Goal: Task Accomplishment & Management: Manage account settings

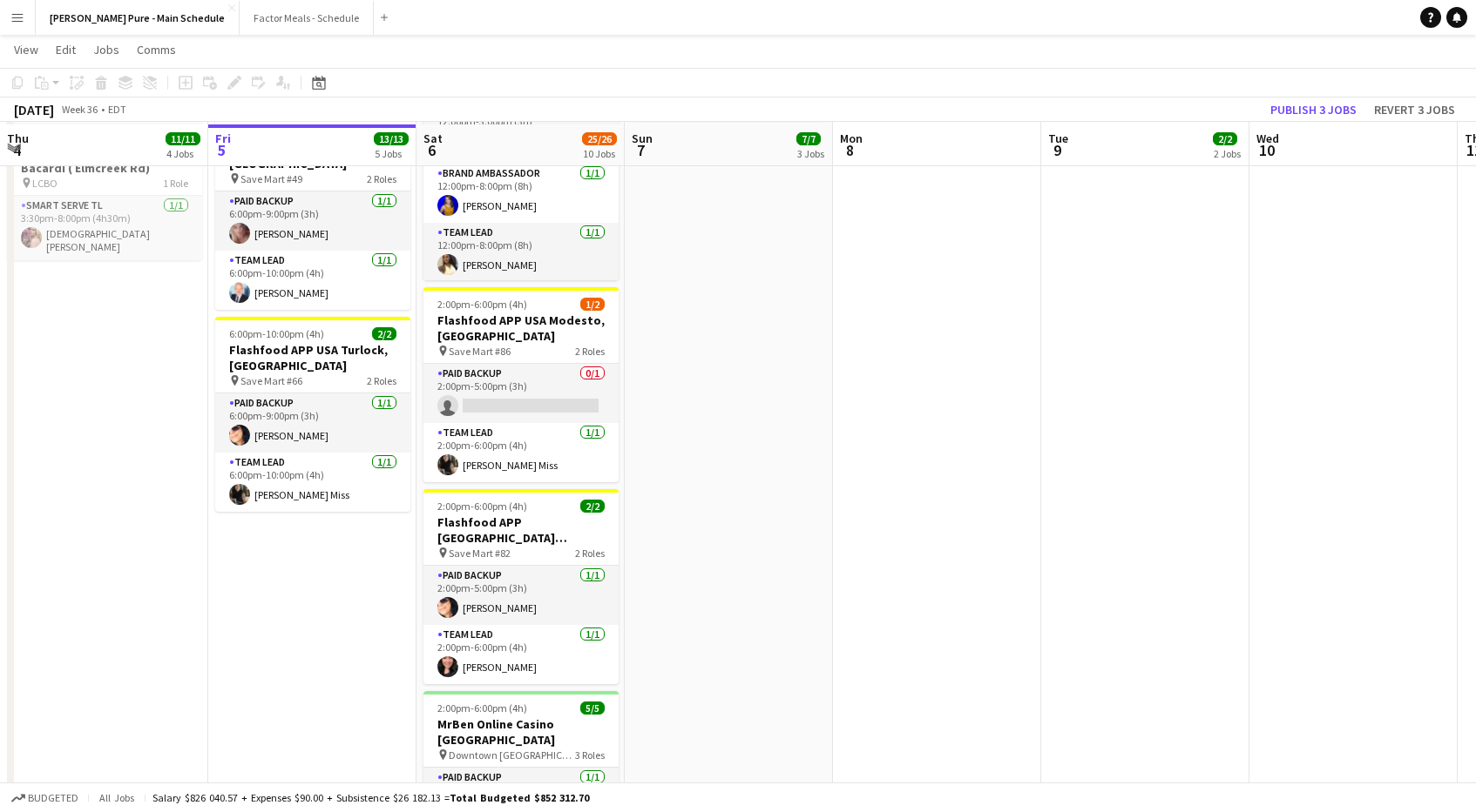
scroll to position [738, 0]
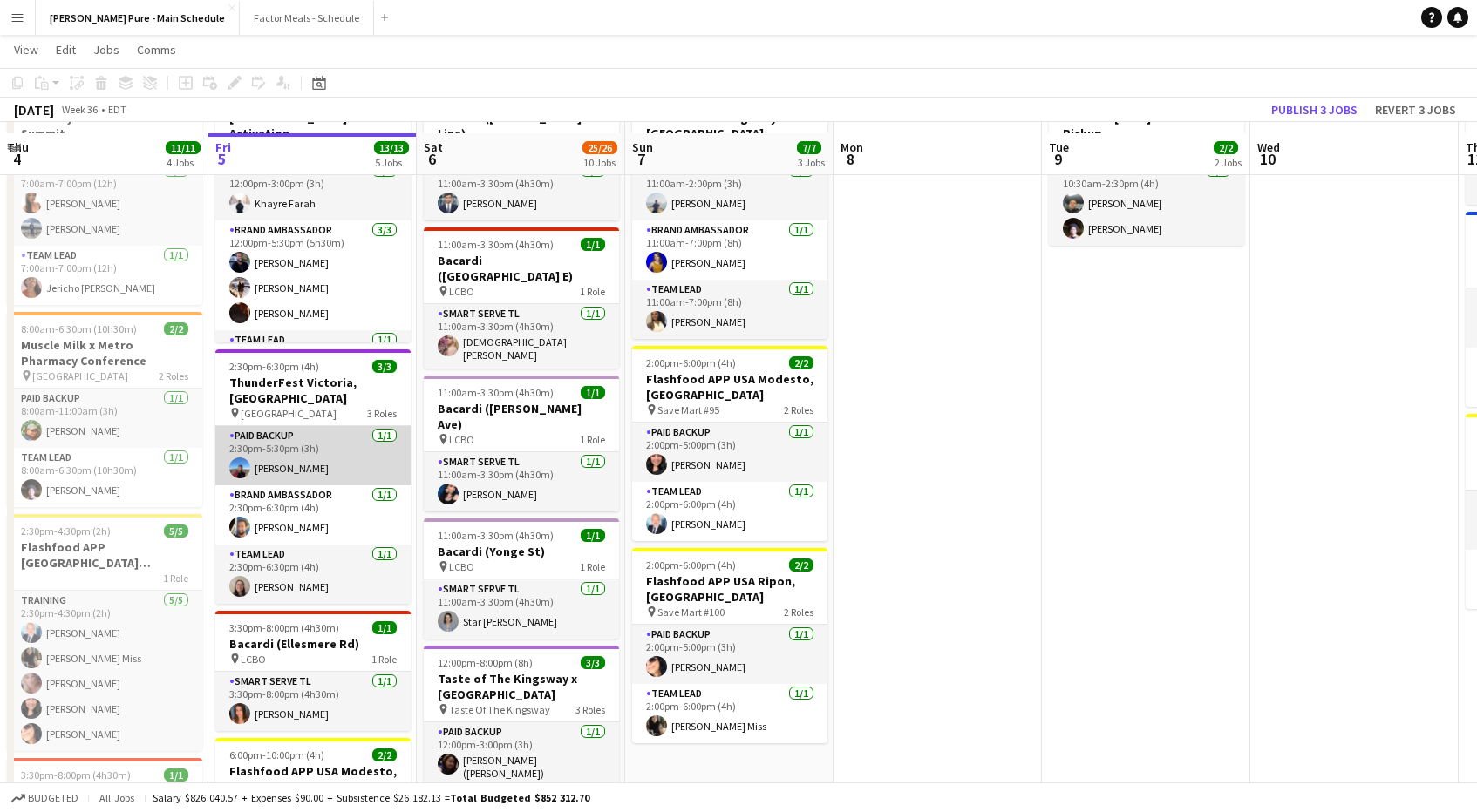
scroll to position [131, 0]
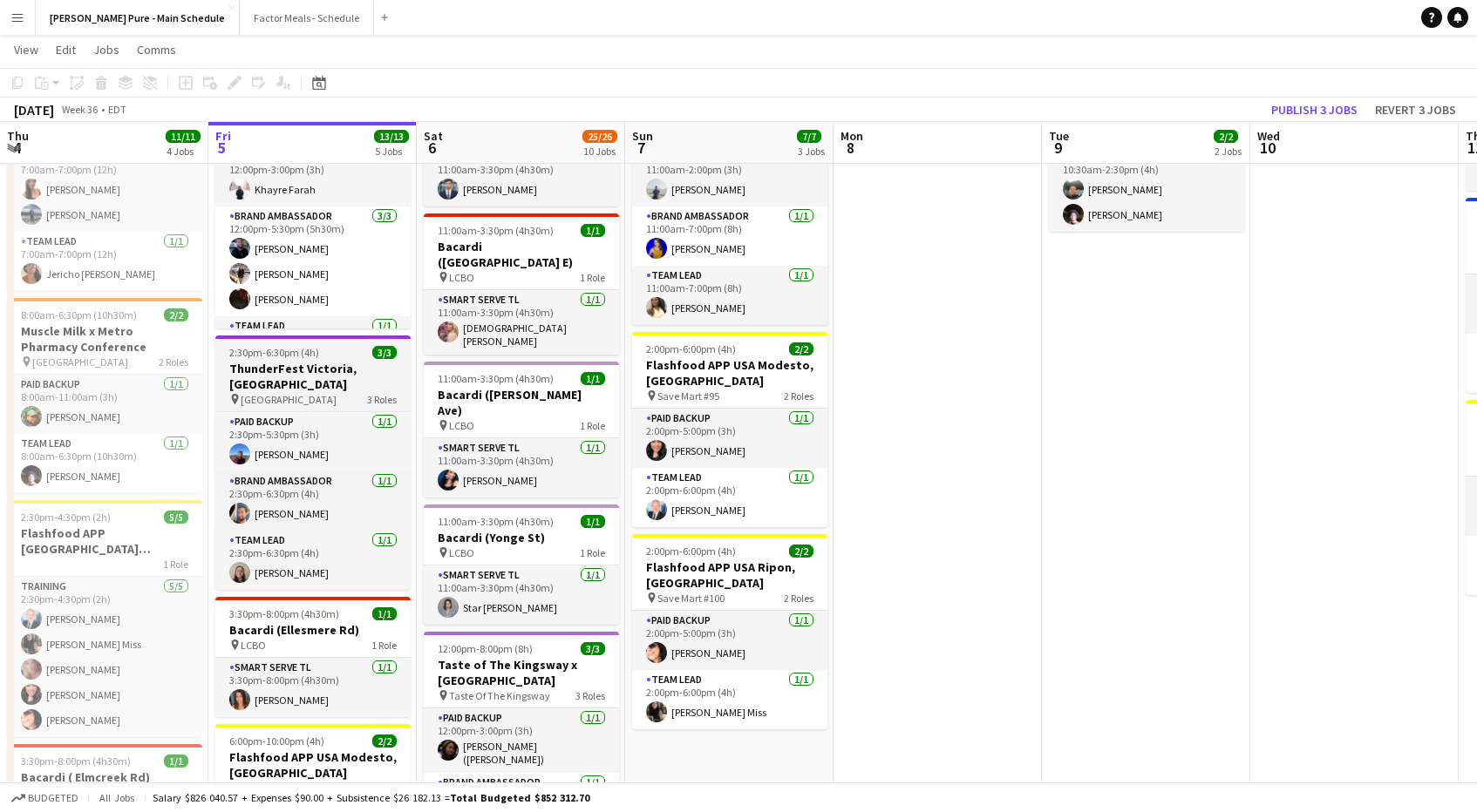
click at [306, 372] on h3 "ThunderFest Victoria, [GEOGRAPHIC_DATA]" at bounding box center [313, 376] width 195 height 31
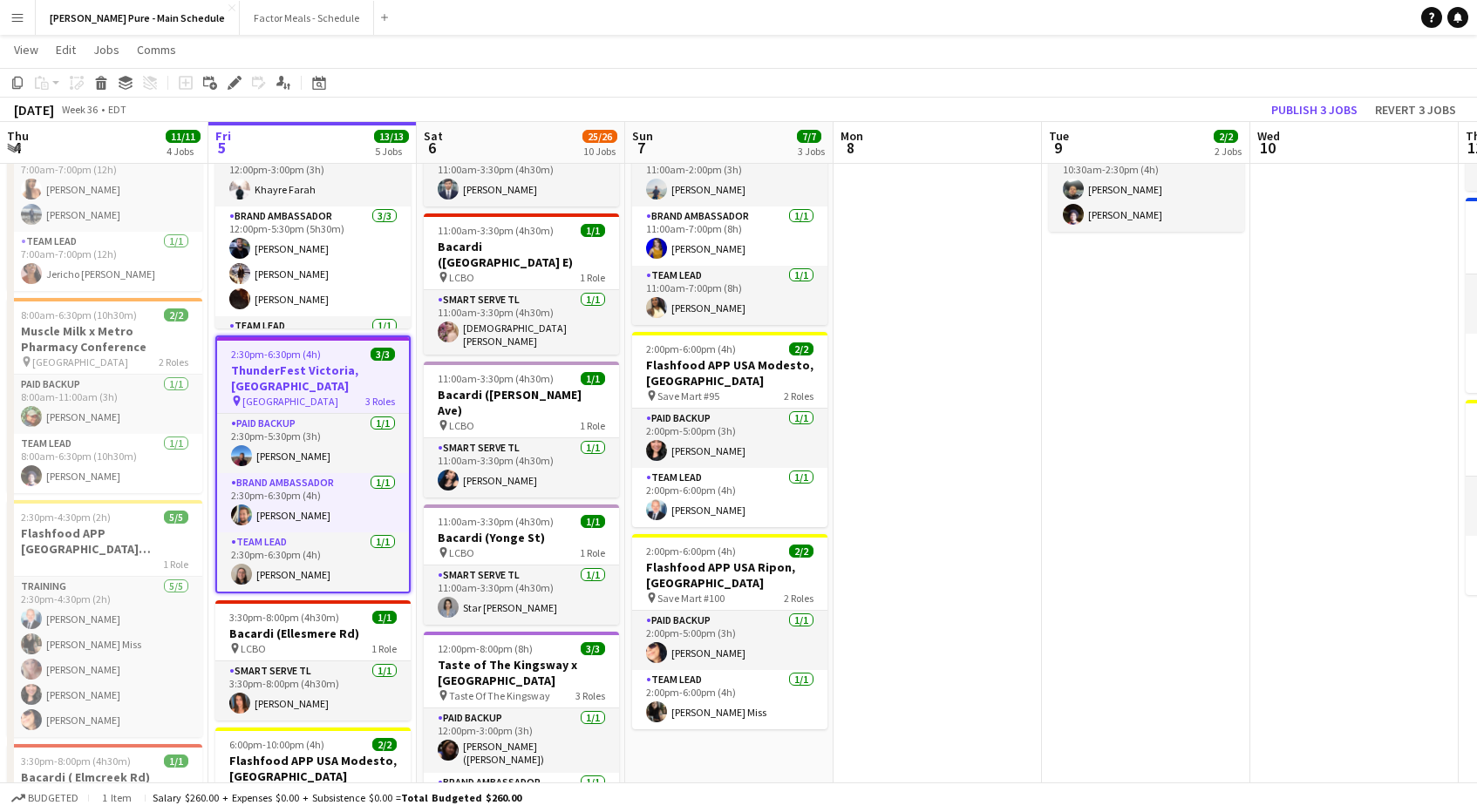
click at [296, 394] on div "pin University of Victoria 3 Roles" at bounding box center [313, 400] width 191 height 14
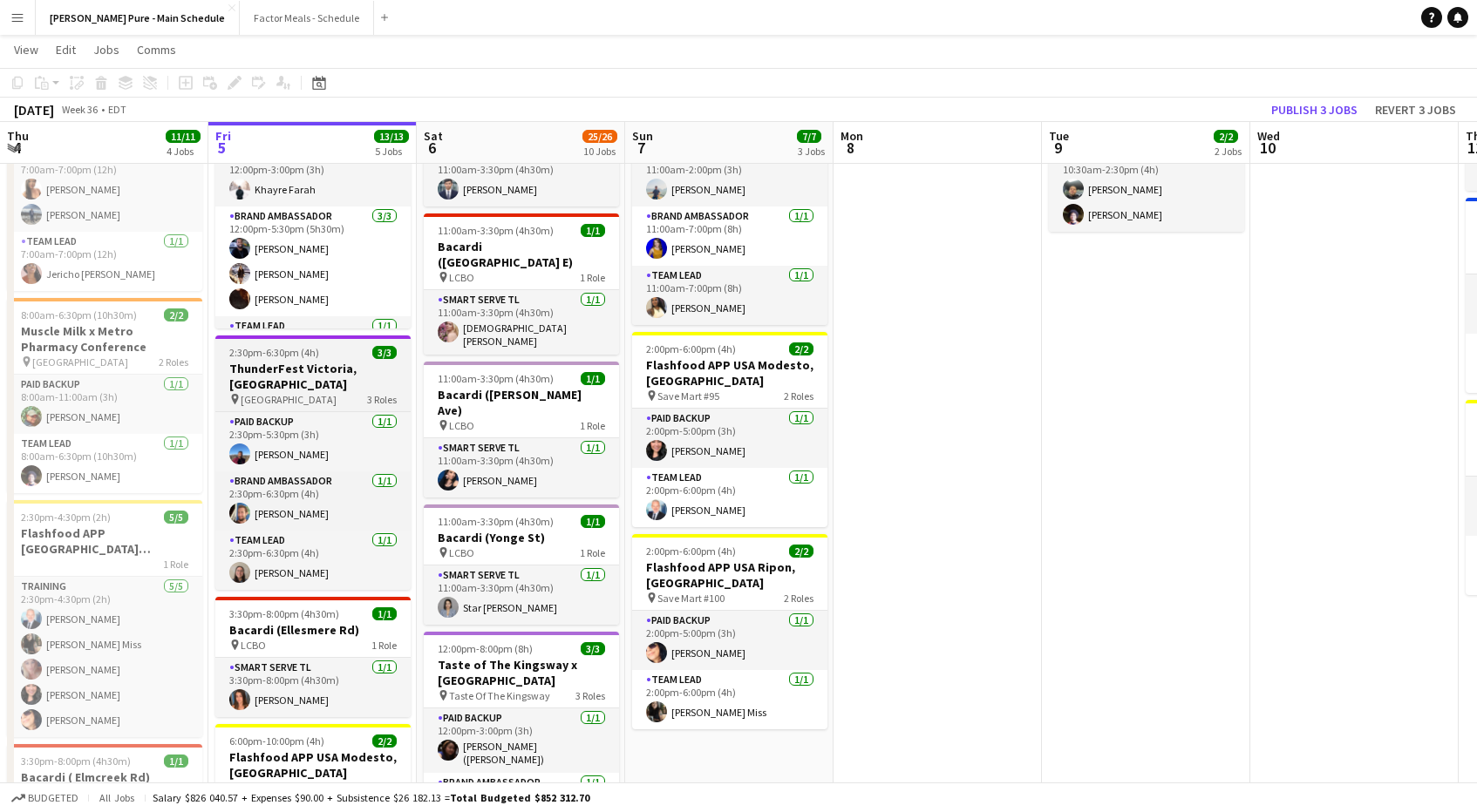
click at [296, 393] on span "[GEOGRAPHIC_DATA]" at bounding box center [289, 400] width 96 height 13
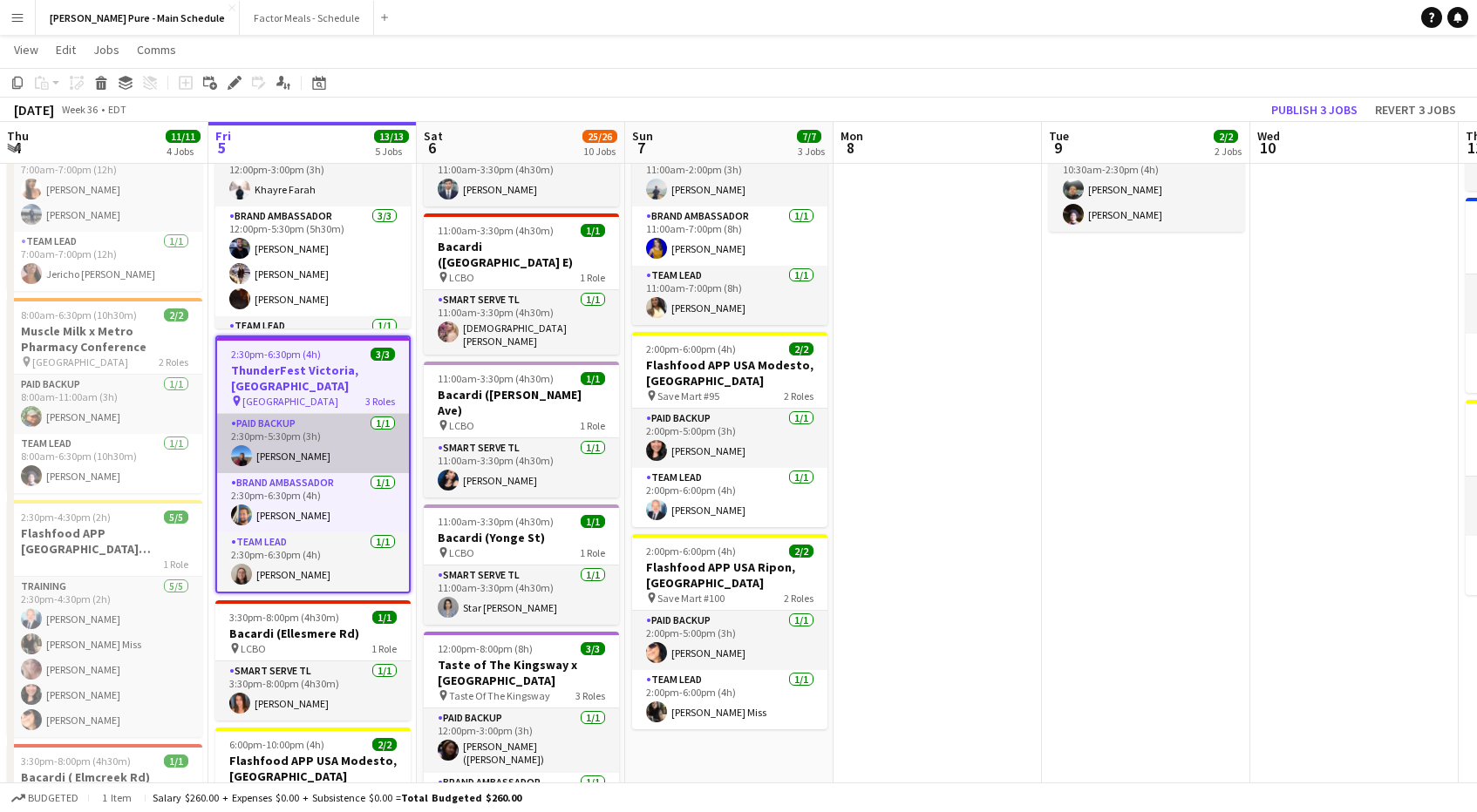
click at [277, 437] on app-card-role "Paid Backup [DATE] 2:30pm-5:30pm (3h) [PERSON_NAME]" at bounding box center [313, 444] width 191 height 59
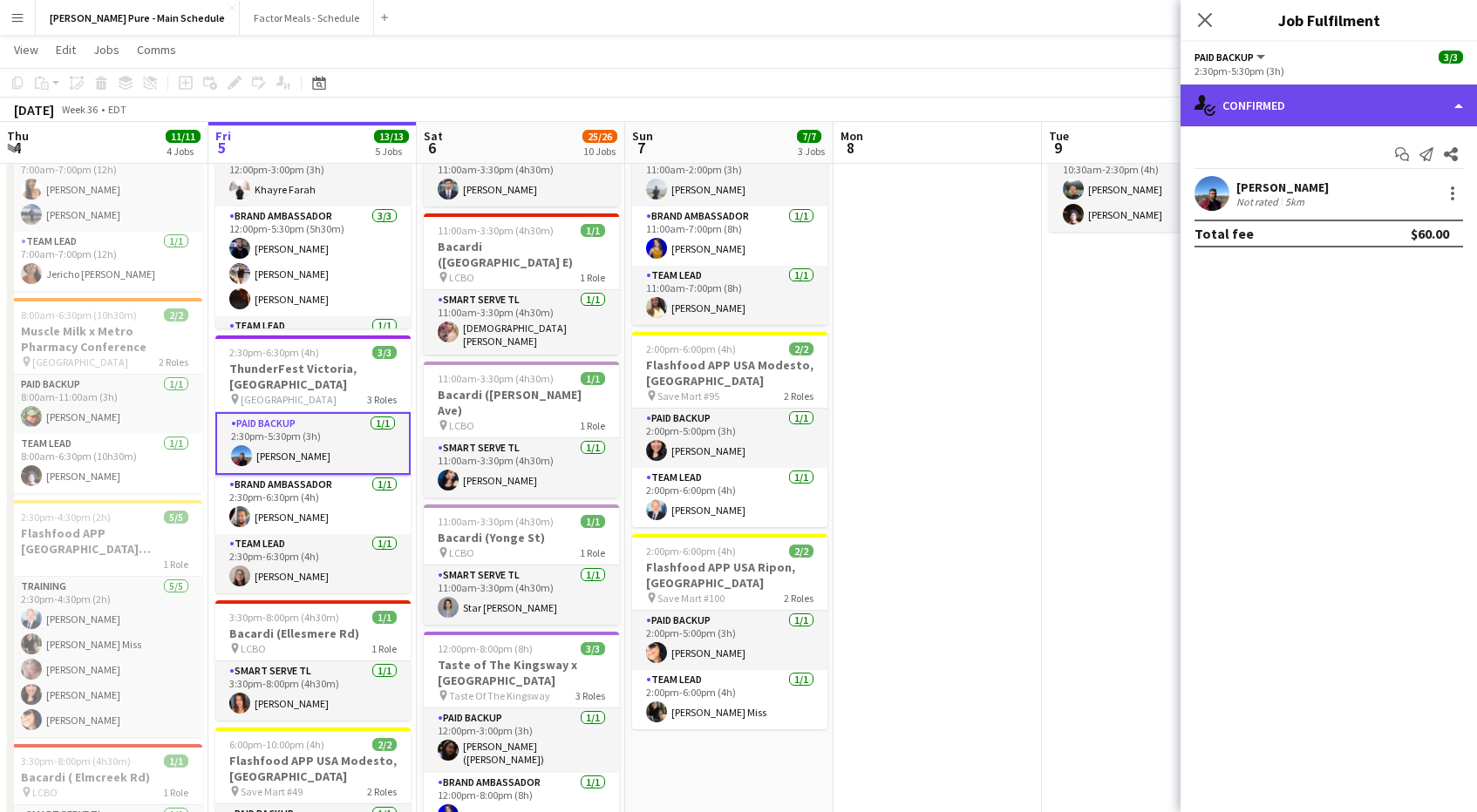
click at [1435, 107] on div "single-neutral-actions-check-2 Confirmed" at bounding box center [1328, 105] width 296 height 42
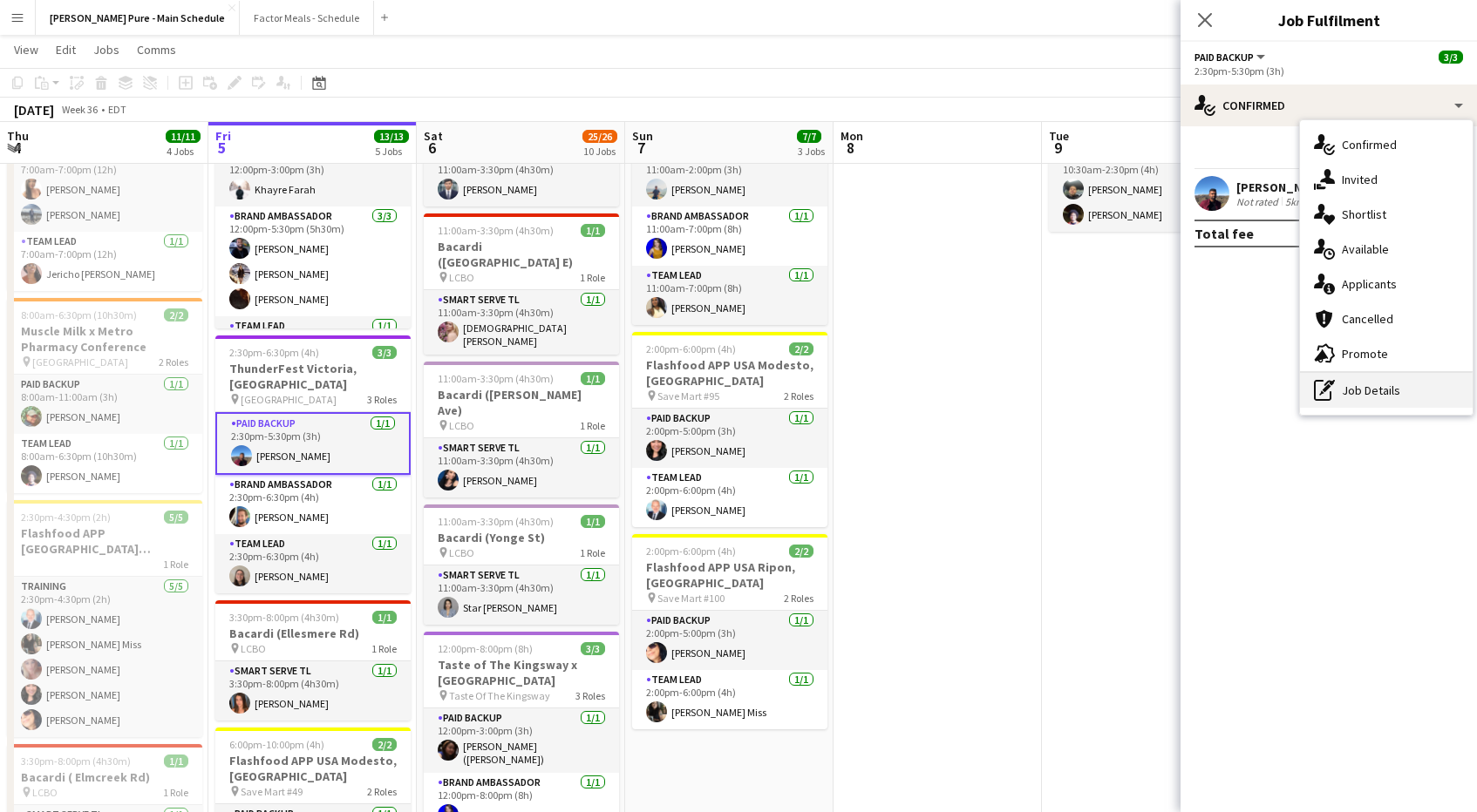
click at [1343, 379] on div "pen-write Job Details" at bounding box center [1385, 390] width 173 height 35
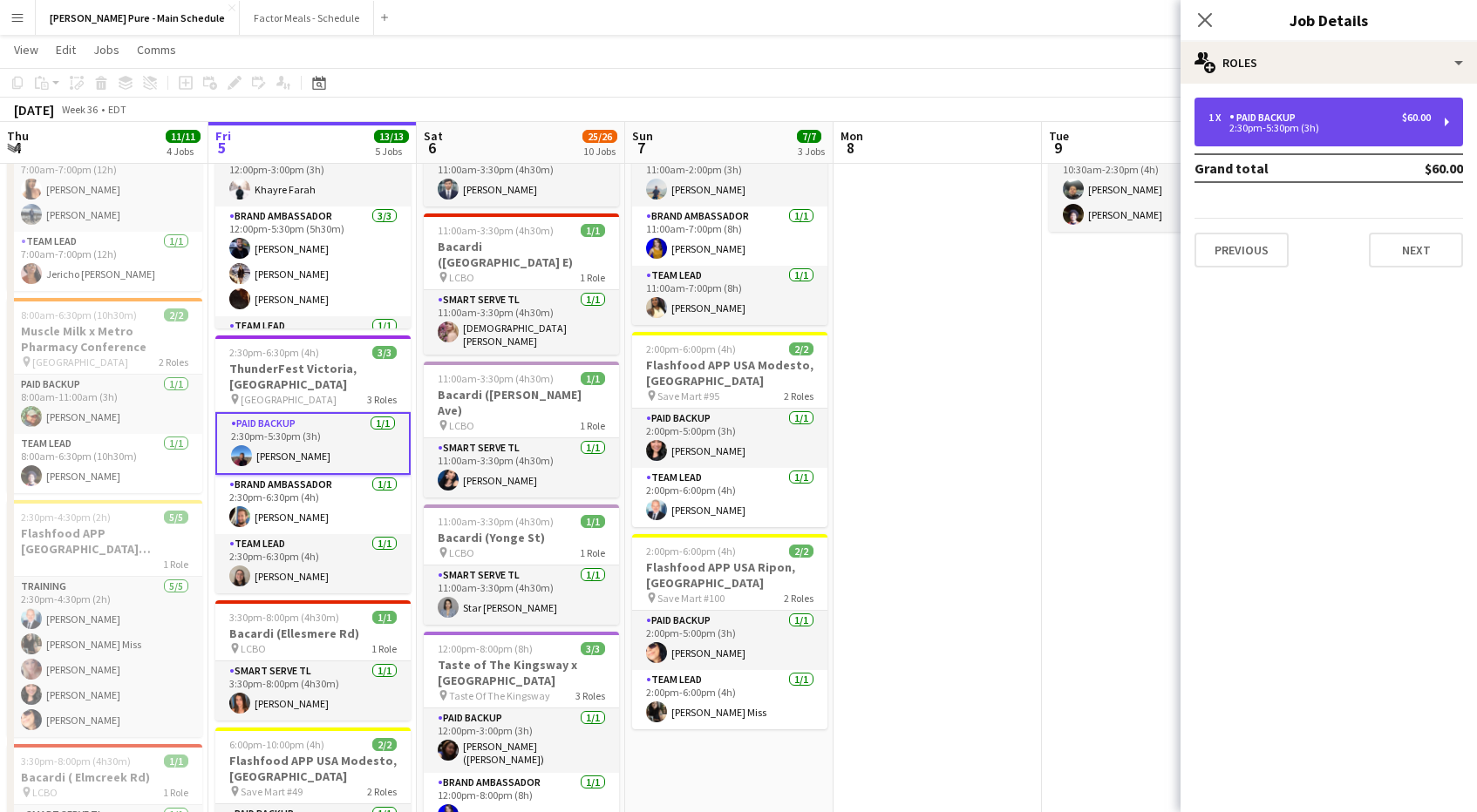
click at [1297, 134] on div "1 x Paid Backup $60.00 2:30pm-5:30pm (3h)" at bounding box center [1328, 122] width 268 height 49
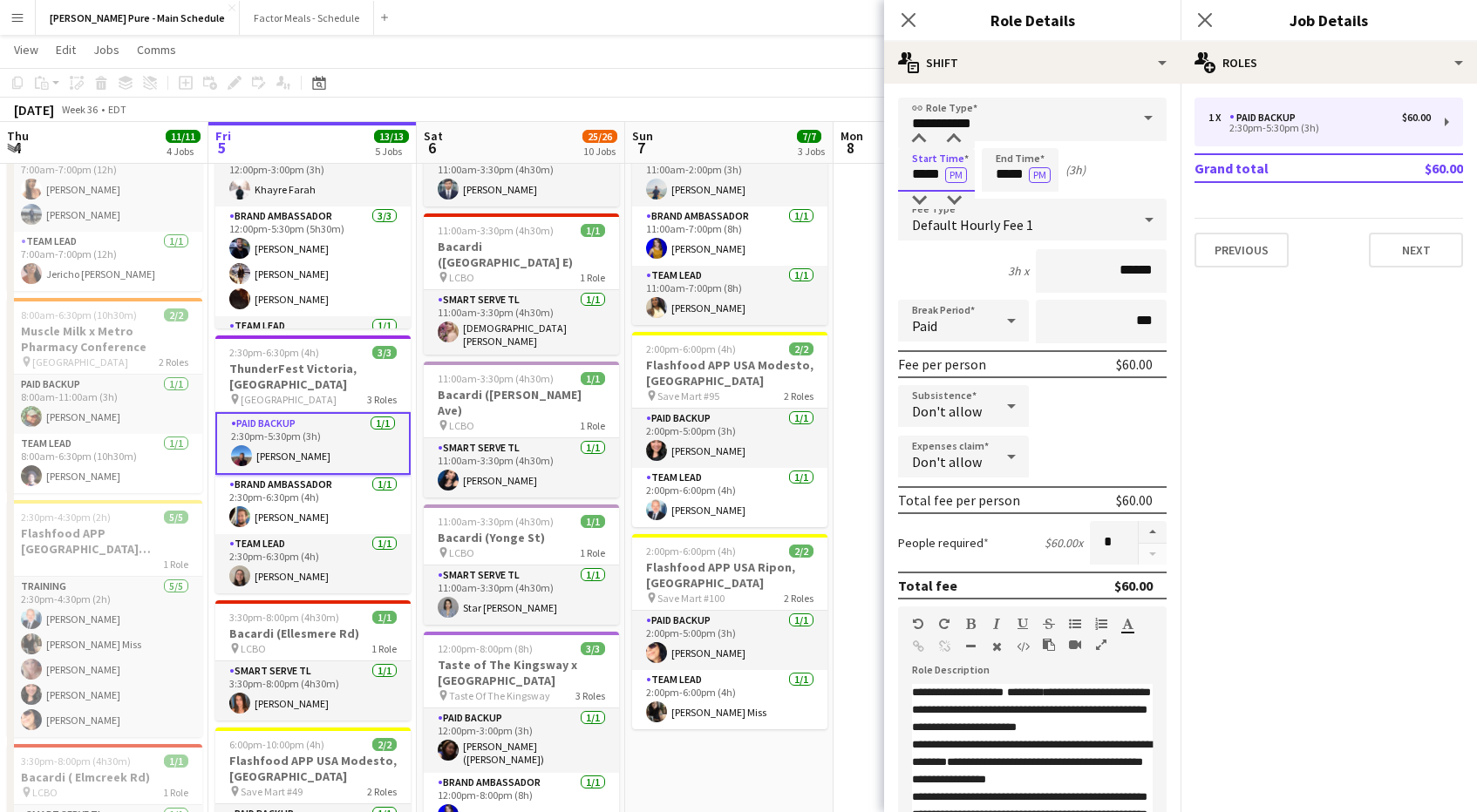
click at [933, 172] on input "*****" at bounding box center [936, 169] width 77 height 43
type input "*****"
click at [1015, 175] on input "*****" at bounding box center [1019, 169] width 77 height 43
type input "*****"
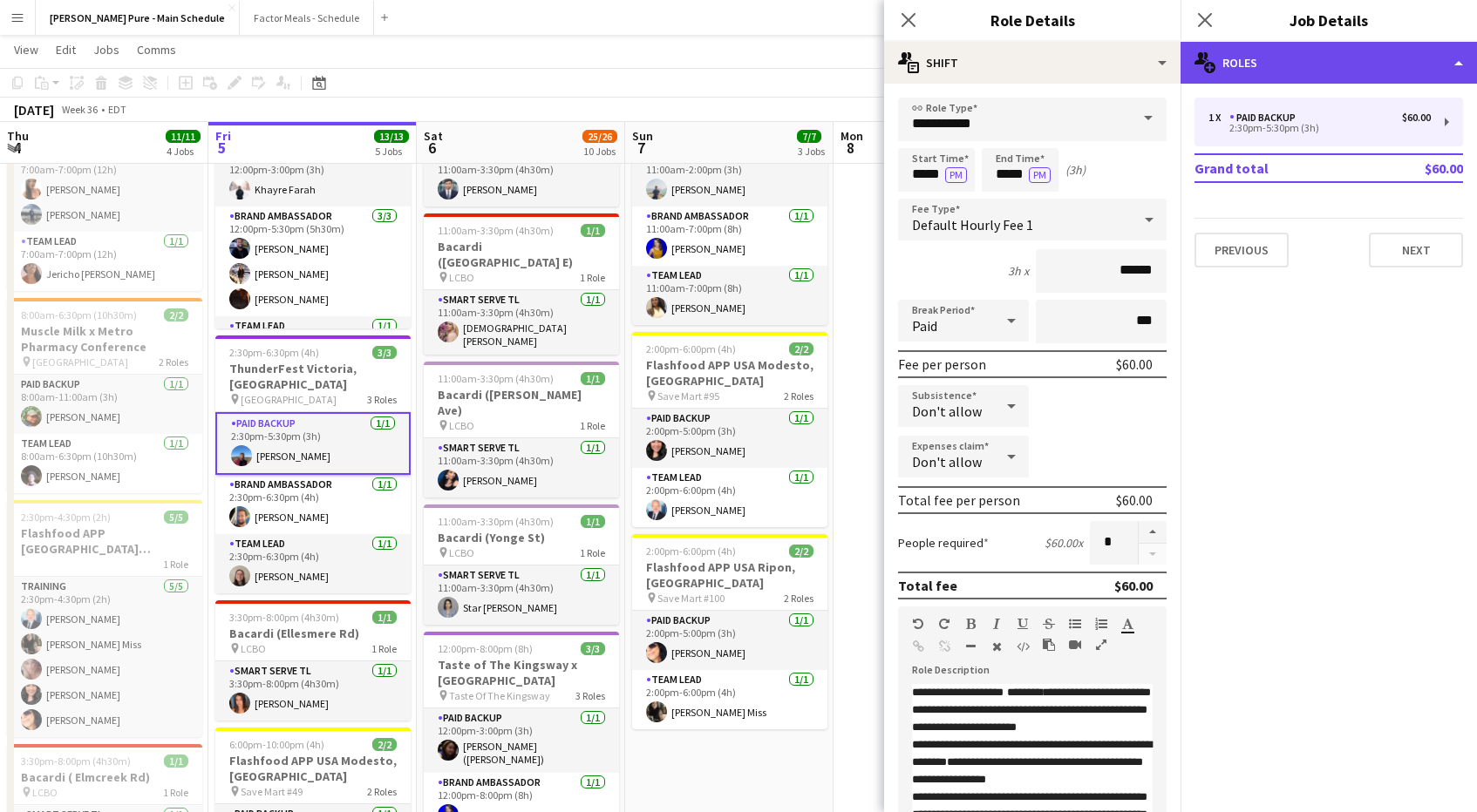
click at [1290, 74] on div "multiple-users-add Roles" at bounding box center [1328, 62] width 296 height 42
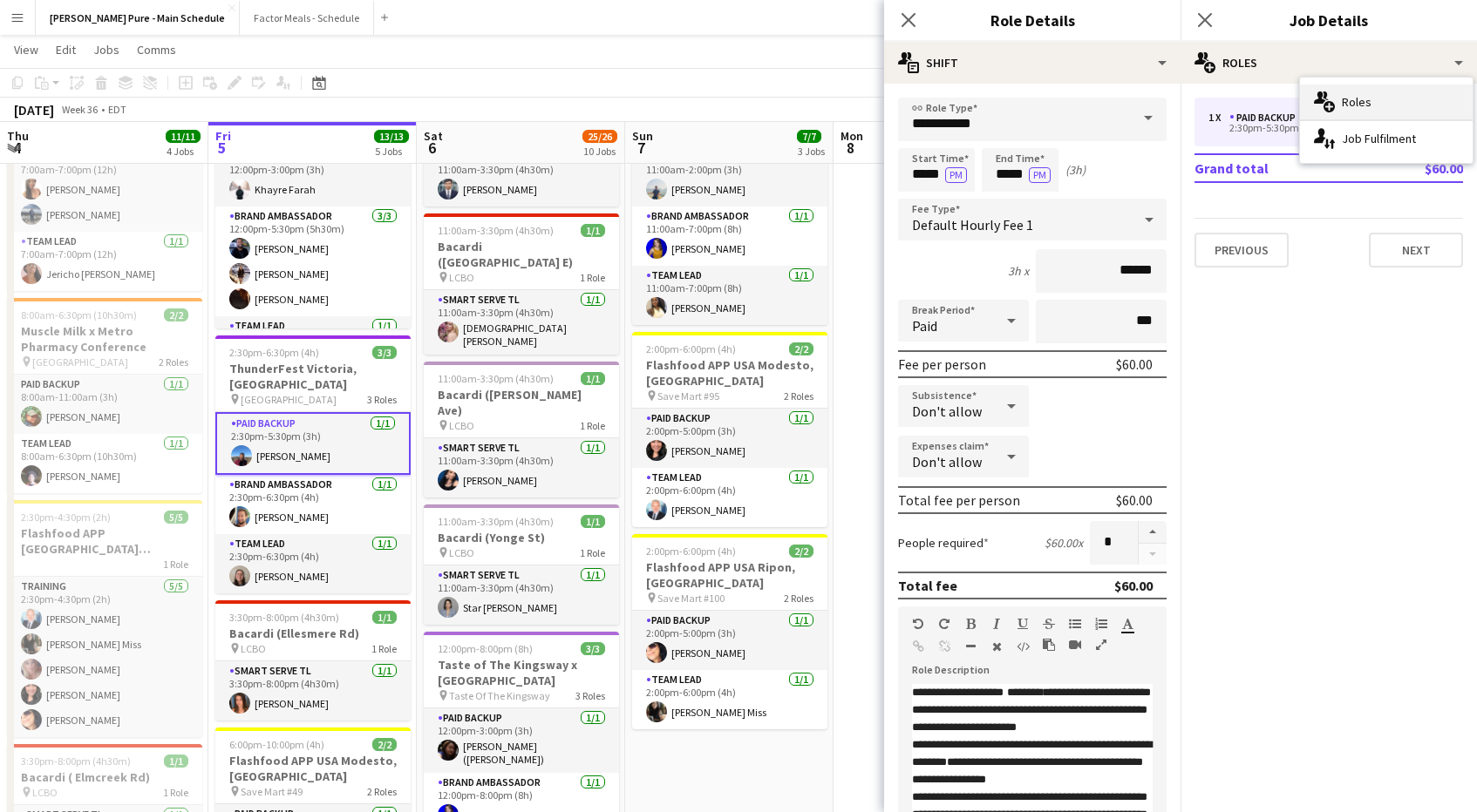
click at [1326, 102] on icon at bounding box center [1329, 106] width 11 height 11
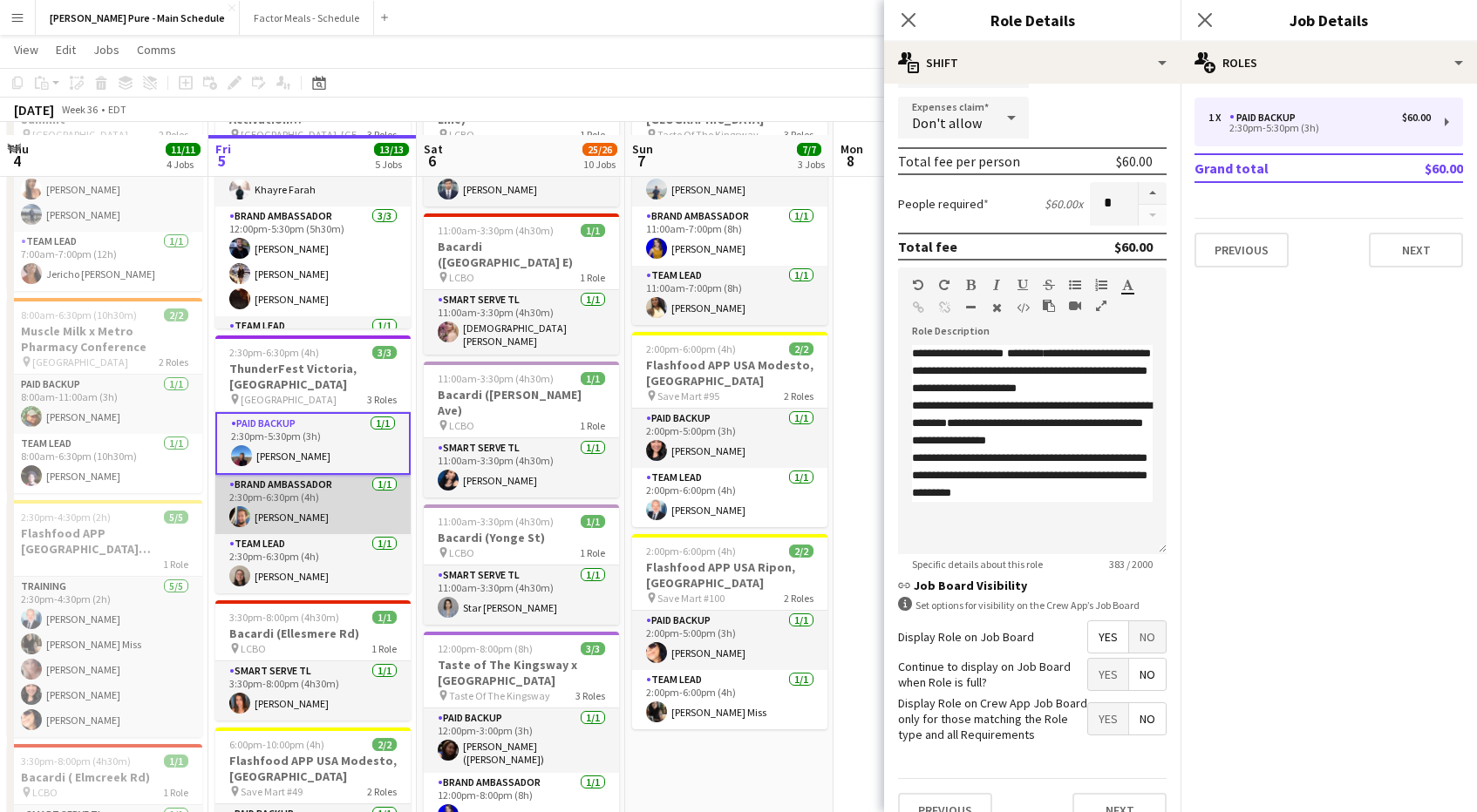
scroll to position [170, 0]
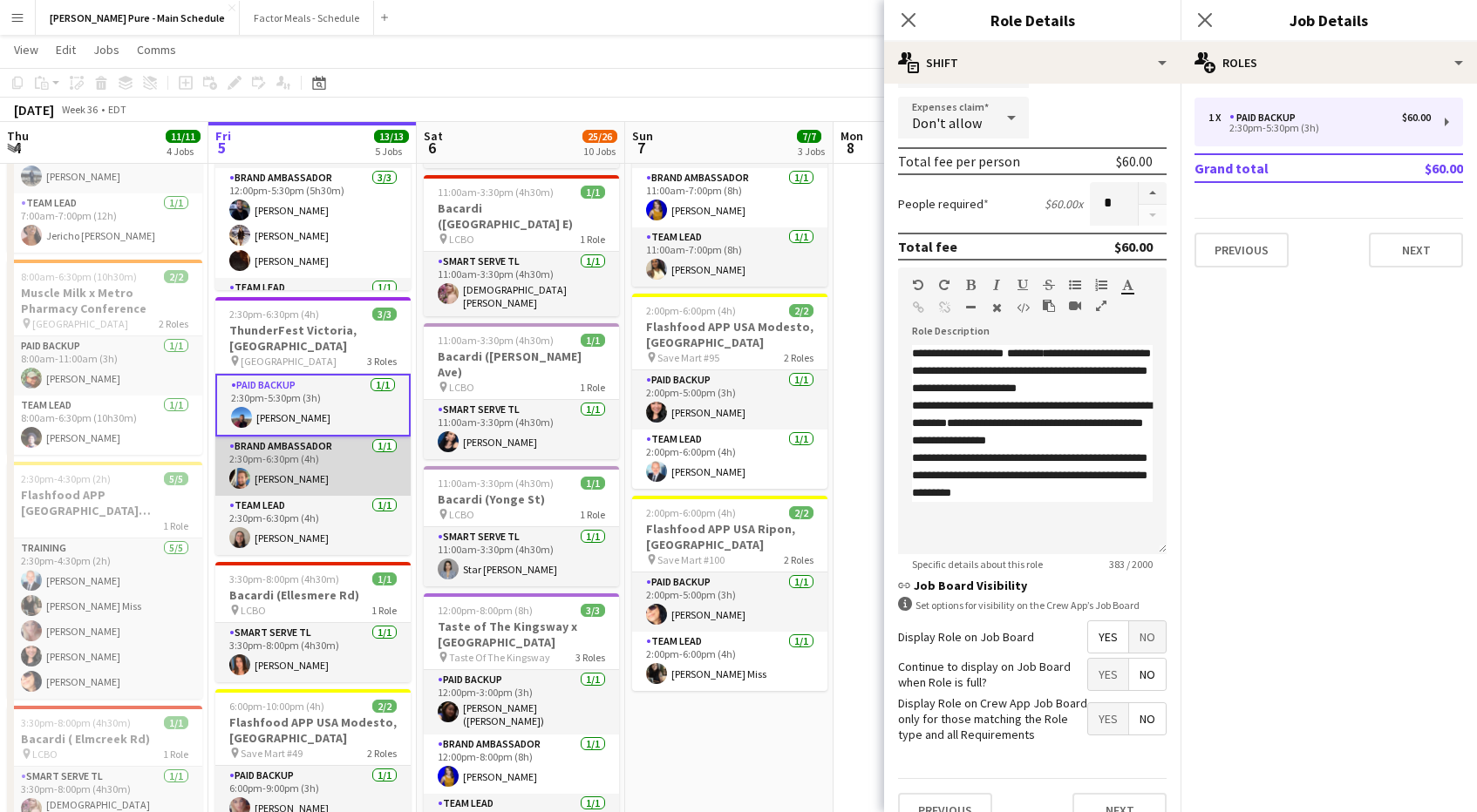
click at [279, 469] on app-card-role "Brand Ambassador [DATE] 2:30pm-6:30pm (4h) [PERSON_NAME]" at bounding box center [313, 466] width 195 height 59
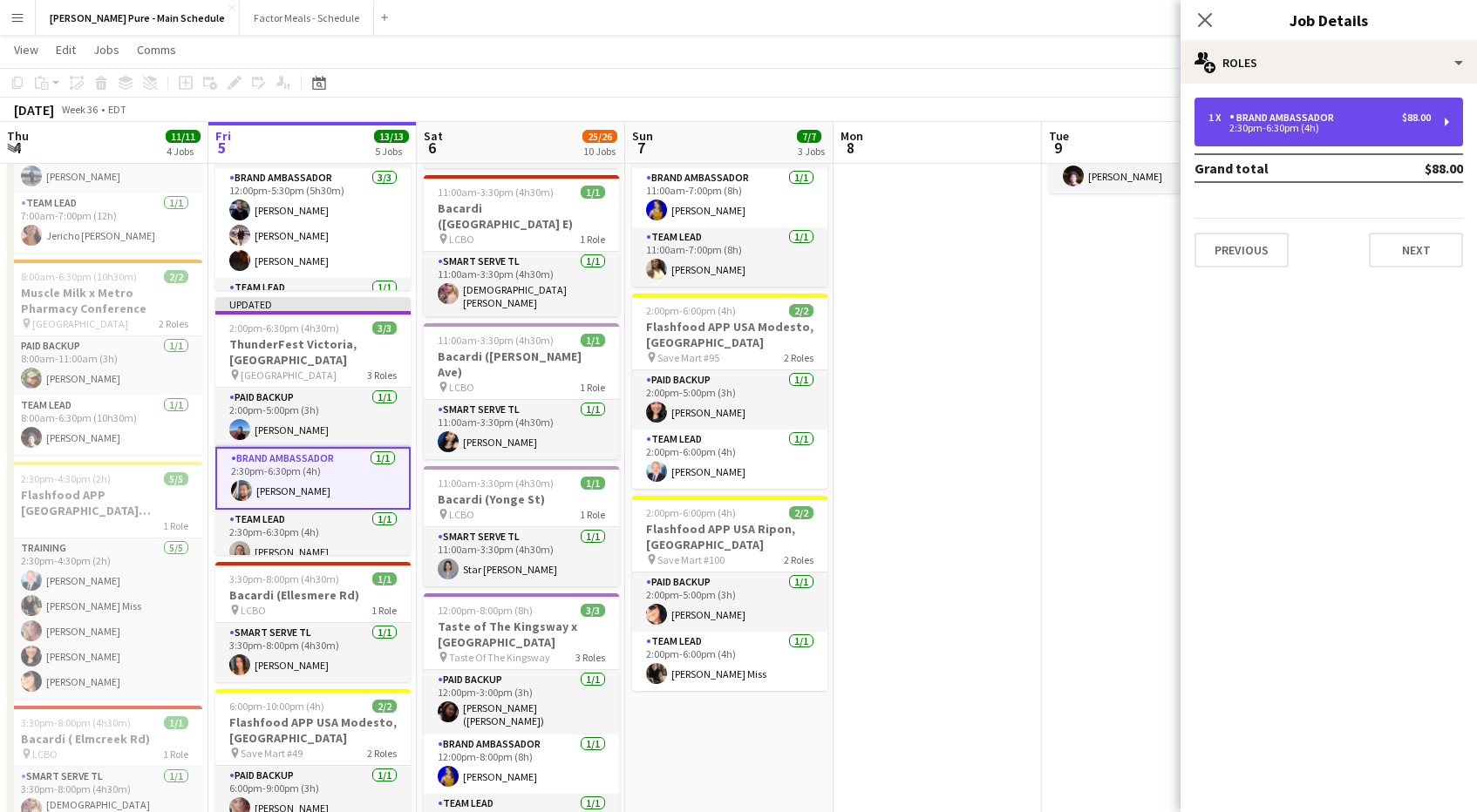
click at [1254, 117] on div "Brand Ambassador" at bounding box center [1285, 117] width 112 height 12
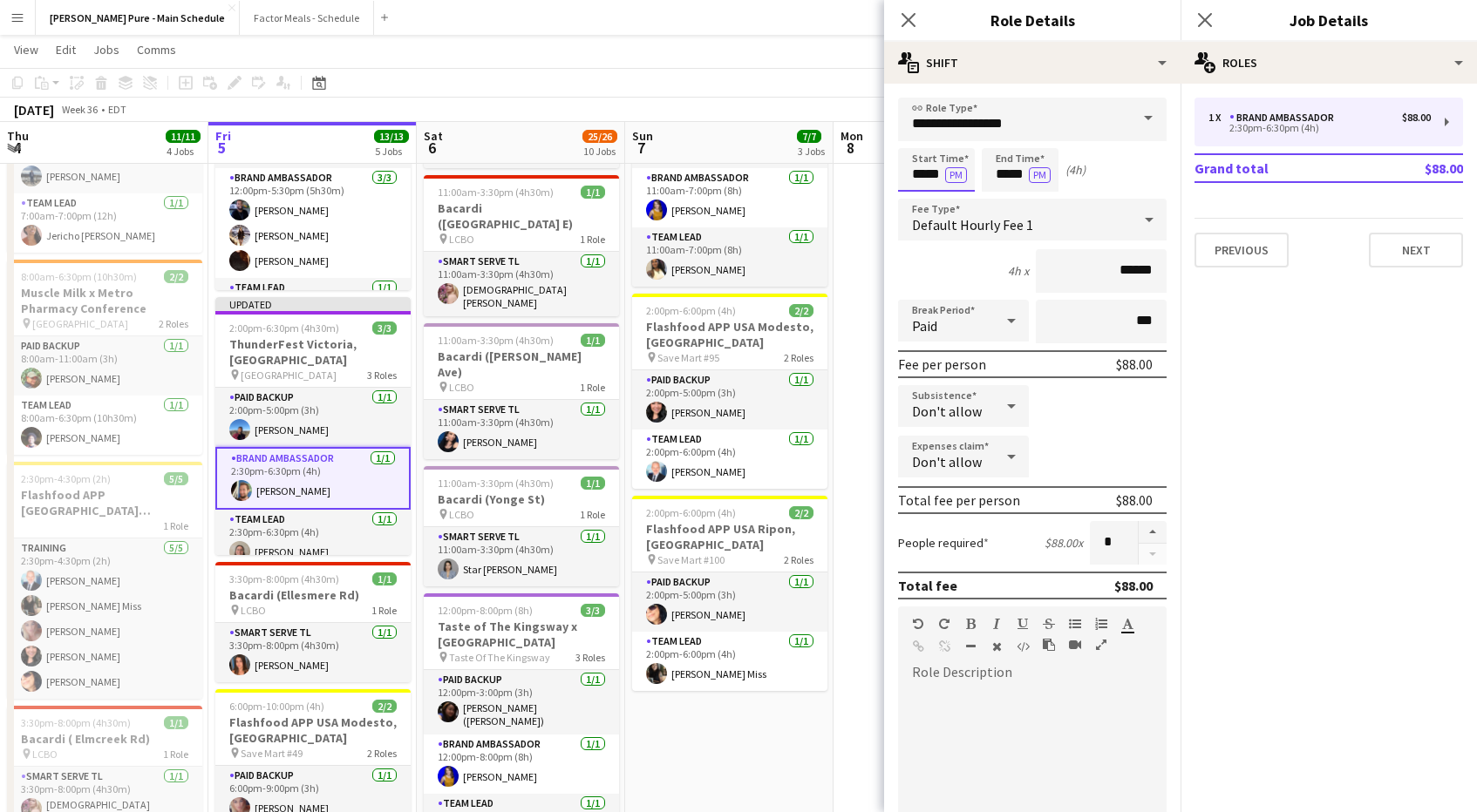
click at [935, 171] on input "*****" at bounding box center [936, 169] width 77 height 43
type input "*****"
click at [925, 175] on input "*****" at bounding box center [936, 169] width 77 height 43
click at [964, 198] on div at bounding box center [954, 200] width 35 height 18
click at [964, 199] on div at bounding box center [954, 200] width 35 height 18
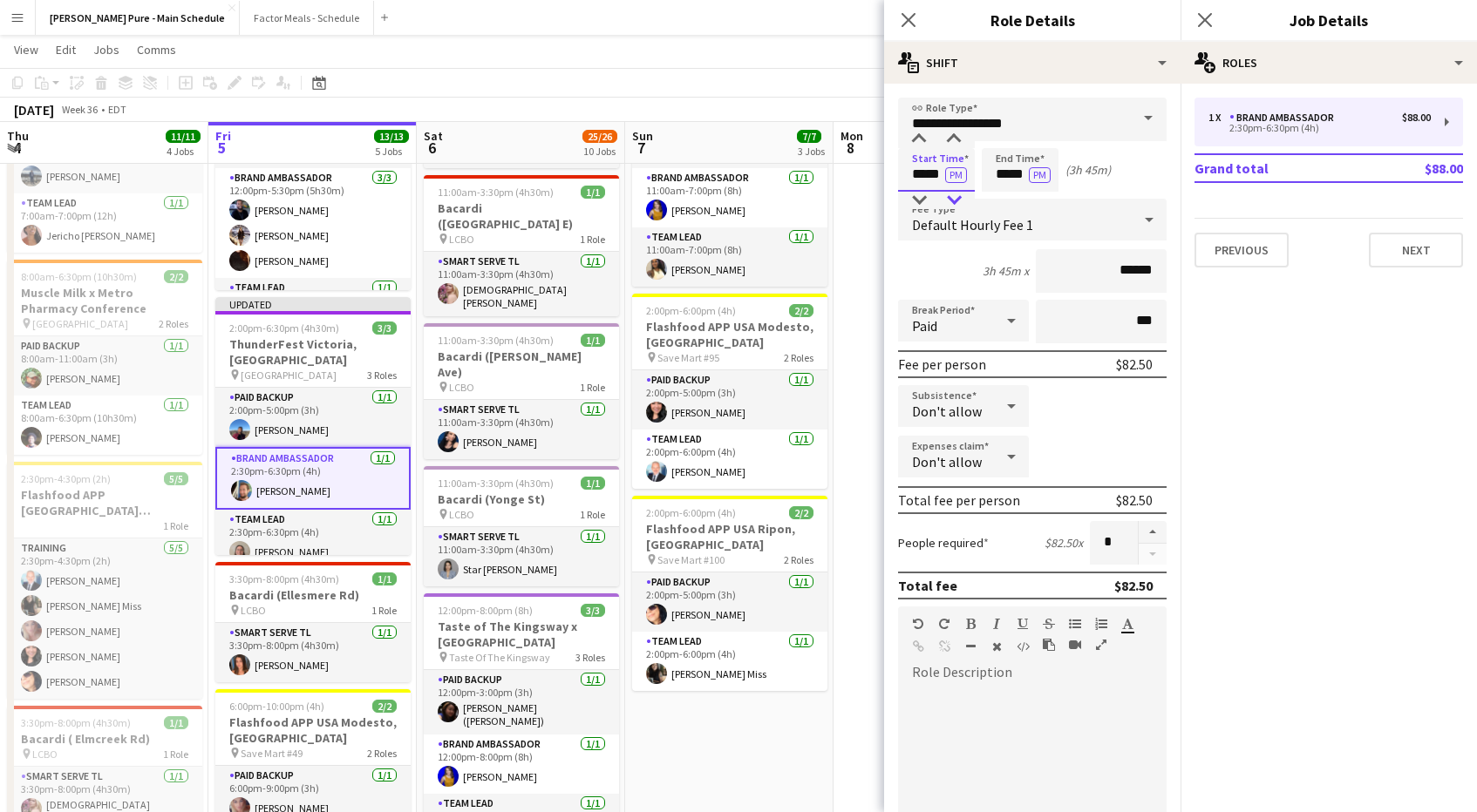
click at [964, 199] on div at bounding box center [954, 200] width 35 height 18
type input "*****"
click at [959, 145] on div at bounding box center [954, 139] width 35 height 18
click at [1013, 179] on input "*****" at bounding box center [1019, 169] width 77 height 43
click at [1038, 204] on div at bounding box center [1038, 200] width 35 height 18
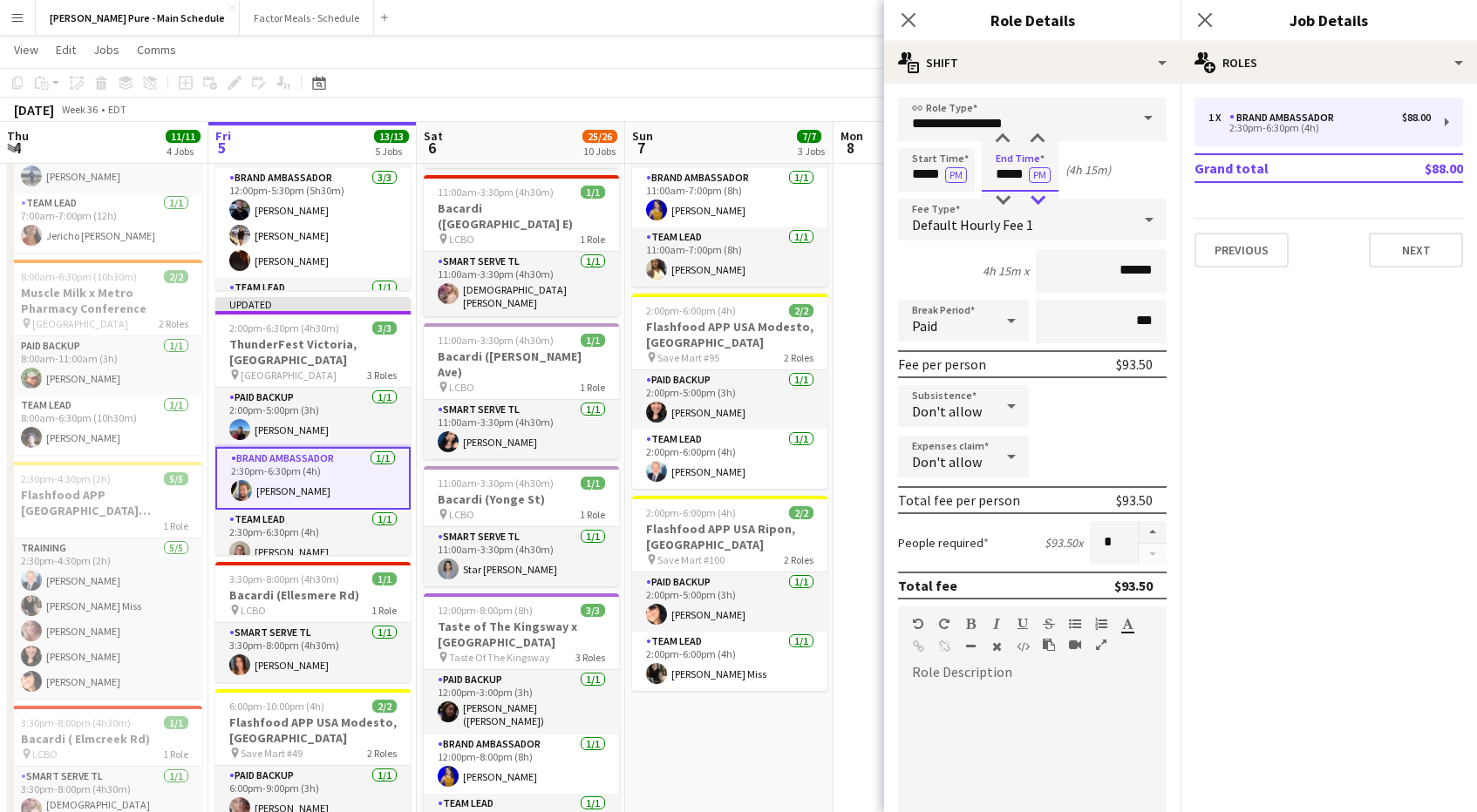
type input "*****"
click at [1038, 204] on div at bounding box center [1038, 200] width 35 height 18
click at [315, 538] on app-card-role "Team Lead [DATE] 2:30pm-6:30pm (4h) [PERSON_NAME]" at bounding box center [313, 539] width 195 height 59
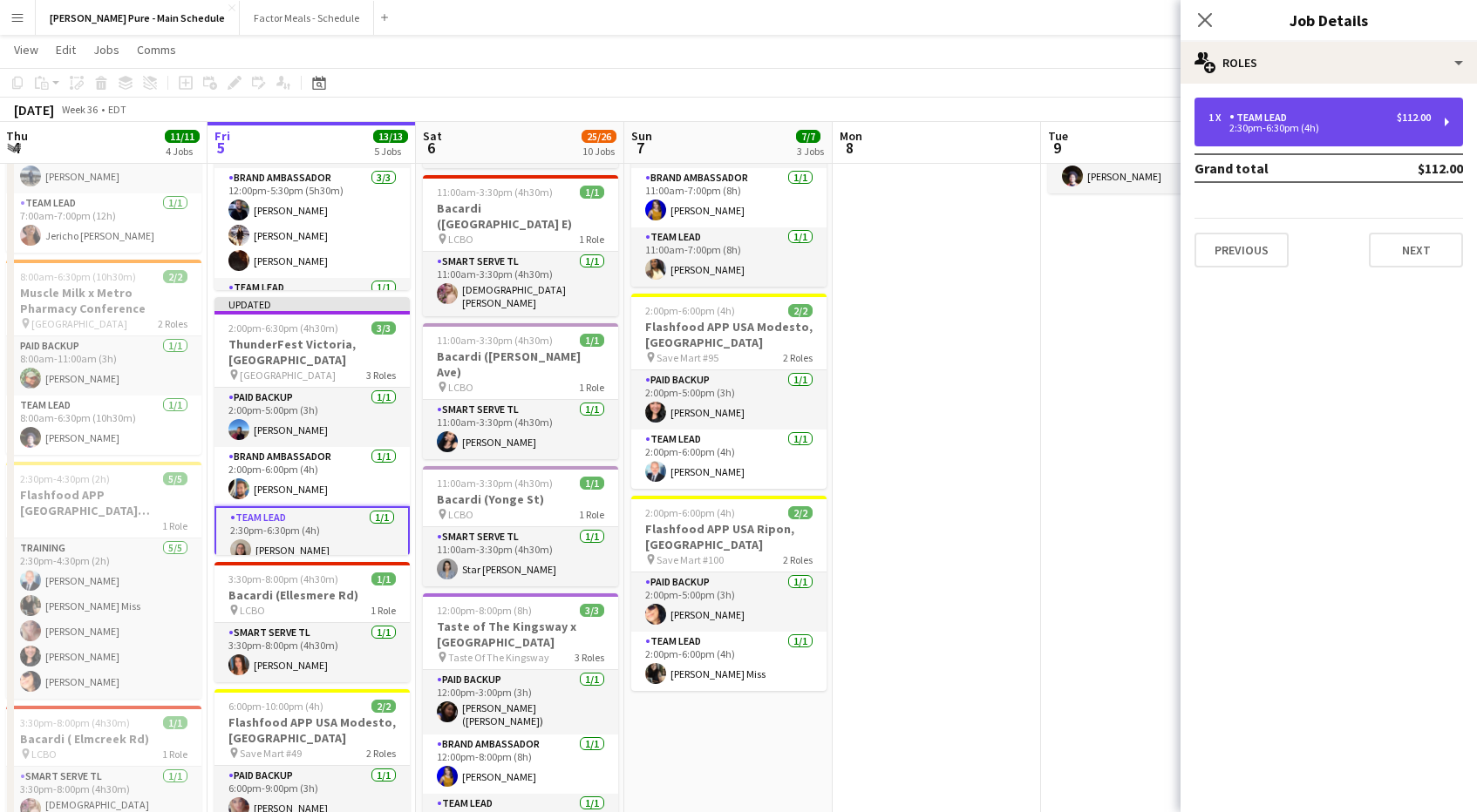
click at [1345, 120] on div "1 x Team Lead $112.00" at bounding box center [1319, 117] width 222 height 12
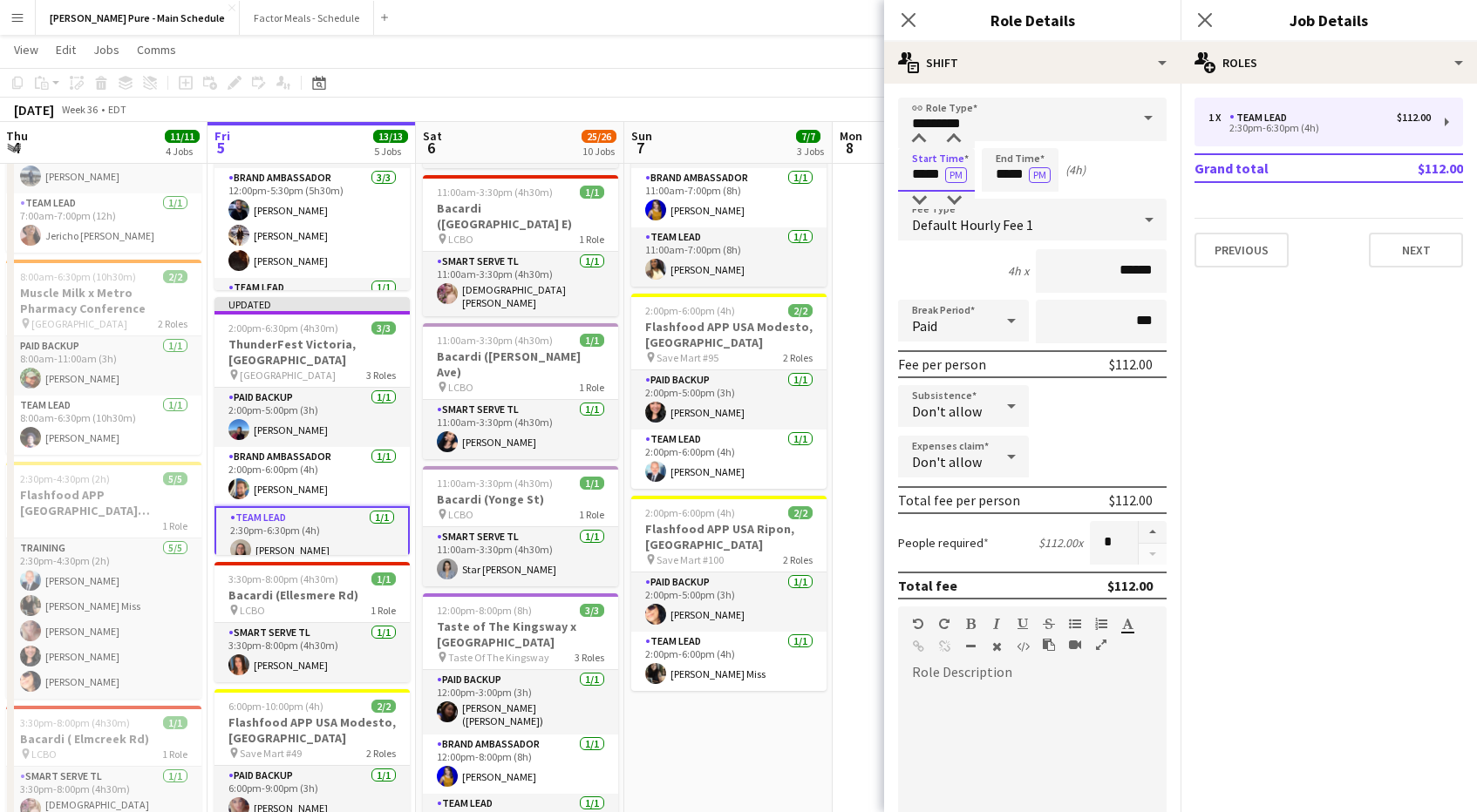
click at [925, 173] on input "*****" at bounding box center [936, 169] width 77 height 43
click at [950, 195] on div at bounding box center [954, 200] width 35 height 18
type input "*****"
click at [950, 195] on div at bounding box center [954, 200] width 35 height 18
click at [1007, 167] on input "*****" at bounding box center [1019, 169] width 77 height 43
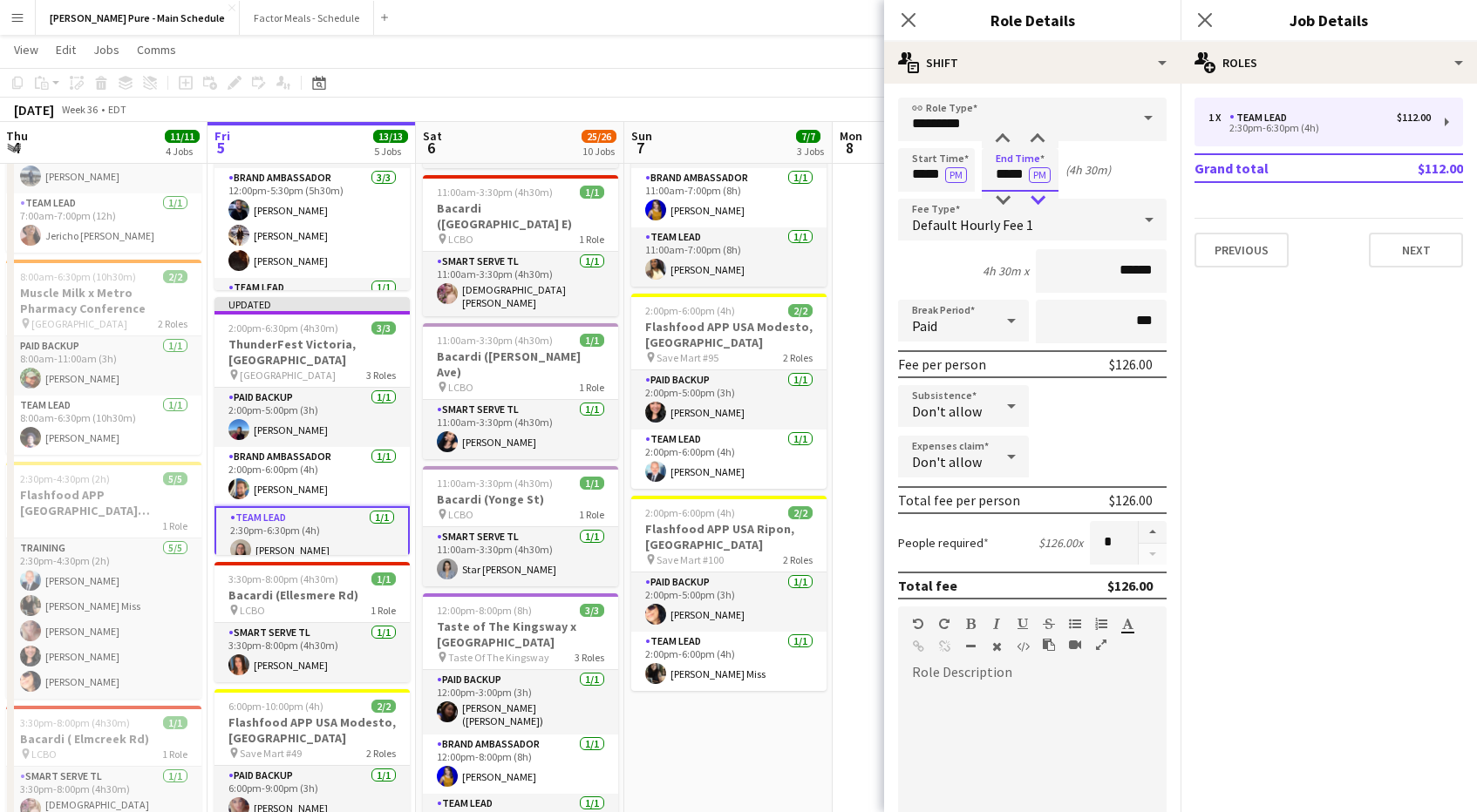
click at [1040, 197] on div at bounding box center [1038, 200] width 35 height 18
type input "*****"
click at [1040, 197] on div at bounding box center [1038, 200] width 35 height 18
click at [1393, 259] on button "Next" at bounding box center [1416, 251] width 94 height 35
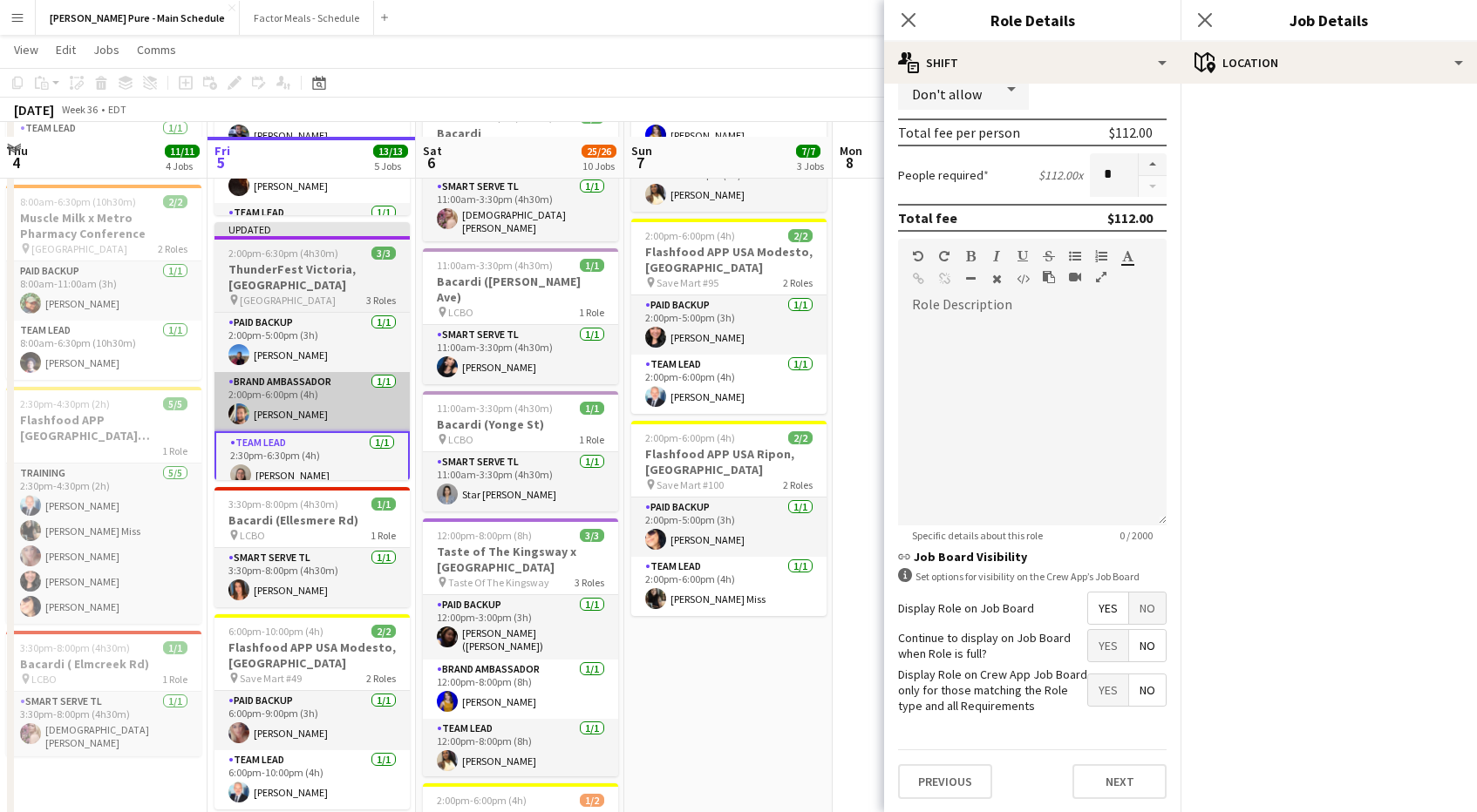
scroll to position [260, 0]
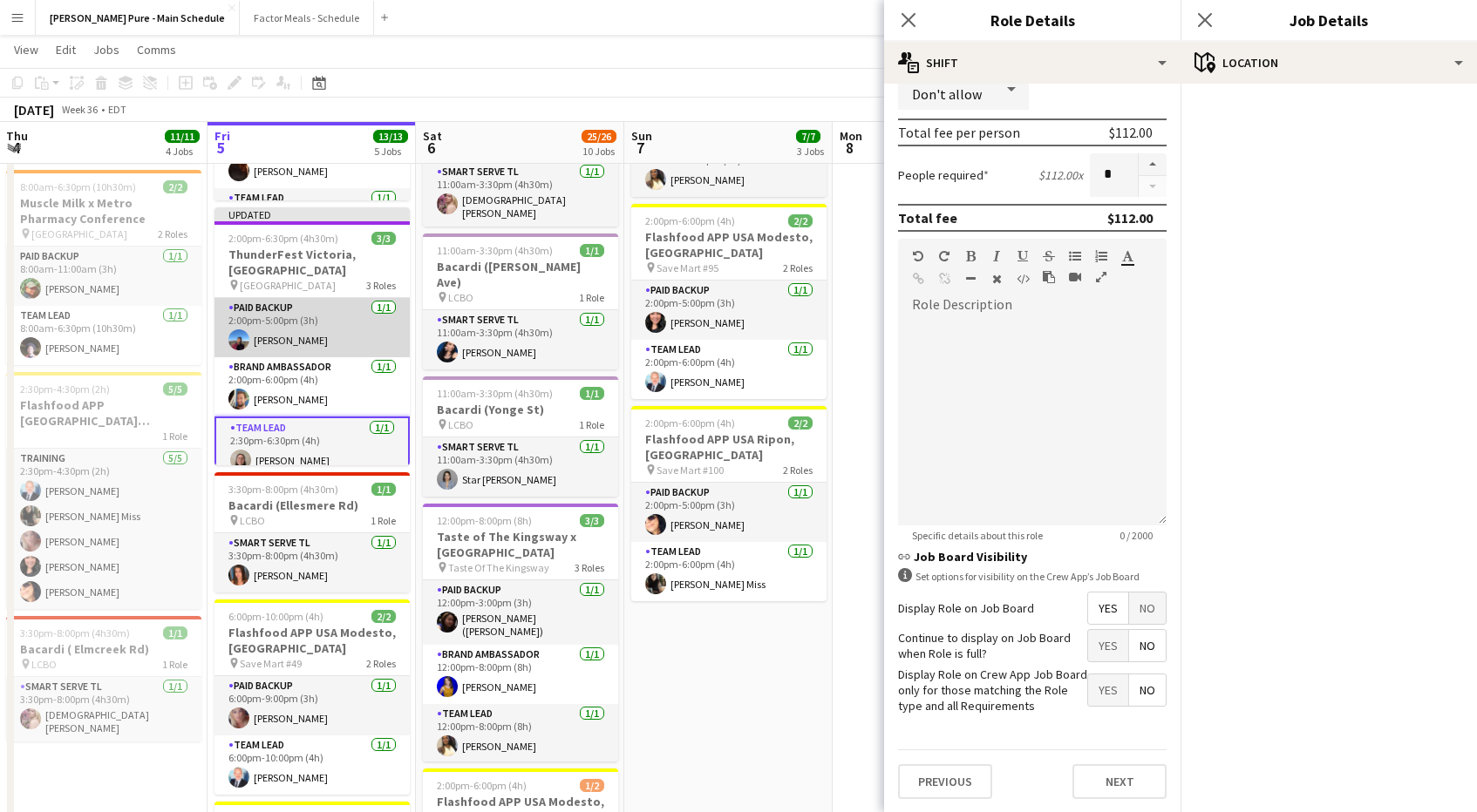
click at [293, 301] on app-card-role "Paid Backup [DATE] 2:00pm-5:00pm (3h) [PERSON_NAME]" at bounding box center [312, 327] width 195 height 59
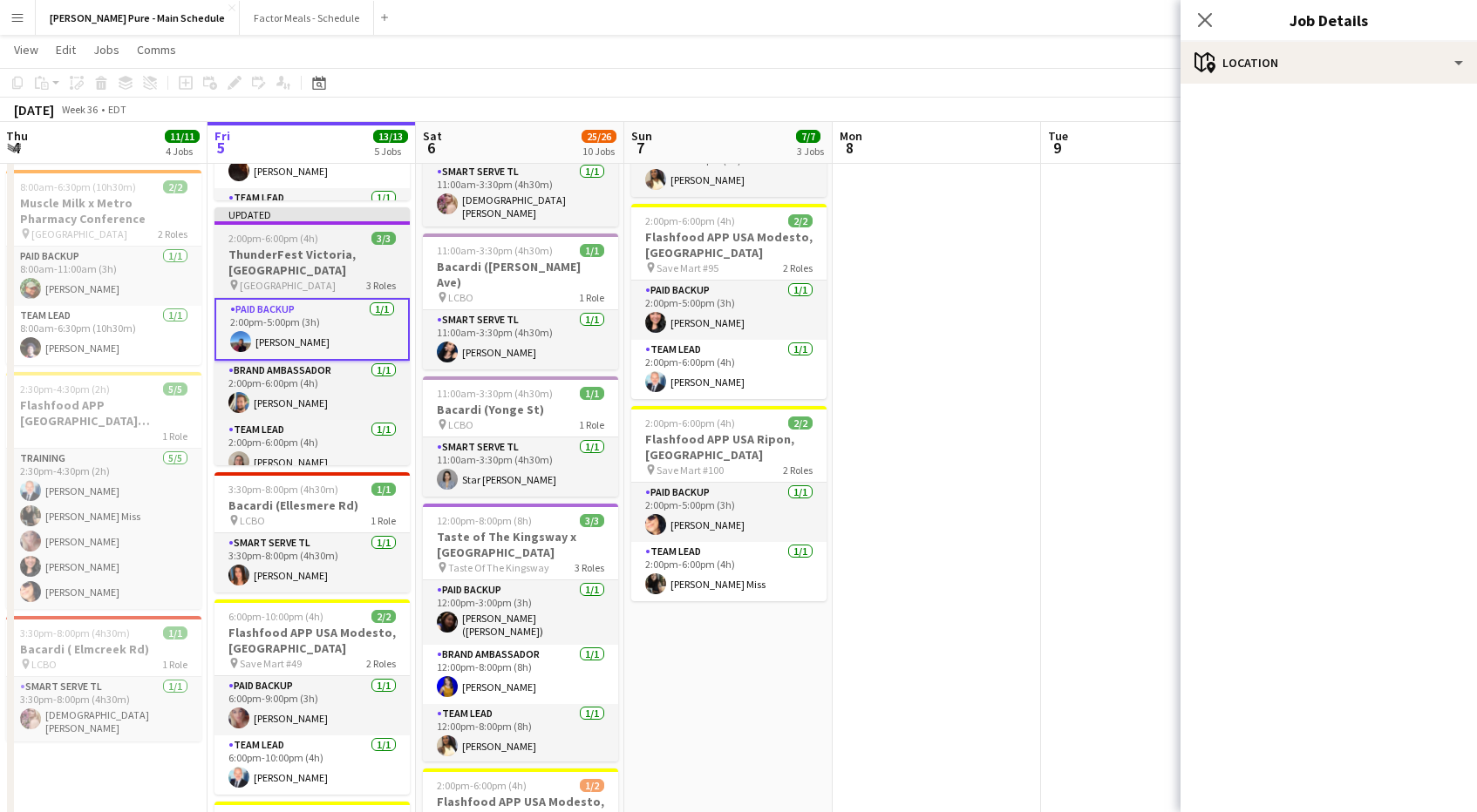
click at [297, 255] on h3 "ThunderFest Victoria, [GEOGRAPHIC_DATA]" at bounding box center [312, 263] width 195 height 31
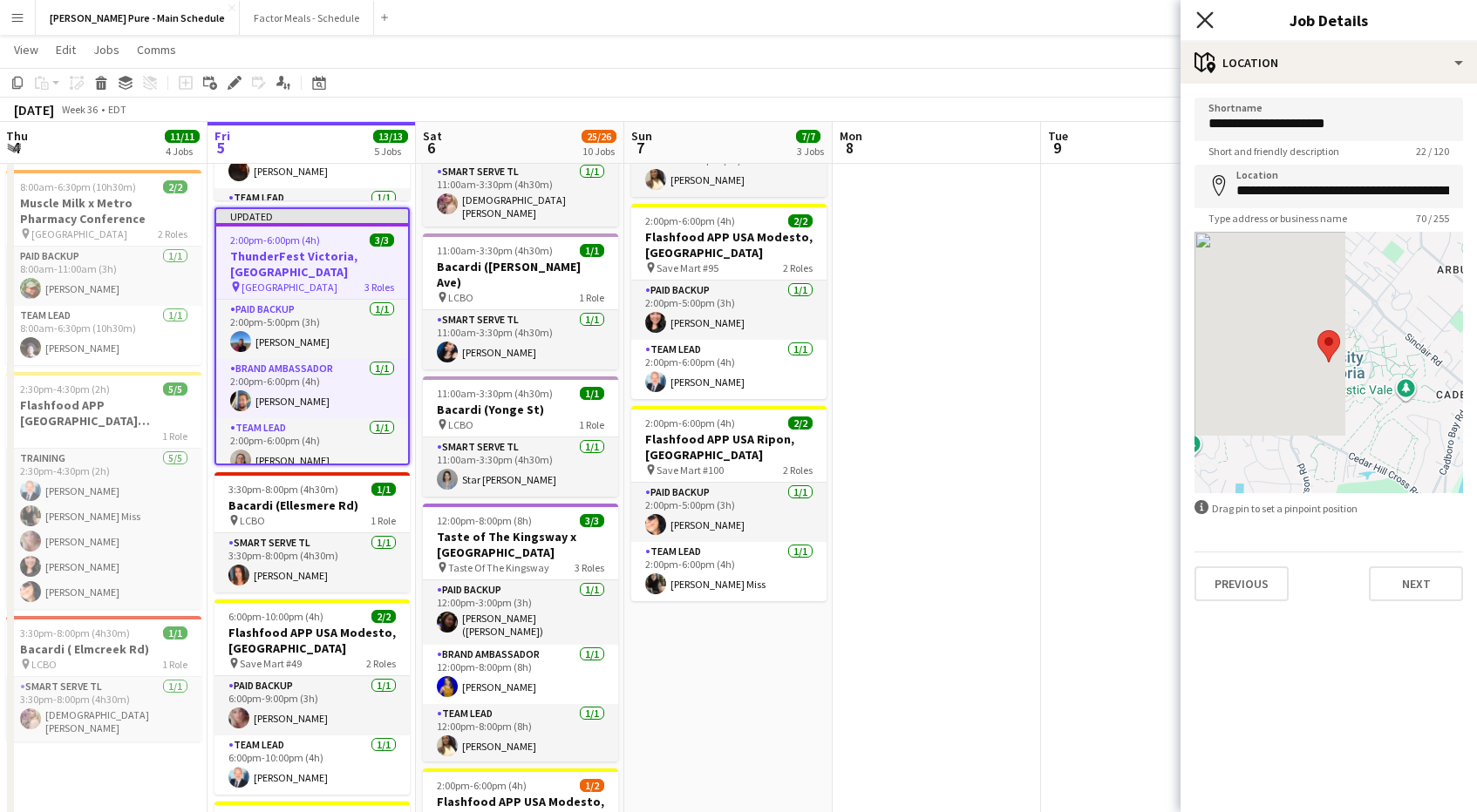
click at [1203, 17] on icon "Close pop-in" at bounding box center [1204, 19] width 17 height 17
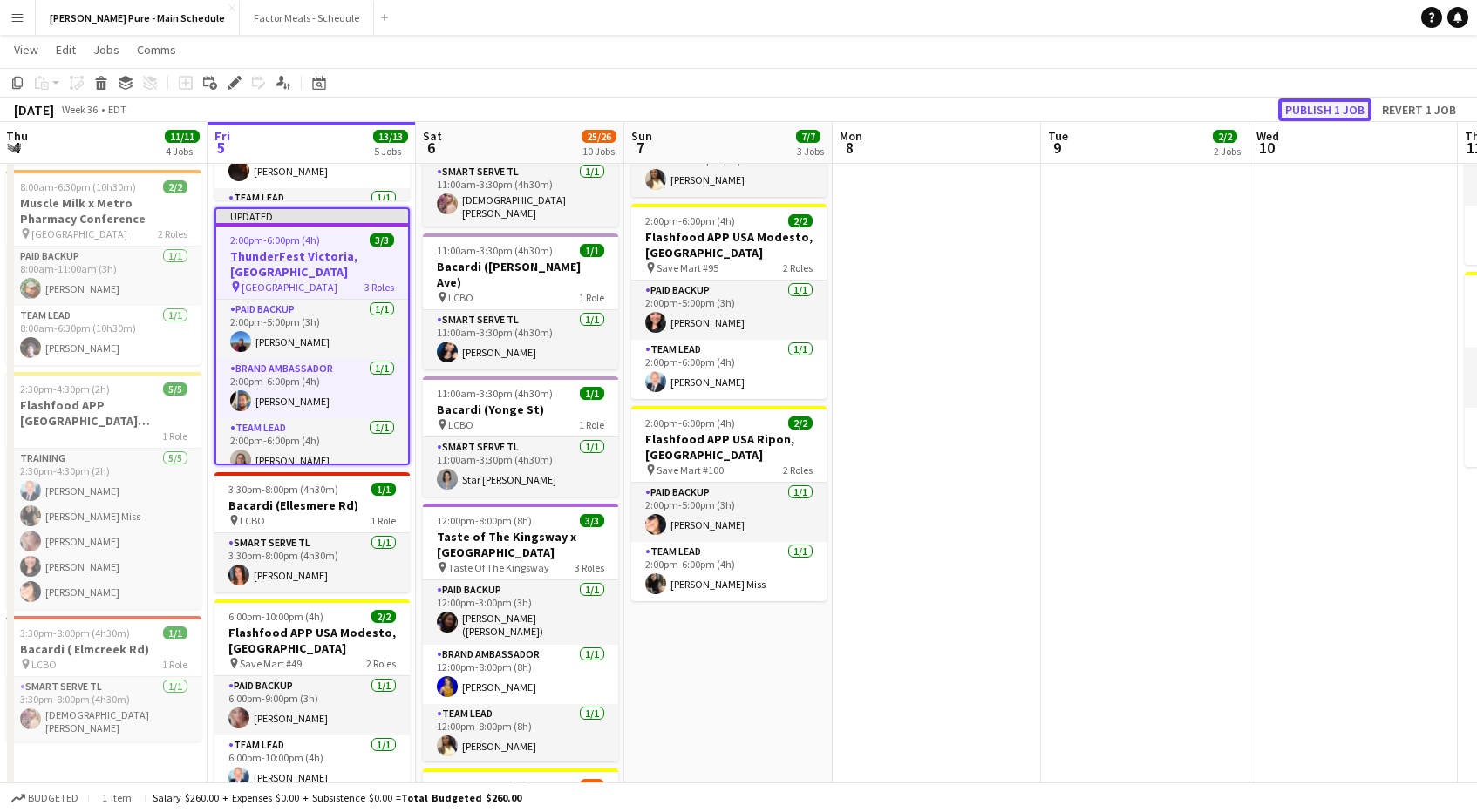
click at [1328, 103] on button "Publish 1 job" at bounding box center [1324, 110] width 93 height 23
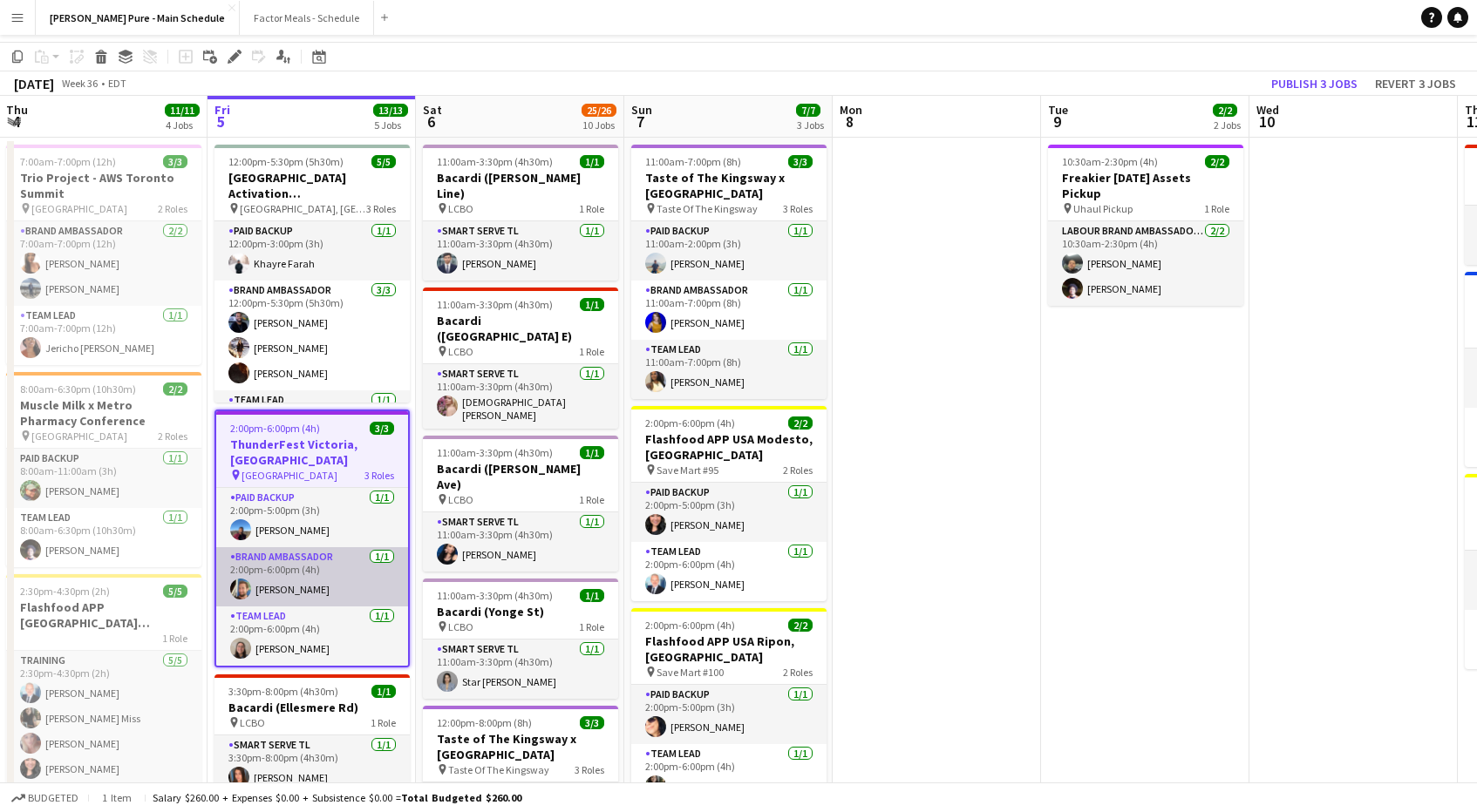
scroll to position [0, 0]
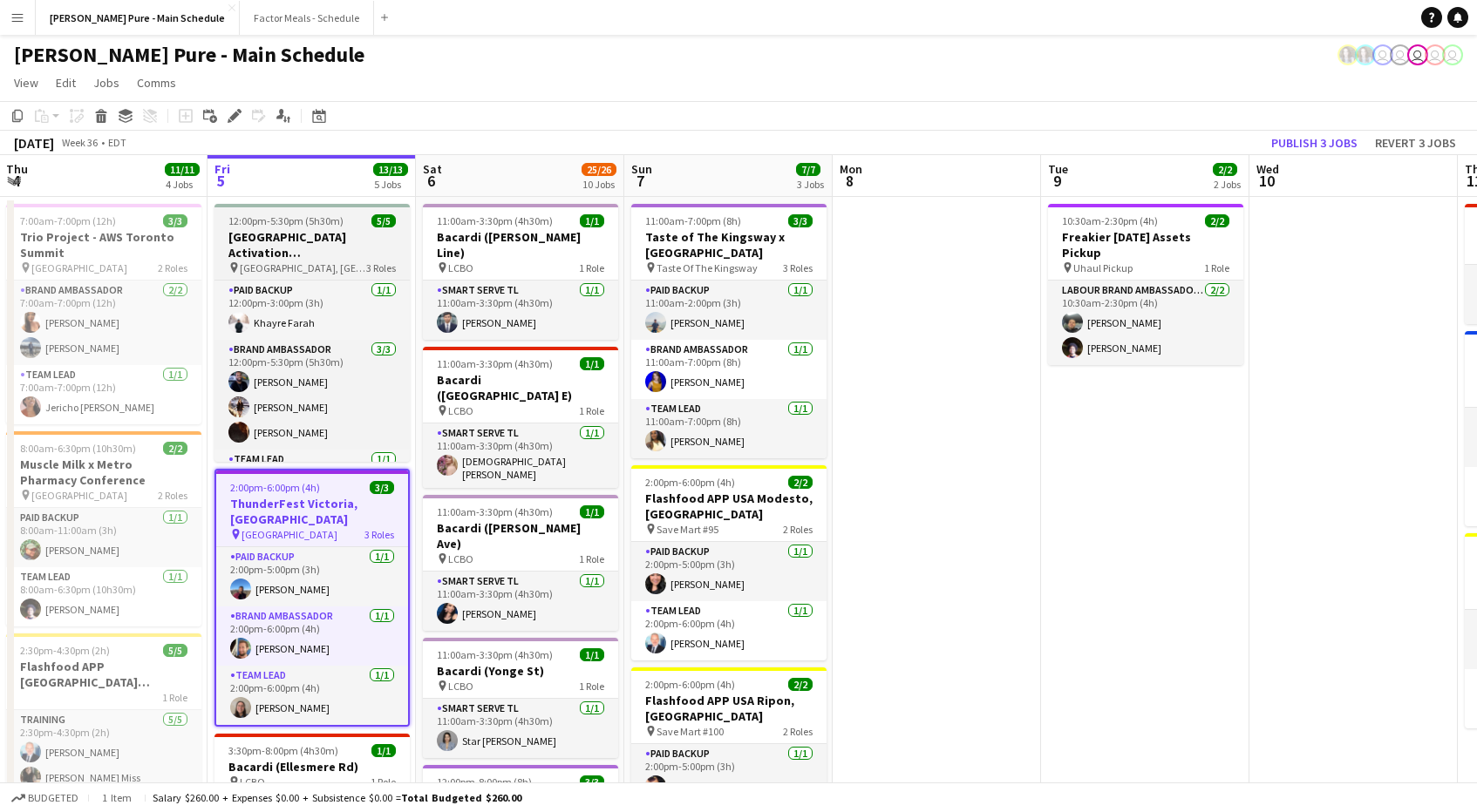
click at [315, 257] on h3 "[GEOGRAPHIC_DATA] Activation [GEOGRAPHIC_DATA]" at bounding box center [312, 245] width 195 height 31
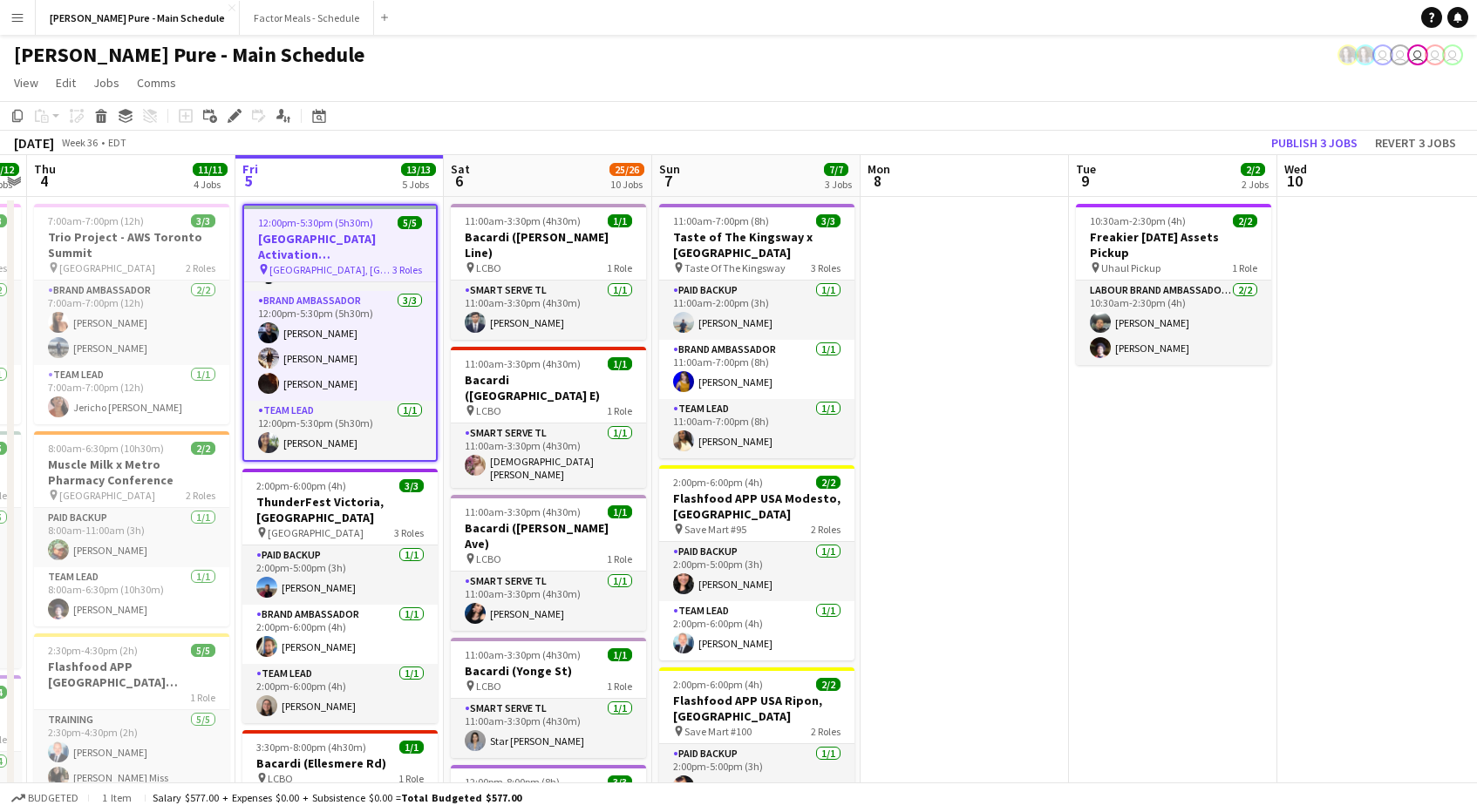
scroll to position [0, 386]
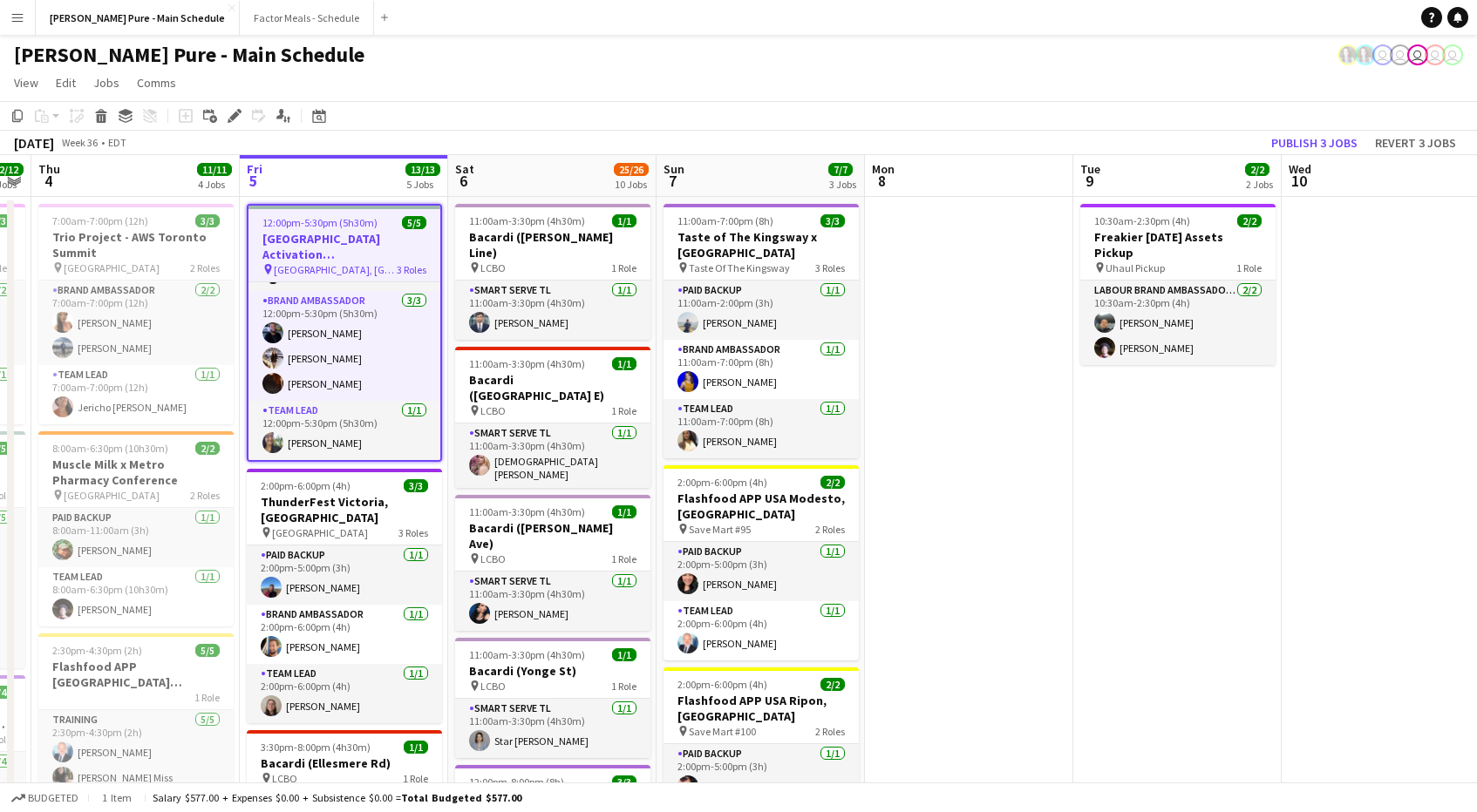
click at [334, 212] on app-job-card "12:00pm-5:30pm (5h30m) 5/5 [GEOGRAPHIC_DATA] Activation [GEOGRAPHIC_DATA] pin […" at bounding box center [344, 333] width 195 height 258
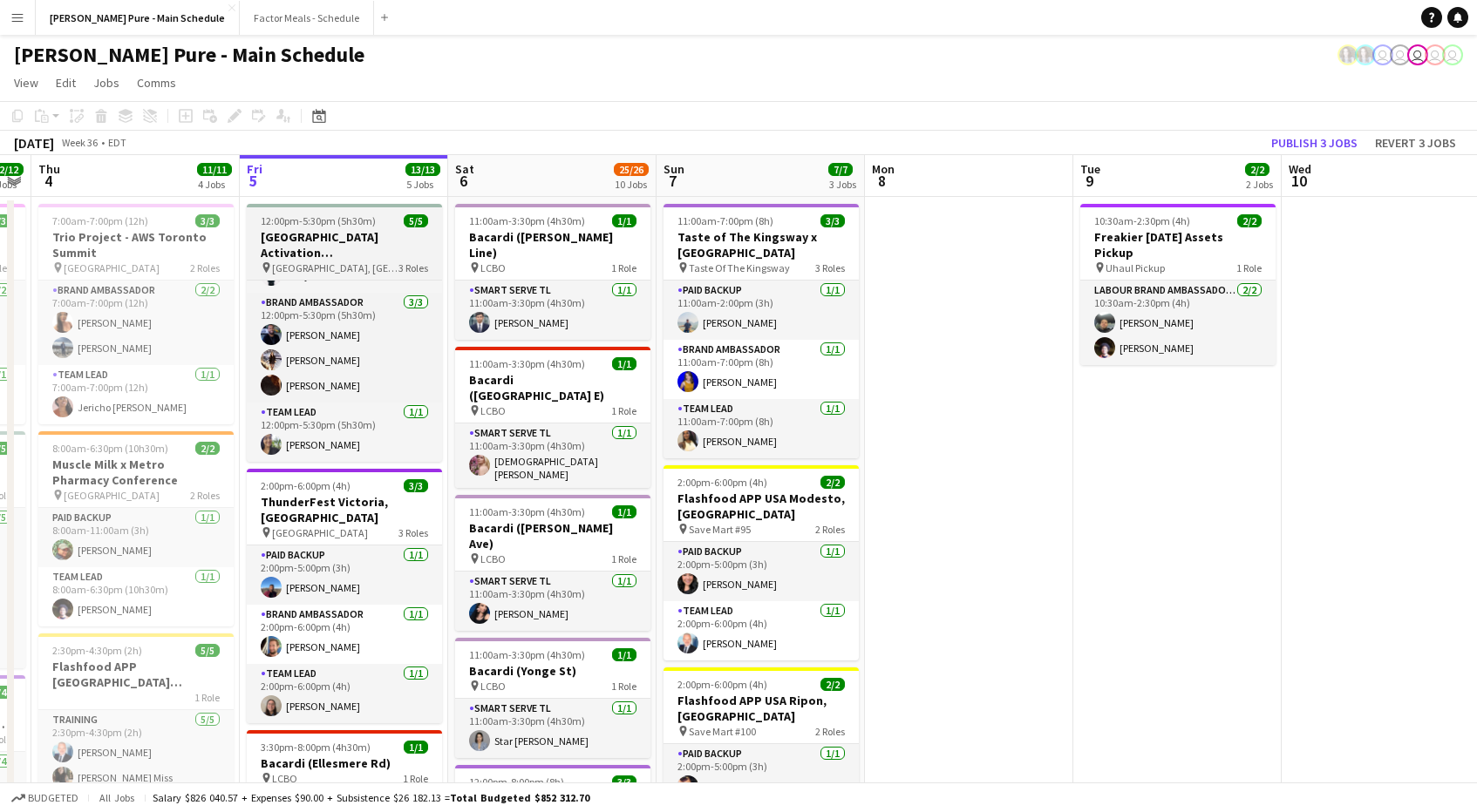
click at [358, 232] on h3 "[GEOGRAPHIC_DATA] Activation [GEOGRAPHIC_DATA]" at bounding box center [344, 245] width 195 height 31
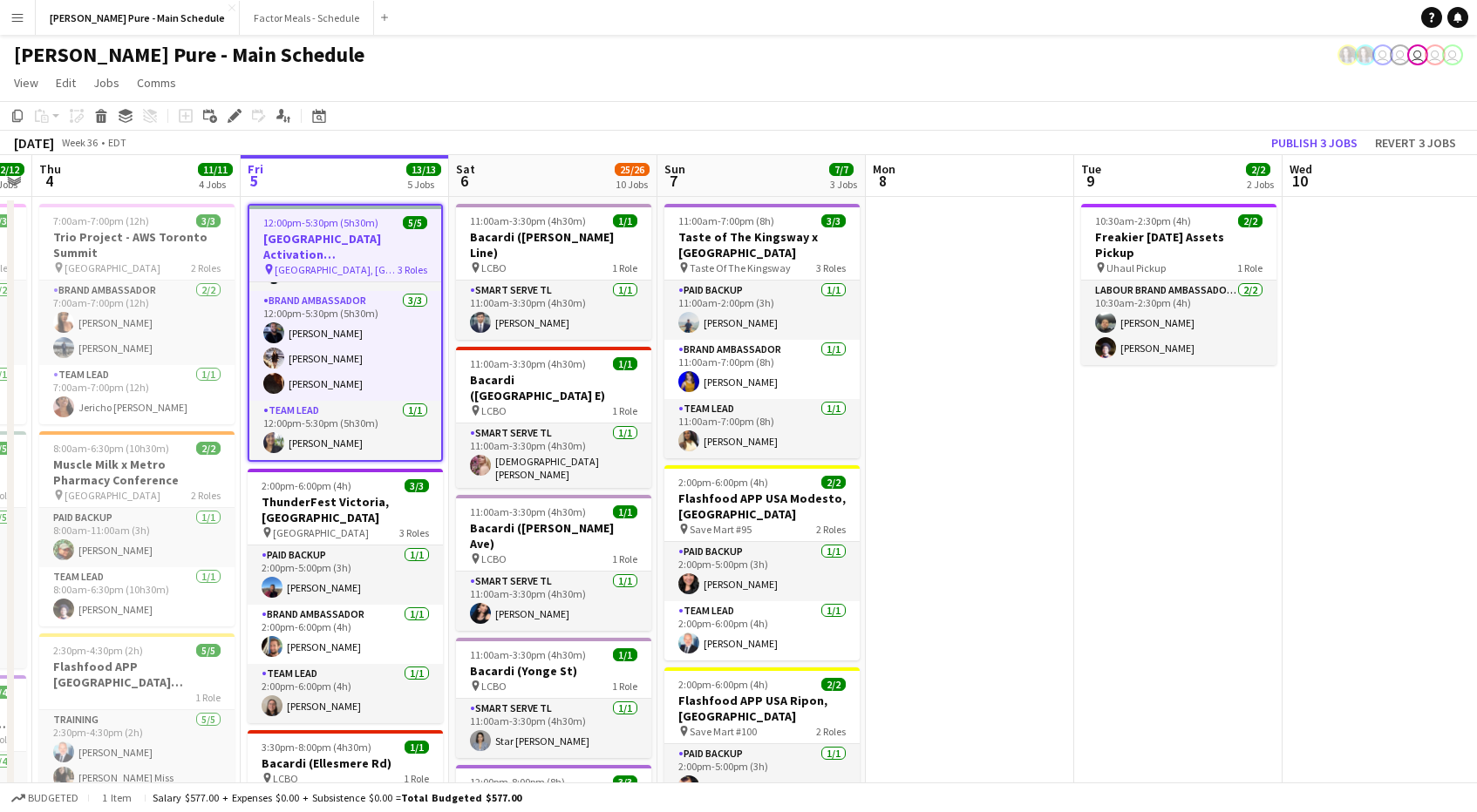
click at [339, 229] on app-job-card "12:00pm-5:30pm (5h30m) 5/5 [GEOGRAPHIC_DATA] Activation [GEOGRAPHIC_DATA] pin […" at bounding box center [345, 333] width 195 height 258
click at [339, 231] on h3 "[GEOGRAPHIC_DATA] Activation [GEOGRAPHIC_DATA]" at bounding box center [345, 247] width 191 height 31
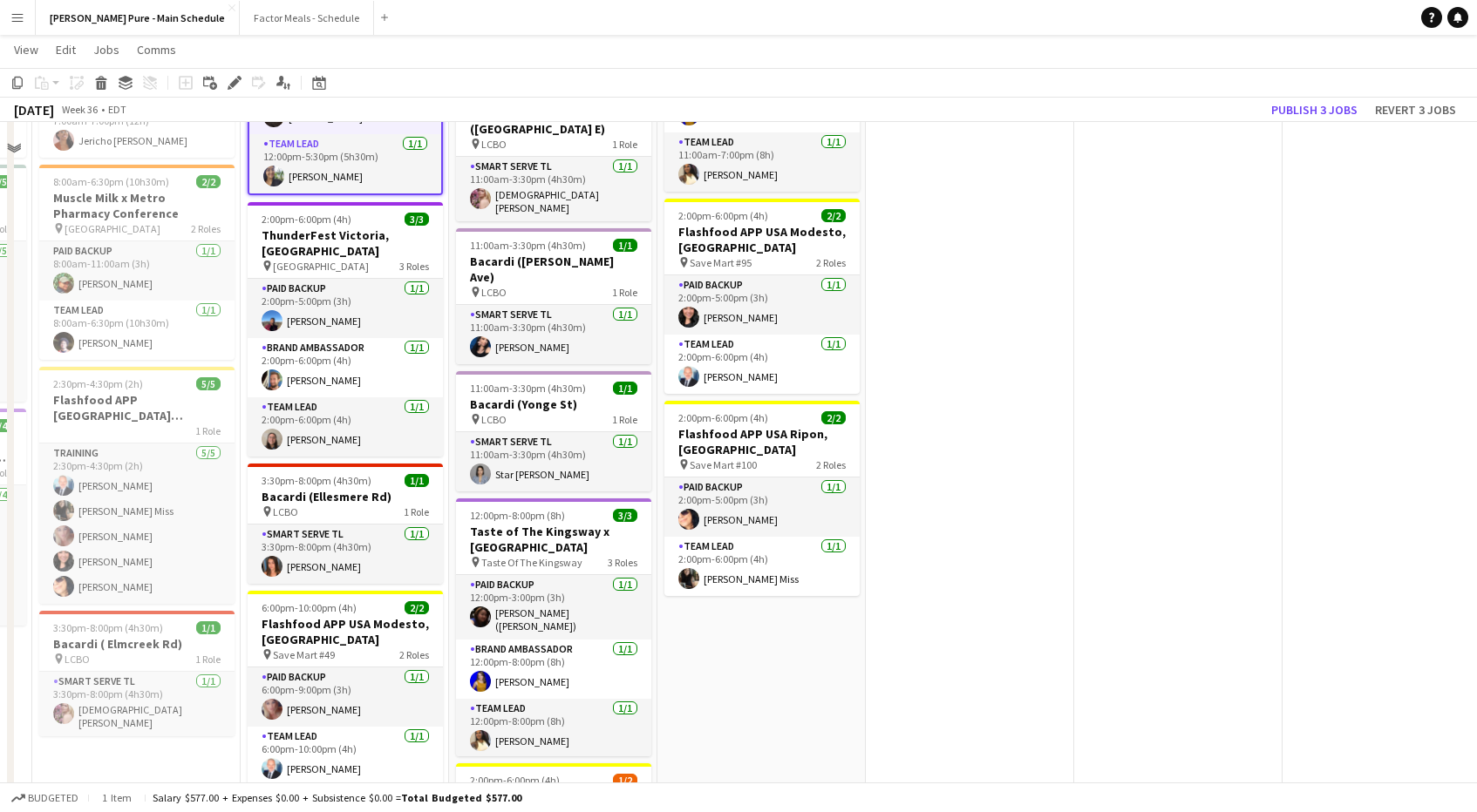
scroll to position [0, 0]
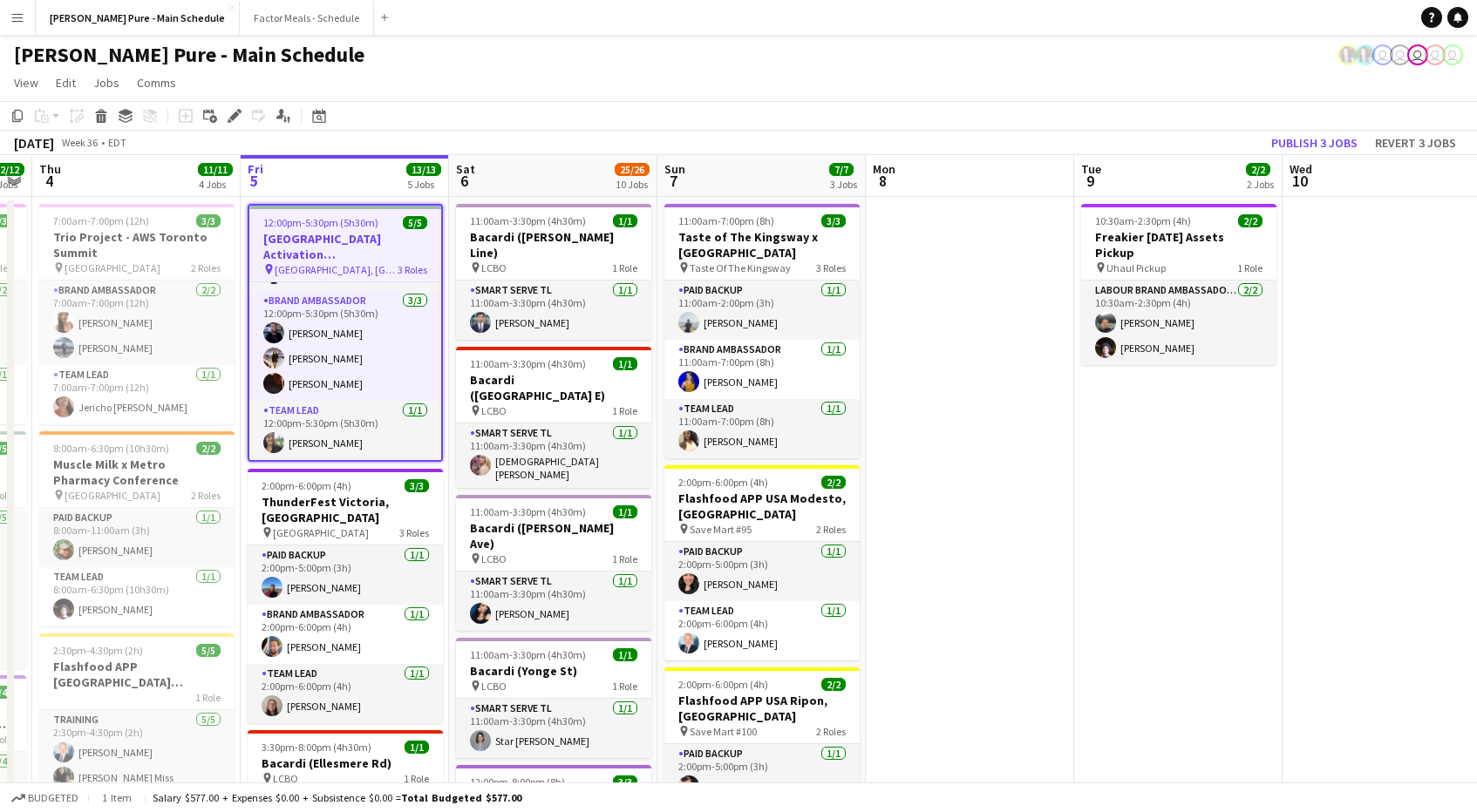
click at [340, 253] on h3 "[GEOGRAPHIC_DATA] Activation [GEOGRAPHIC_DATA]" at bounding box center [345, 247] width 191 height 31
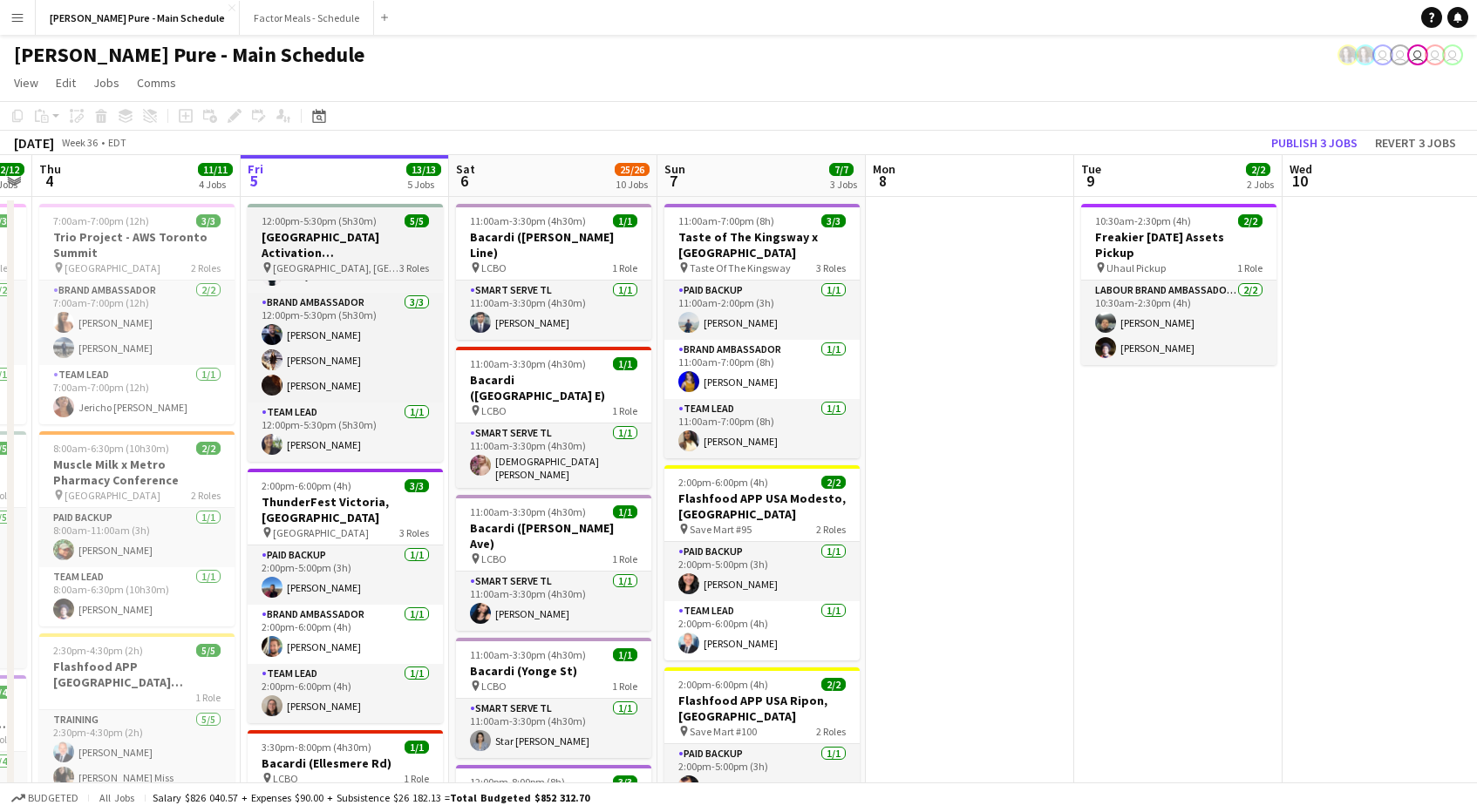
click at [359, 252] on h3 "[GEOGRAPHIC_DATA] Activation [GEOGRAPHIC_DATA]" at bounding box center [345, 245] width 195 height 31
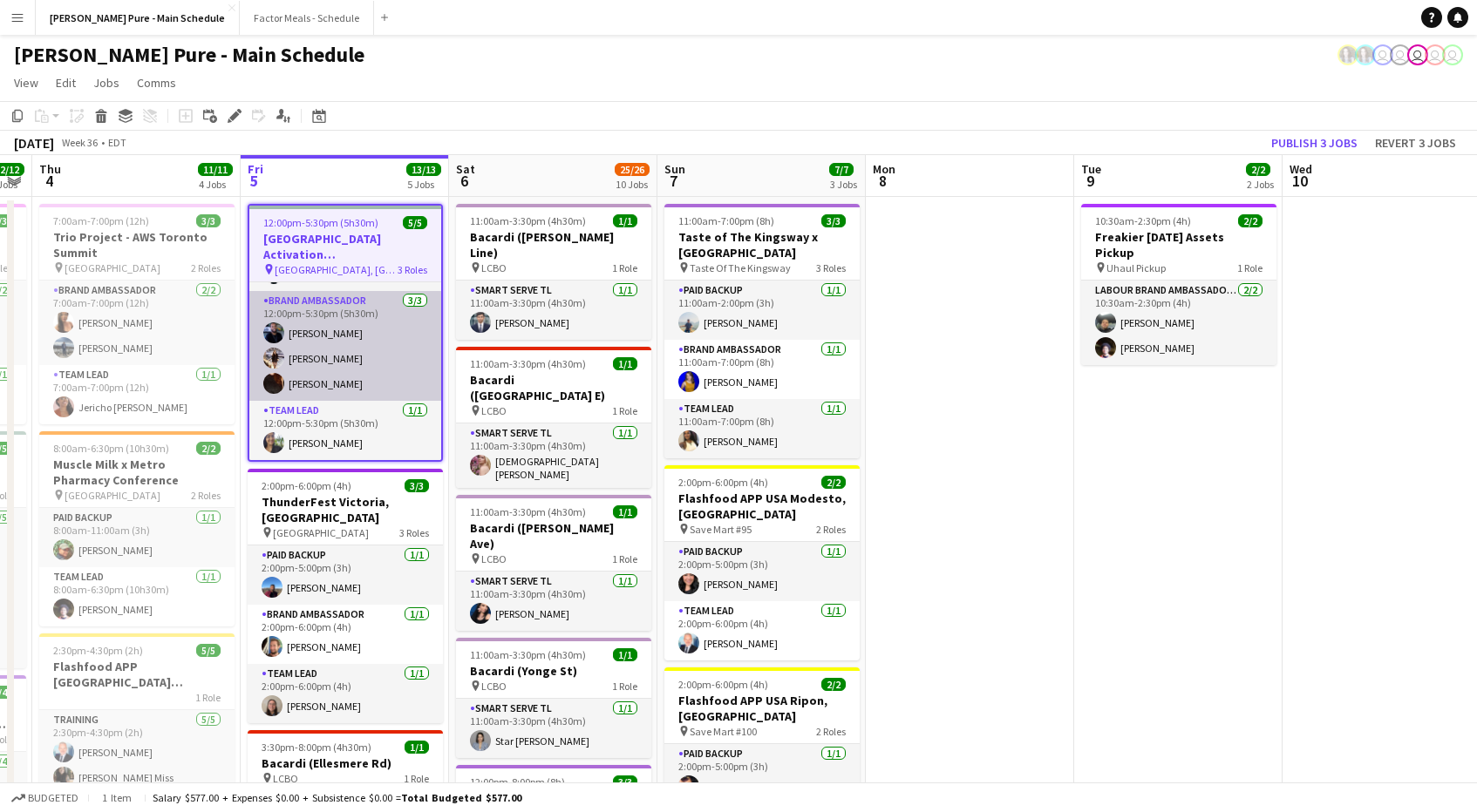
click at [282, 319] on app-card-role "Brand Ambassador [DATE] 12:00pm-5:30pm (5h30m) [PERSON_NAME] [PERSON_NAME] [PER…" at bounding box center [345, 346] width 191 height 110
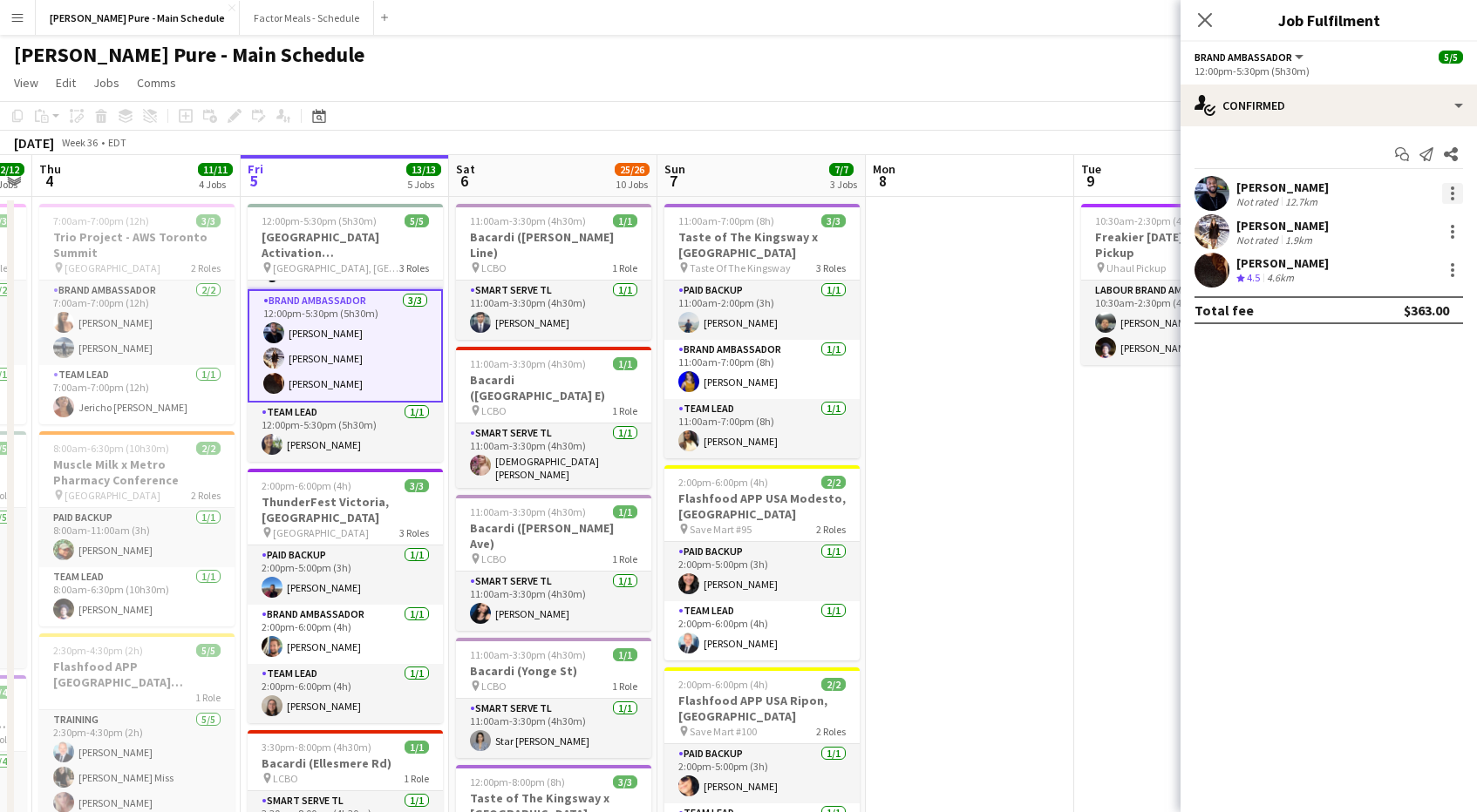
click at [1455, 189] on div at bounding box center [1452, 193] width 21 height 21
click at [1246, 316] on div at bounding box center [738, 406] width 1477 height 812
click at [1322, 129] on div "Start chat Send notification Share [PERSON_NAME] Not rated 12.7km [PERSON_NAME]…" at bounding box center [1328, 232] width 296 height 212
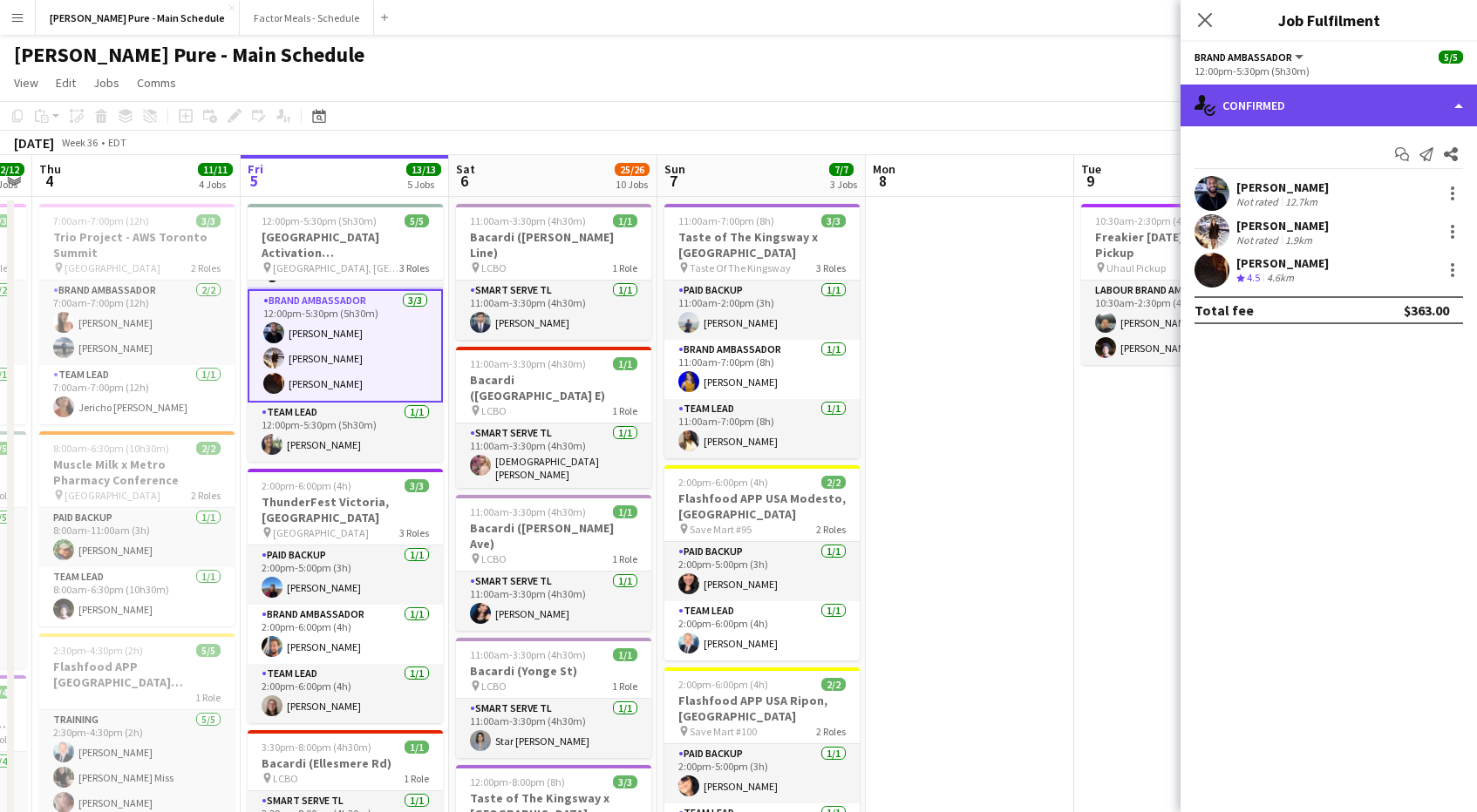
click at [1312, 114] on div "single-neutral-actions-check-2 Confirmed" at bounding box center [1328, 105] width 296 height 42
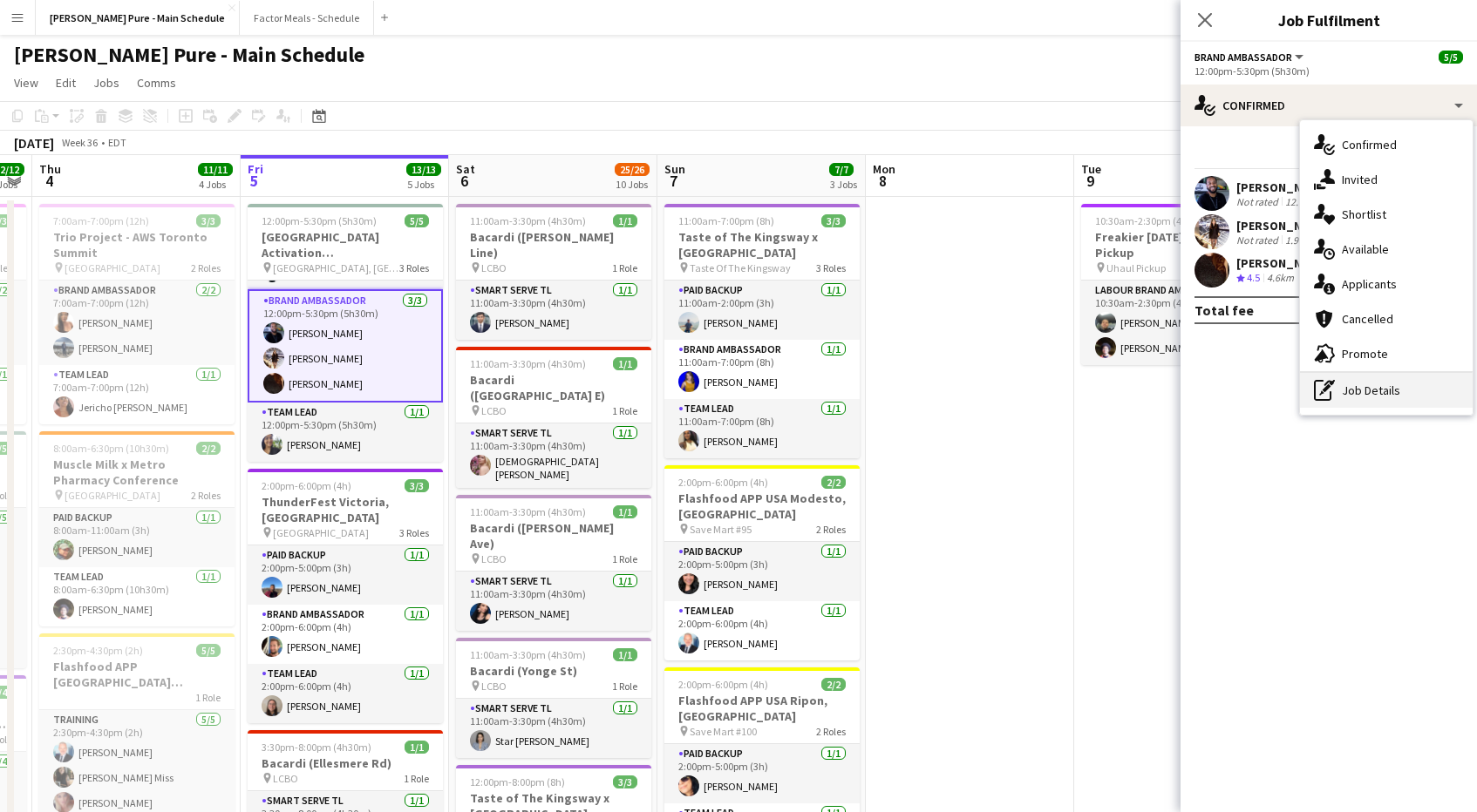
click at [1363, 384] on div "pen-write Job Details" at bounding box center [1385, 390] width 173 height 35
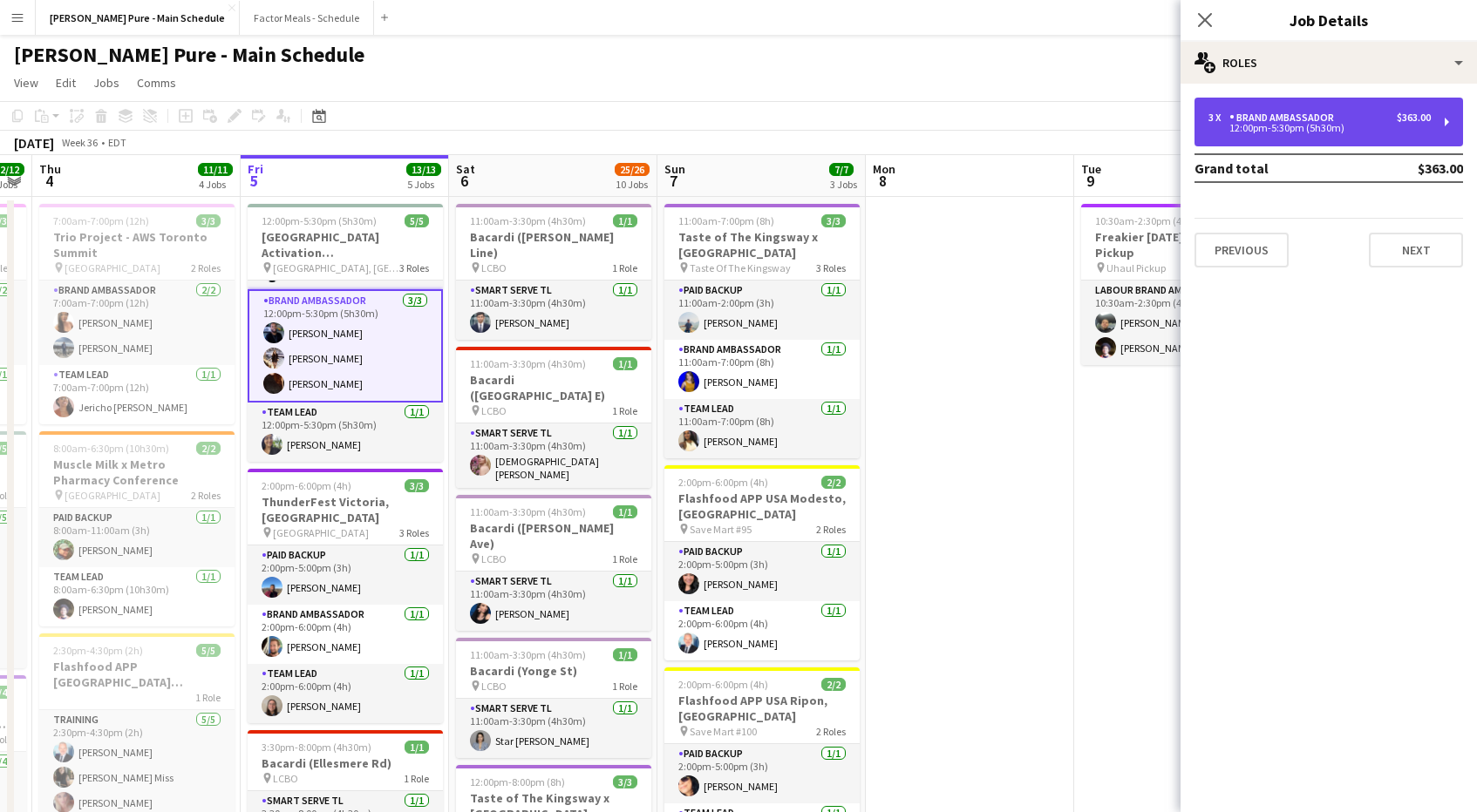
click at [1274, 129] on div "12:00pm-5:30pm (5h30m)" at bounding box center [1319, 128] width 222 height 8
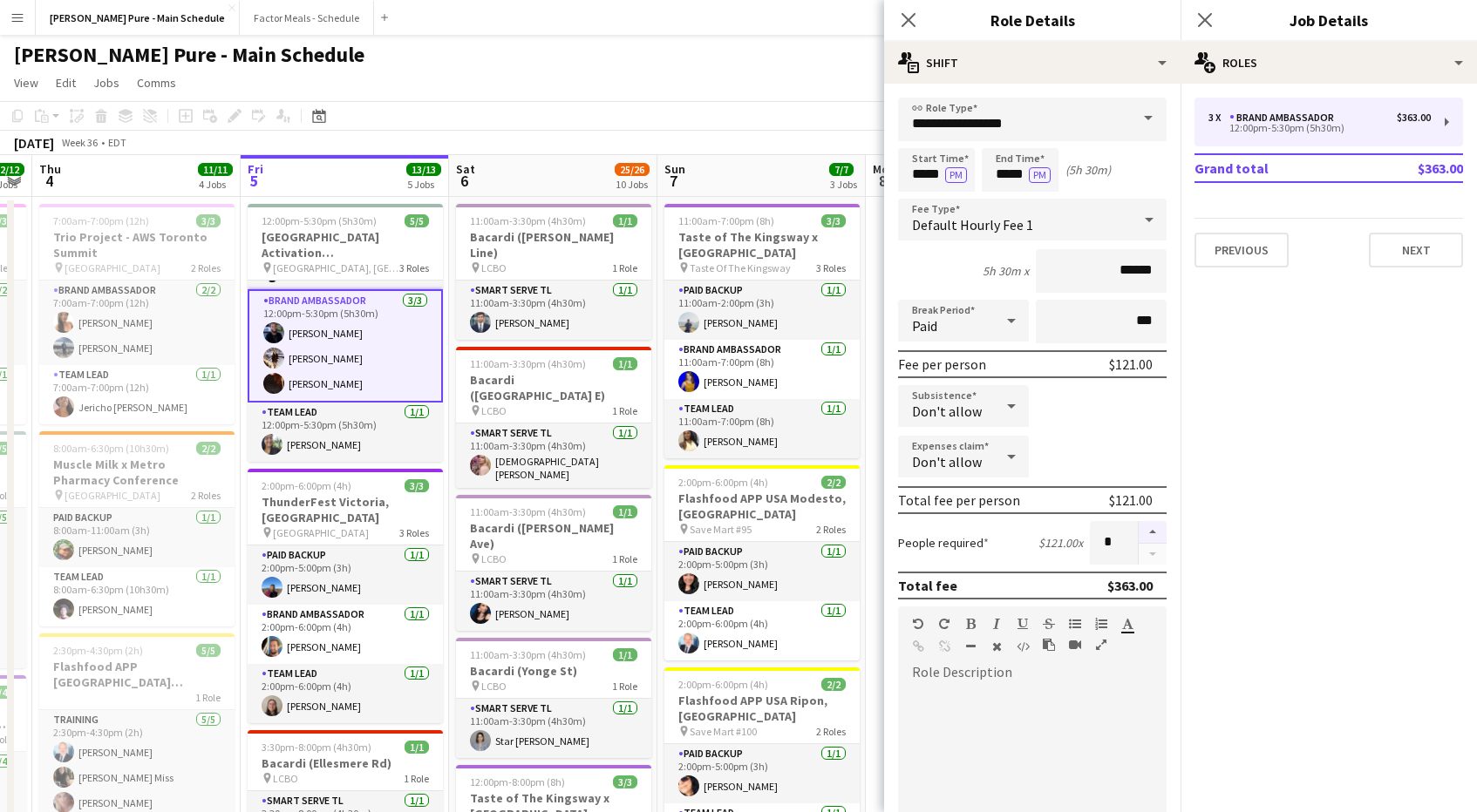
click at [1151, 535] on button "button" at bounding box center [1152, 533] width 28 height 23
type input "*"
click at [1409, 251] on button "Next" at bounding box center [1416, 251] width 94 height 35
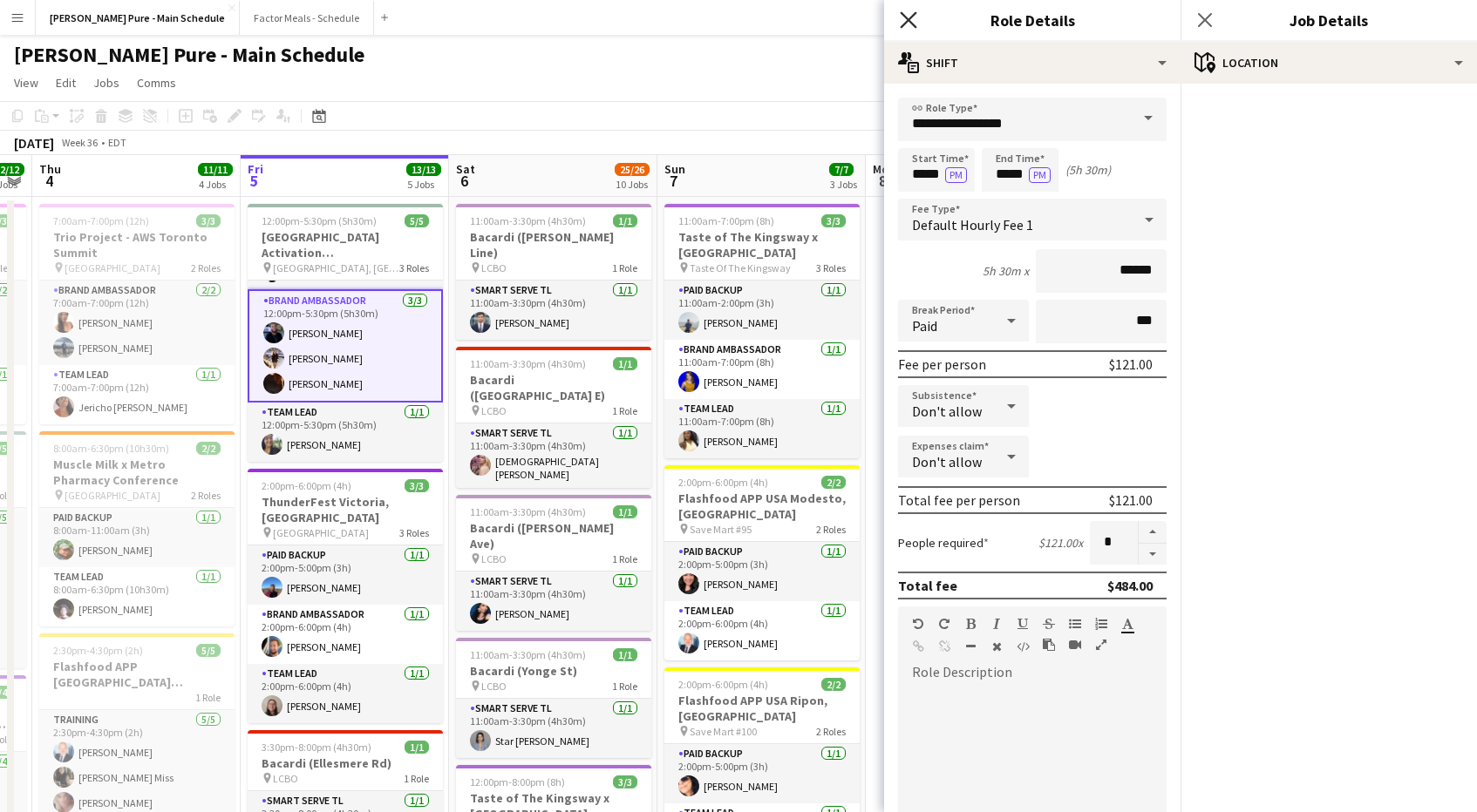
click at [905, 14] on icon "Close pop-in" at bounding box center [908, 19] width 17 height 17
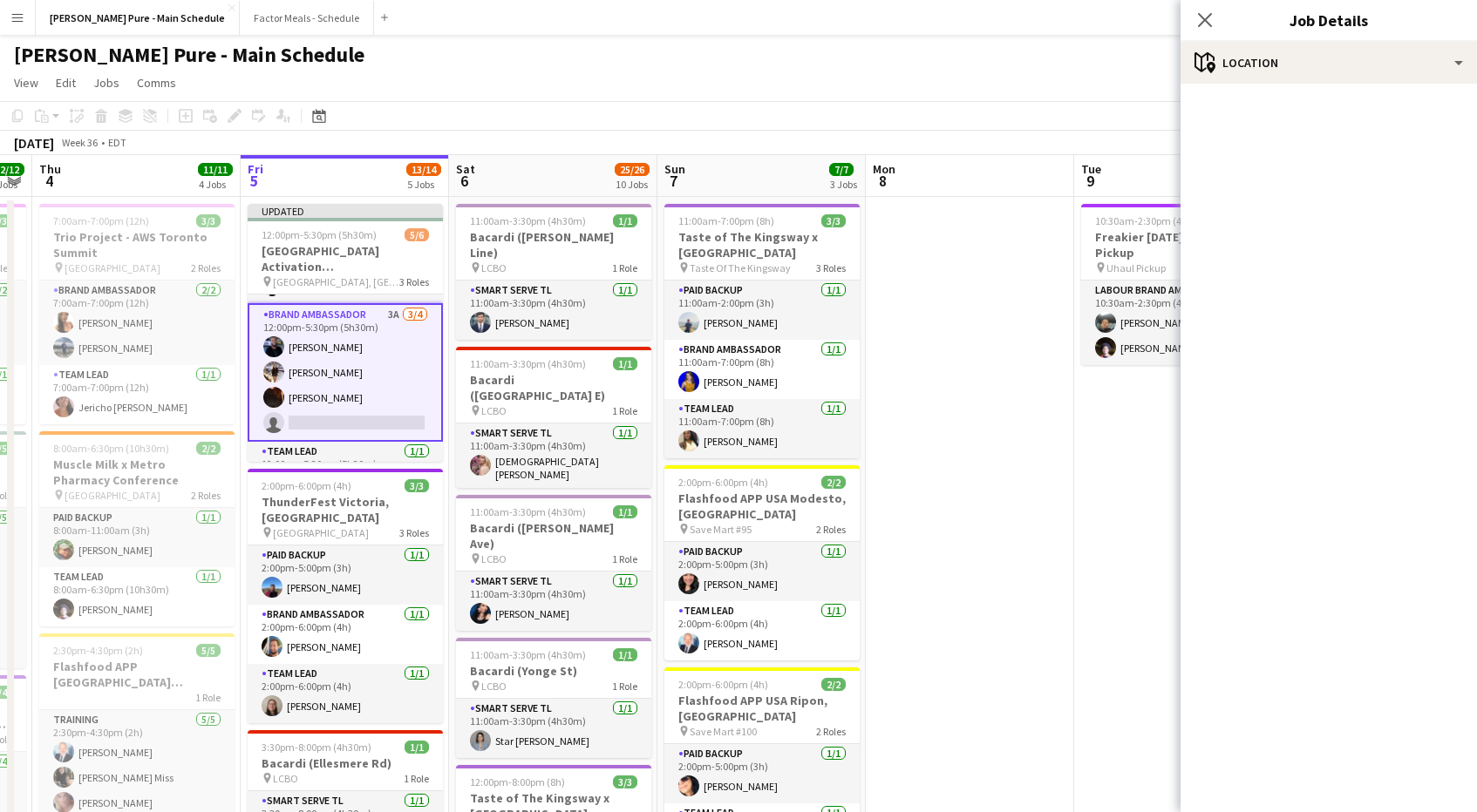
click at [324, 413] on app-card-role "Brand Ambassador 3A [DATE] 12:00pm-5:30pm (5h30m) [PERSON_NAME] [PERSON_NAME] […" at bounding box center [345, 373] width 195 height 139
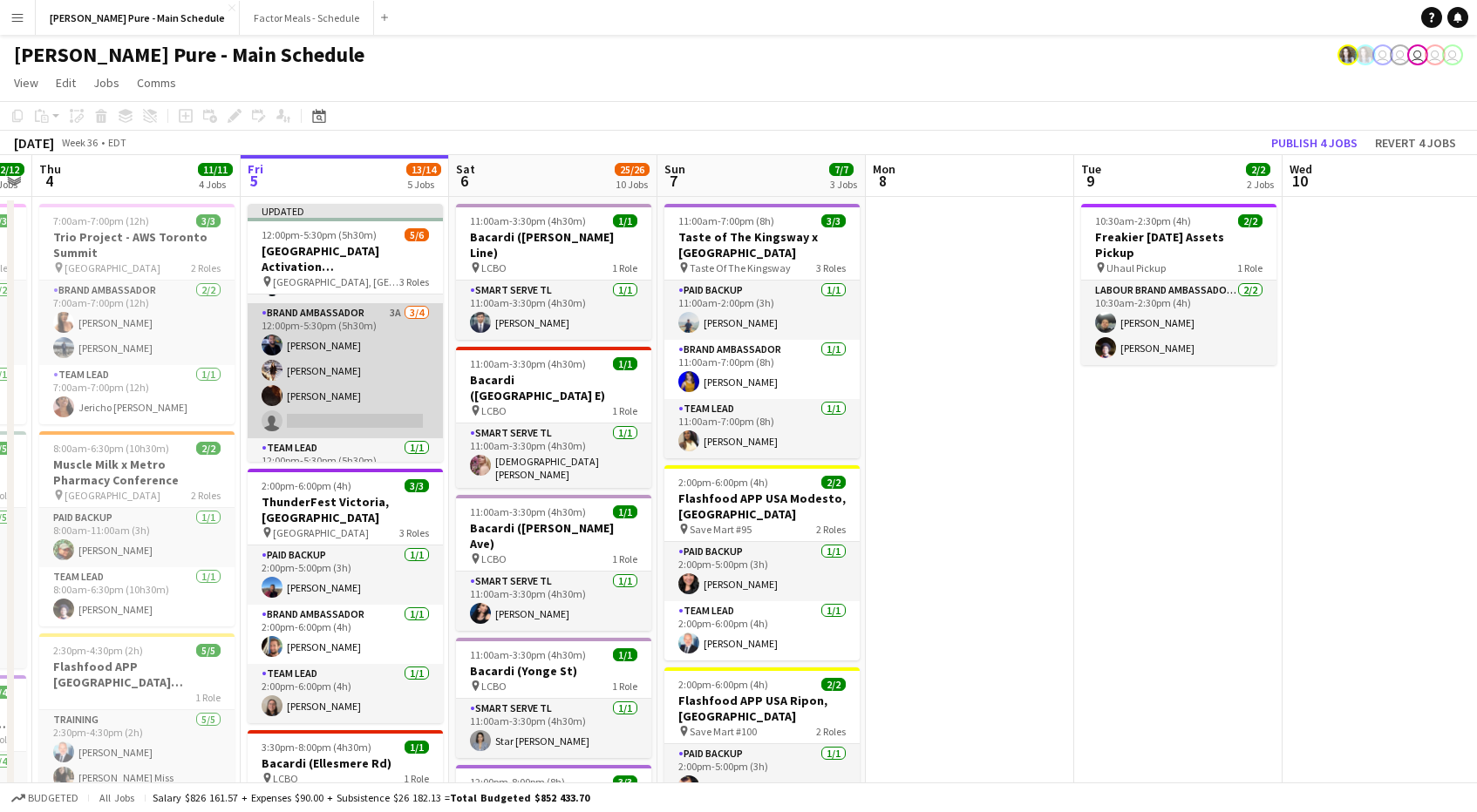
click at [380, 420] on app-card-role "Brand Ambassador 3A [DATE] 12:00pm-5:30pm (5h30m) [PERSON_NAME] [PERSON_NAME] […" at bounding box center [345, 371] width 195 height 135
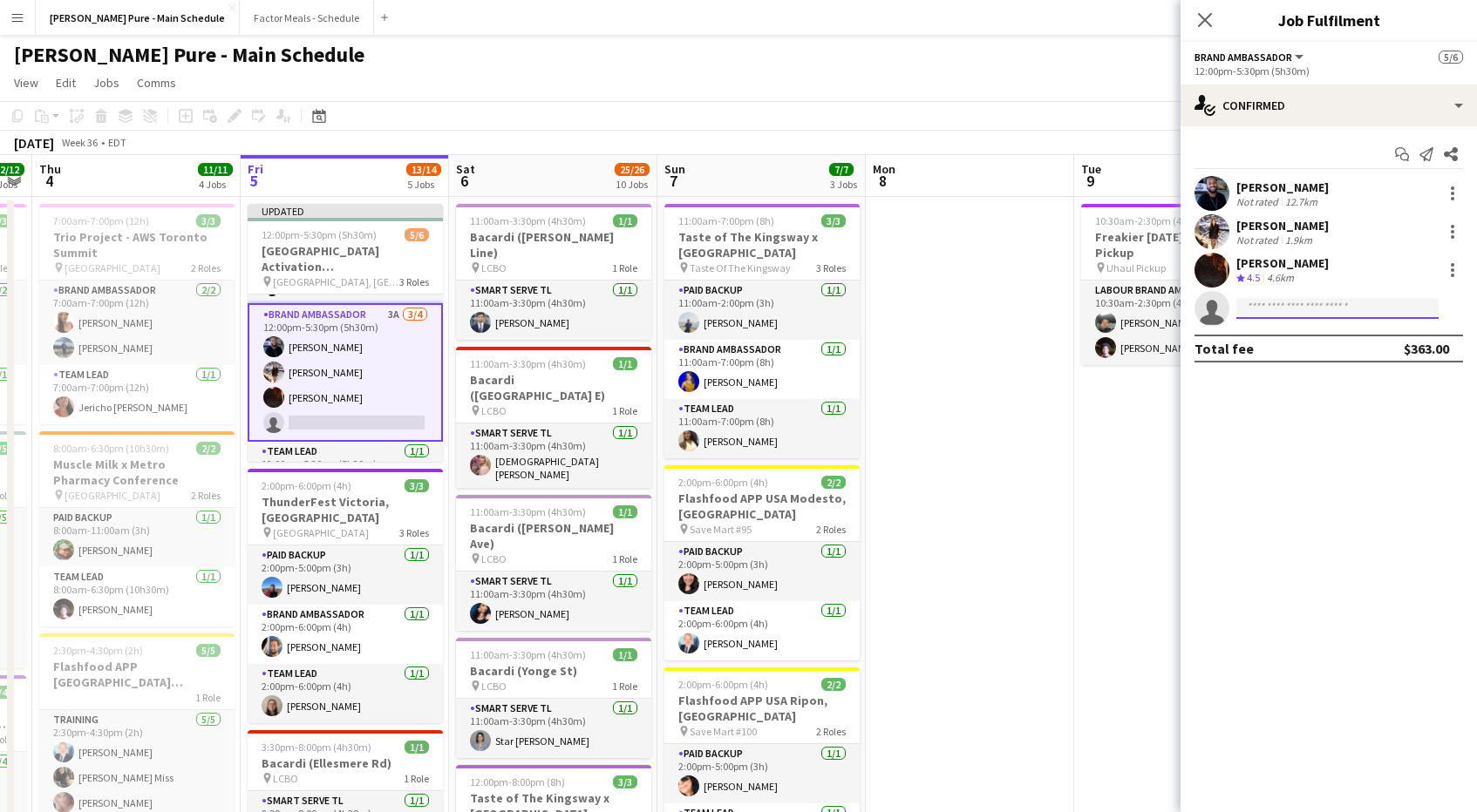
click at [1299, 314] on input at bounding box center [1337, 308] width 203 height 21
click at [1451, 270] on div at bounding box center [1452, 270] width 4 height 4
click at [1214, 451] on div at bounding box center [738, 406] width 1477 height 812
click at [1339, 431] on mat-expansion-panel "check Confirmed Start chat Send notification Share [PERSON_NAME] Not rated 12.7…" at bounding box center [1328, 470] width 296 height 686
click at [1303, 309] on input at bounding box center [1337, 308] width 203 height 21
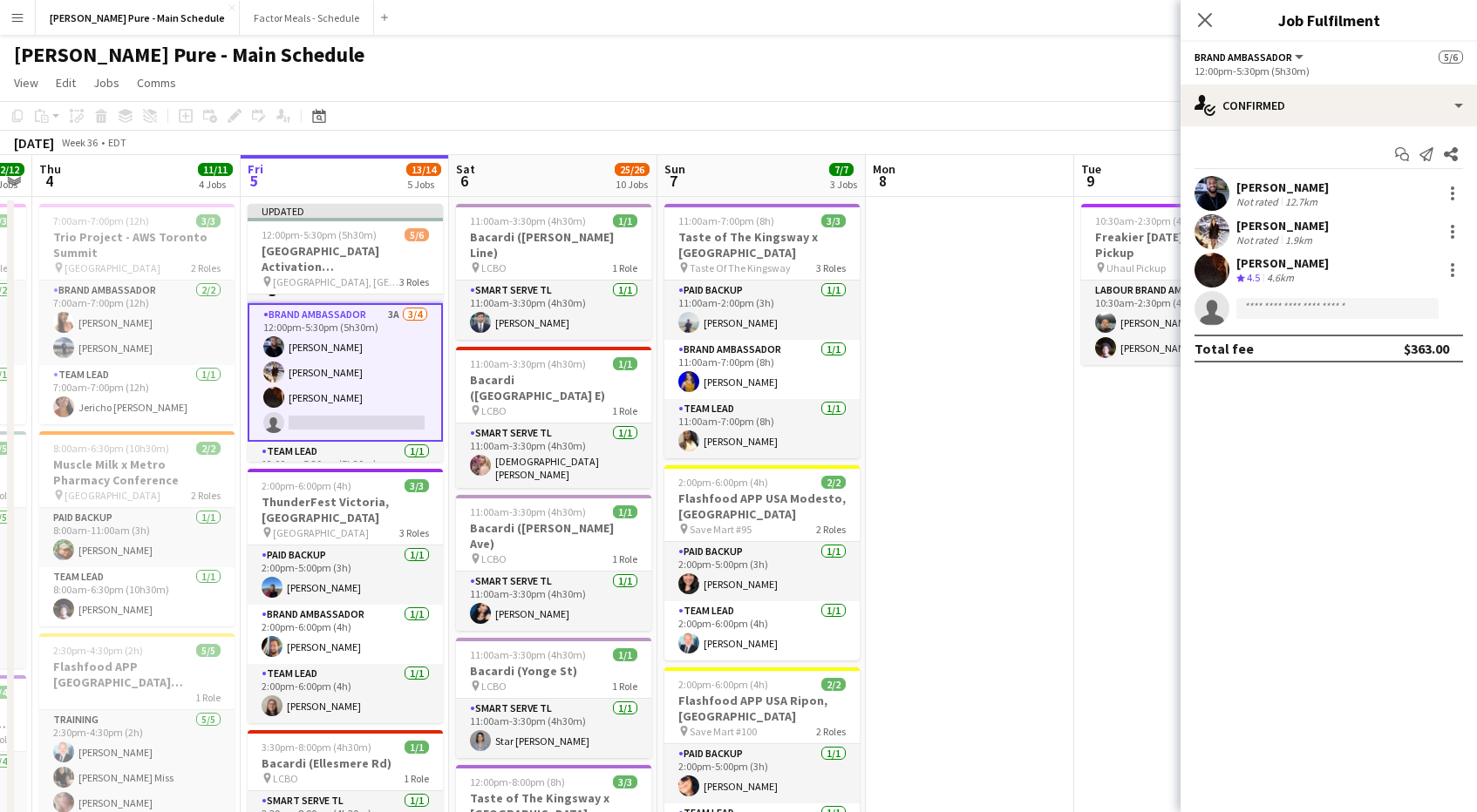
click at [1299, 469] on mat-expansion-panel "check Confirmed Start chat Send notification Share [PERSON_NAME] Not rated 12.7…" at bounding box center [1328, 470] width 296 height 686
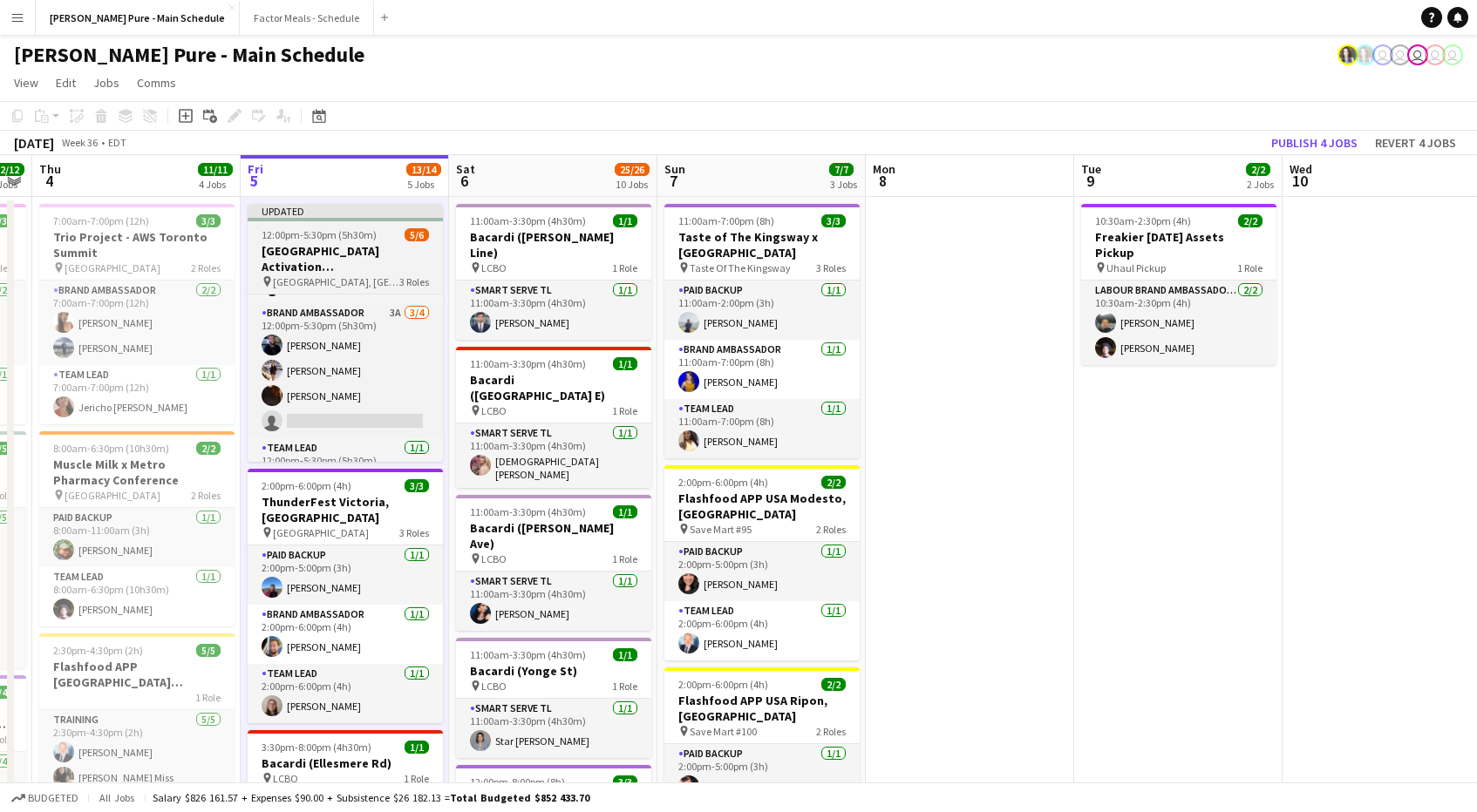
click at [337, 252] on h3 "[GEOGRAPHIC_DATA] Activation [GEOGRAPHIC_DATA]" at bounding box center [345, 259] width 195 height 31
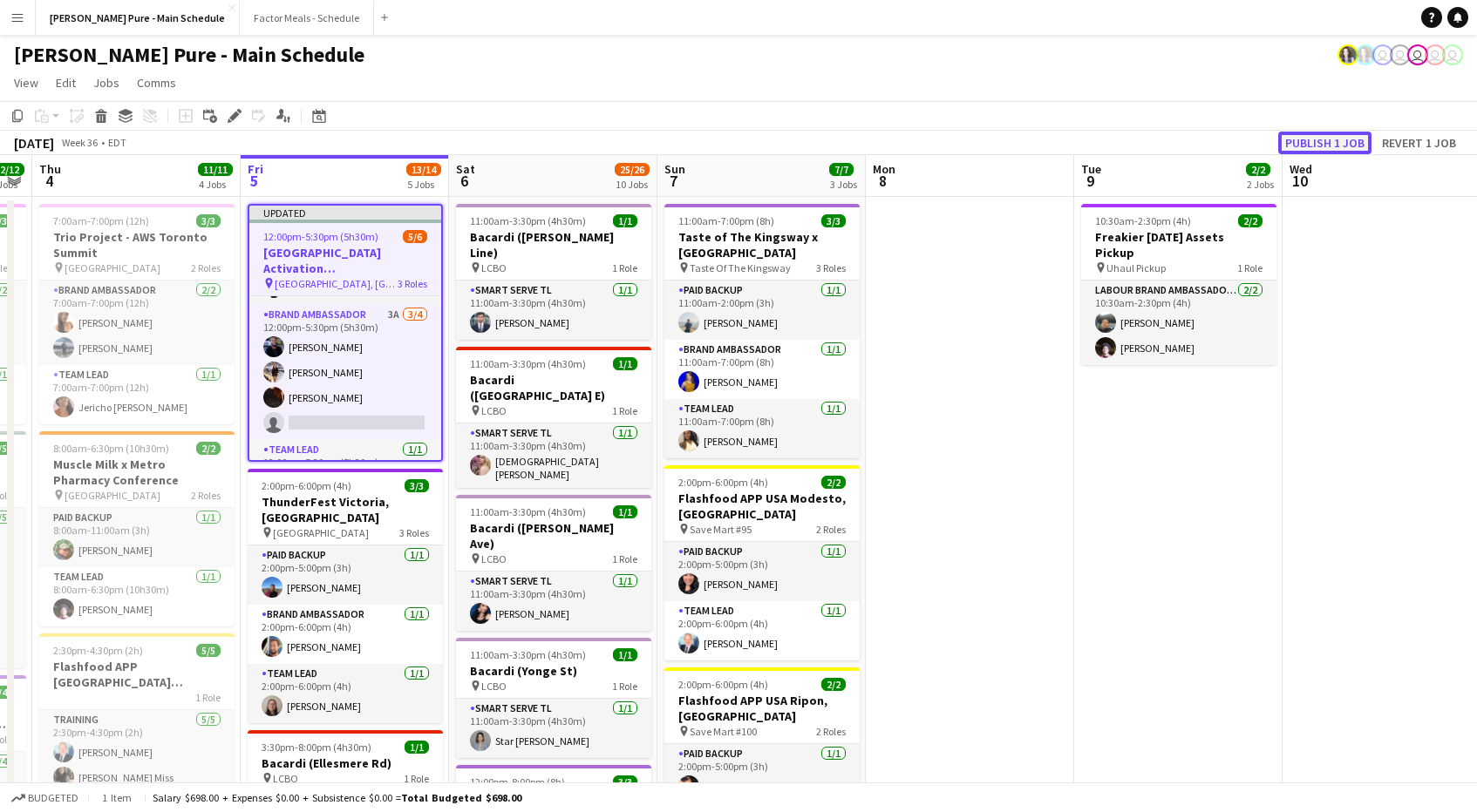
click at [1299, 132] on button "Publish 1 job" at bounding box center [1324, 142] width 93 height 23
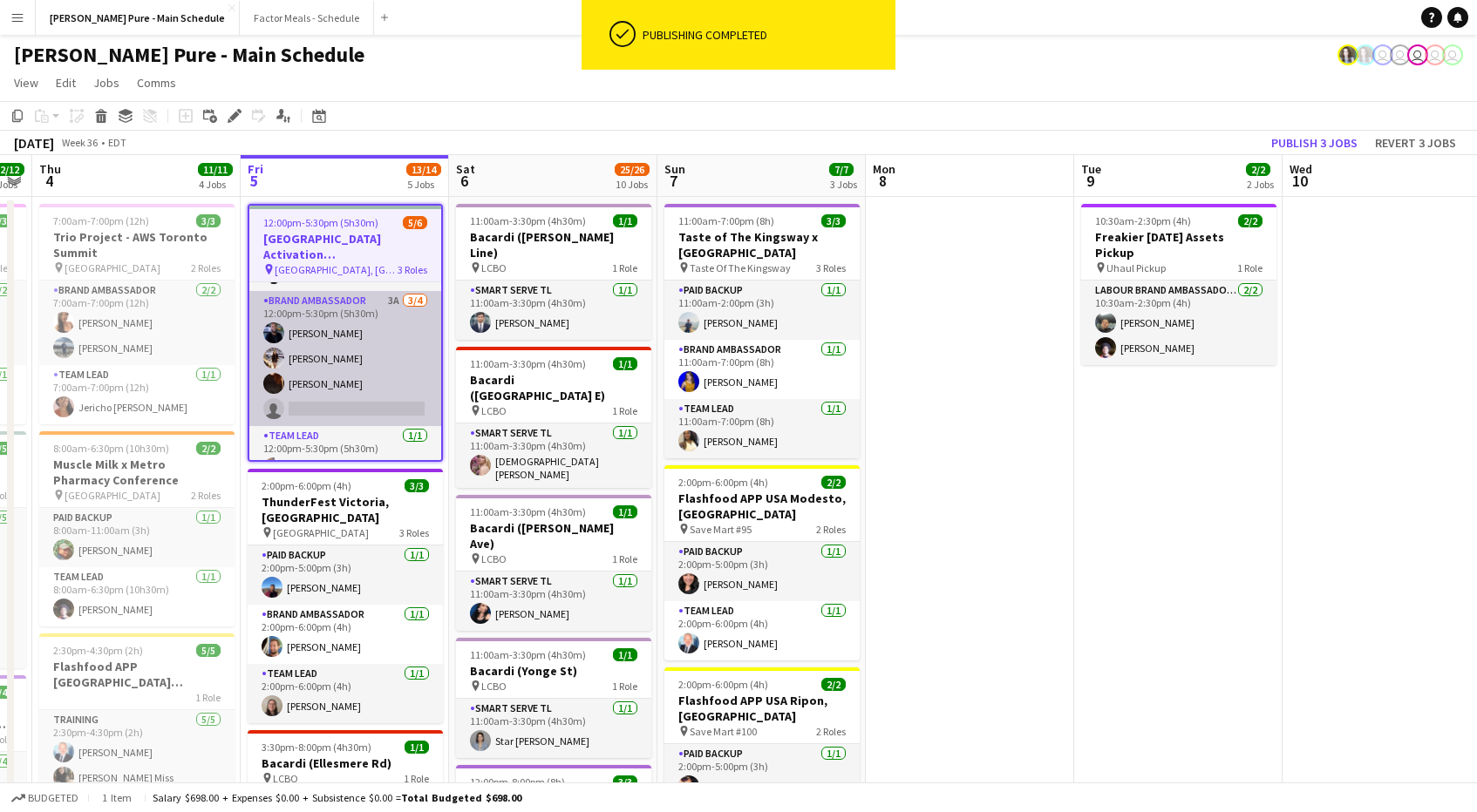
click at [322, 408] on app-card-role "Brand Ambassador 3A [DATE] 12:00pm-5:30pm (5h30m) [PERSON_NAME] [PERSON_NAME] […" at bounding box center [345, 359] width 191 height 135
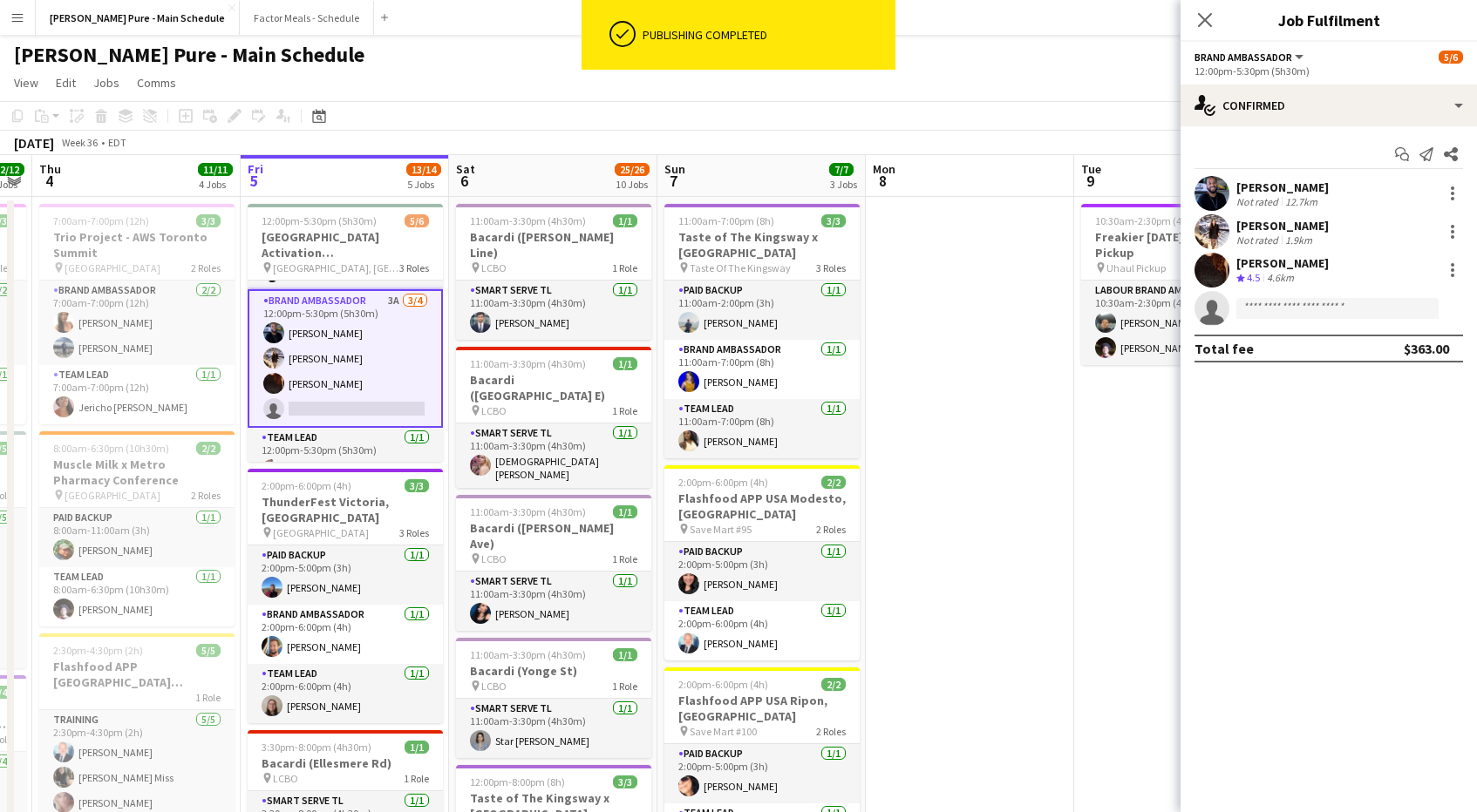
click at [1297, 55] on button "Brand Ambassador" at bounding box center [1249, 57] width 112 height 13
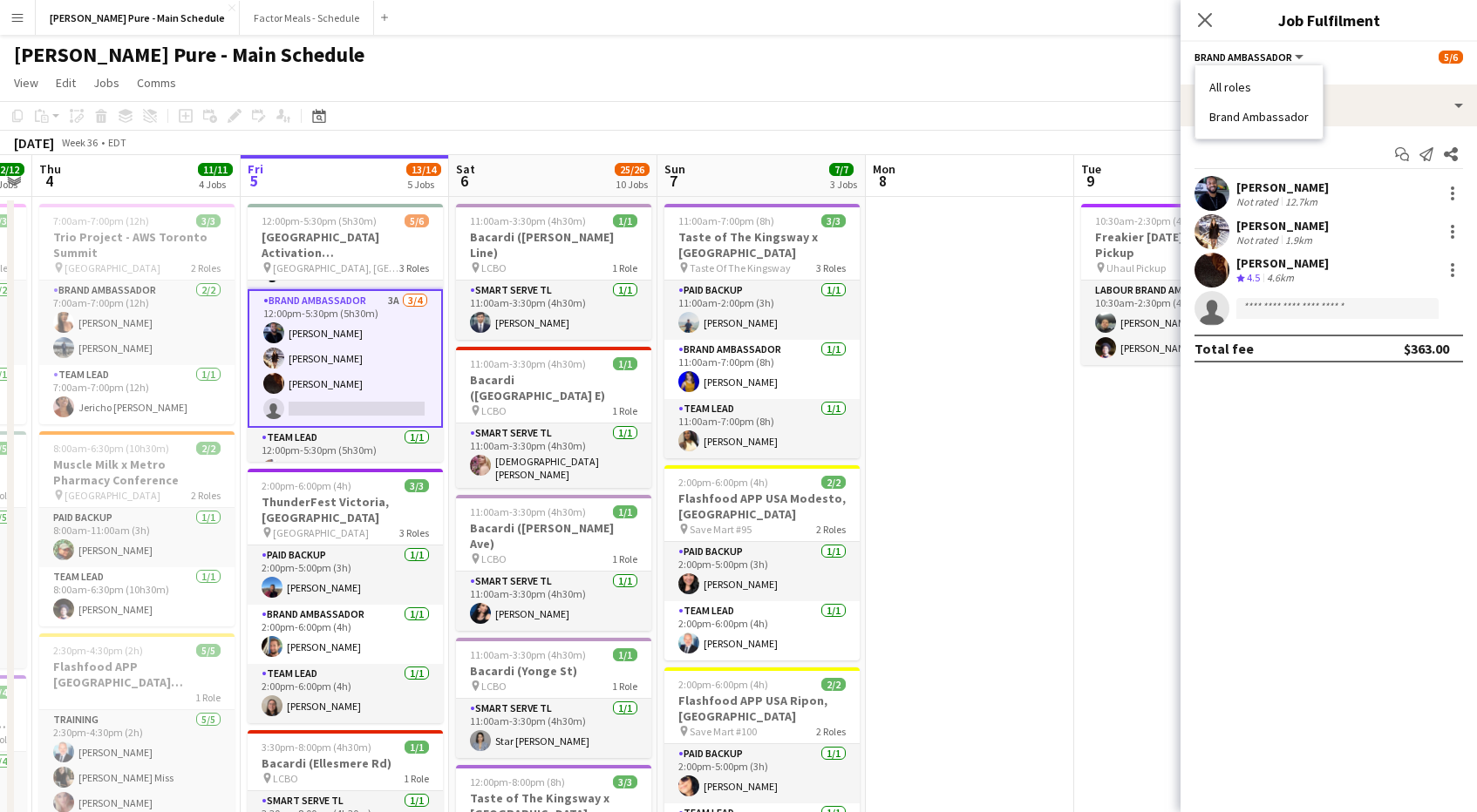
click at [1347, 286] on div "[PERSON_NAME] Crew rating 4.5 4.6km" at bounding box center [1328, 270] width 296 height 35
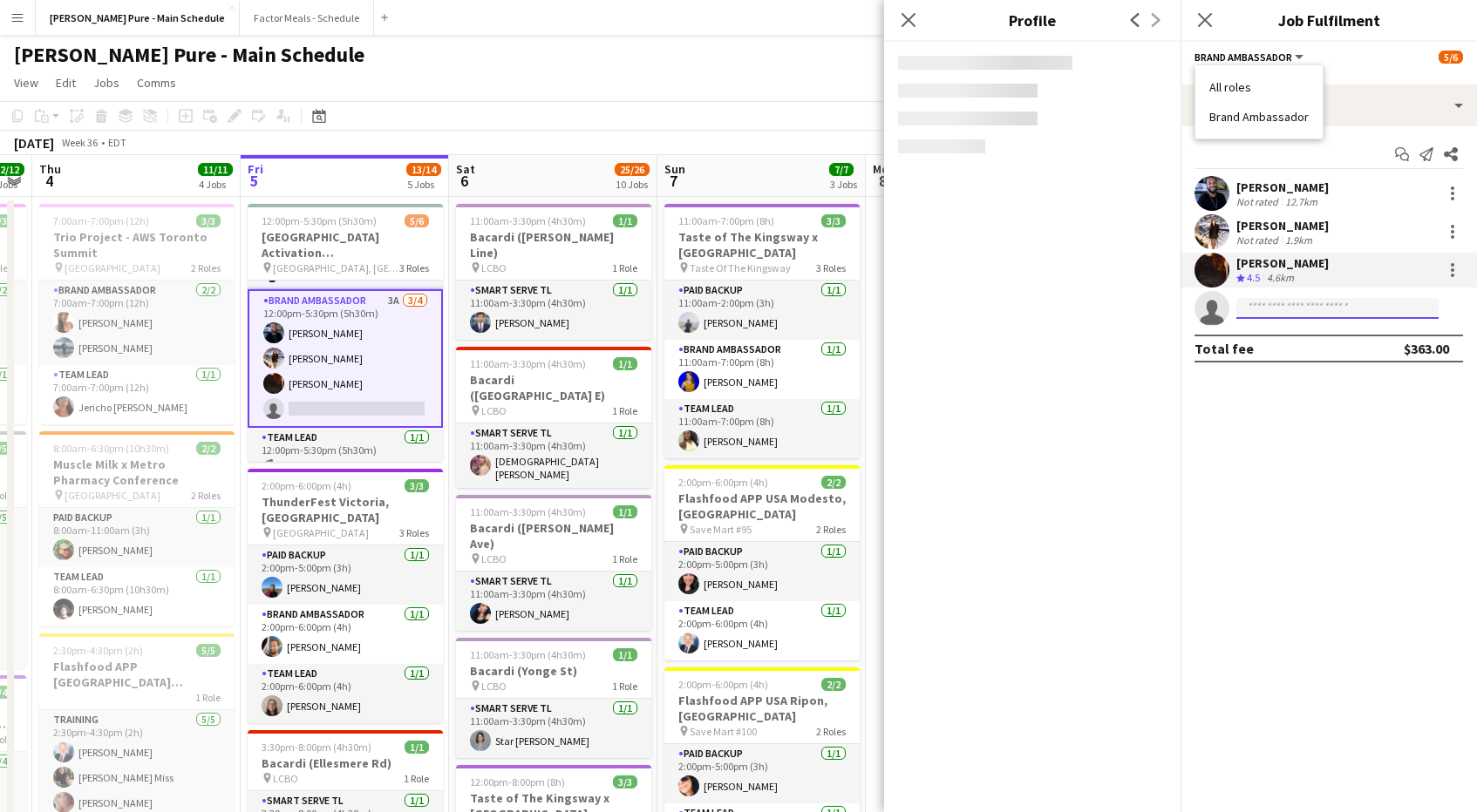
click at [1347, 305] on input at bounding box center [1337, 308] width 203 height 21
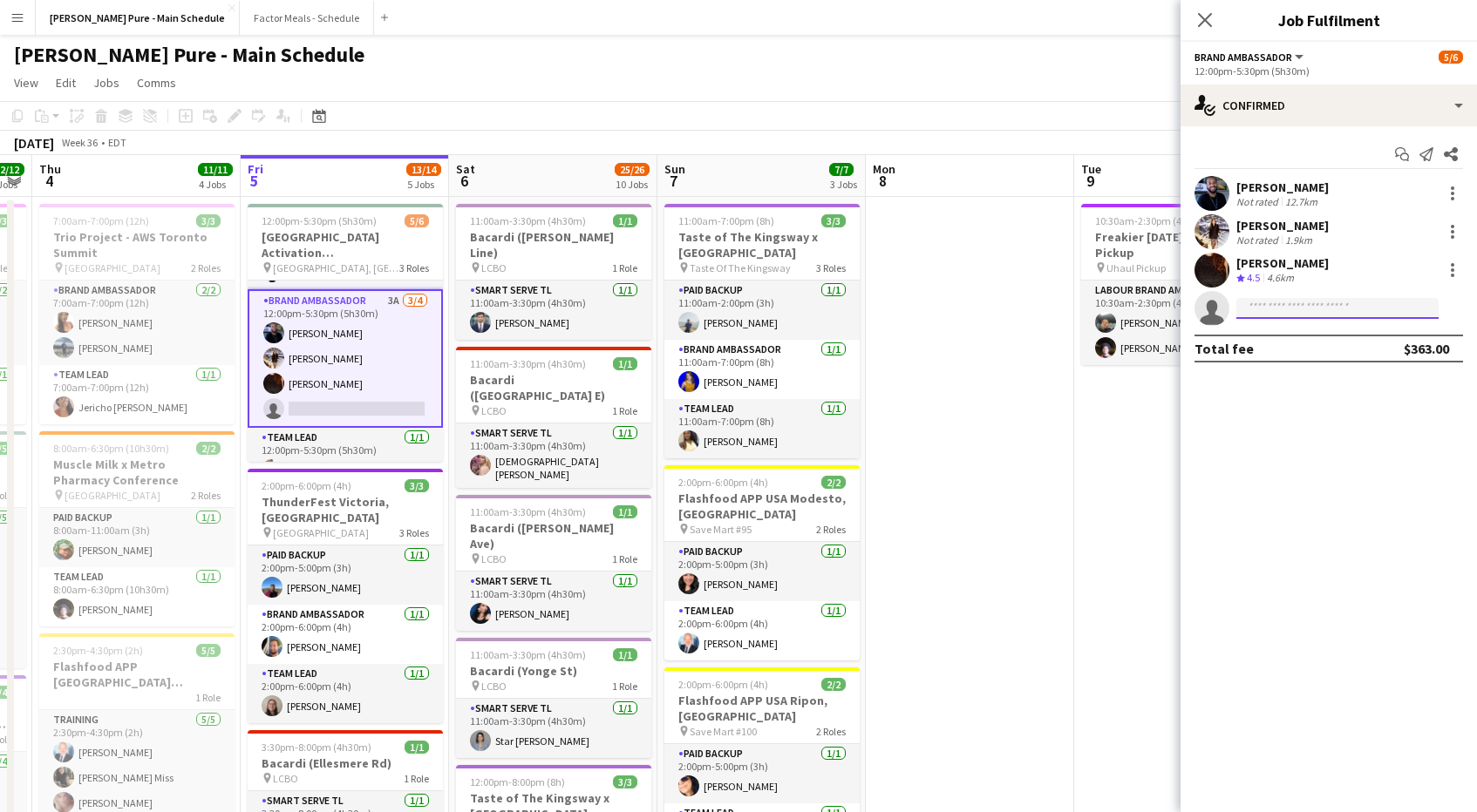
click at [1347, 305] on input at bounding box center [1337, 308] width 203 height 21
click at [1449, 266] on div at bounding box center [1452, 270] width 21 height 21
click at [1262, 297] on div at bounding box center [738, 406] width 1477 height 812
click at [36, 84] on span "View" at bounding box center [26, 82] width 24 height 16
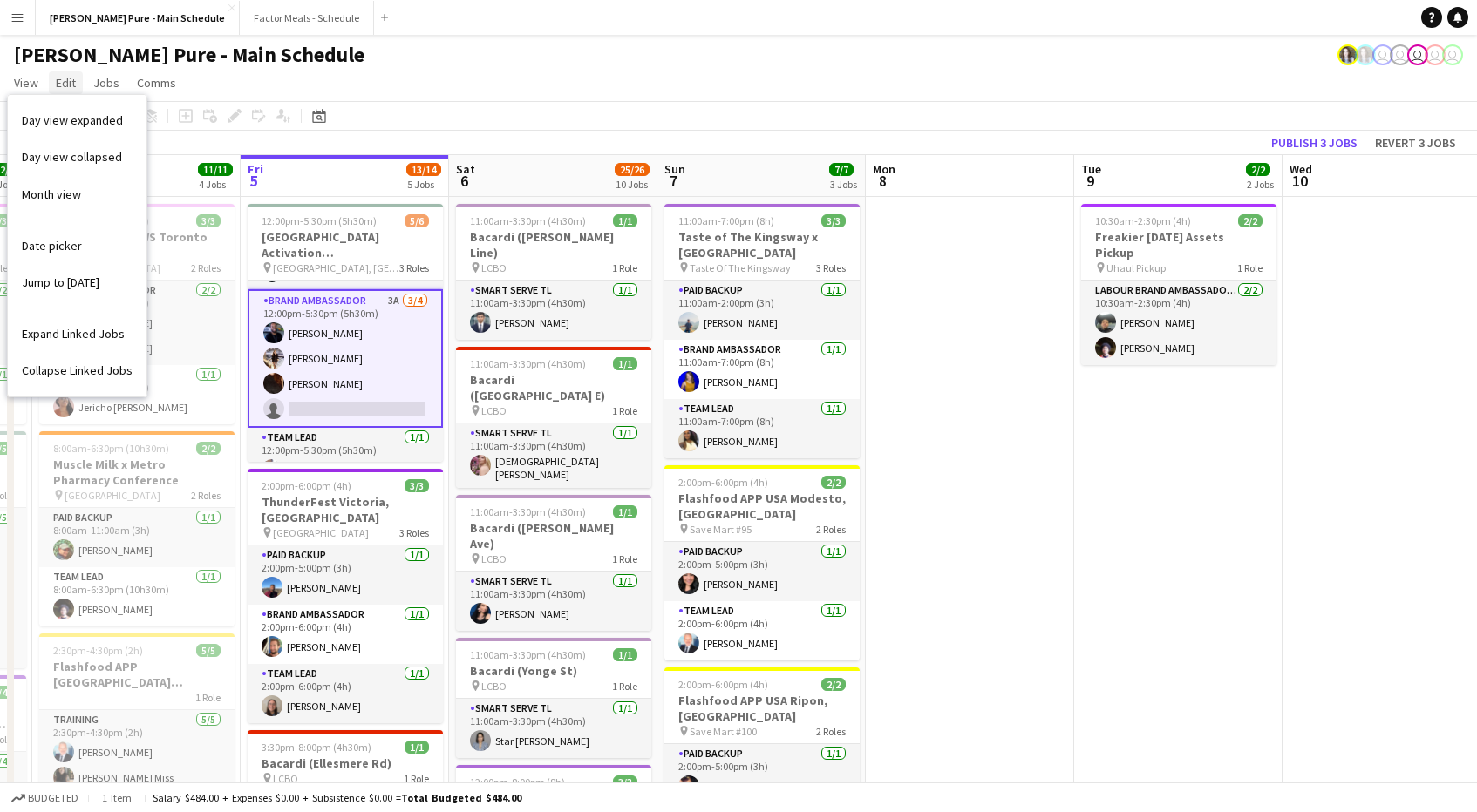
click at [65, 84] on span "Edit" at bounding box center [66, 82] width 20 height 16
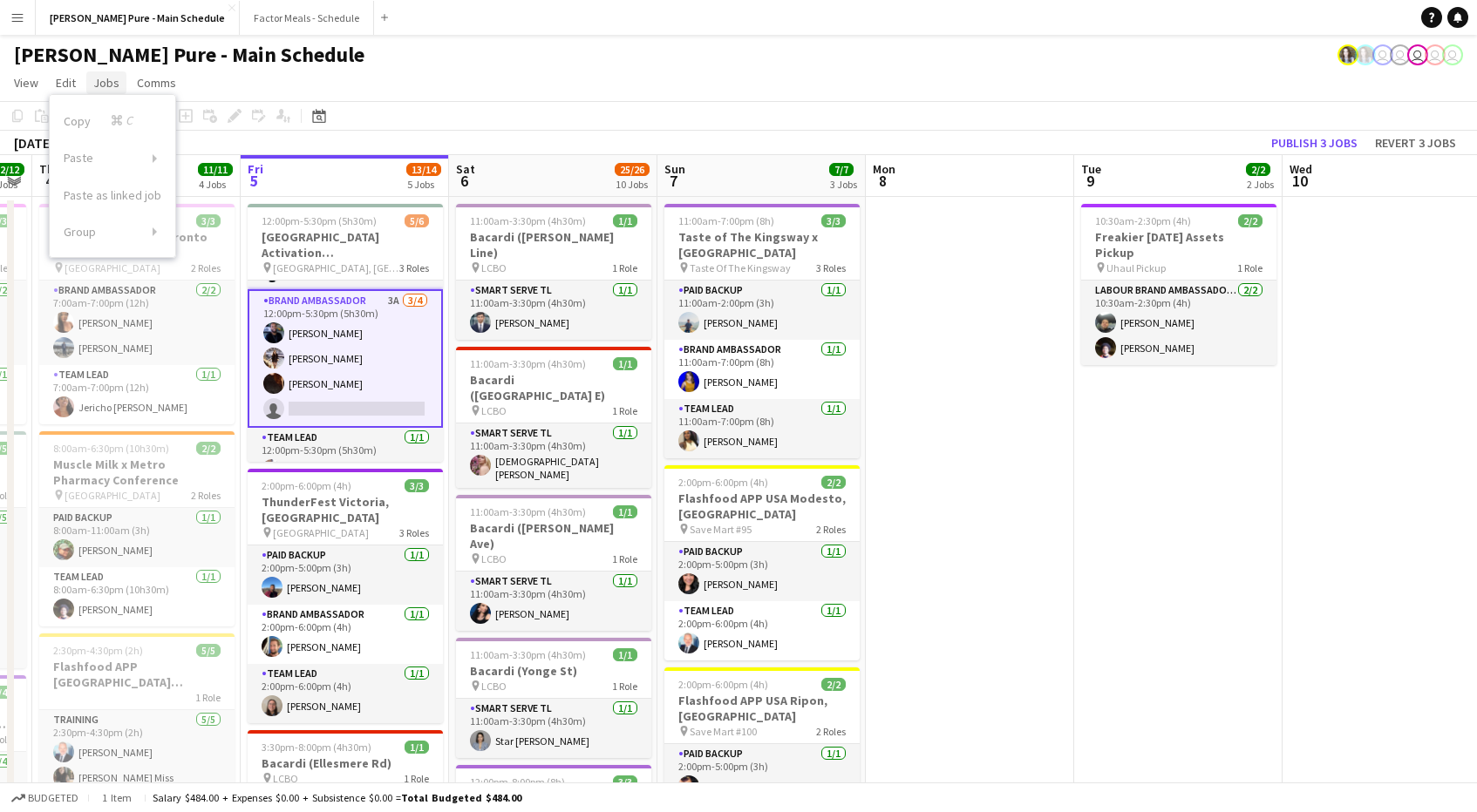
click at [122, 84] on link "Jobs" at bounding box center [105, 82] width 40 height 23
click at [170, 84] on span "Comms" at bounding box center [156, 82] width 39 height 16
click at [338, 383] on app-card-role "Brand Ambassador 3A [DATE] 12:00pm-5:30pm (5h30m) [PERSON_NAME] [PERSON_NAME] […" at bounding box center [345, 359] width 195 height 139
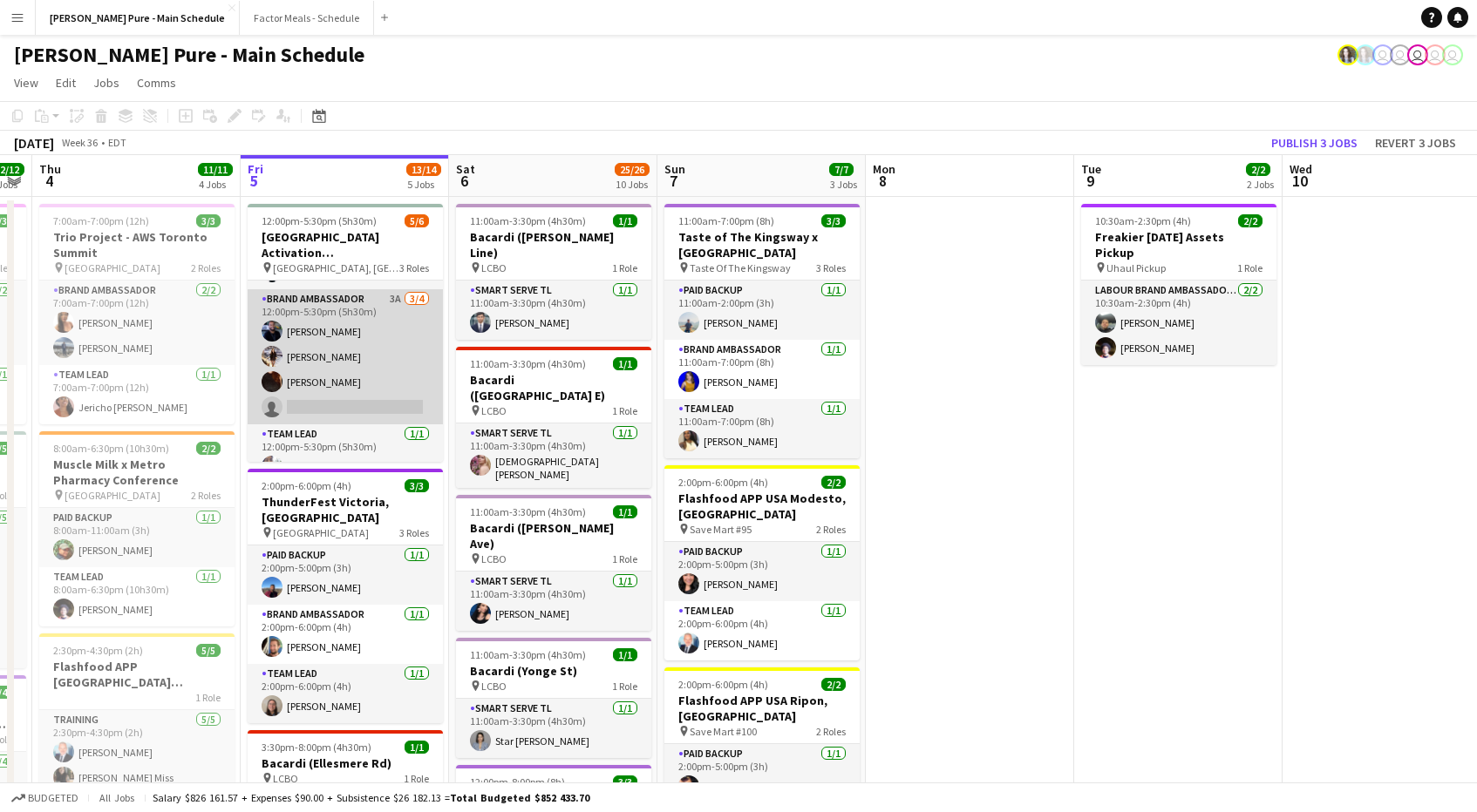
click at [332, 376] on app-card-role "Brand Ambassador 3A [DATE] 12:00pm-5:30pm (5h30m) [PERSON_NAME] [PERSON_NAME] […" at bounding box center [345, 357] width 195 height 135
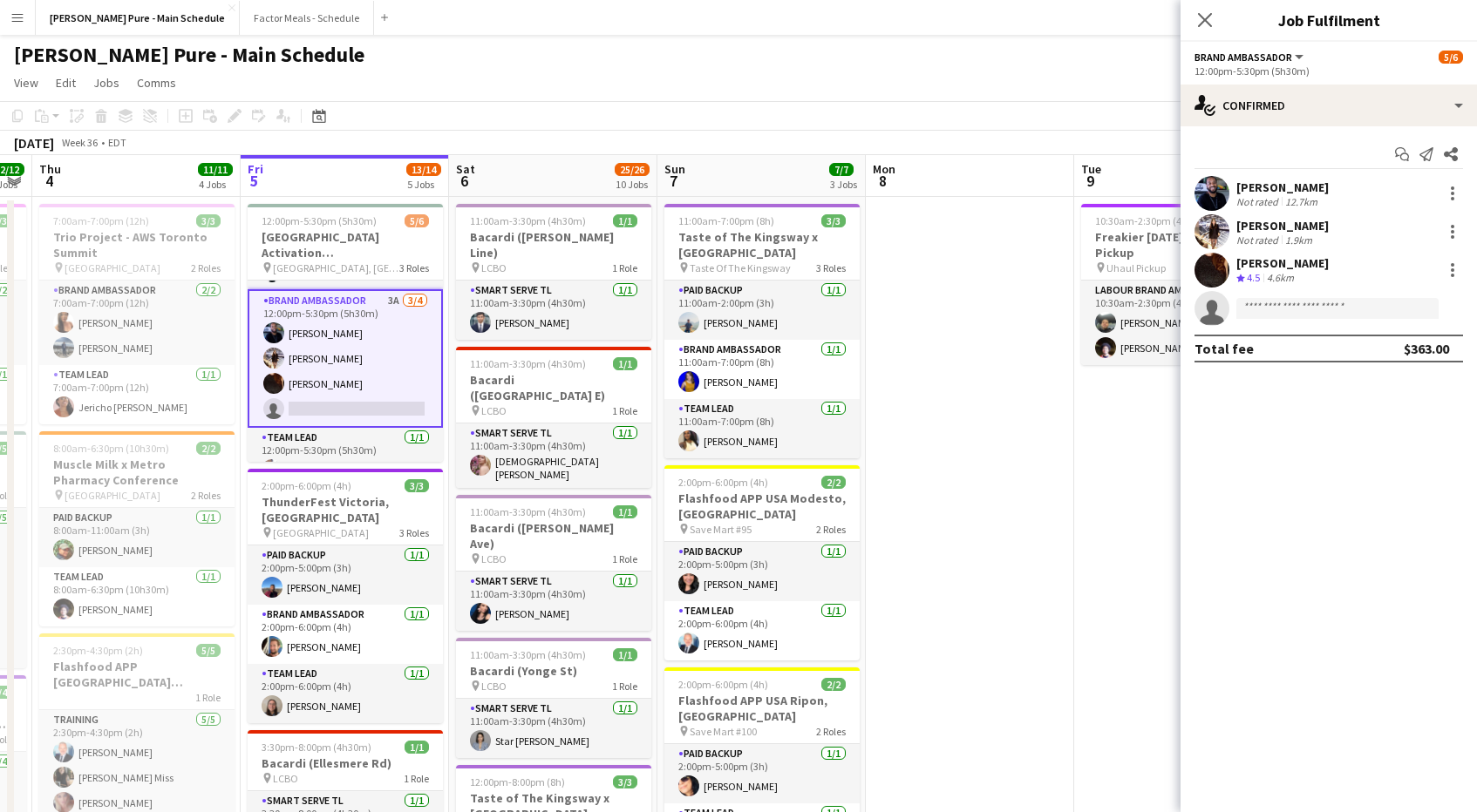
click at [341, 279] on app-job-card "12:00pm-5:30pm (5h30m) 5/6 [GEOGRAPHIC_DATA] Activation [GEOGRAPHIC_DATA] pin […" at bounding box center [345, 333] width 195 height 258
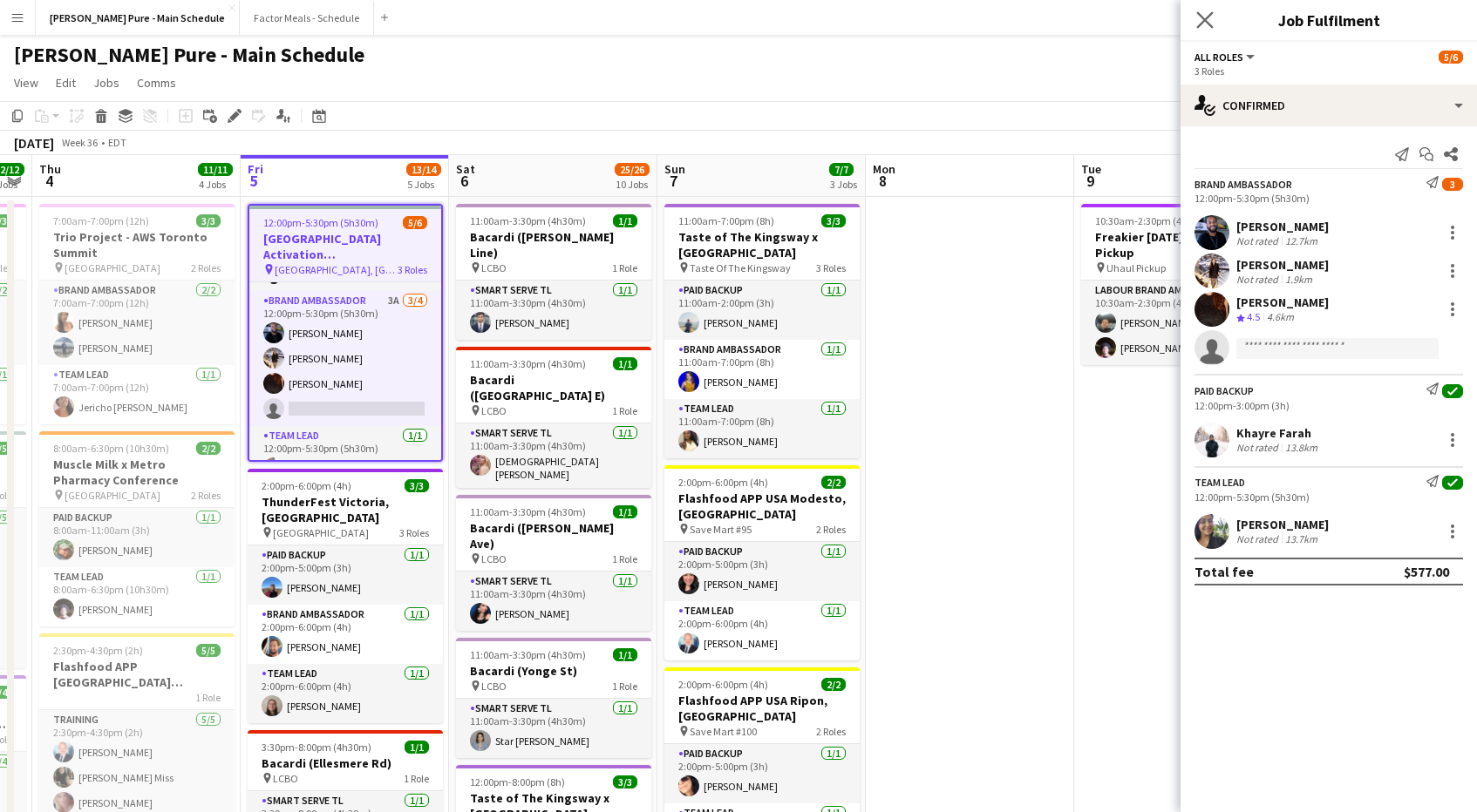
click at [1195, 14] on app-icon "Close pop-in" at bounding box center [1204, 19] width 25 height 25
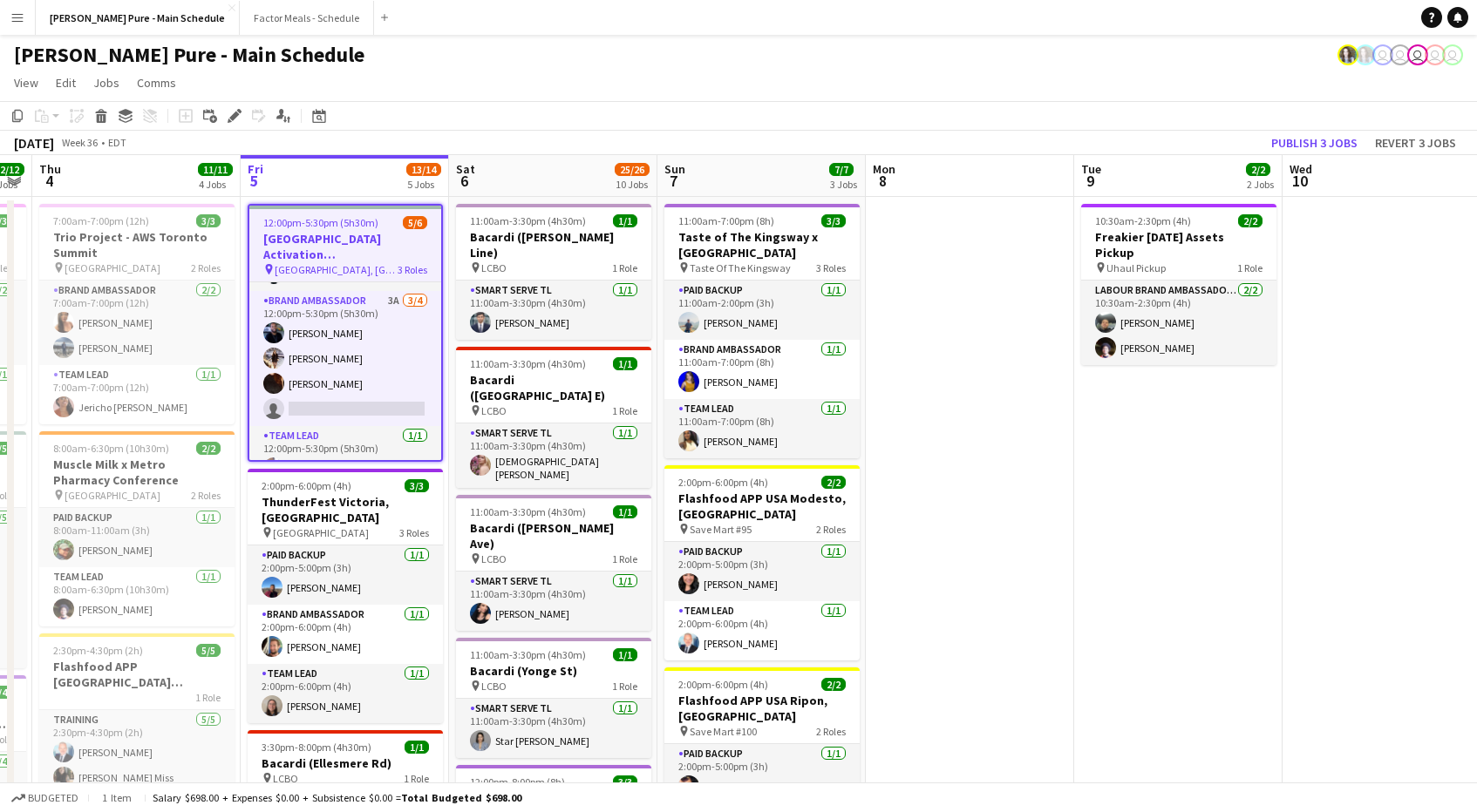
click at [358, 229] on app-job-card "12:00pm-5:30pm (5h30m) 5/6 [GEOGRAPHIC_DATA] Activation [GEOGRAPHIC_DATA] pin […" at bounding box center [345, 333] width 195 height 258
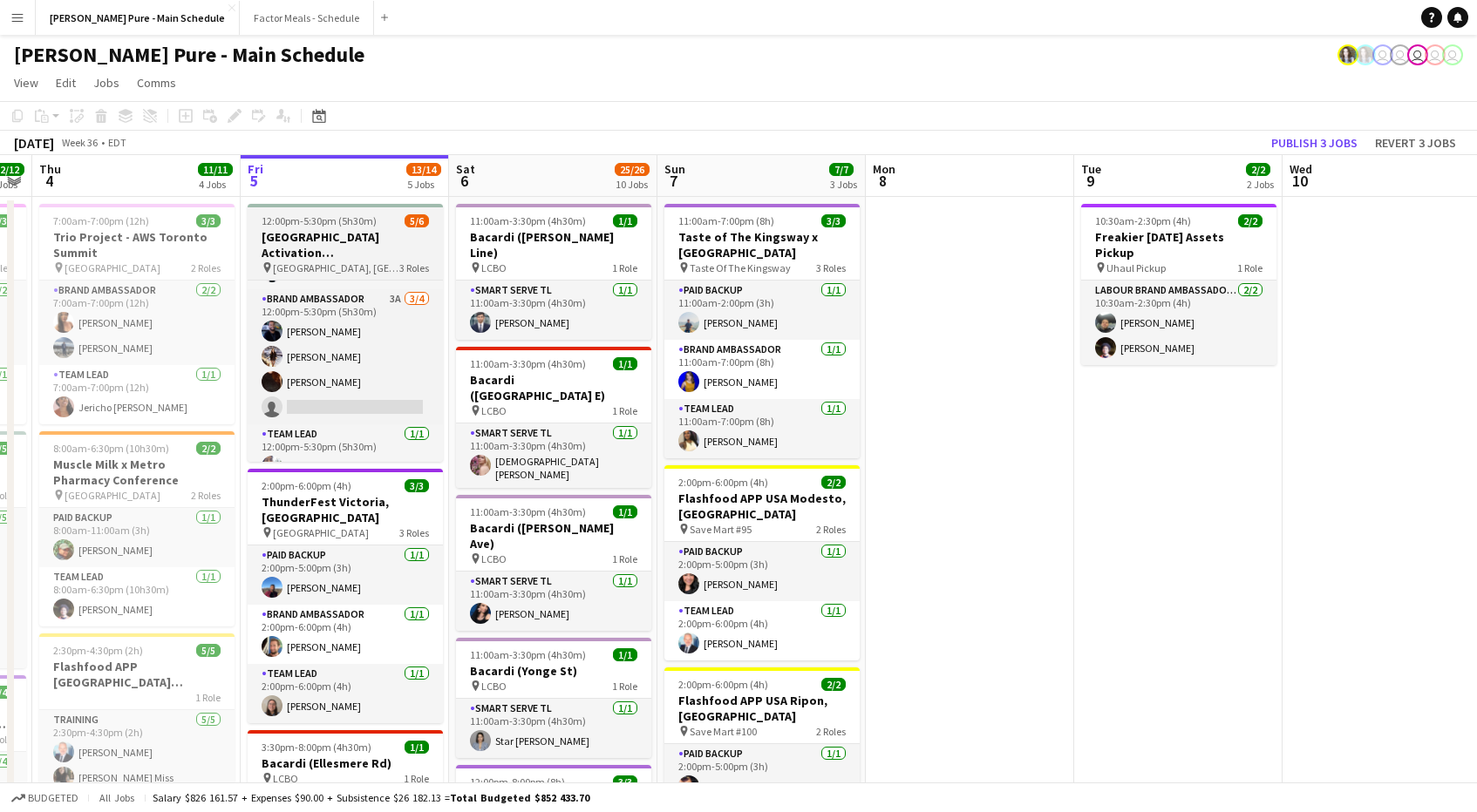
click at [358, 229] on h3 "[GEOGRAPHIC_DATA] Activation [GEOGRAPHIC_DATA]" at bounding box center [345, 245] width 195 height 31
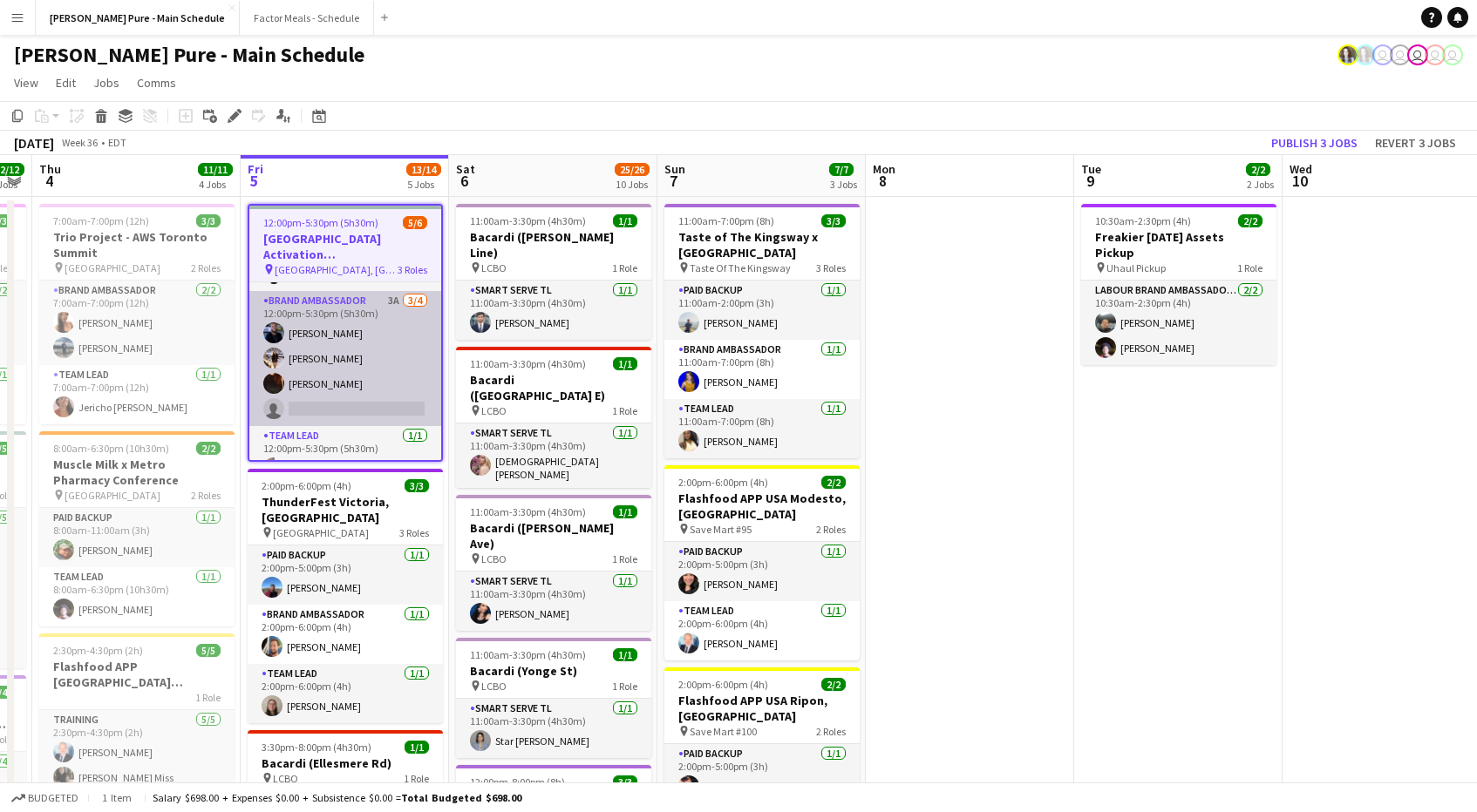
click at [319, 400] on app-card-role "Brand Ambassador 3A [DATE] 12:00pm-5:30pm (5h30m) [PERSON_NAME] [PERSON_NAME] […" at bounding box center [345, 359] width 191 height 135
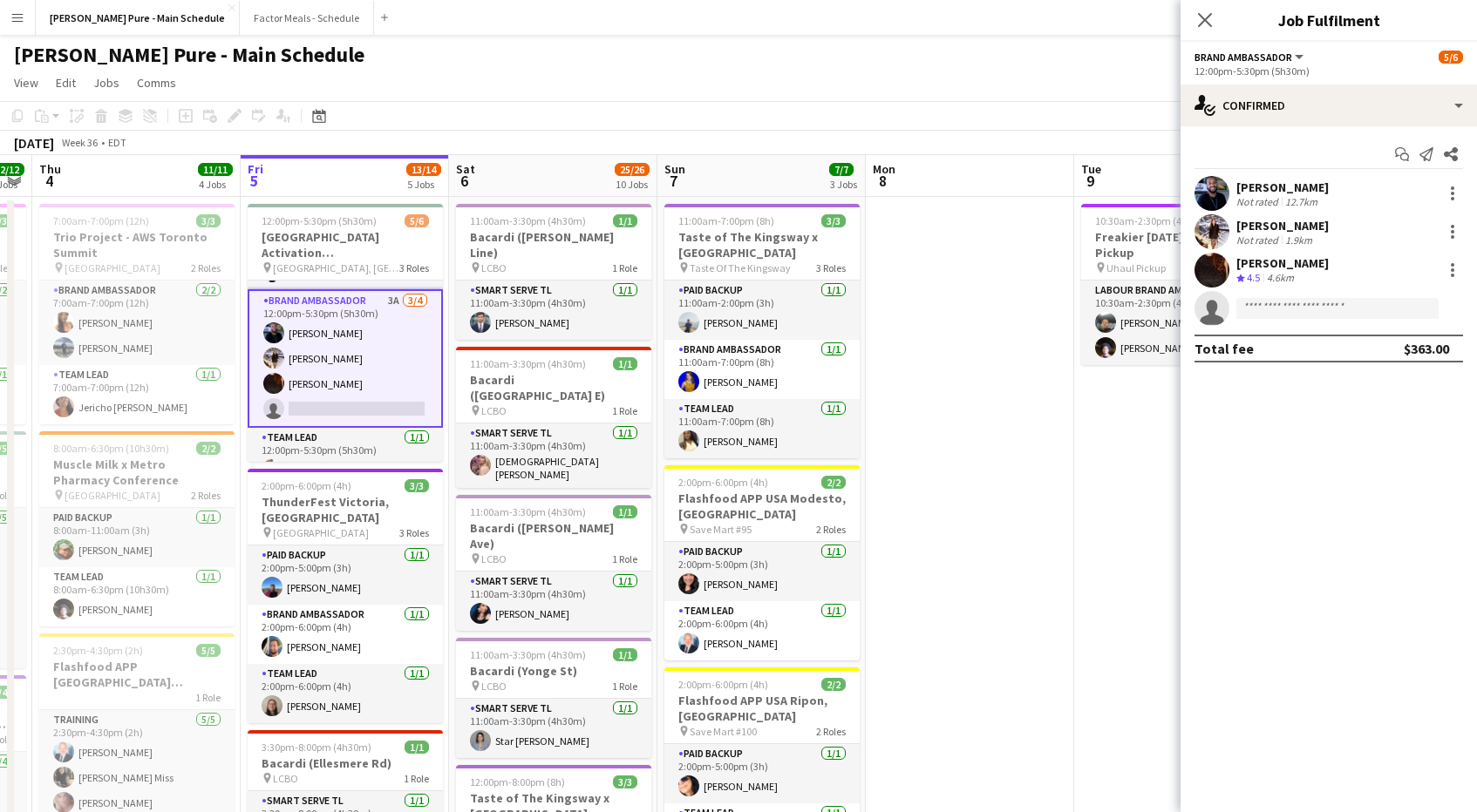
click at [1378, 295] on app-invite-slot "single-neutral-actions" at bounding box center [1328, 309] width 296 height 35
click at [1373, 302] on input at bounding box center [1337, 308] width 203 height 21
click at [1424, 154] on icon "Send notification" at bounding box center [1425, 154] width 14 height 14
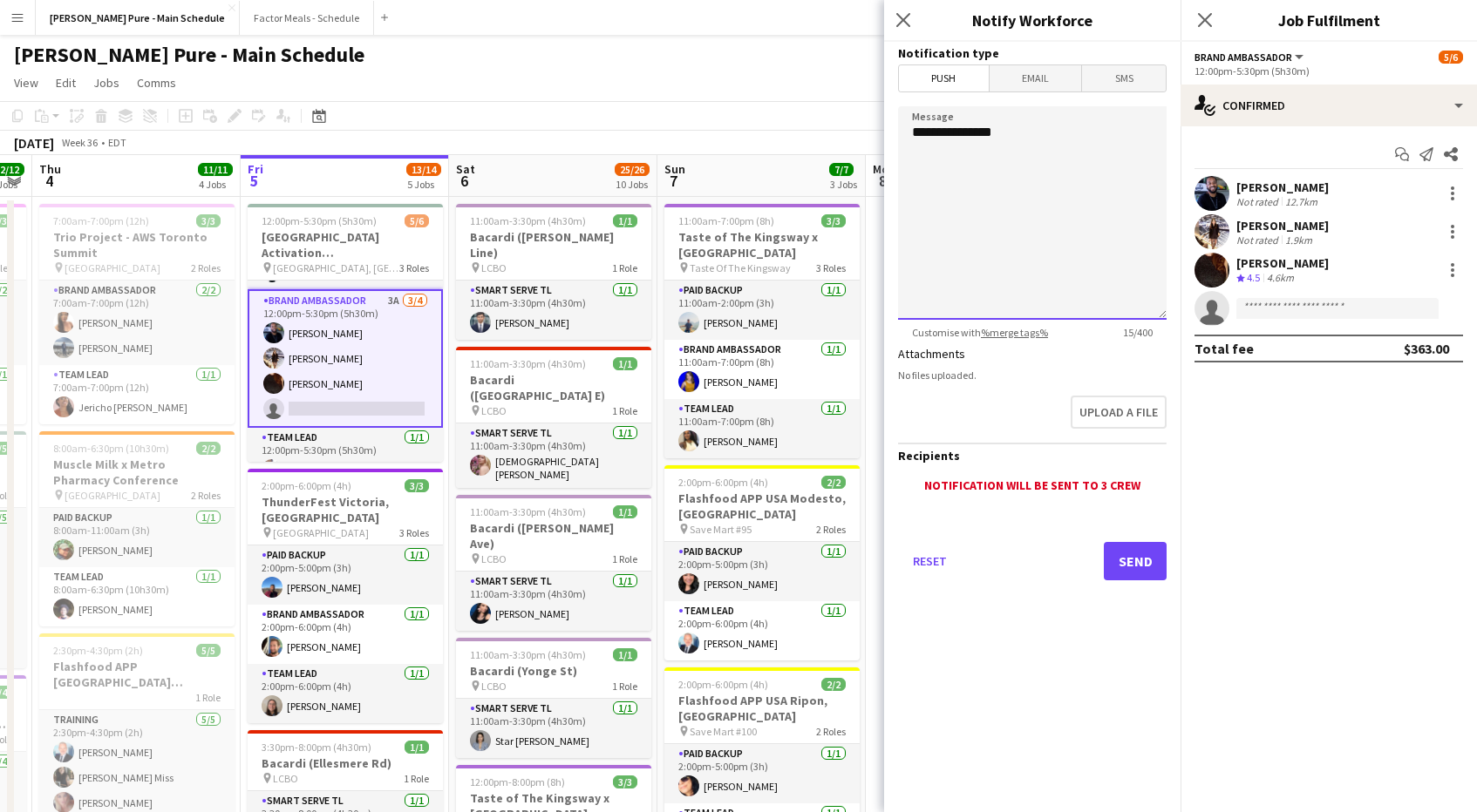
click at [1048, 146] on textarea "**********" at bounding box center [1032, 213] width 268 height 214
click at [1059, 79] on span "Email" at bounding box center [1036, 79] width 92 height 26
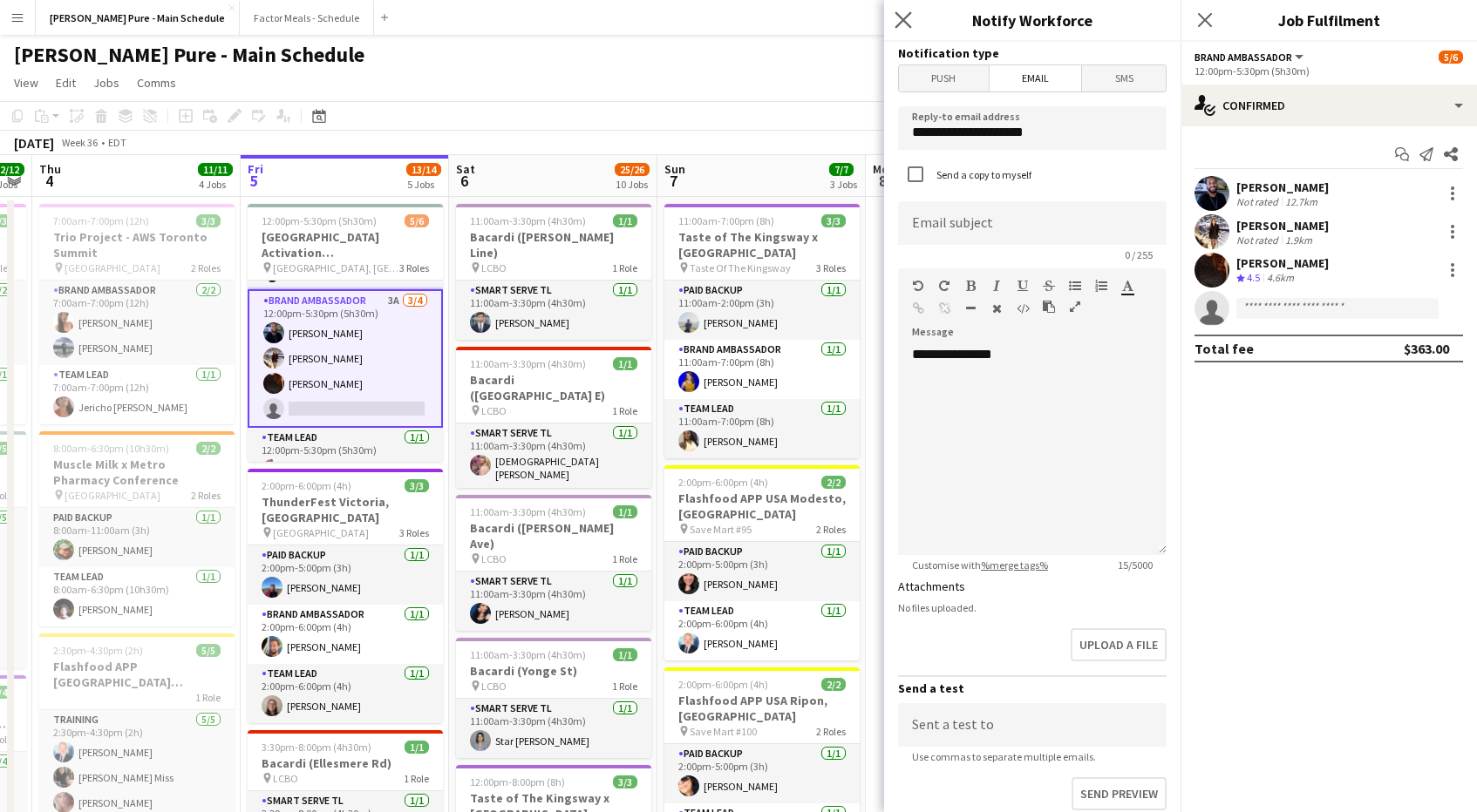
click at [898, 10] on app-icon "Close pop-in" at bounding box center [903, 19] width 25 height 25
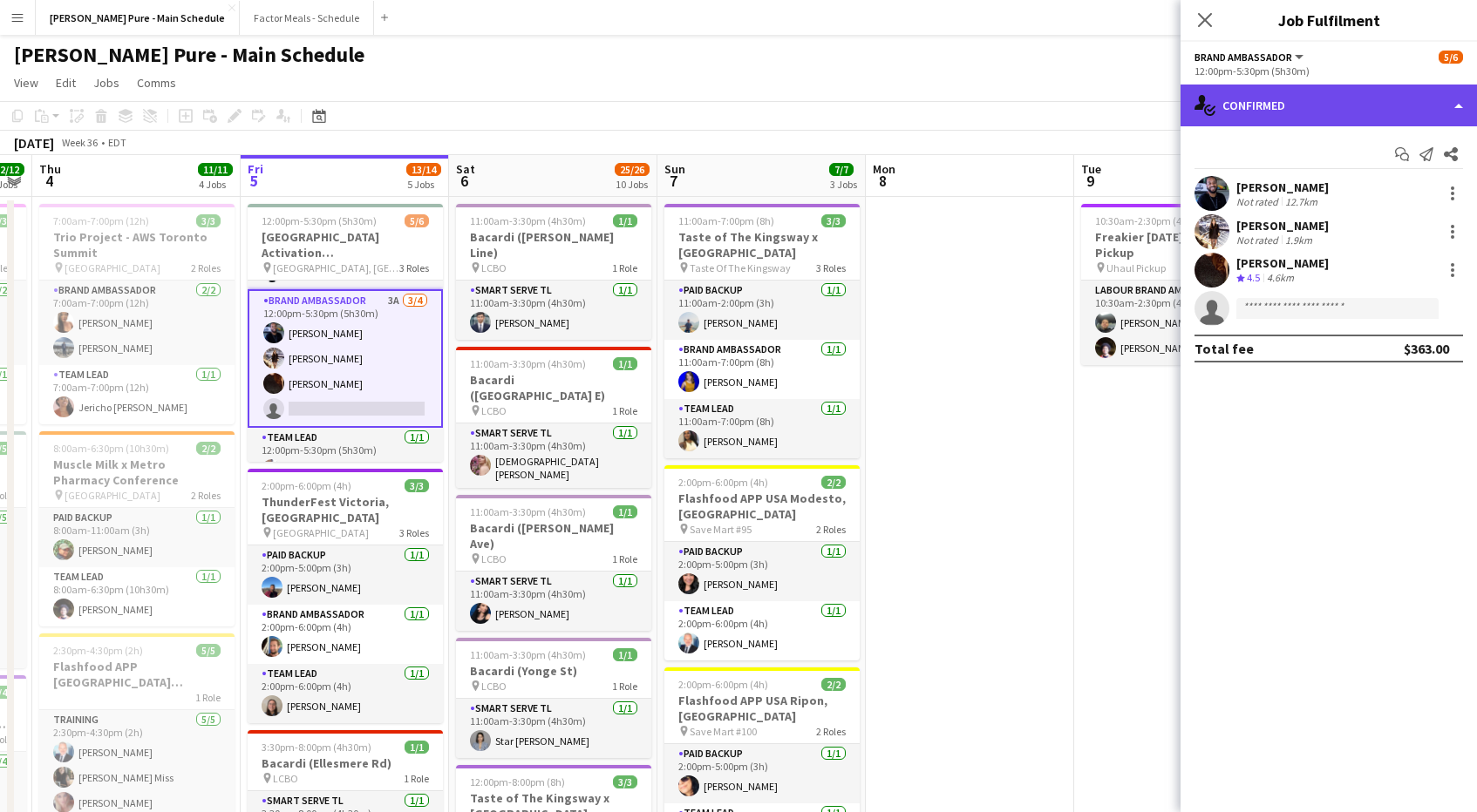
click at [1457, 113] on div "single-neutral-actions-check-2 Confirmed" at bounding box center [1328, 105] width 296 height 42
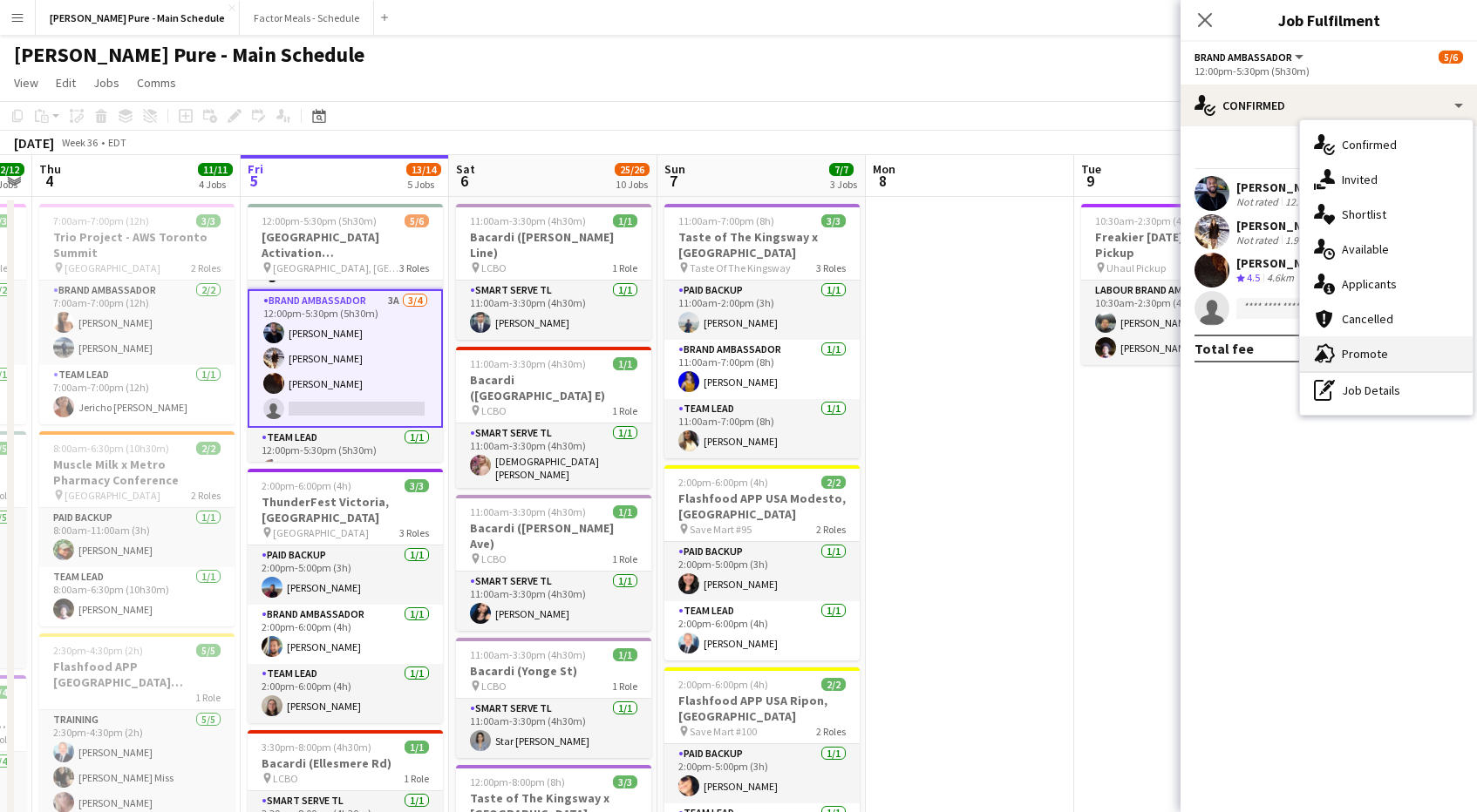
click at [1370, 357] on span "Promote" at bounding box center [1365, 353] width 46 height 16
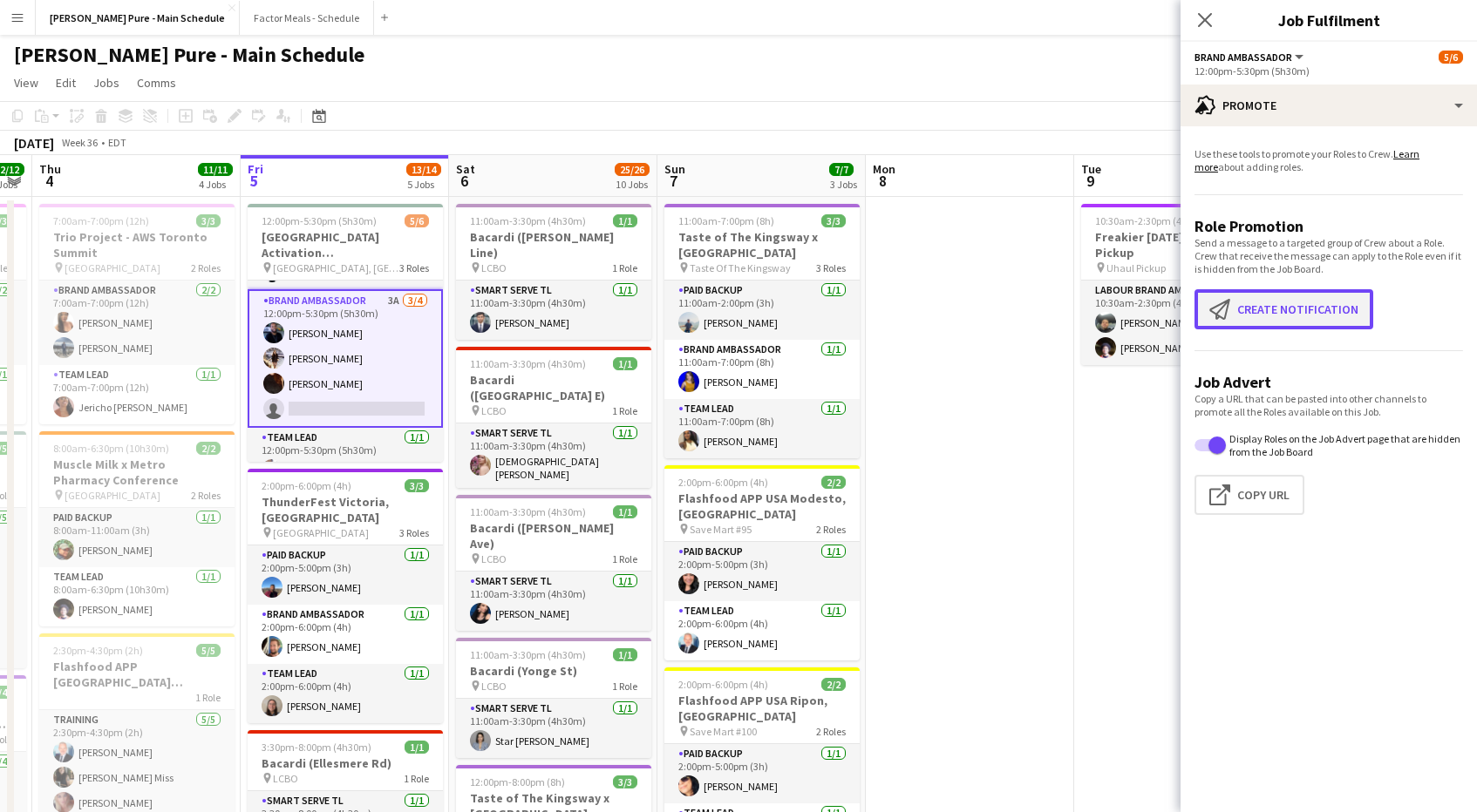
click at [1281, 321] on button "Create notification Create notification" at bounding box center [1283, 309] width 178 height 40
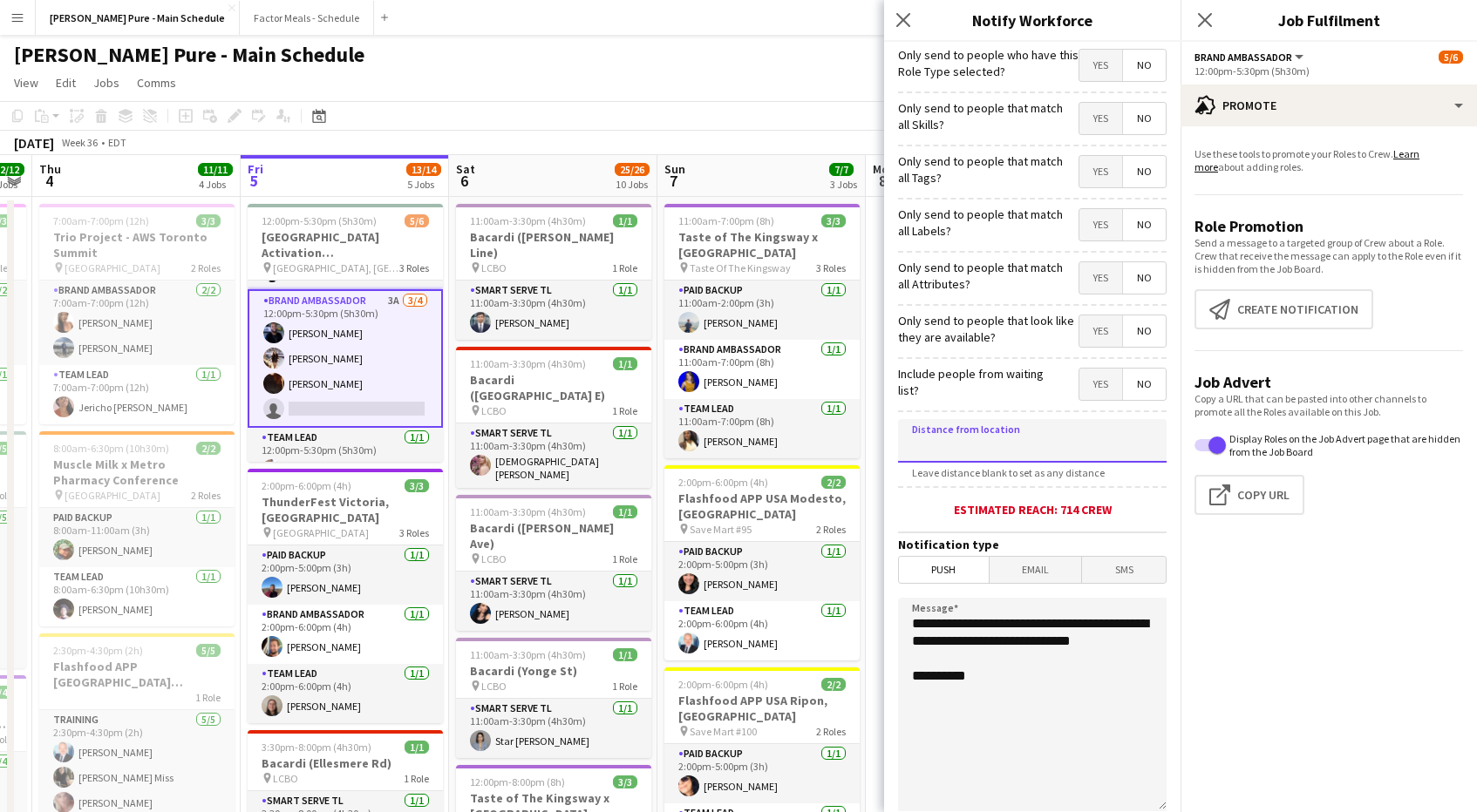
click at [1028, 442] on input at bounding box center [1032, 440] width 268 height 43
type input "****"
type input "*****"
click at [1016, 572] on span "Email" at bounding box center [1036, 570] width 92 height 26
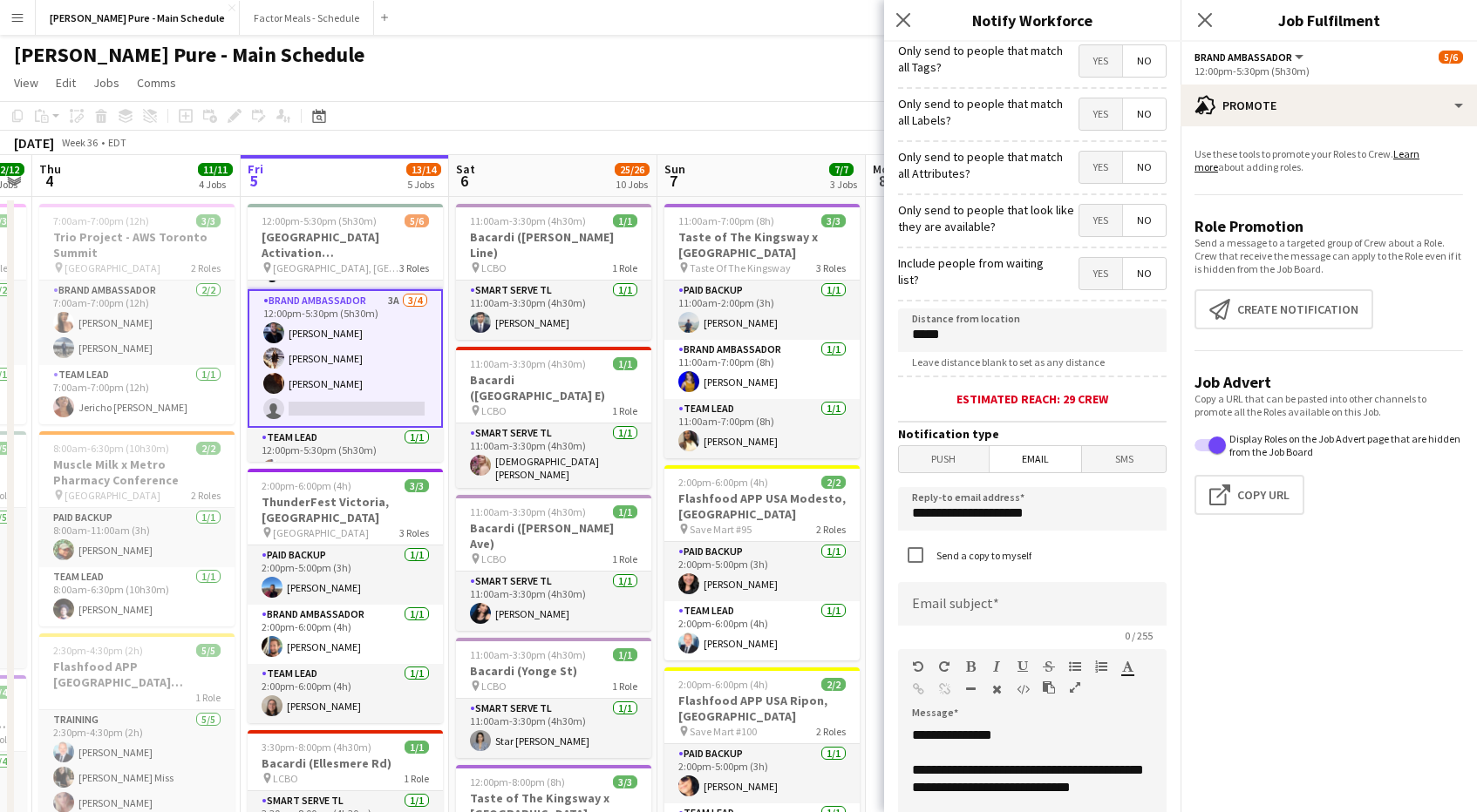
scroll to position [196, 0]
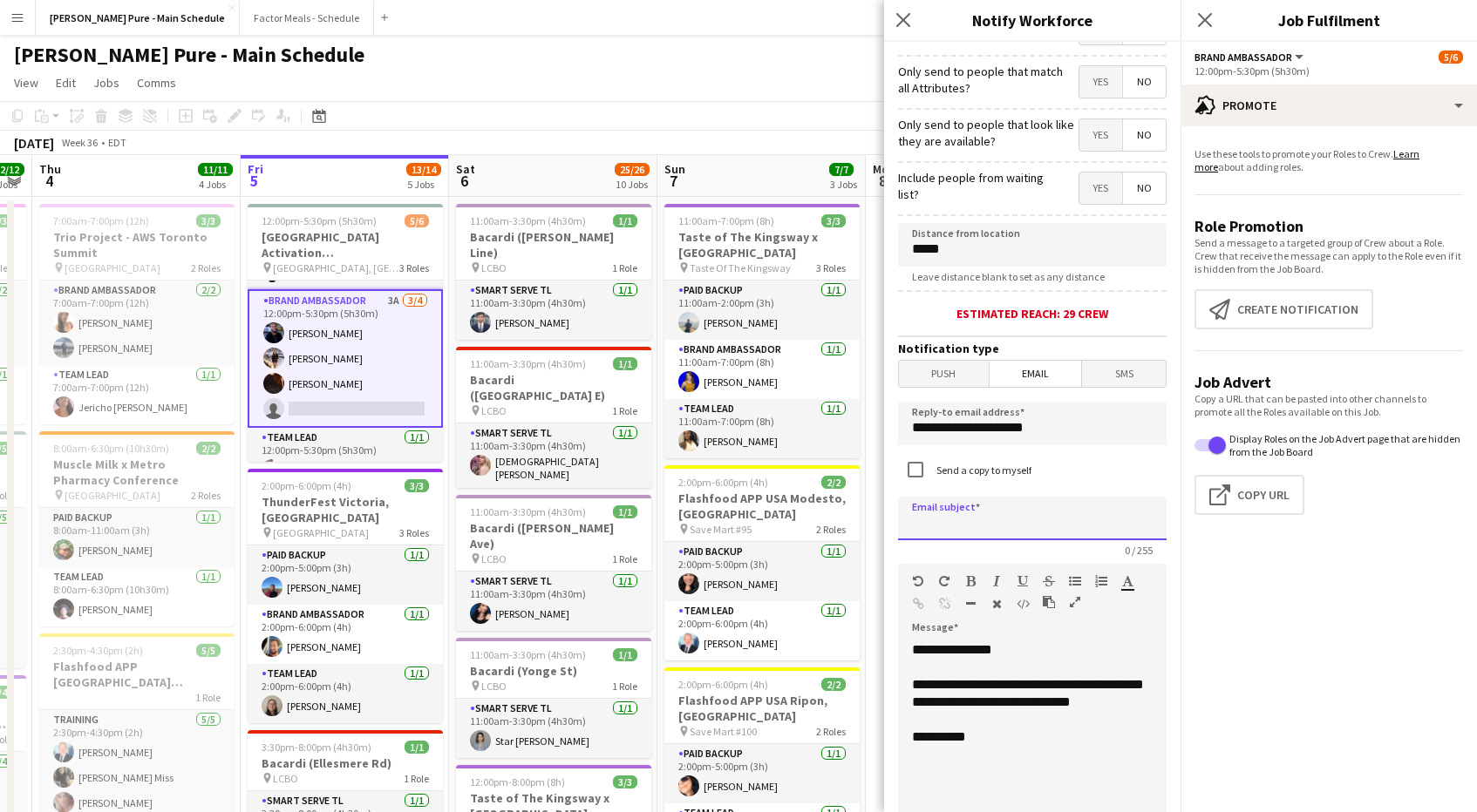
click at [992, 519] on input at bounding box center [1032, 518] width 268 height 43
click at [958, 523] on input "**********" at bounding box center [1032, 518] width 268 height 43
click at [979, 527] on input "**********" at bounding box center [1032, 518] width 268 height 43
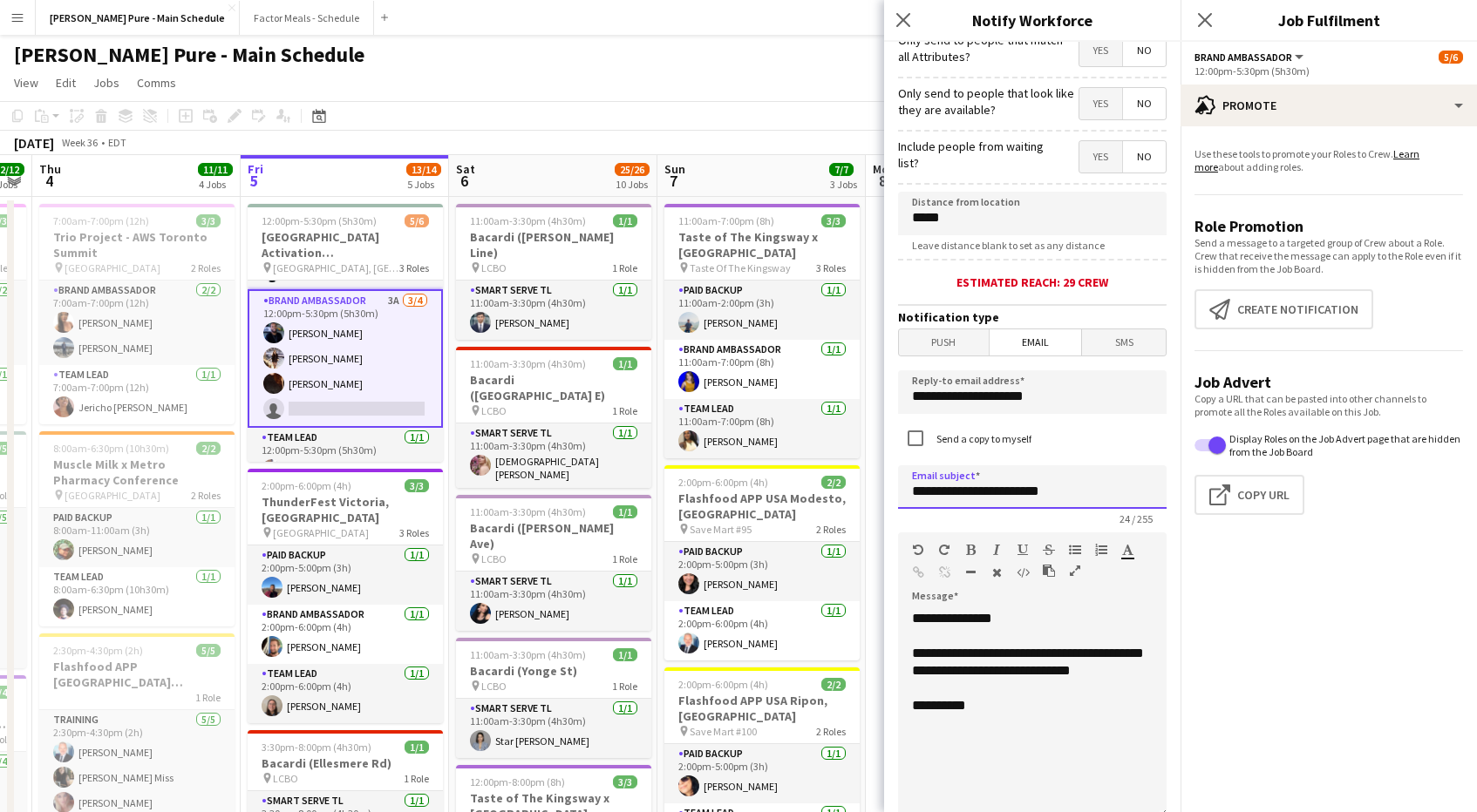
scroll to position [231, 0]
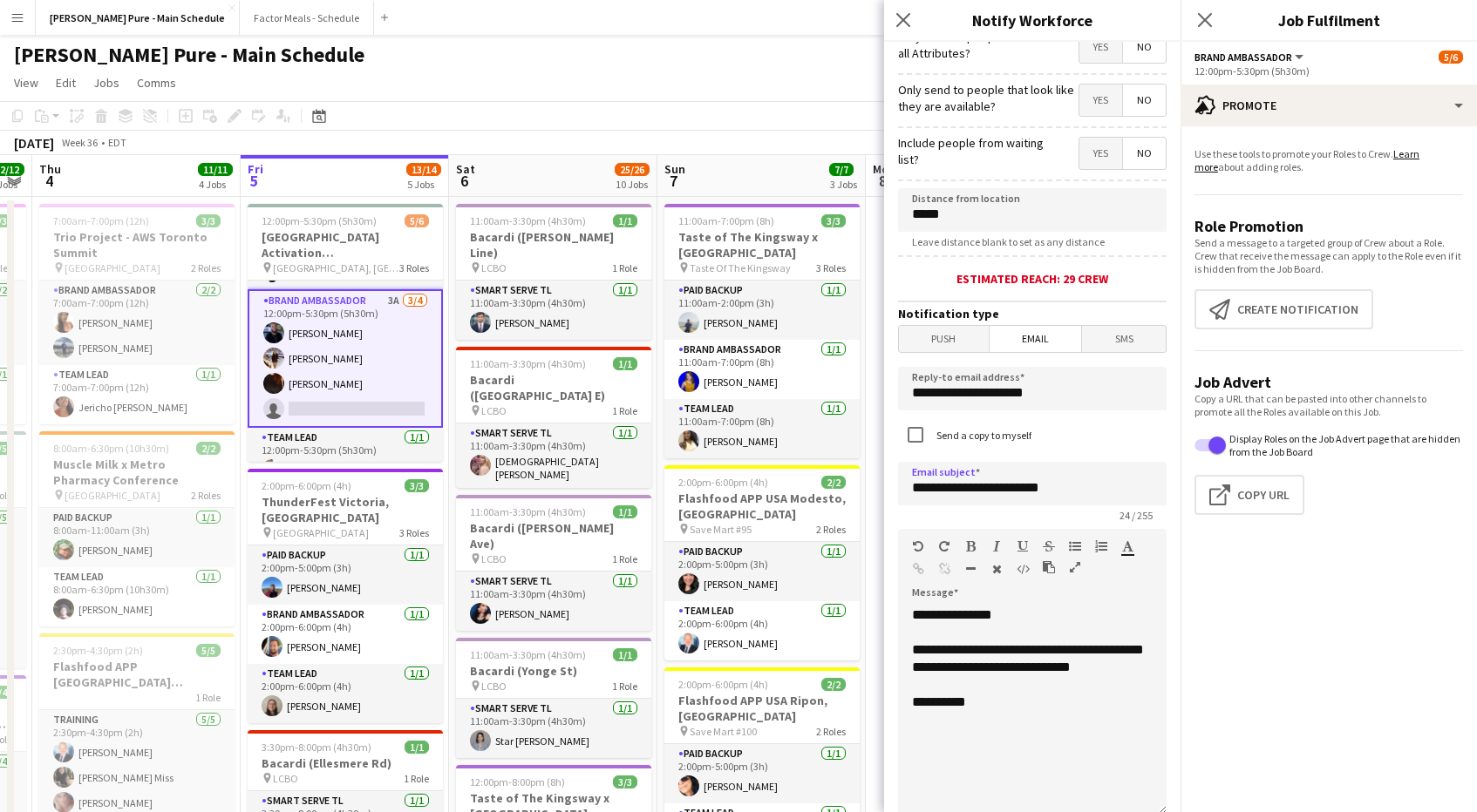
click at [1003, 687] on div "**********" at bounding box center [1032, 711] width 268 height 209
click at [1096, 485] on input "**********" at bounding box center [1032, 484] width 268 height 43
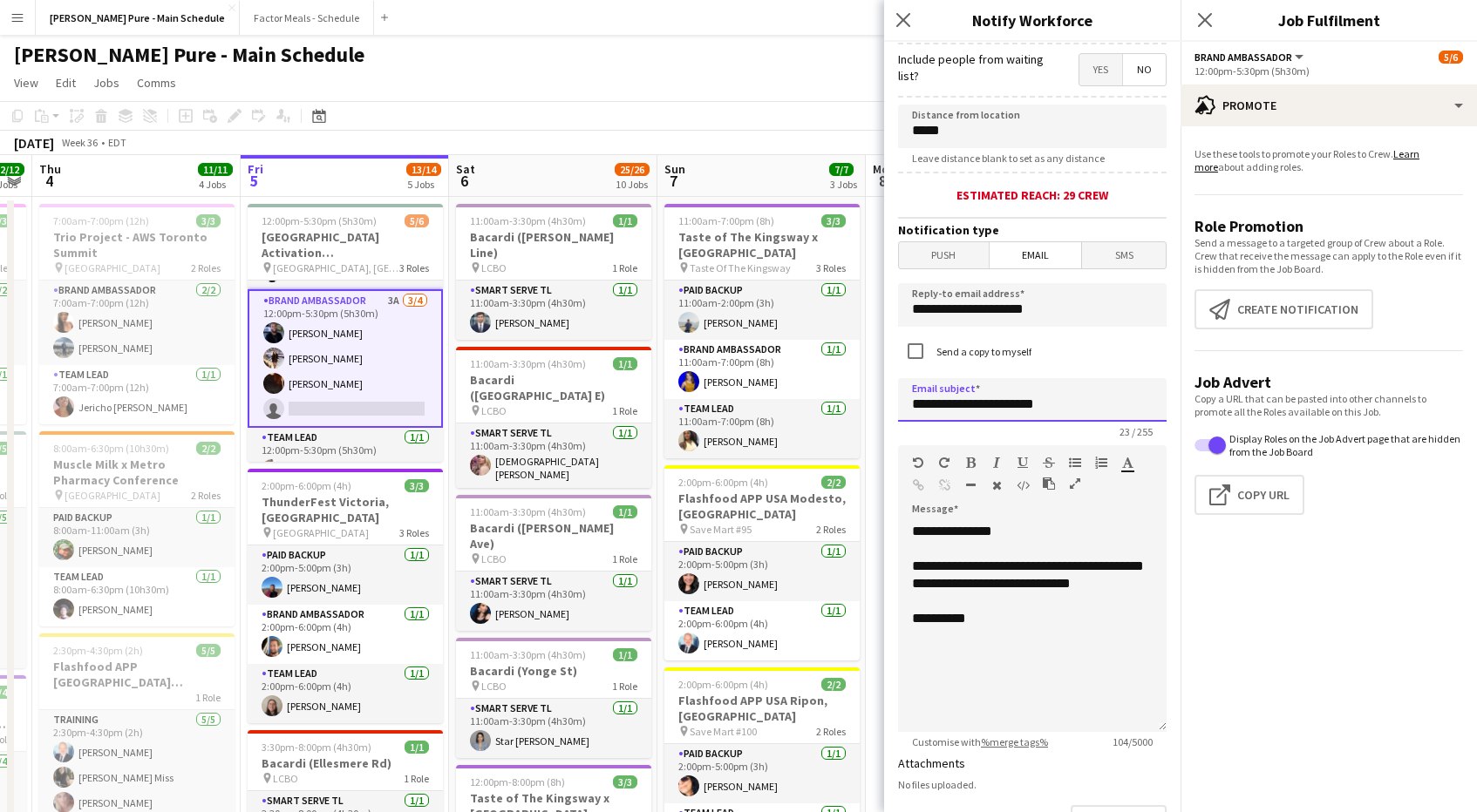
scroll to position [321, 0]
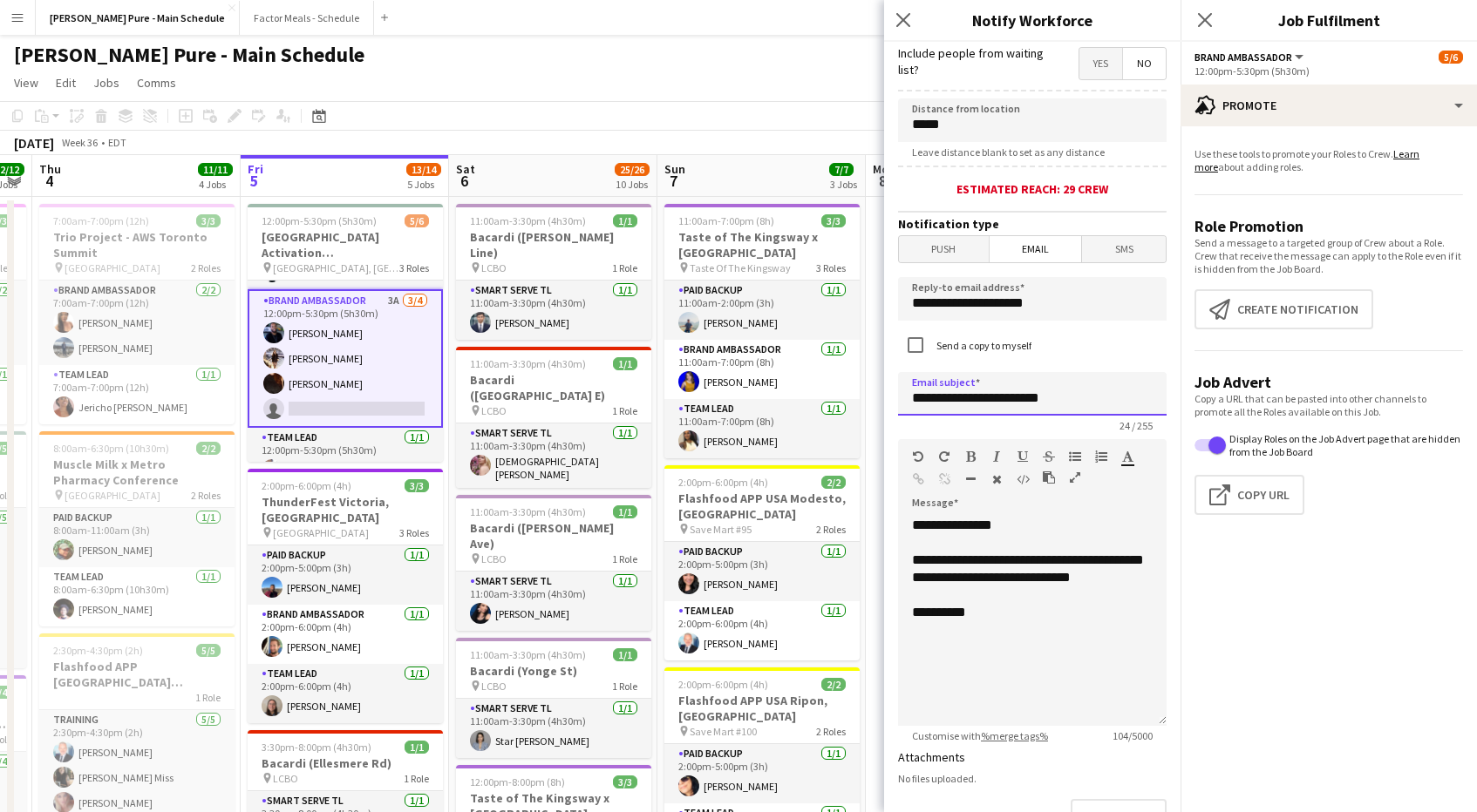
type input "**********"
click at [1041, 598] on div "**********" at bounding box center [1032, 621] width 268 height 209
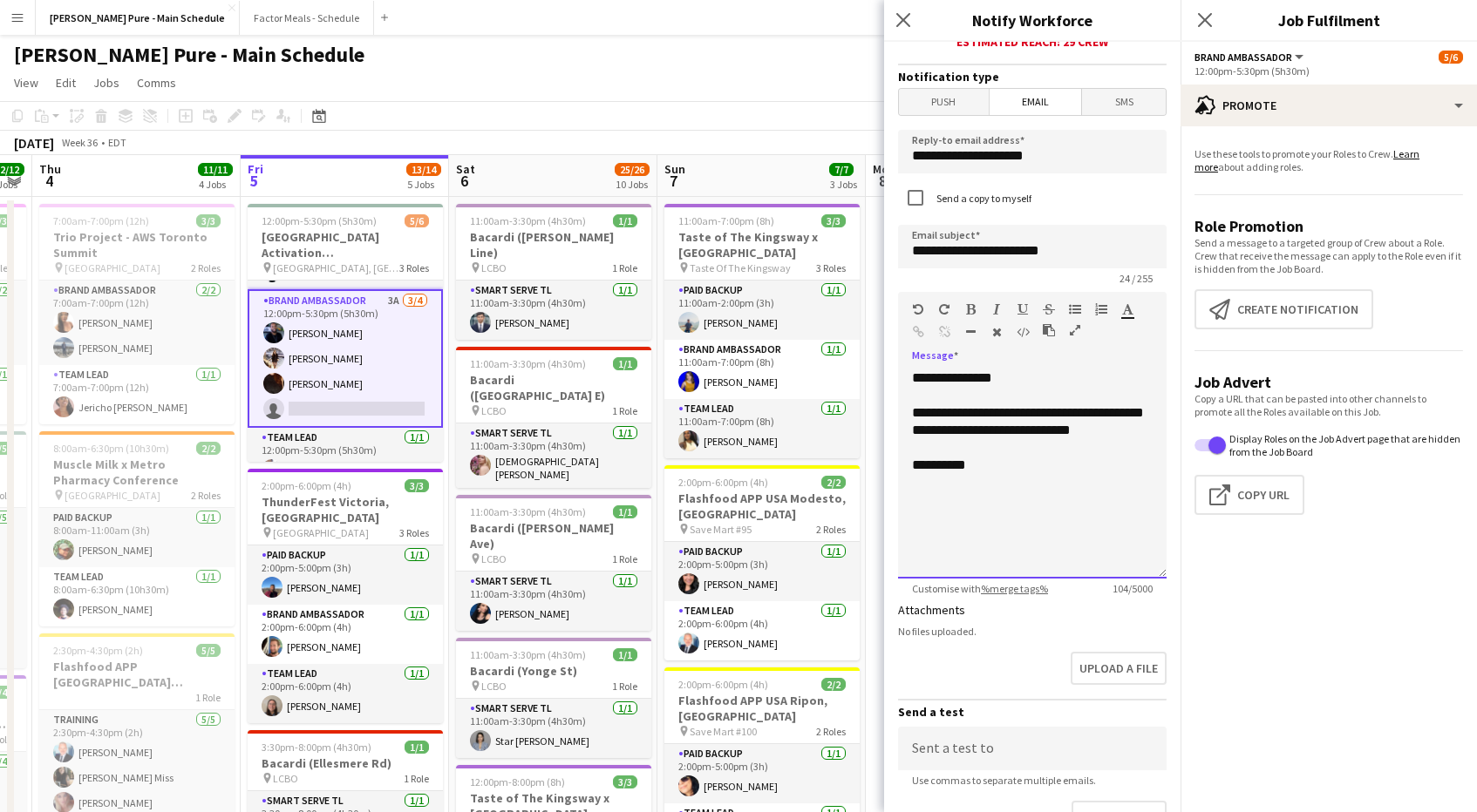
scroll to position [476, 0]
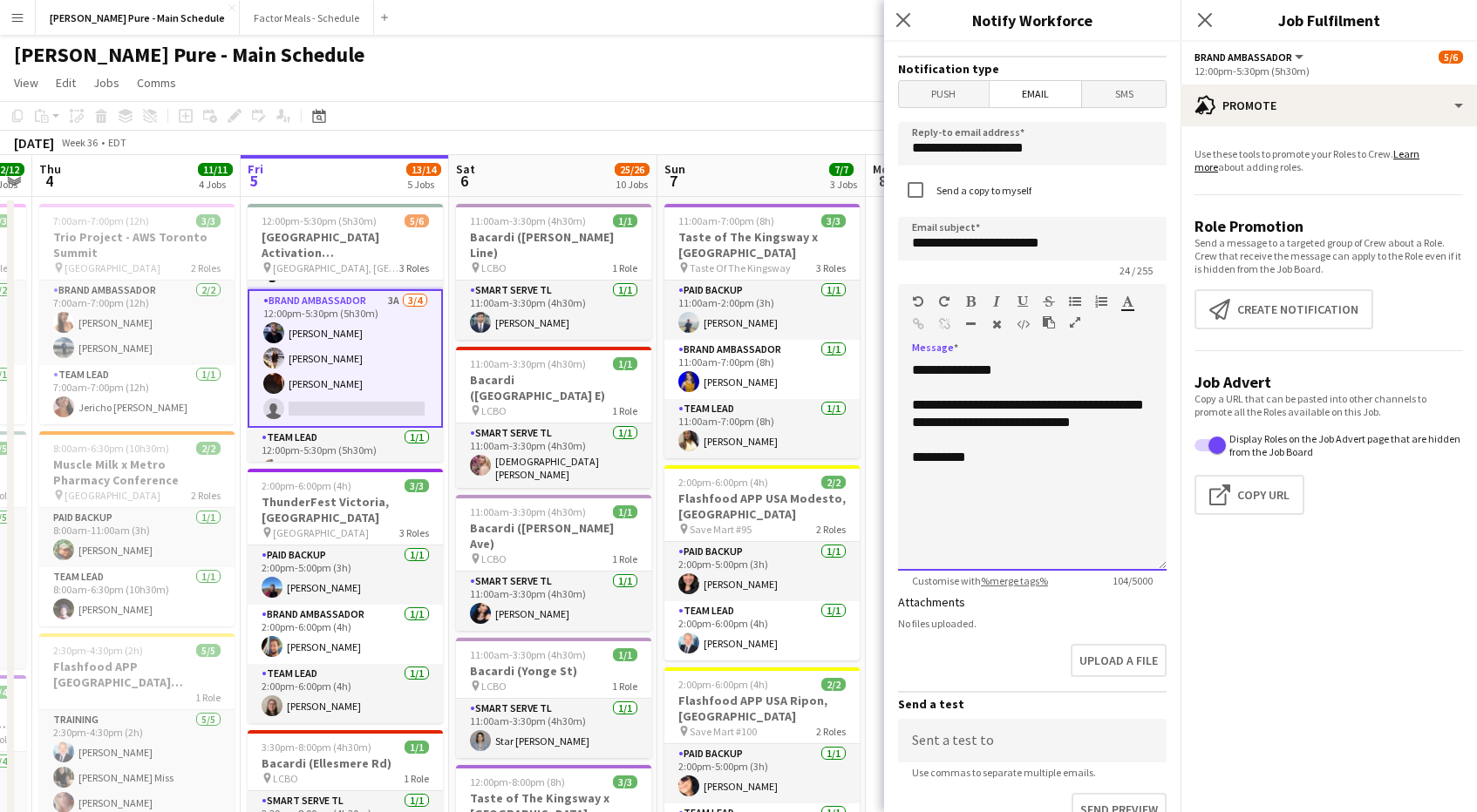
click at [950, 513] on div "**********" at bounding box center [1032, 466] width 268 height 209
click at [1083, 248] on input "**********" at bounding box center [1032, 239] width 268 height 43
click at [1129, 246] on input "**********" at bounding box center [1032, 239] width 268 height 43
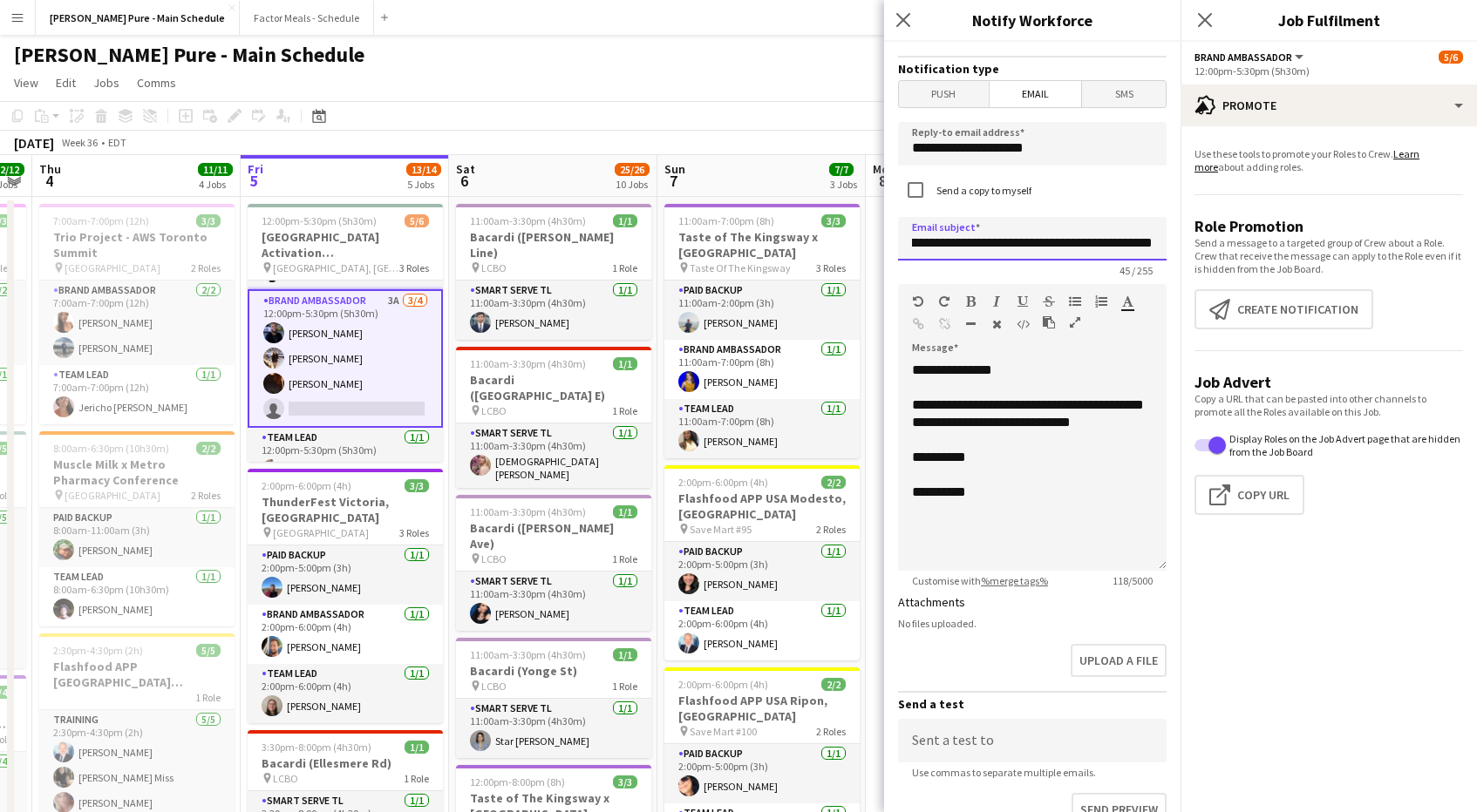
scroll to position [0, 46]
type input "**********"
click at [1071, 484] on div at bounding box center [1032, 474] width 240 height 18
click at [979, 501] on div "**********" at bounding box center [1032, 492] width 240 height 18
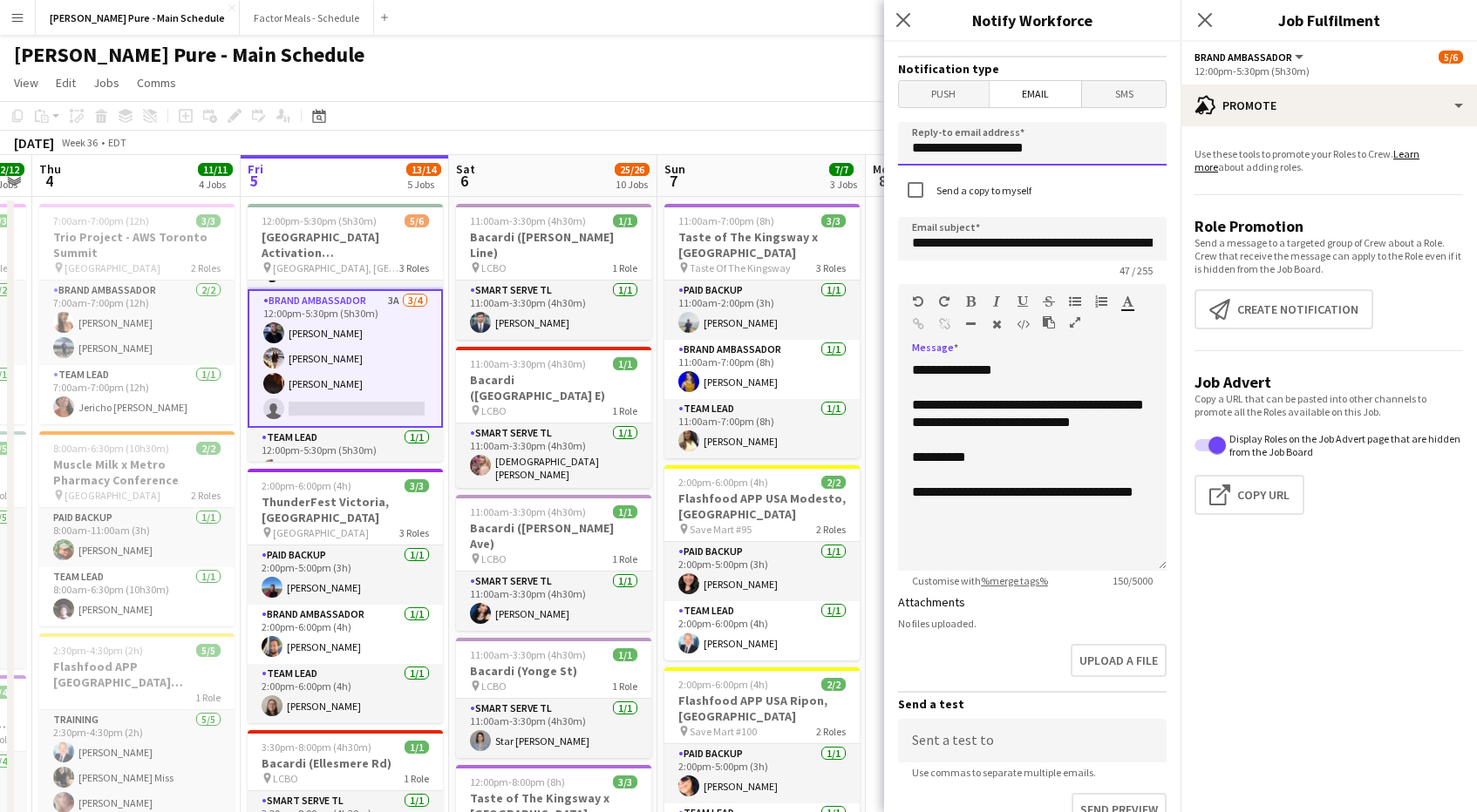
click at [954, 148] on input "**********" at bounding box center [1032, 143] width 268 height 43
drag, startPoint x: 965, startPoint y: 151, endPoint x: 850, endPoint y: 151, distance: 115.0
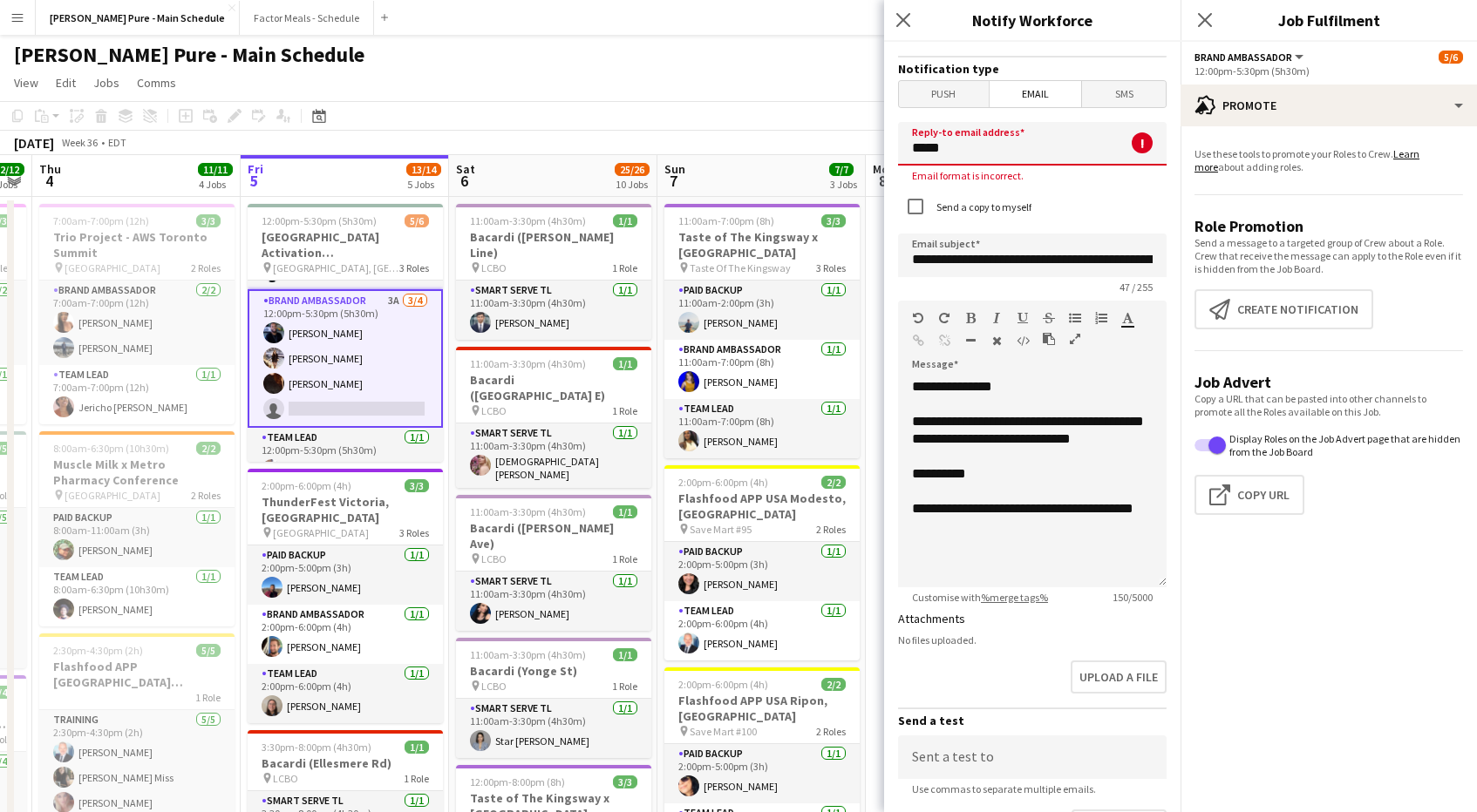
type input "**********"
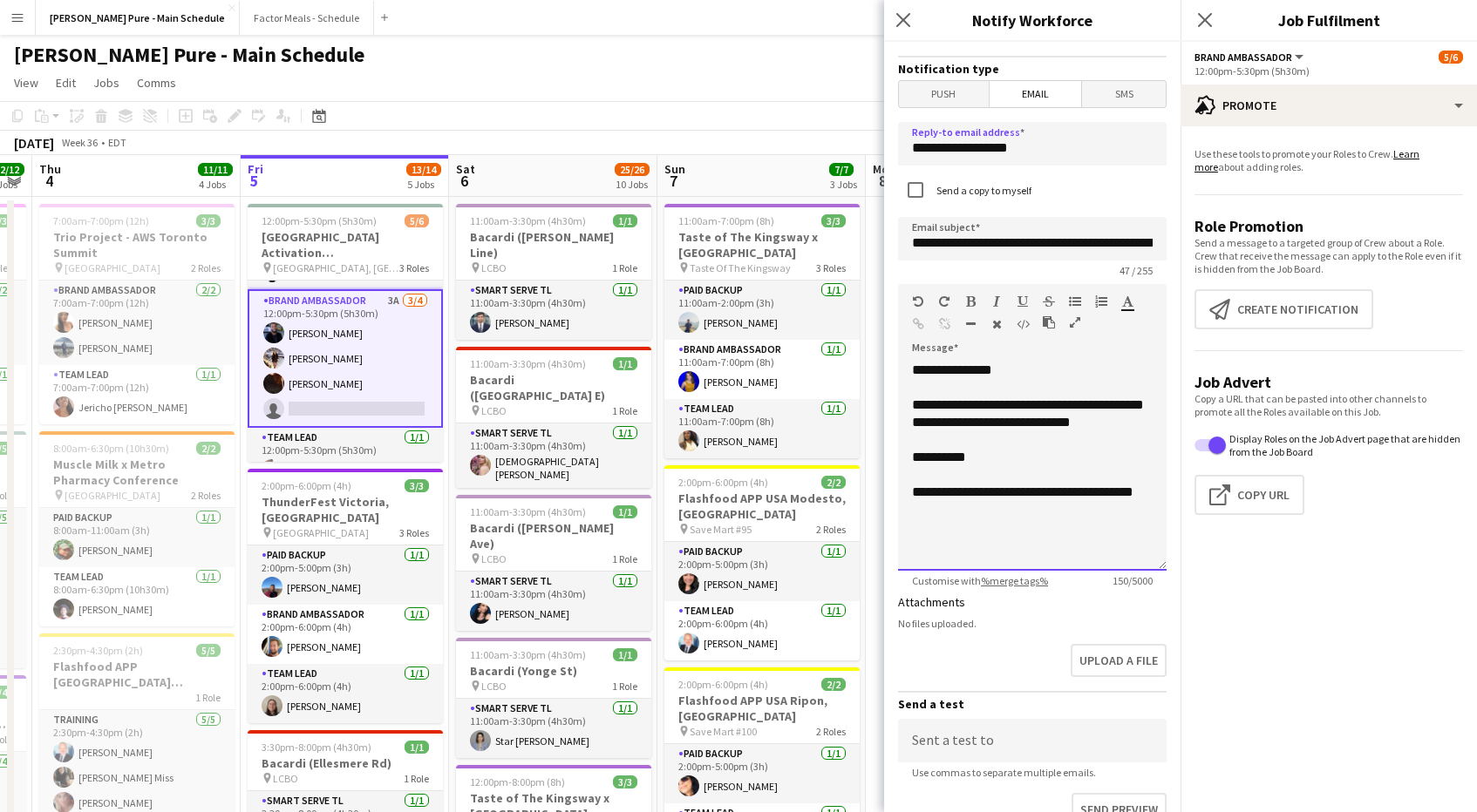
click at [1022, 484] on div at bounding box center [1032, 474] width 240 height 18
click at [993, 536] on div "**********" at bounding box center [1032, 466] width 268 height 209
click at [1062, 519] on div "**********" at bounding box center [1032, 501] width 240 height 35
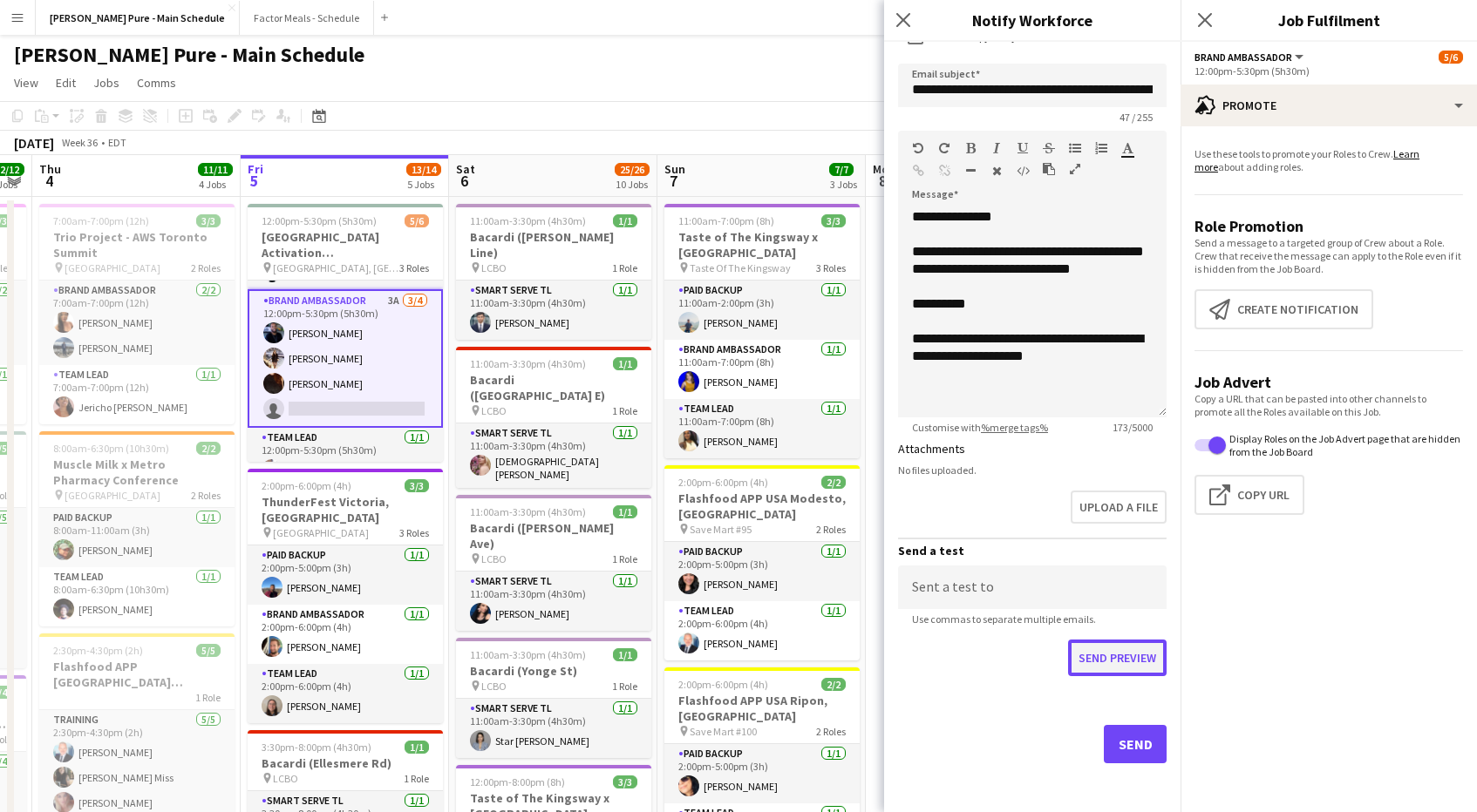
click at [1107, 662] on button "Send preview" at bounding box center [1117, 658] width 99 height 37
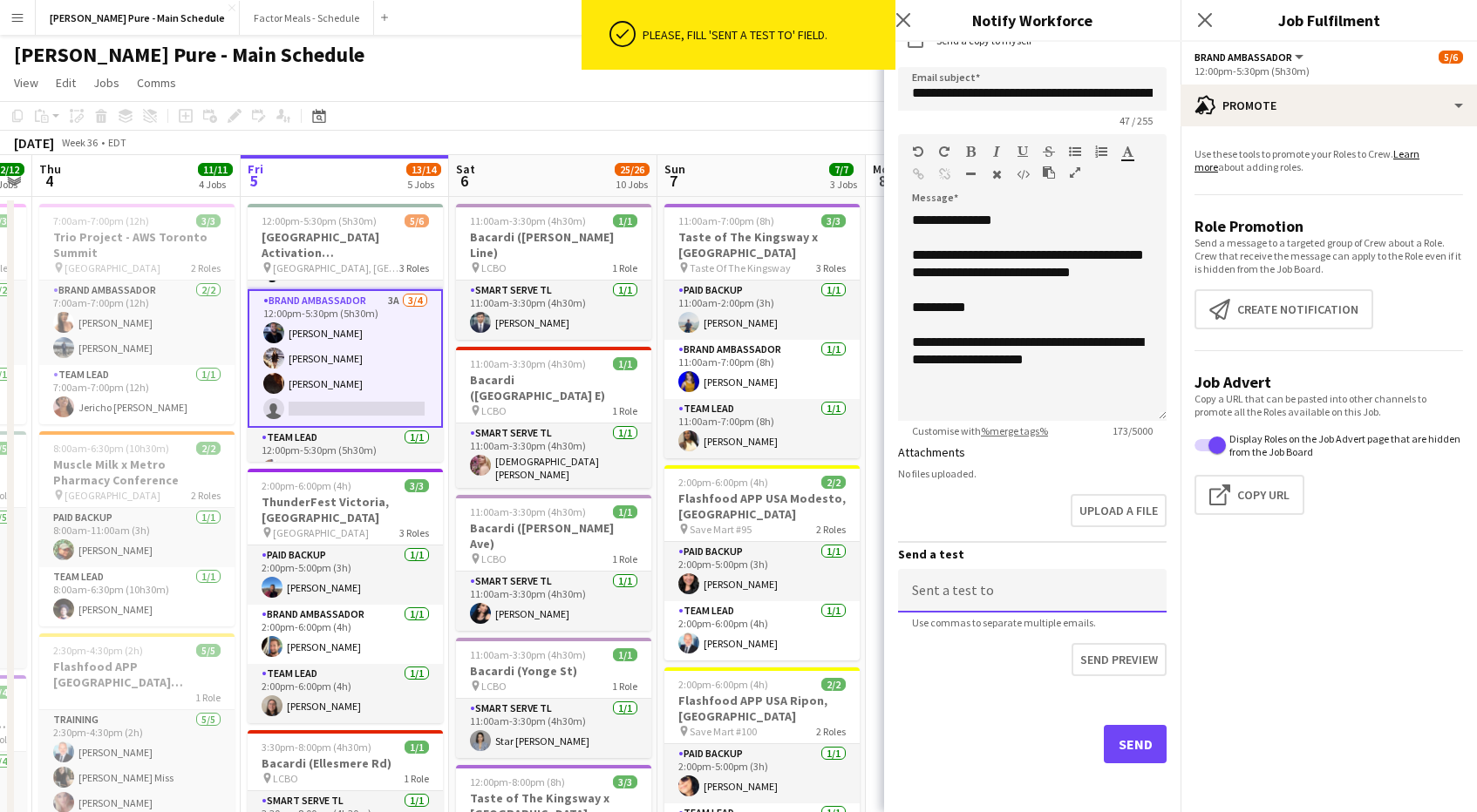
click at [1028, 593] on input at bounding box center [1032, 590] width 268 height 43
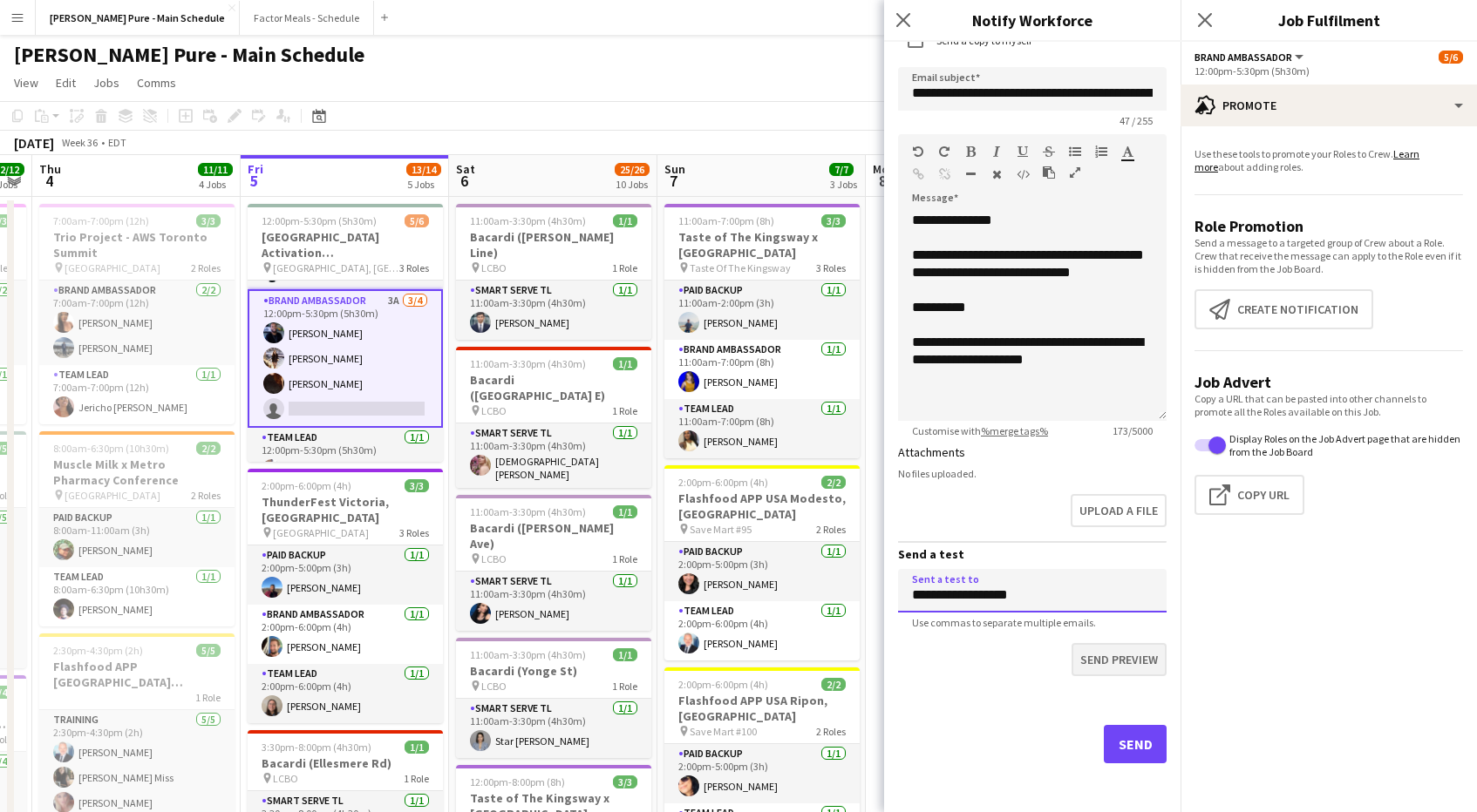
type input "**********"
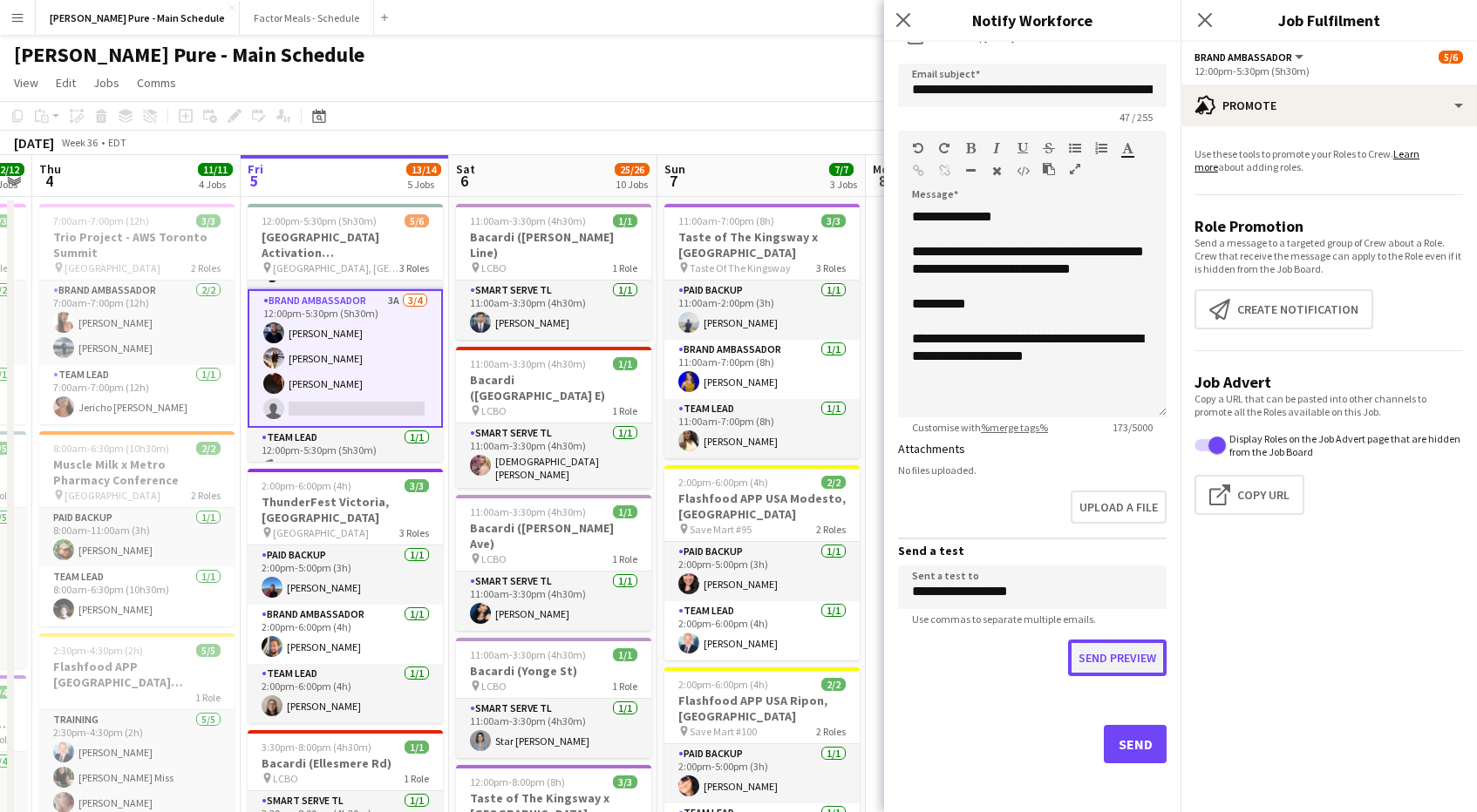
click at [1101, 662] on button "Send preview" at bounding box center [1117, 658] width 99 height 37
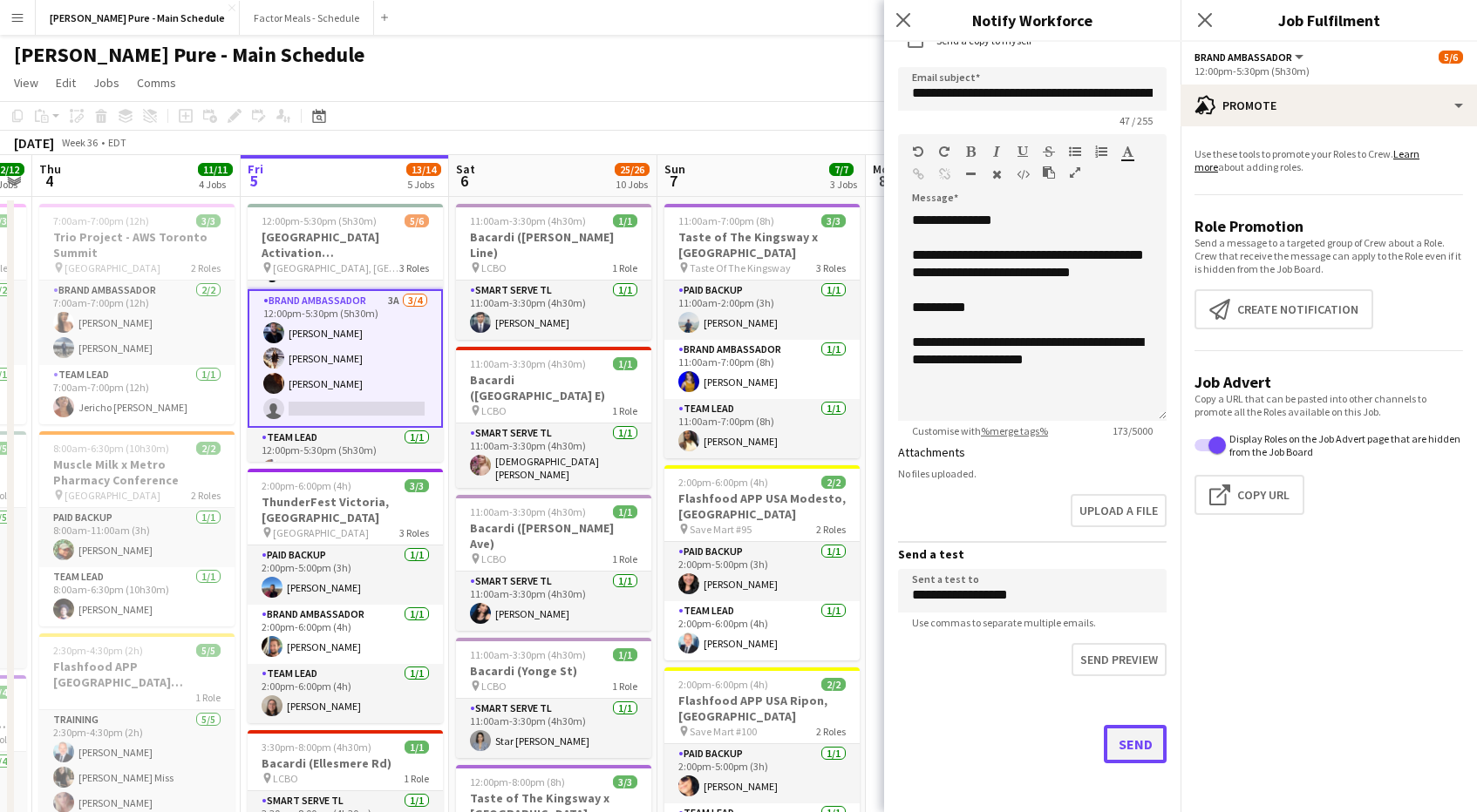
click at [1139, 745] on button "Send" at bounding box center [1135, 744] width 63 height 38
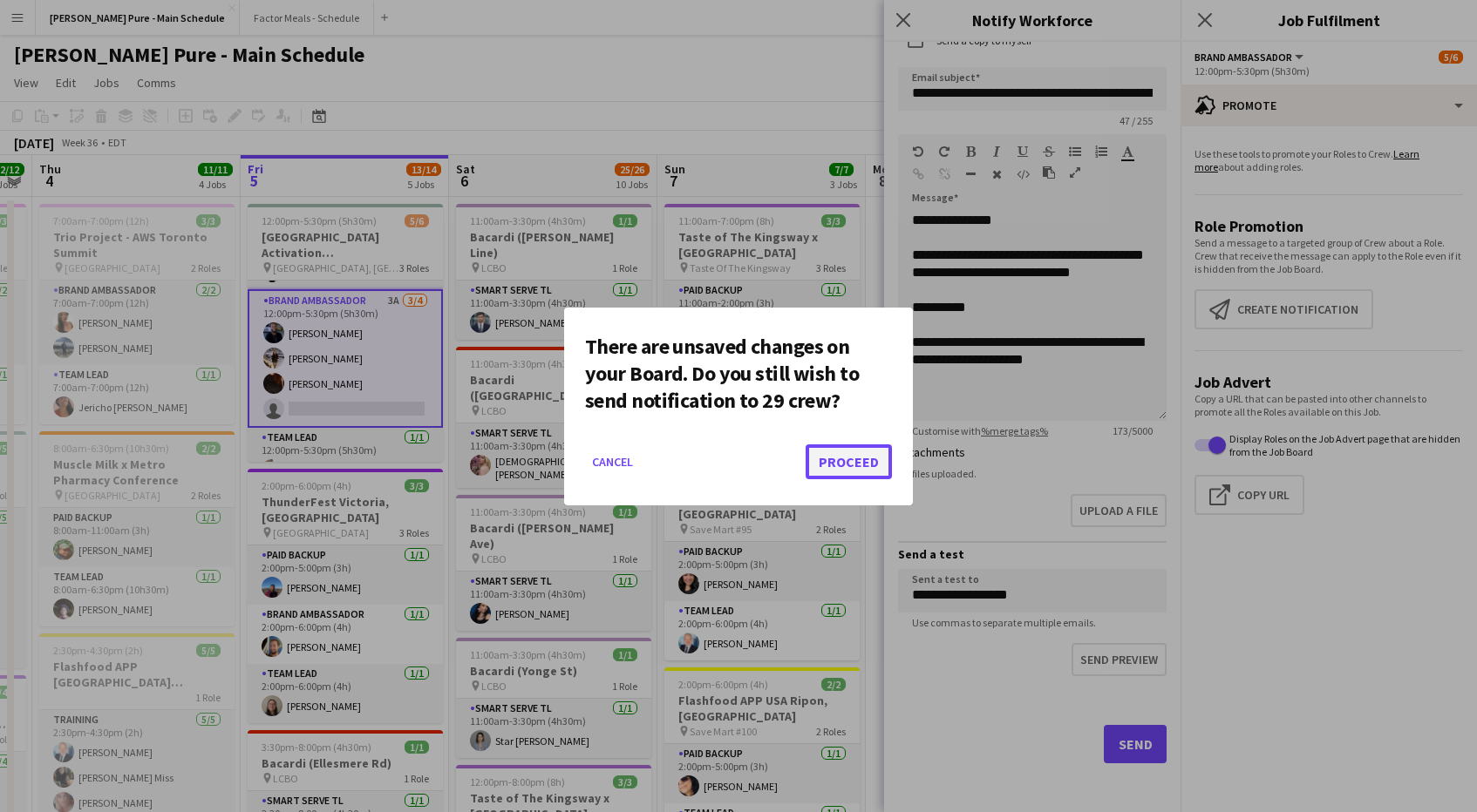
click at [857, 457] on button "Proceed" at bounding box center [848, 462] width 86 height 35
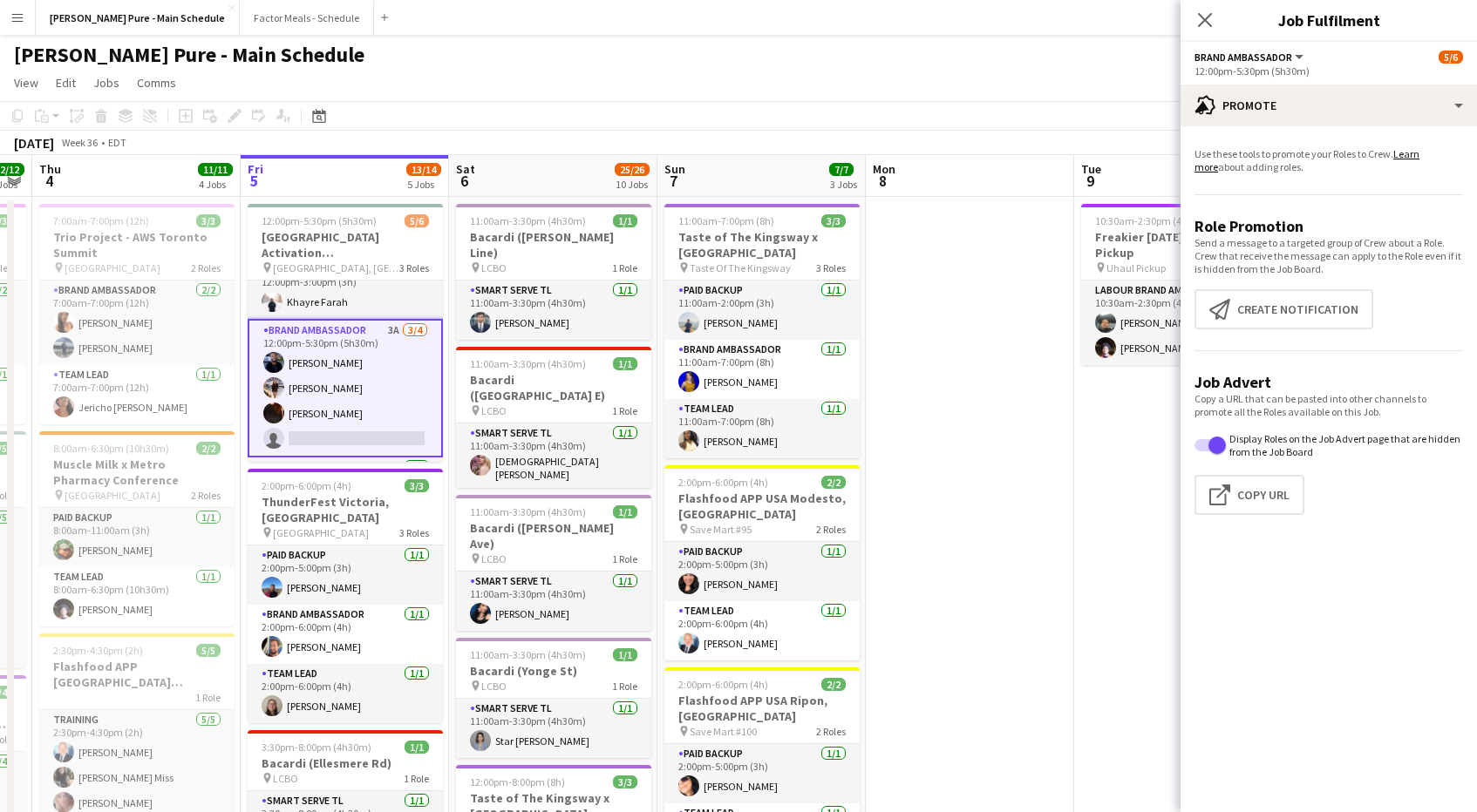
scroll to position [0, 0]
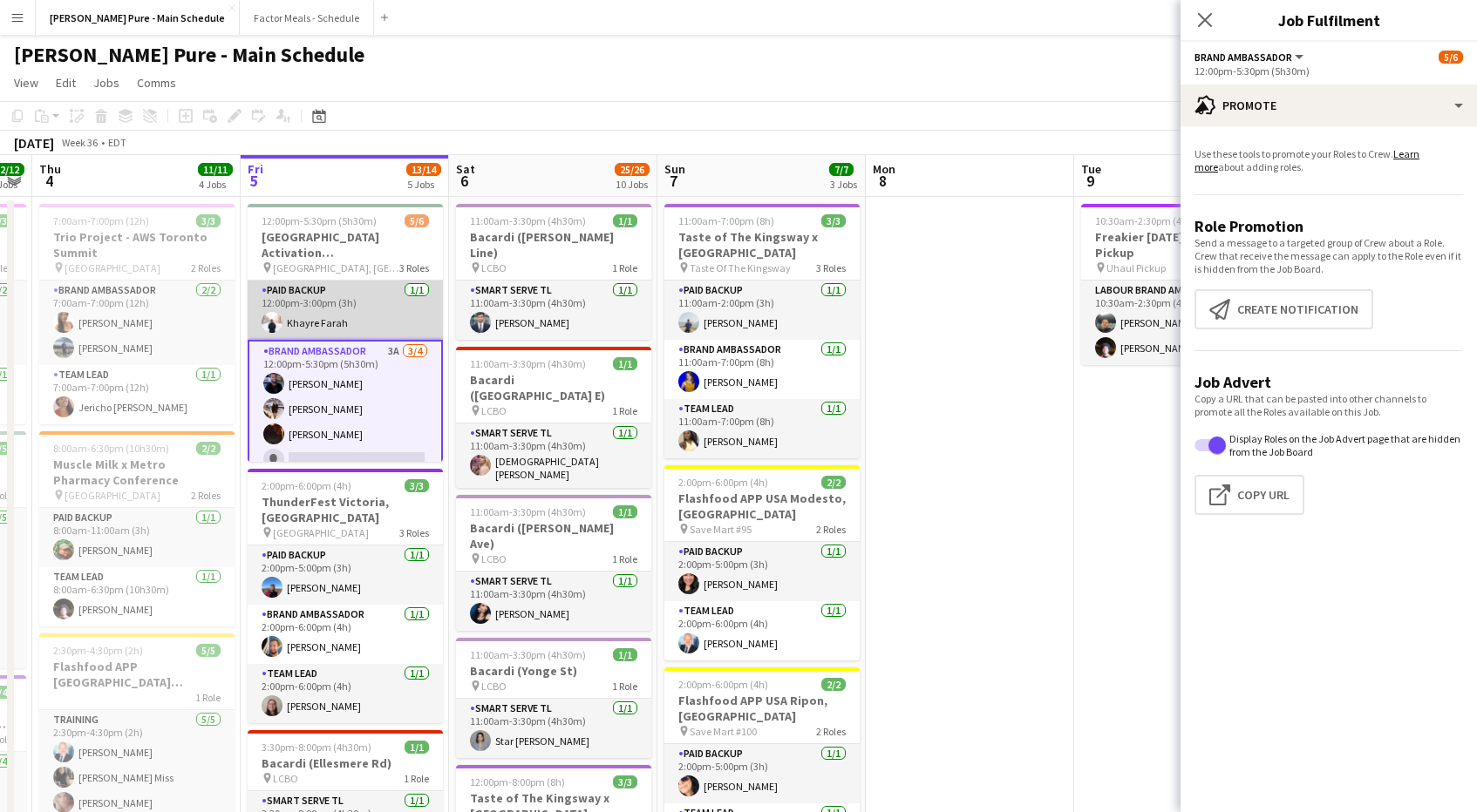
click at [323, 318] on app-card-role "Paid Backup [DATE] 12:00pm-3:00pm (3h) Khayre Farah" at bounding box center [345, 311] width 195 height 59
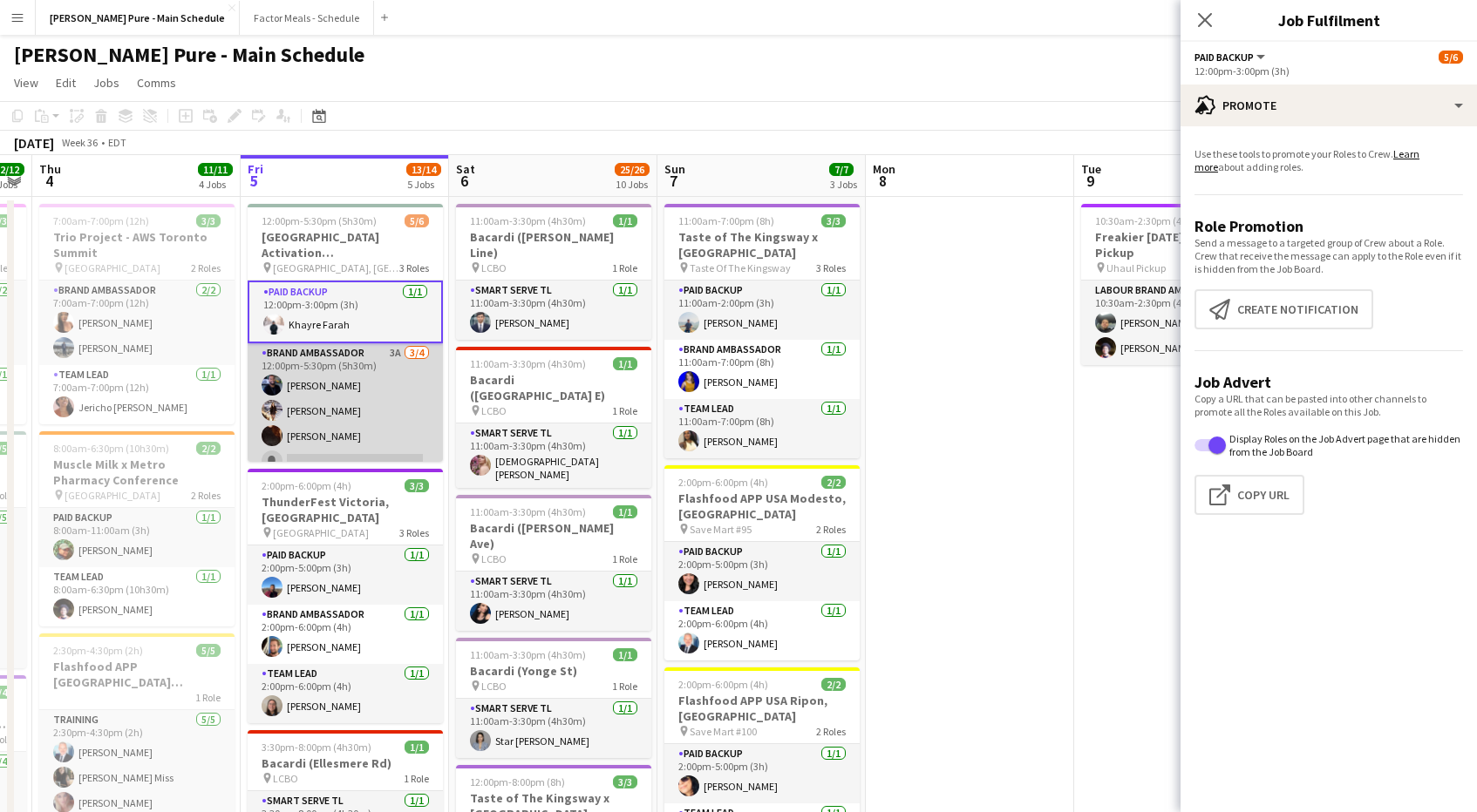
scroll to position [76, 0]
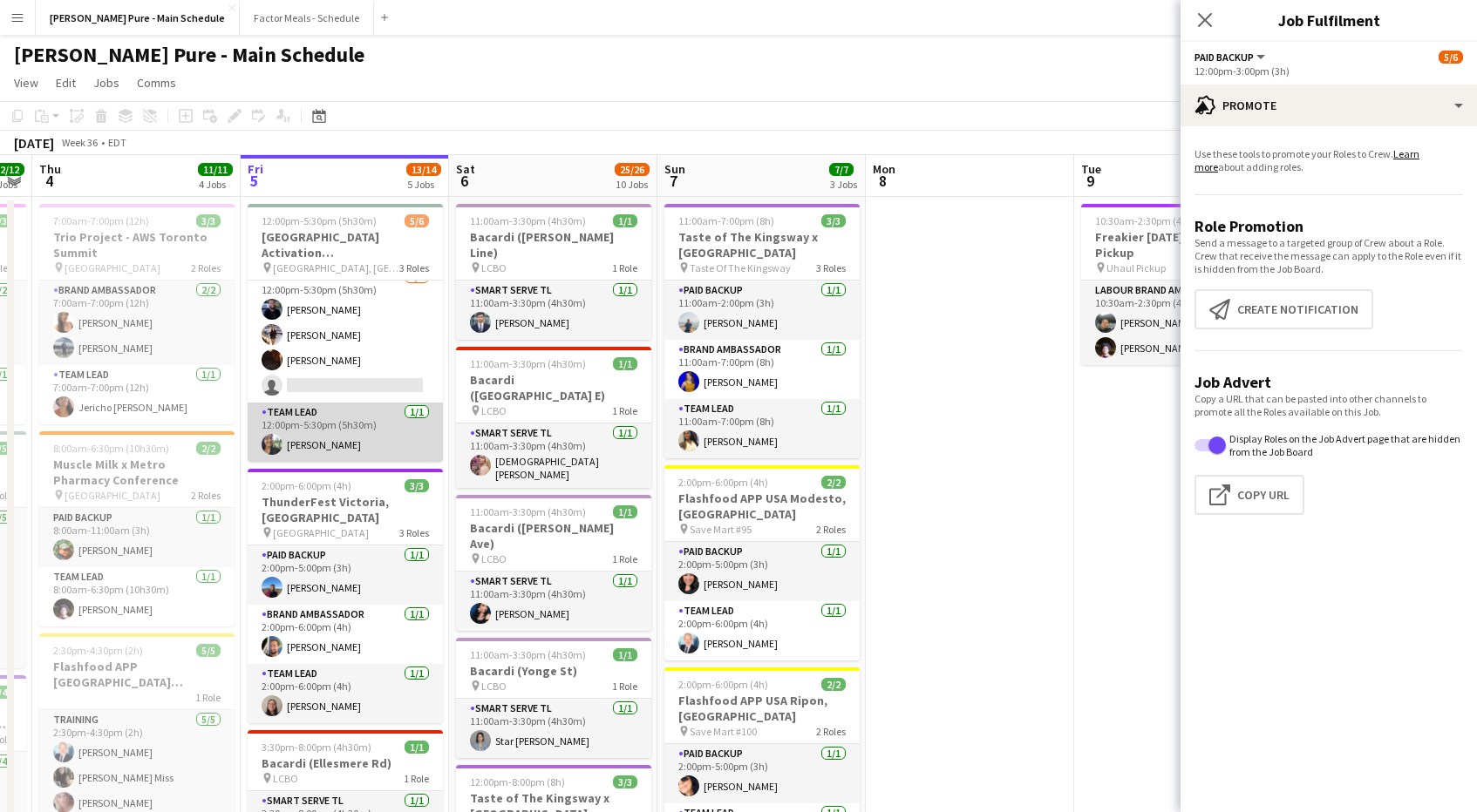
click at [319, 452] on app-card-role "Team Lead [DATE] 12:00pm-5:30pm (5h30m) [PERSON_NAME]" at bounding box center [345, 432] width 195 height 59
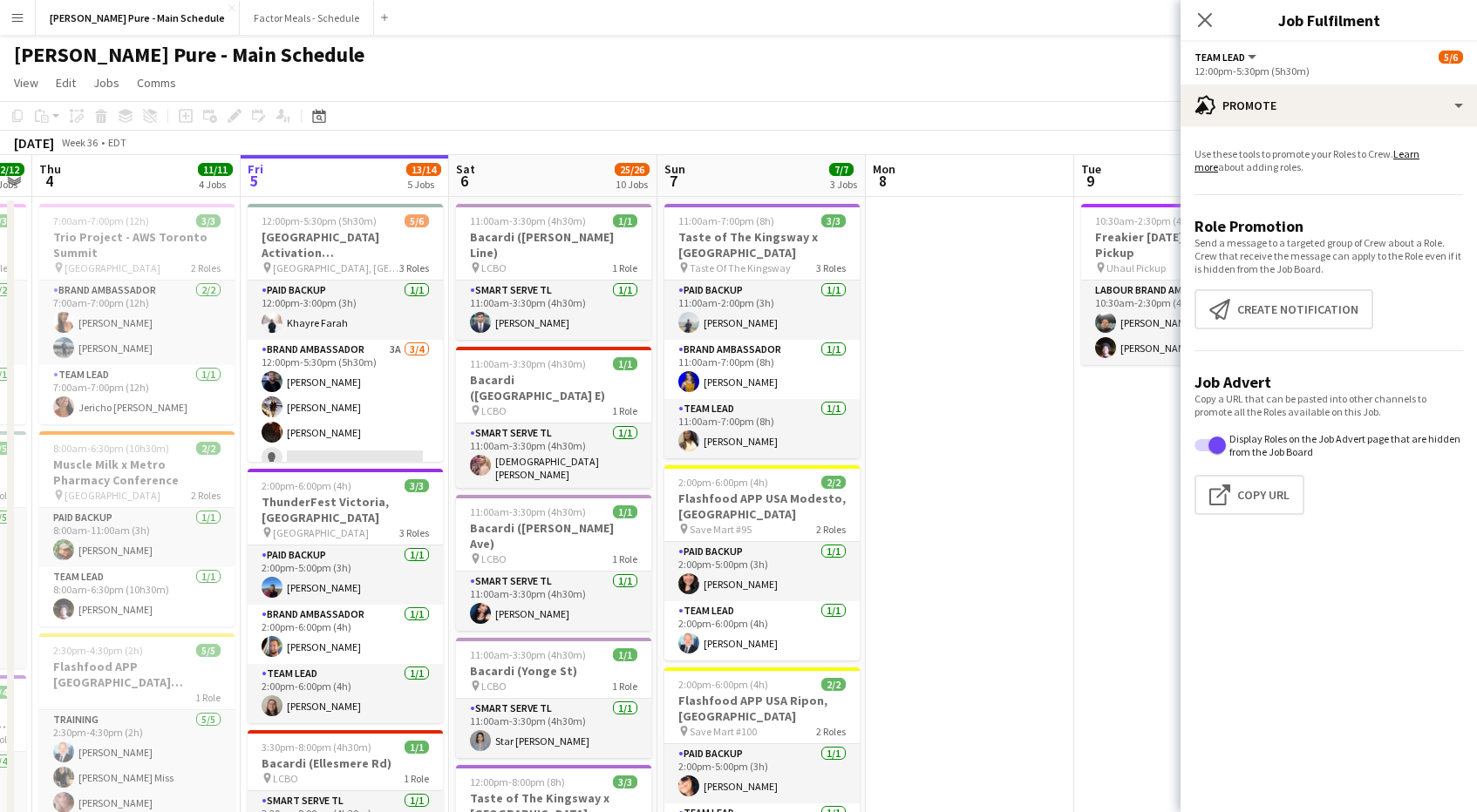
click at [34, 19] on button "Menu" at bounding box center [18, 18] width 35 height 35
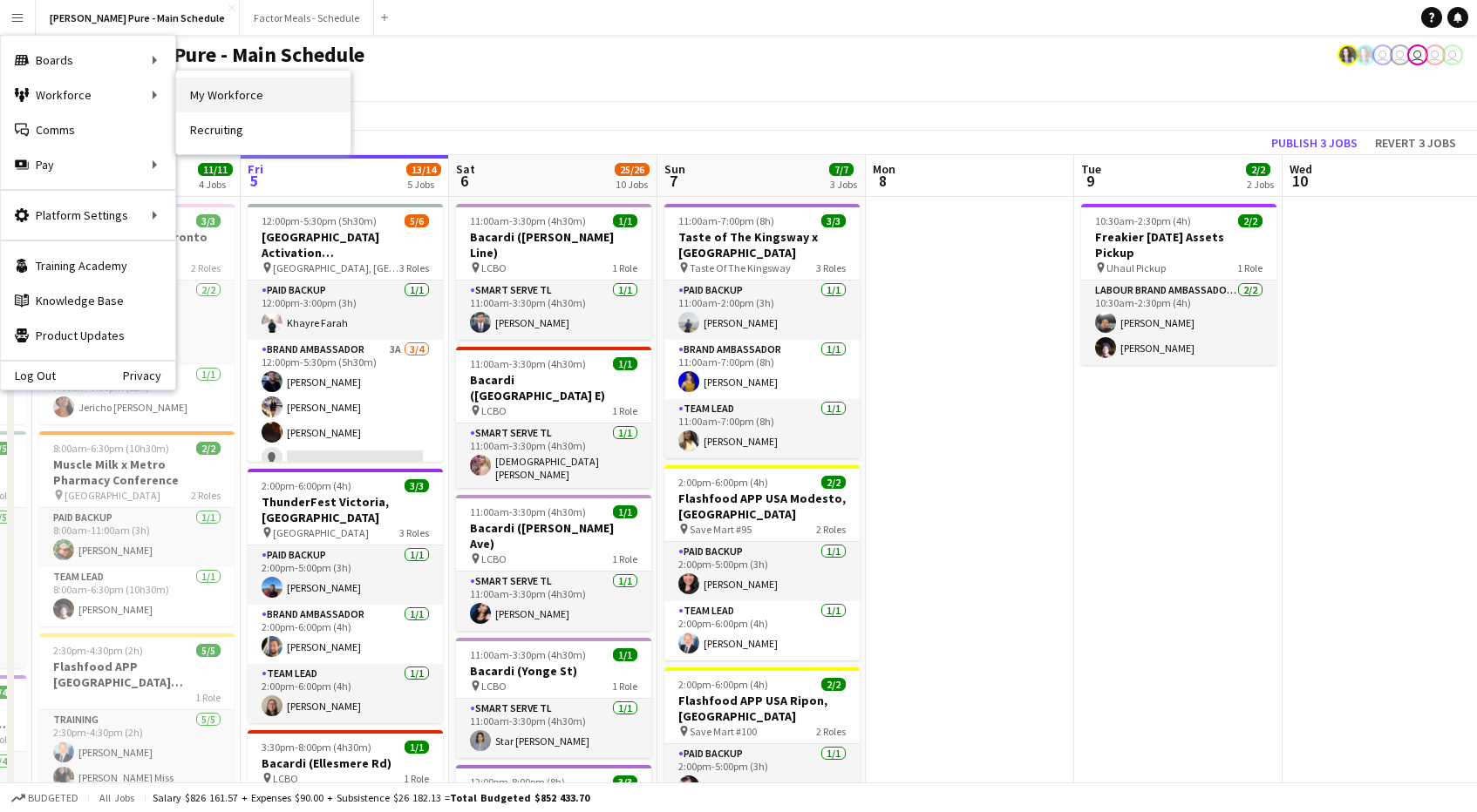
click at [212, 92] on link "My Workforce" at bounding box center [263, 95] width 175 height 35
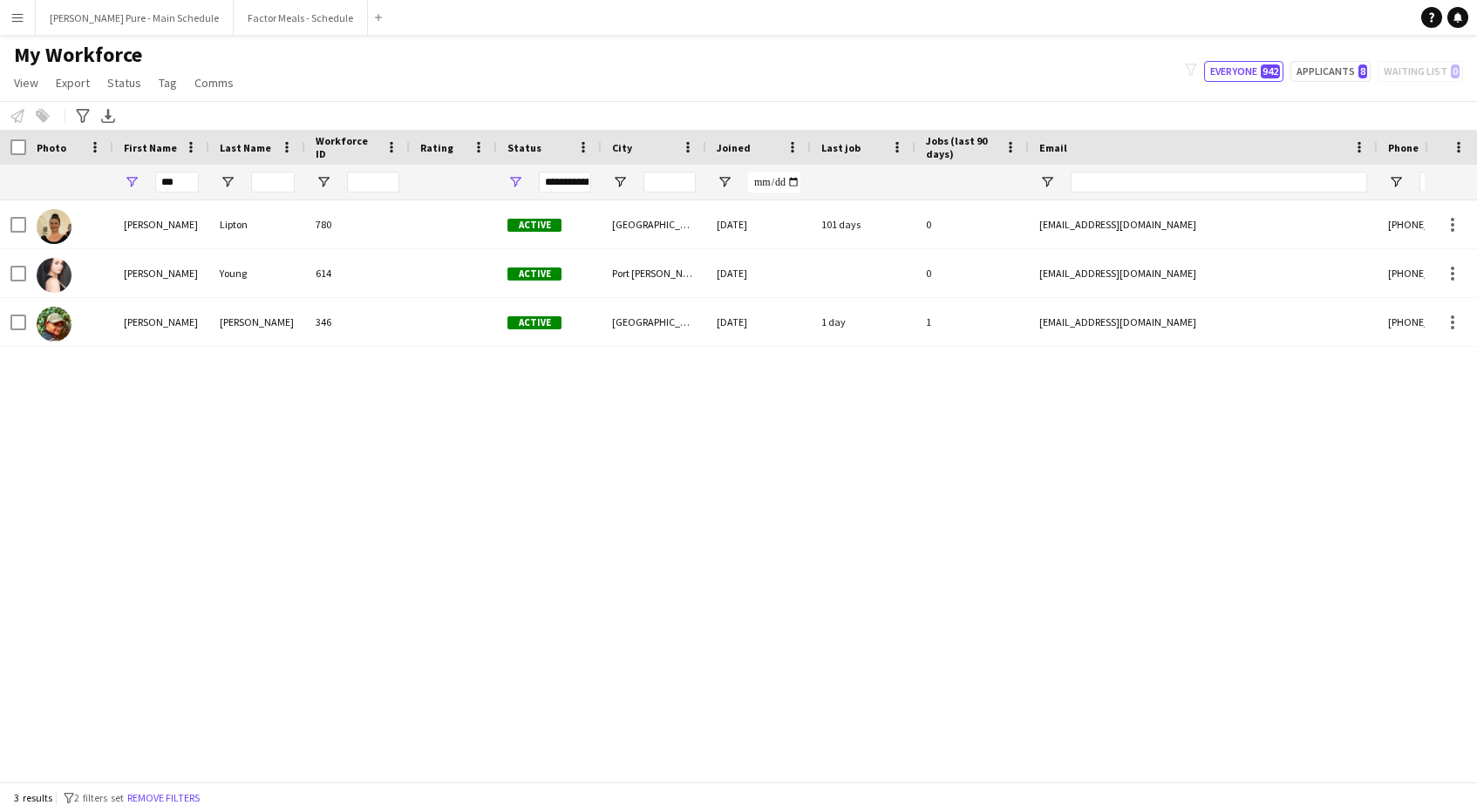
click at [560, 181] on div "**********" at bounding box center [564, 182] width 53 height 21
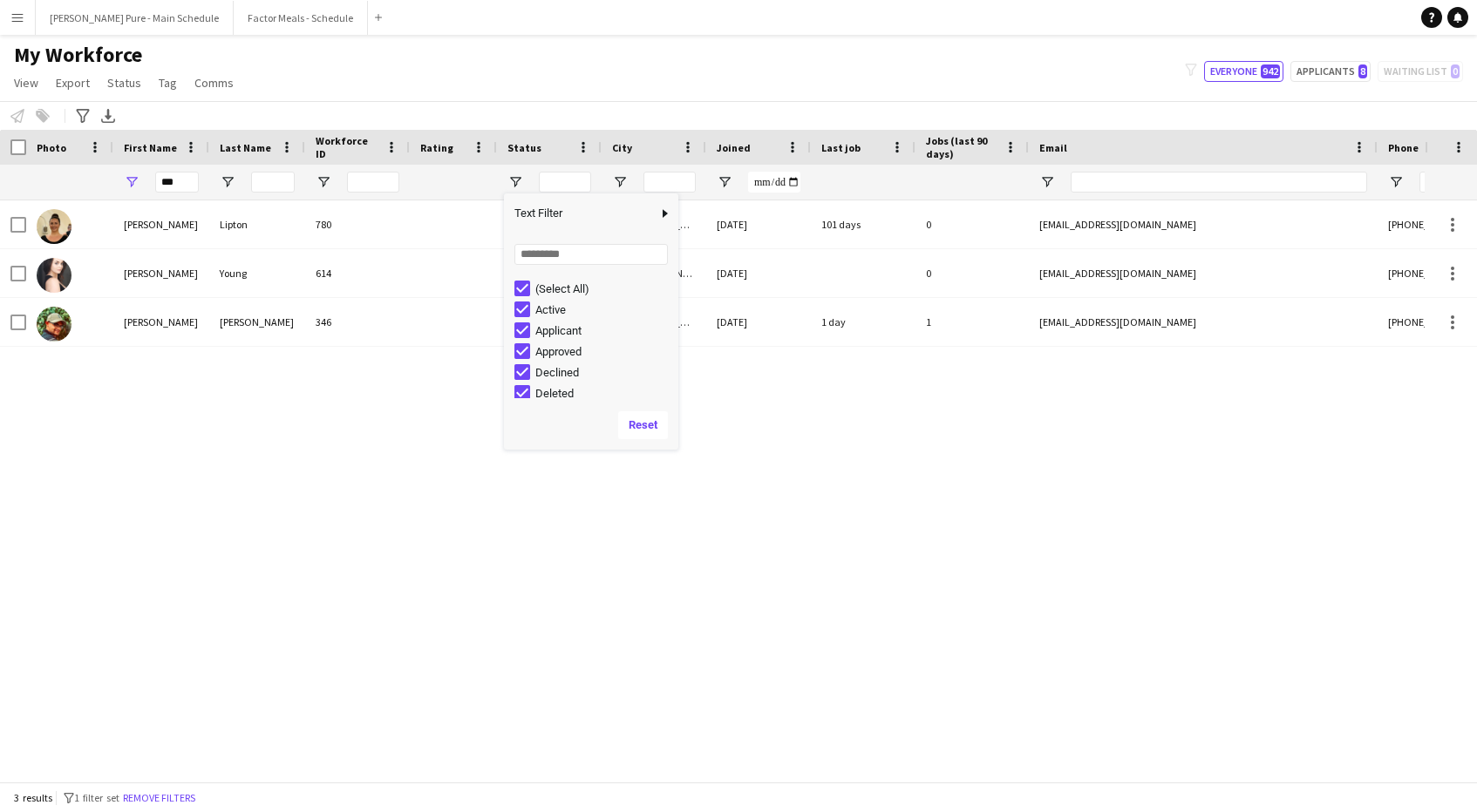
click at [532, 295] on div "(Select All)" at bounding box center [596, 289] width 164 height 21
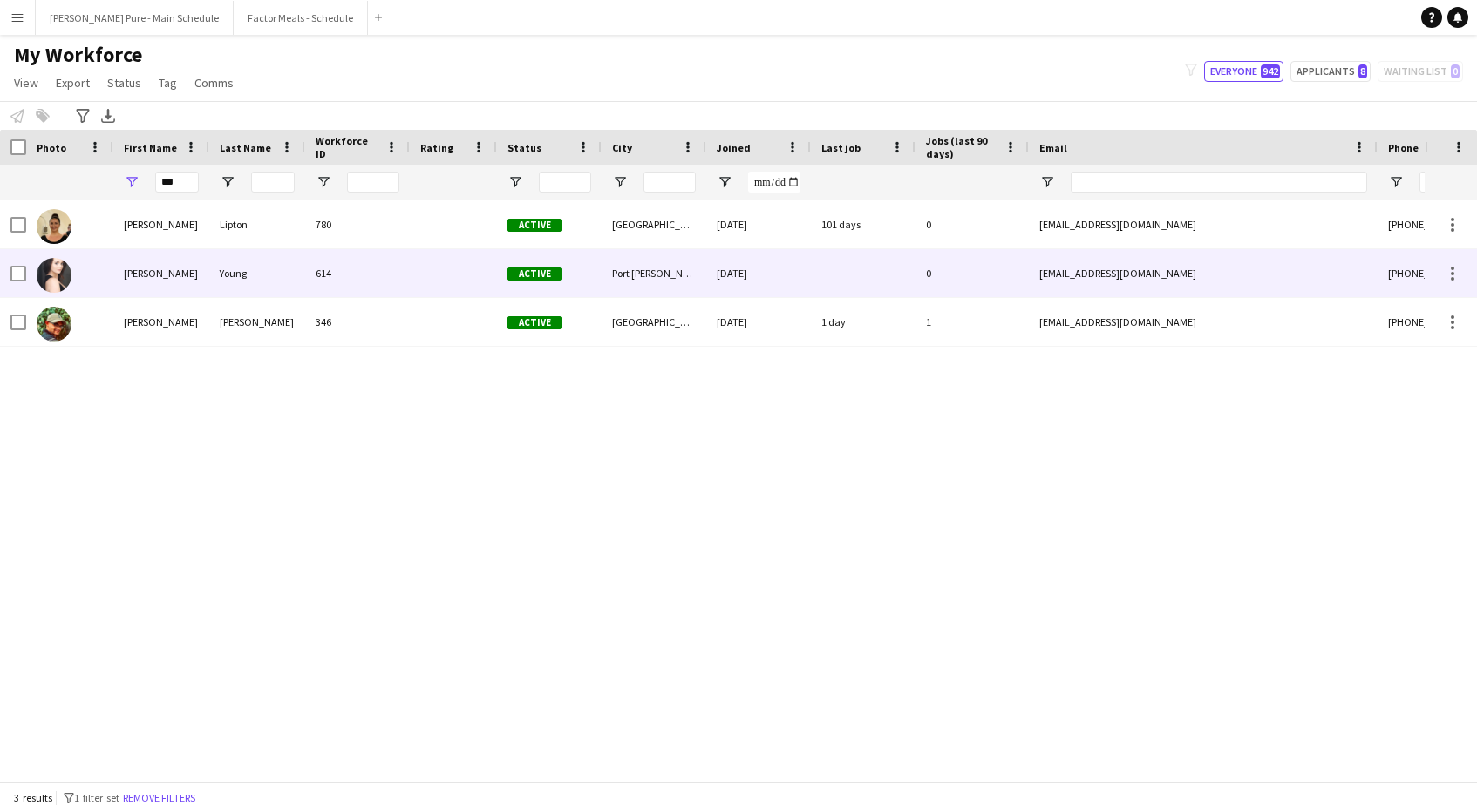
click at [500, 282] on div "Active" at bounding box center [548, 274] width 105 height 48
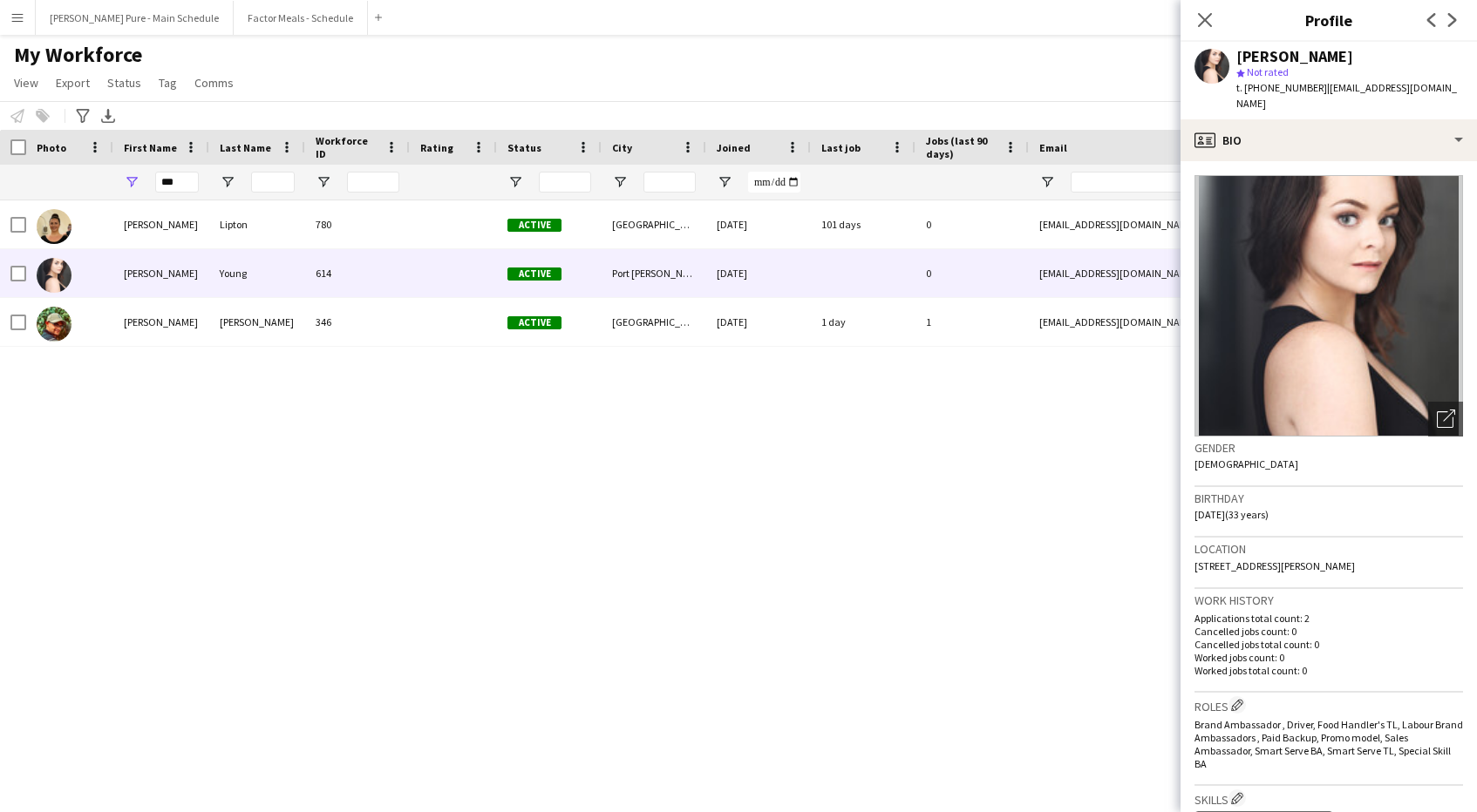
click at [508, 170] on div at bounding box center [548, 182] width 105 height 35
click at [510, 178] on span "Open Filter Menu" at bounding box center [515, 182] width 16 height 16
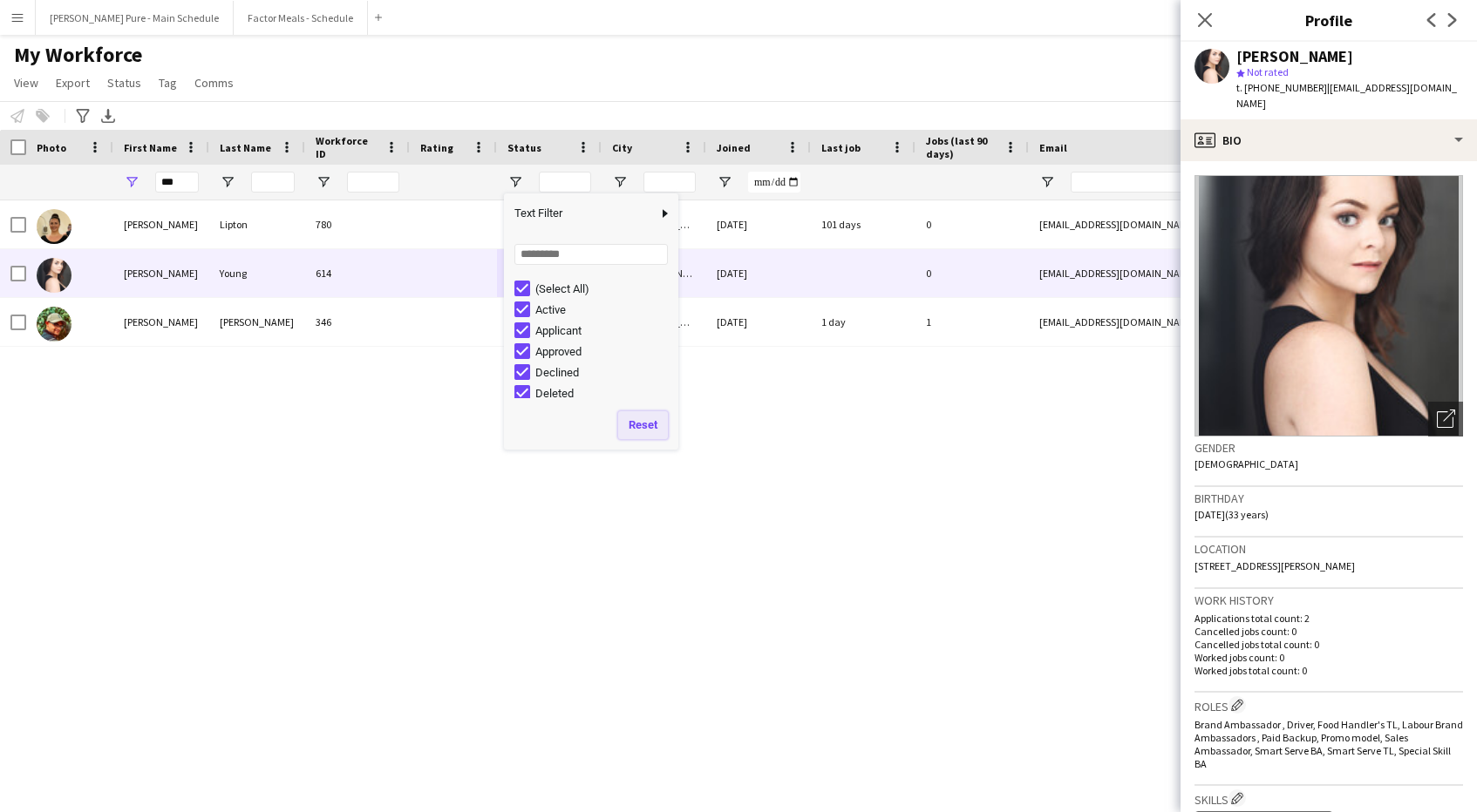
click at [633, 430] on button "Reset" at bounding box center [643, 425] width 50 height 28
click at [531, 543] on div "[PERSON_NAME] 780 Active [GEOGRAPHIC_DATA] [DATE] 101 days 0 [EMAIL_ADDRESS][DO…" at bounding box center [712, 491] width 1424 height 582
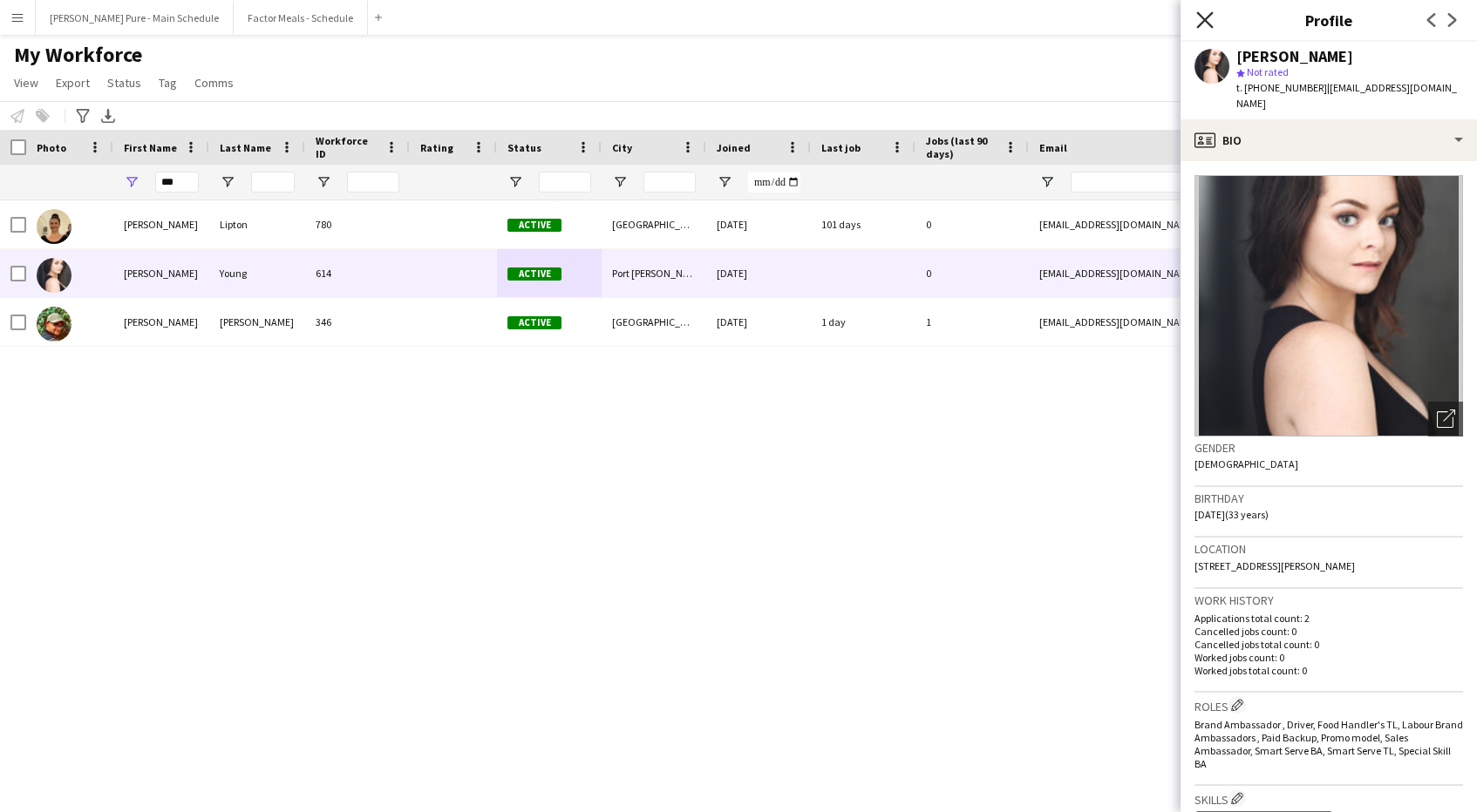
click at [1206, 14] on icon "Close pop-in" at bounding box center [1204, 19] width 17 height 17
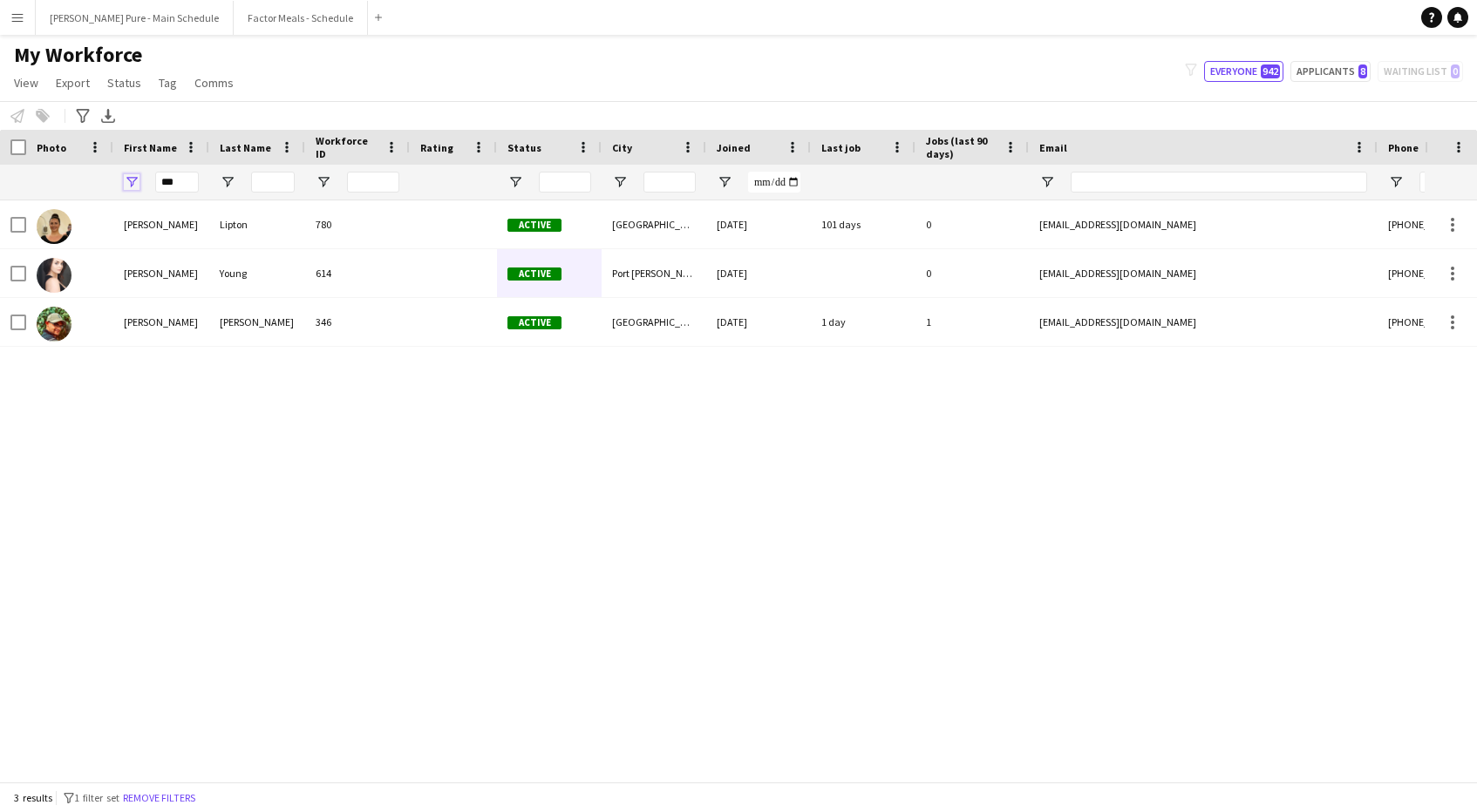
click at [137, 178] on span "Open Filter Menu" at bounding box center [131, 182] width 16 height 16
click at [169, 178] on input "***" at bounding box center [177, 182] width 43 height 21
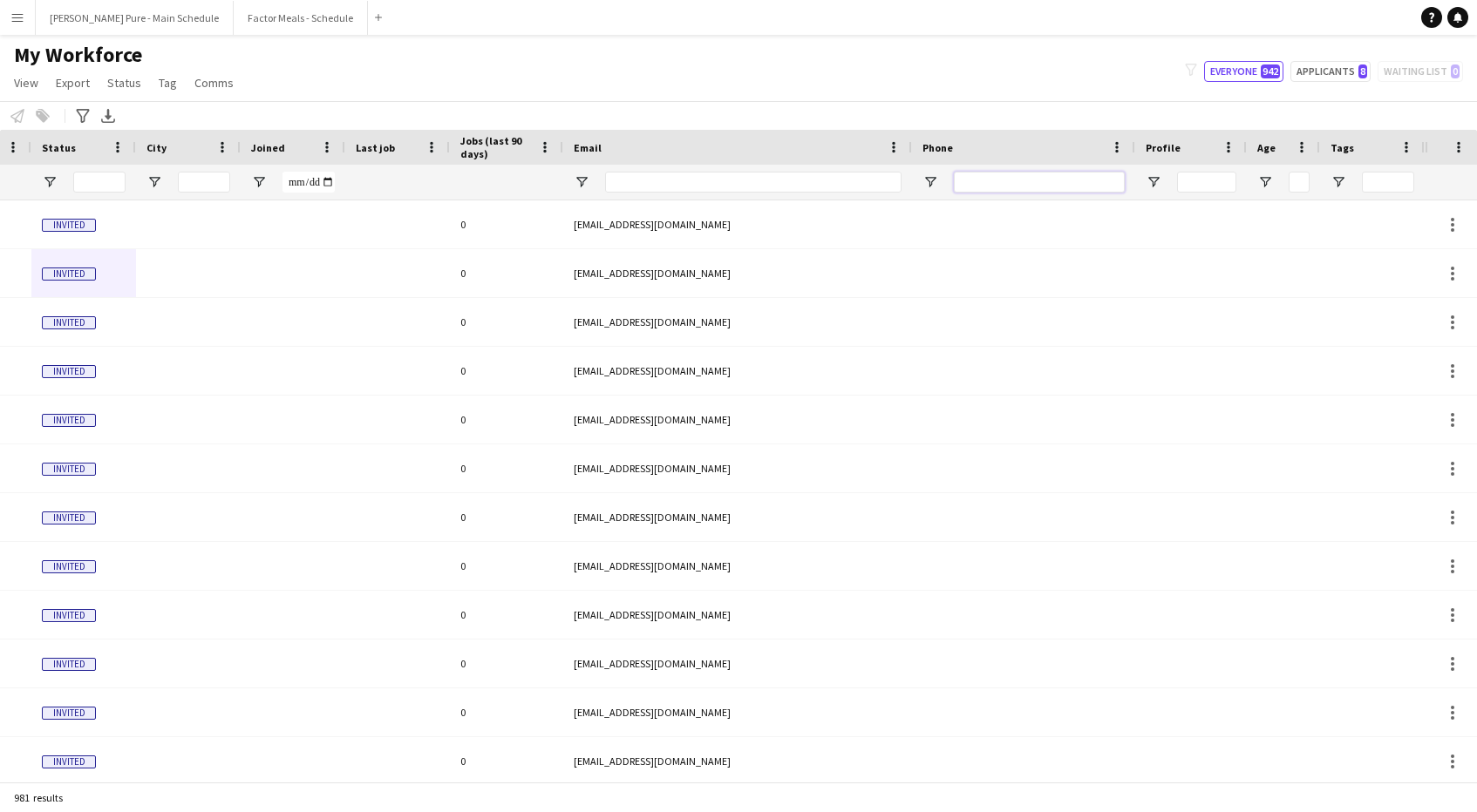
click at [1062, 184] on input "Phone Filter Input" at bounding box center [1039, 182] width 171 height 21
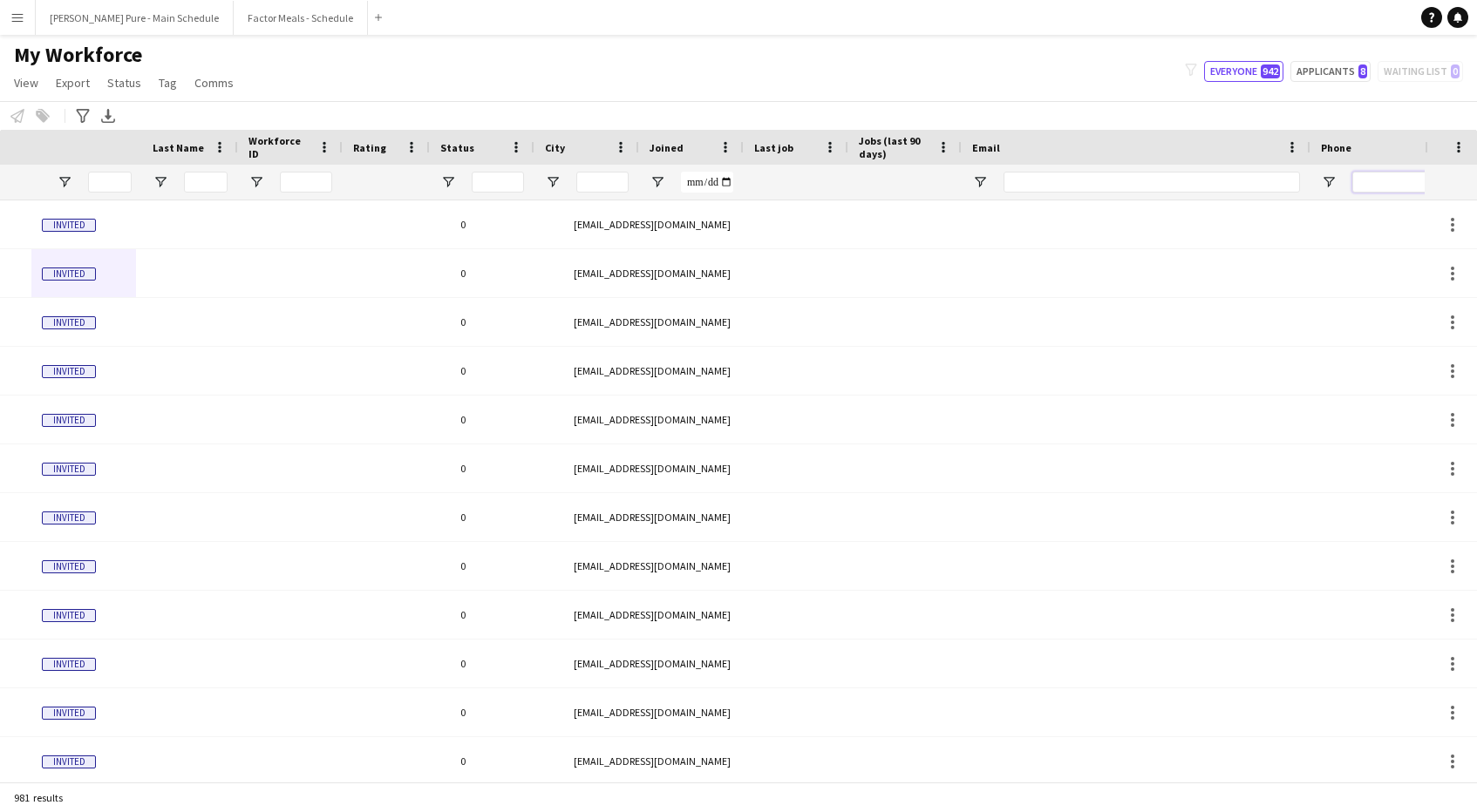
scroll to position [0, 68]
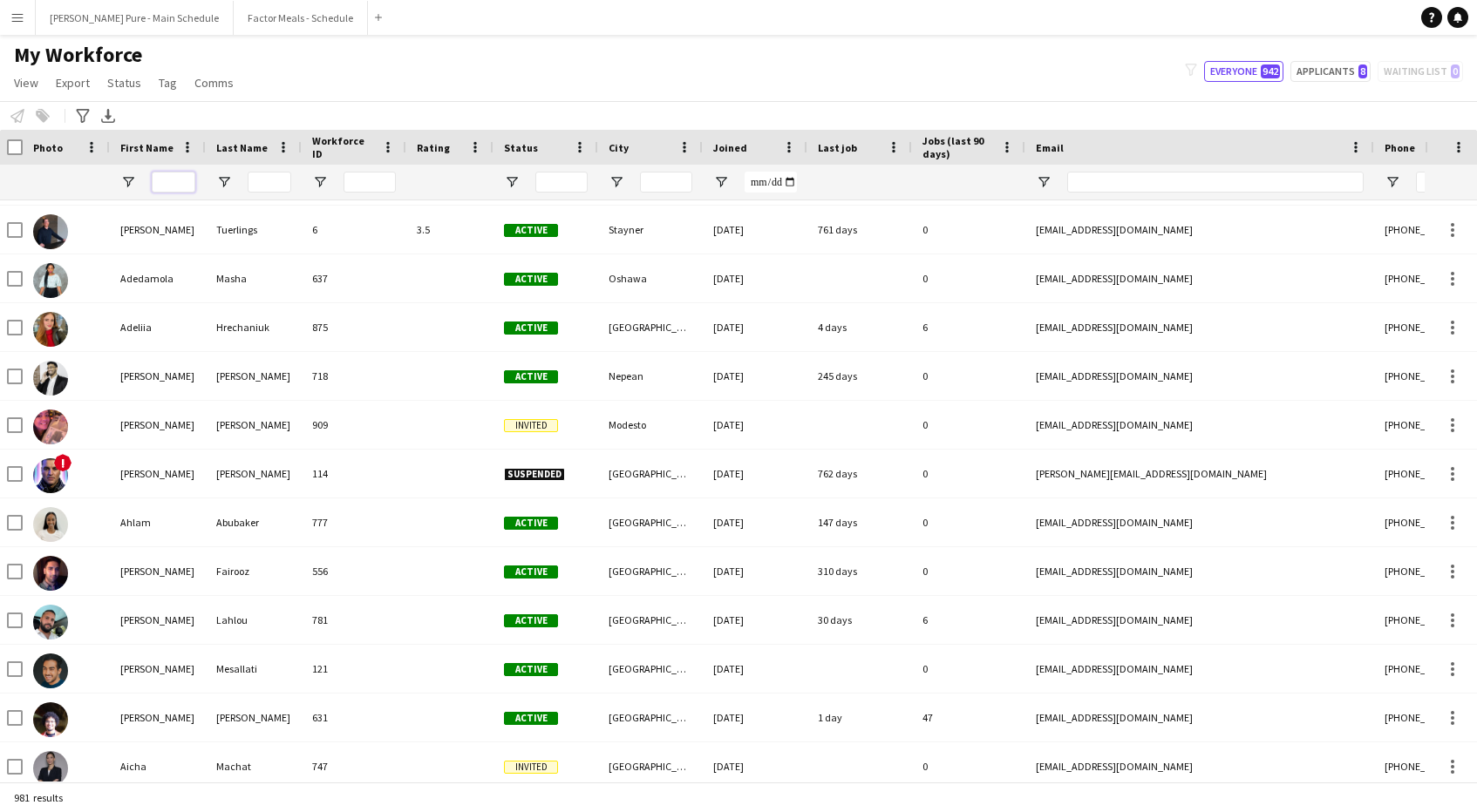
click at [170, 183] on input "First Name Filter Input" at bounding box center [173, 182] width 43 height 21
click at [126, 38] on main "My Workforce View Views Default view Tag New view Update view Delete view Edit …" at bounding box center [738, 412] width 1477 height 754
click at [28, 21] on button "Menu" at bounding box center [18, 18] width 35 height 35
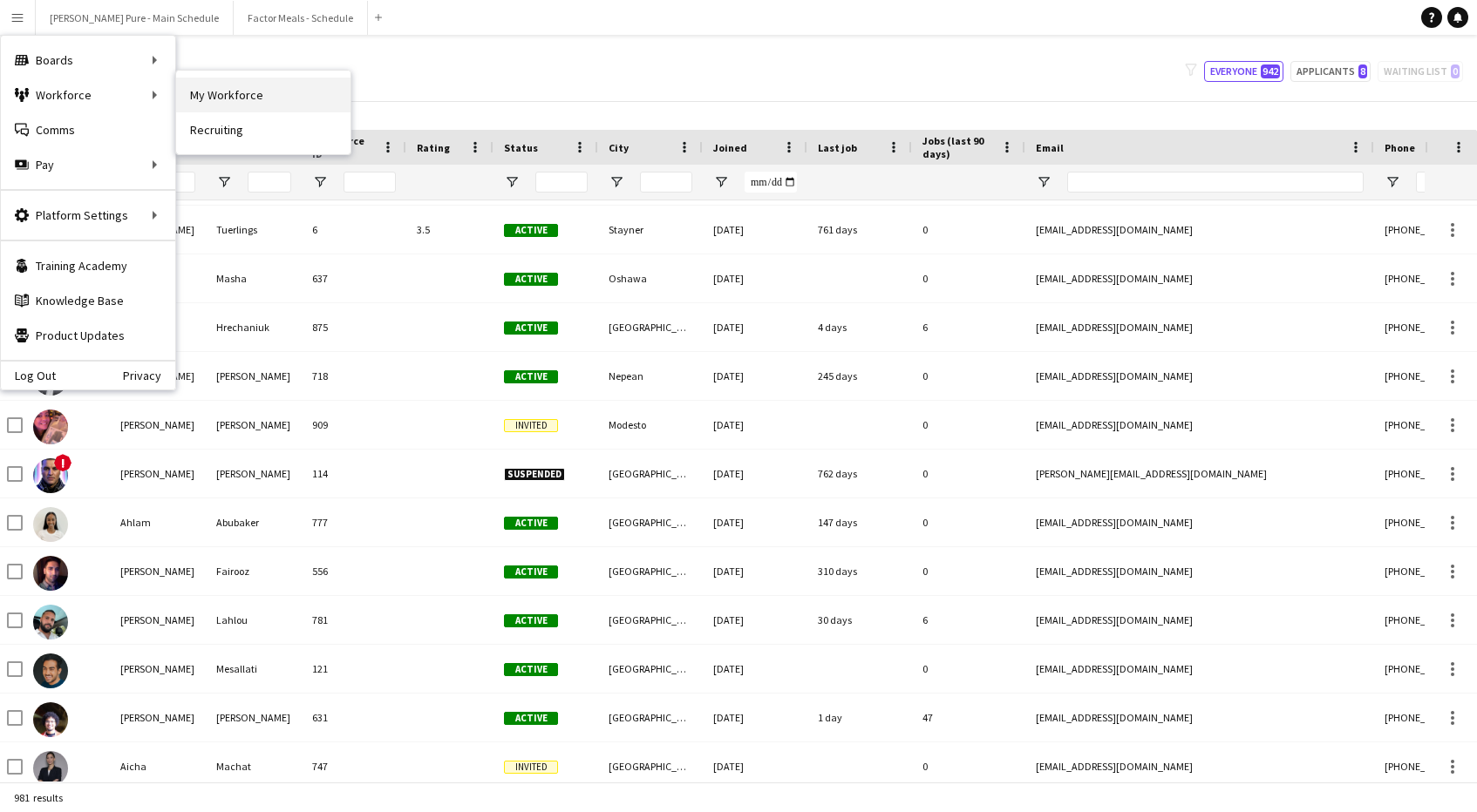
click at [262, 95] on link "My Workforce" at bounding box center [263, 95] width 175 height 35
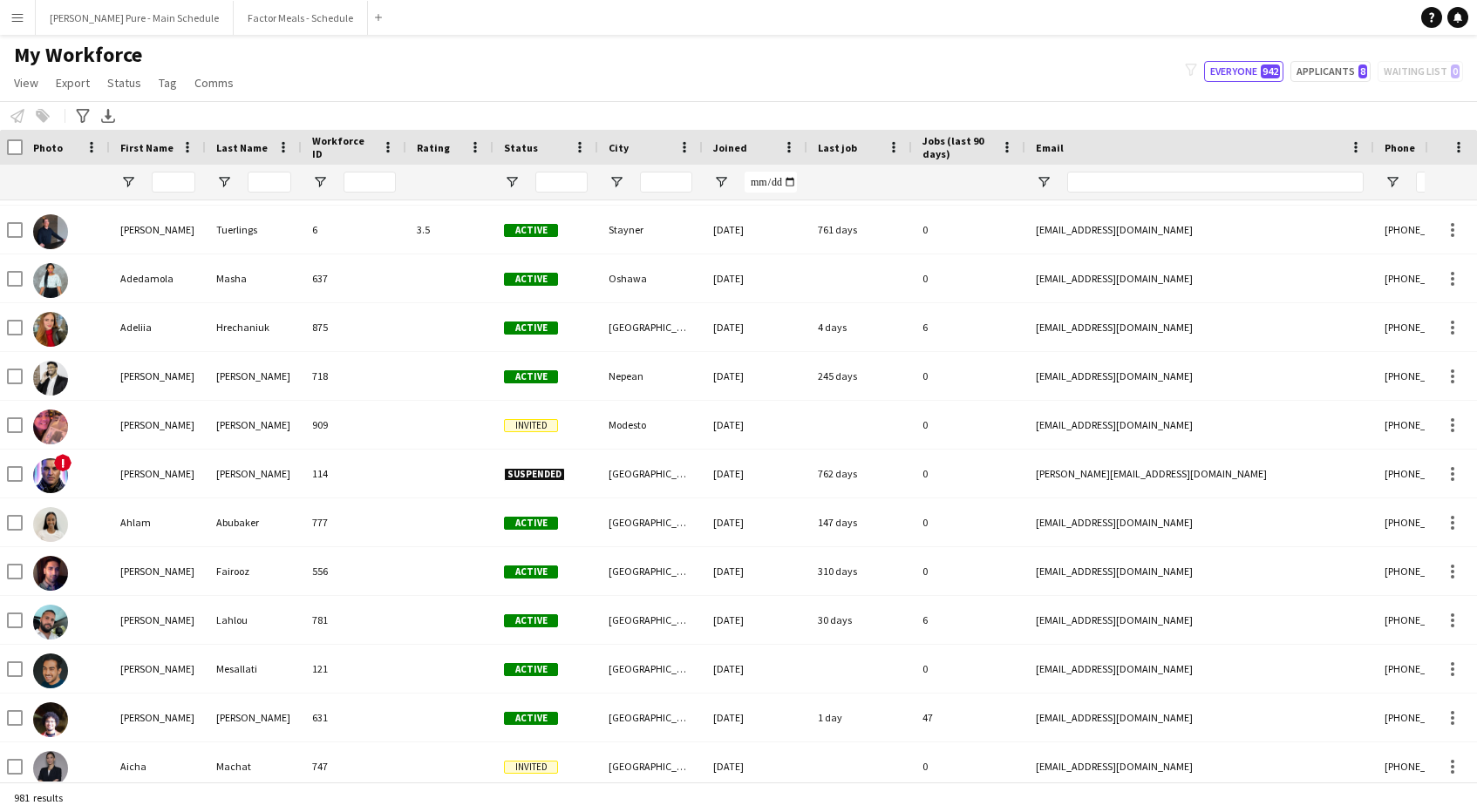
type input "**********"
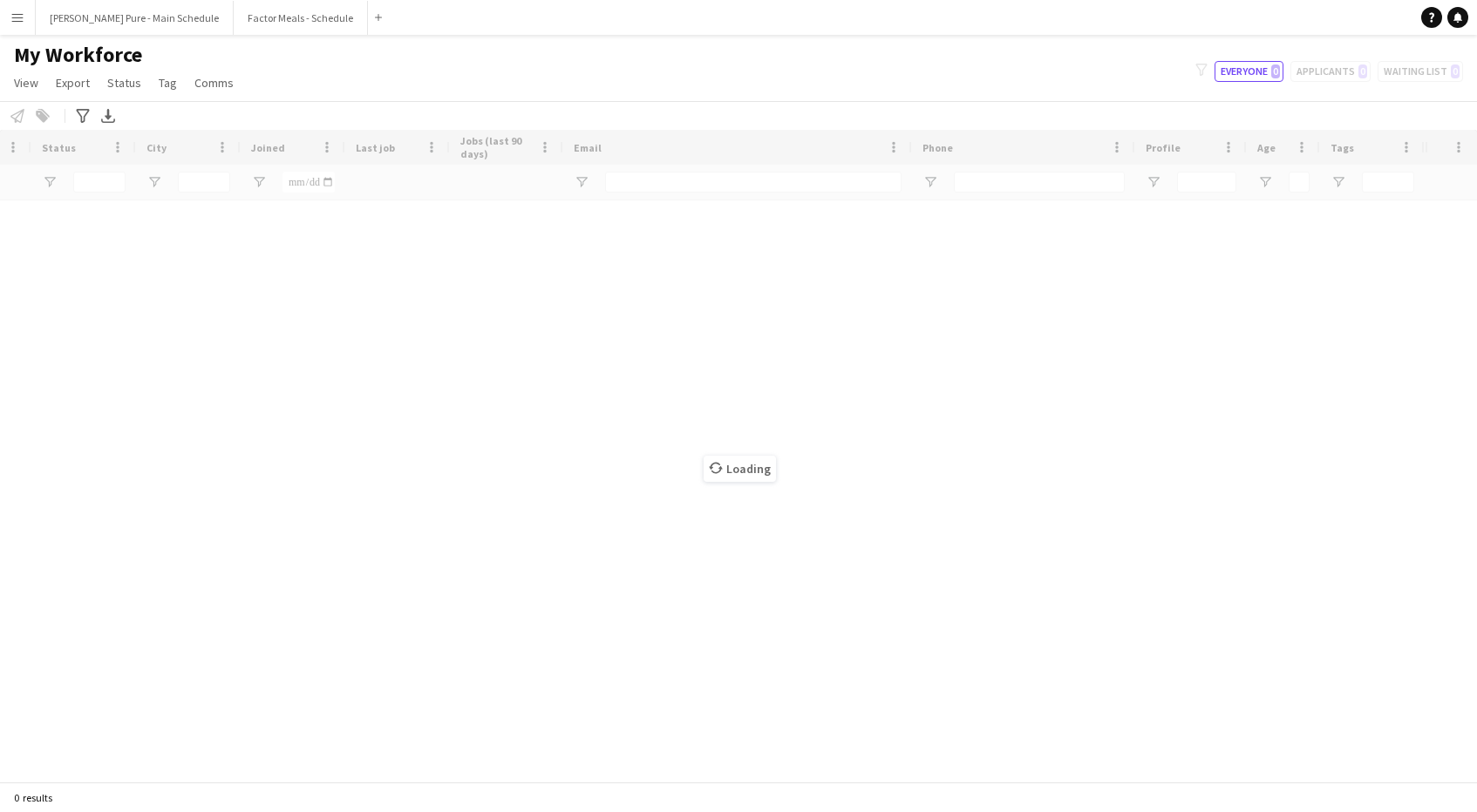
click at [954, 169] on div "Loading" at bounding box center [738, 455] width 1477 height 652
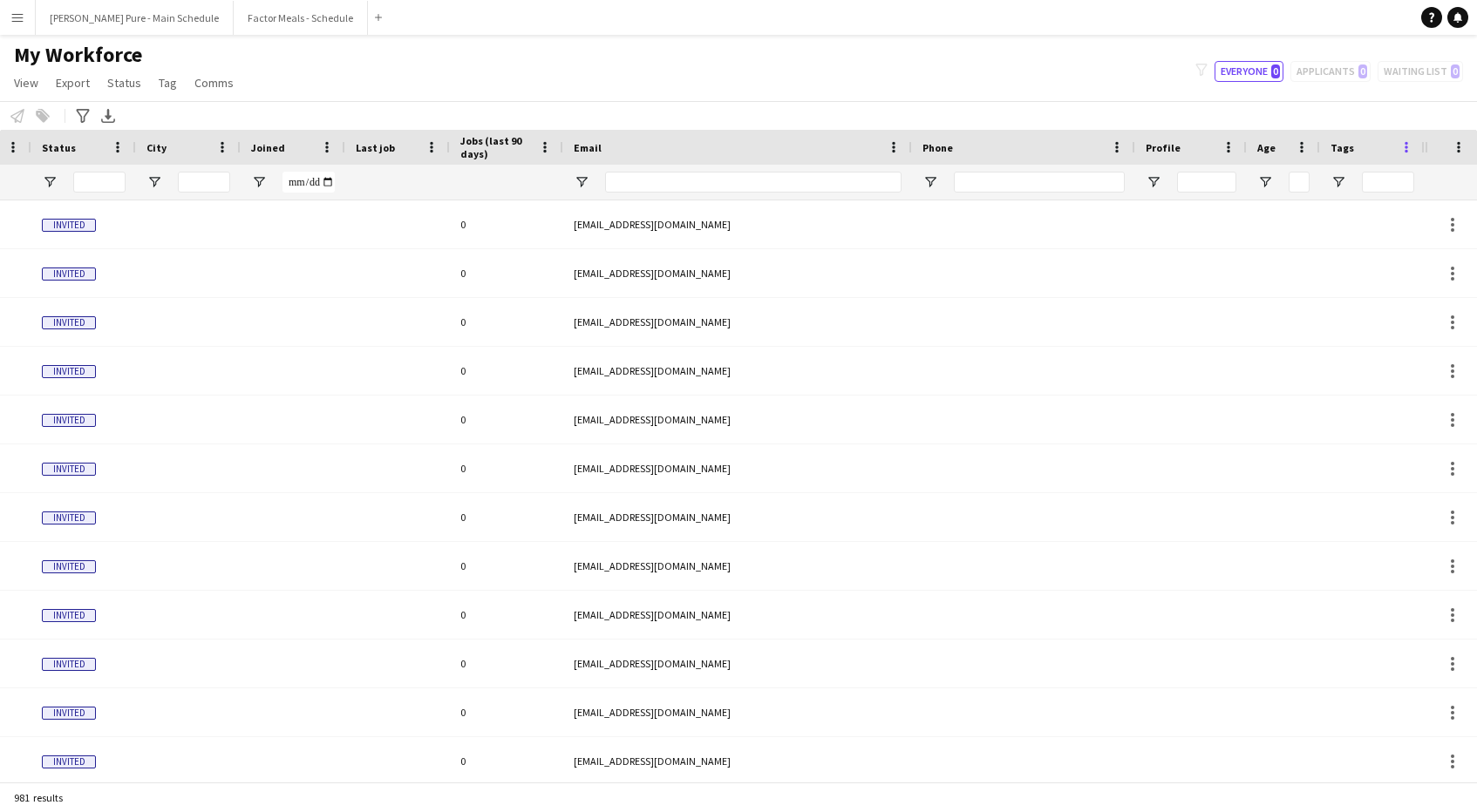
click at [1411, 153] on span at bounding box center [1406, 147] width 16 height 16
click at [1463, 136] on div at bounding box center [1450, 147] width 31 height 35
click at [1461, 142] on span at bounding box center [1458, 147] width 16 height 16
click at [752, 102] on div "Notify workforce Add to tag Select at least one crew to tag him or her. Advance…" at bounding box center [738, 115] width 1477 height 29
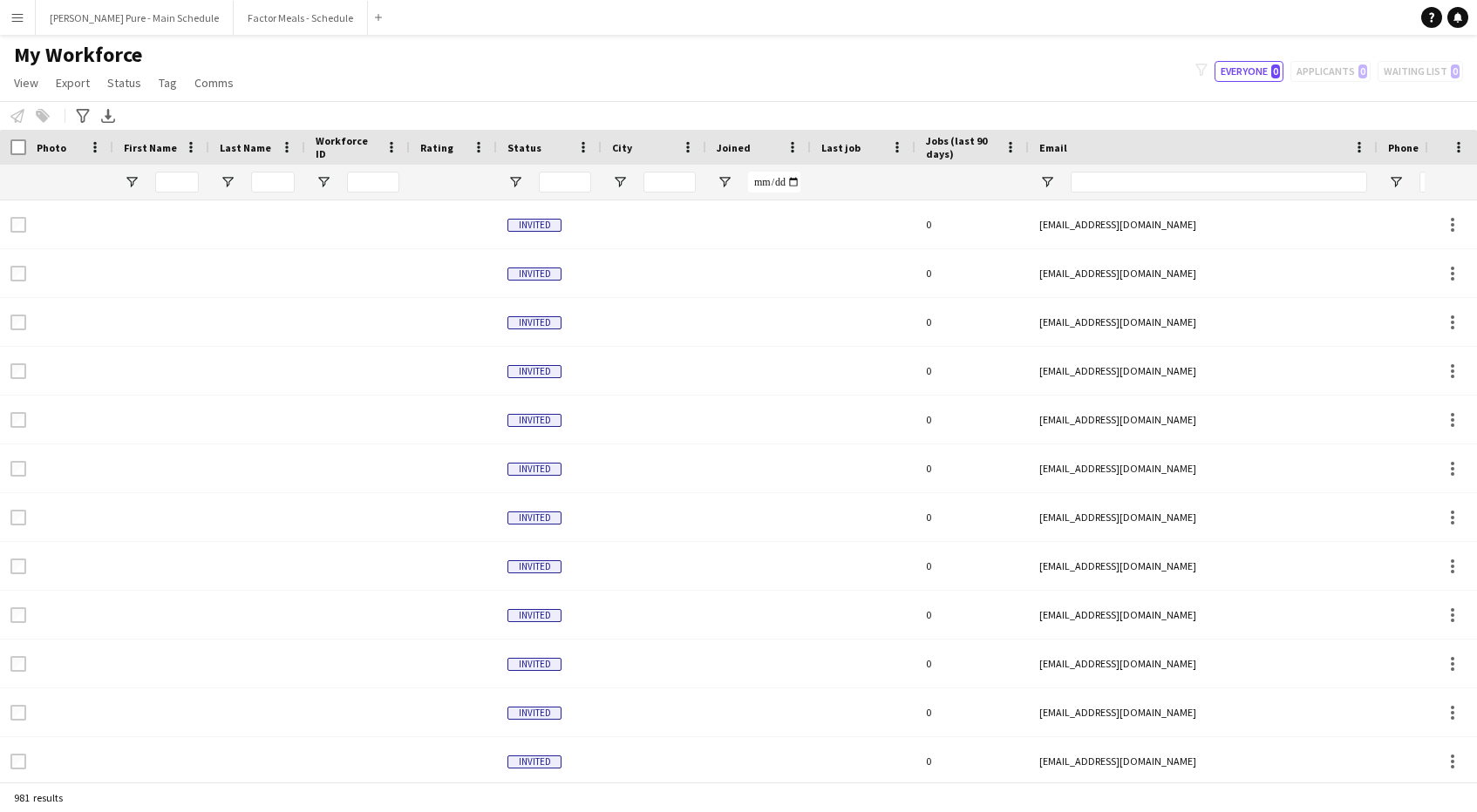
click at [91, 192] on div at bounding box center [70, 182] width 67 height 35
click at [160, 148] on span "First Name" at bounding box center [150, 148] width 53 height 13
click at [161, 148] on span at bounding box center [167, 147] width 21 height 16
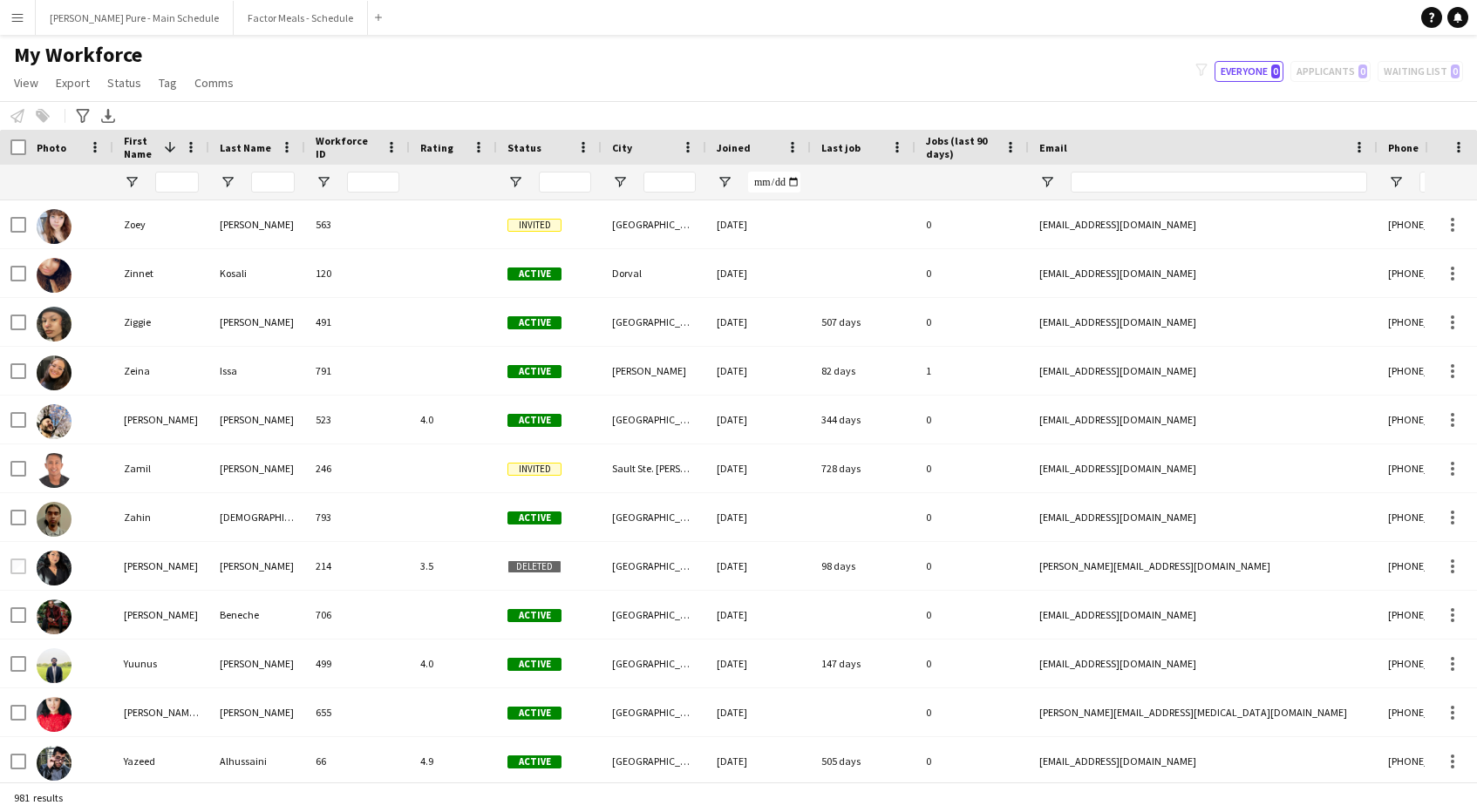
click at [665, 170] on div at bounding box center [670, 182] width 53 height 35
click at [620, 184] on span "Open Filter Menu" at bounding box center [620, 182] width 16 height 16
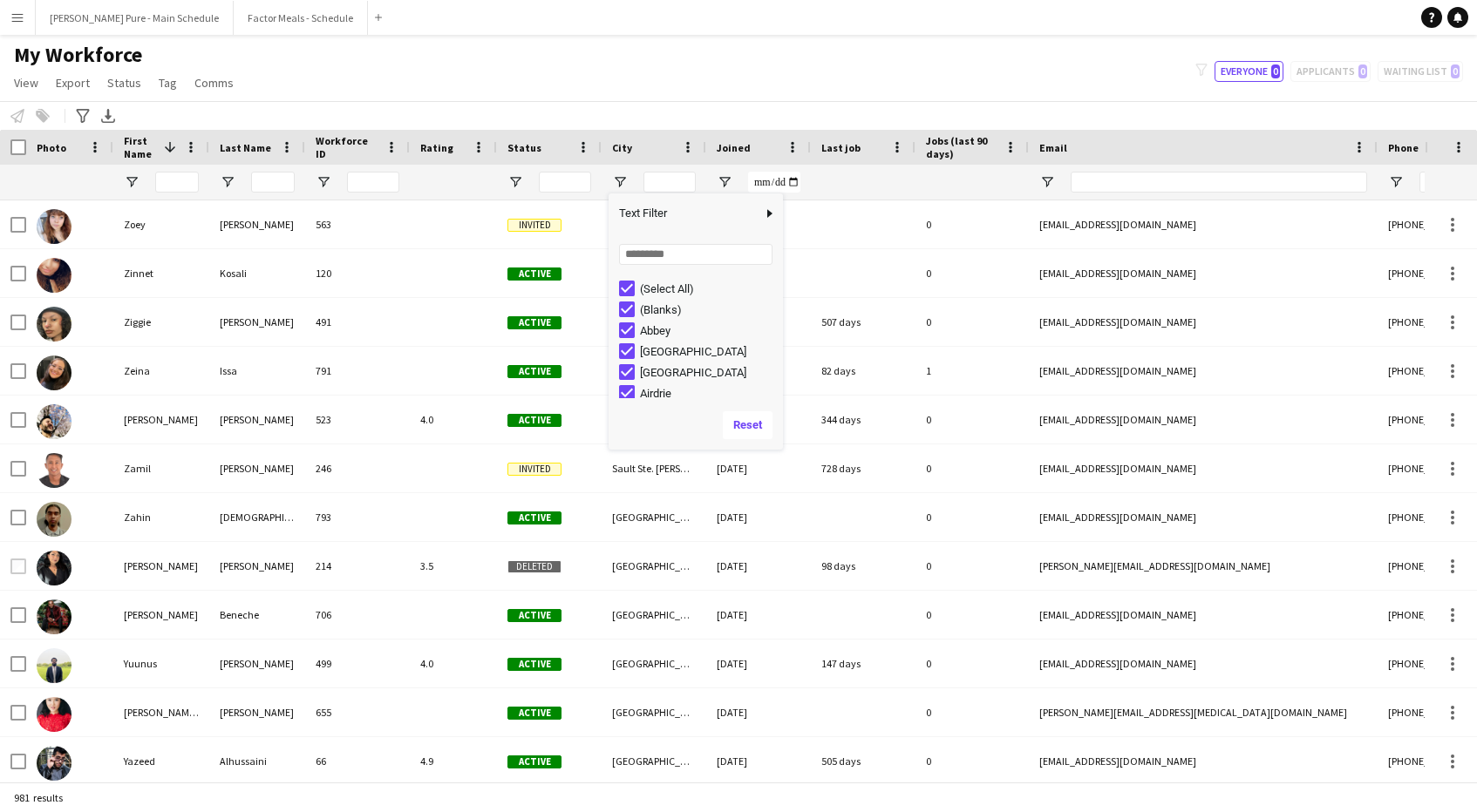
click at [641, 286] on div "(Select All)" at bounding box center [708, 289] width 138 height 13
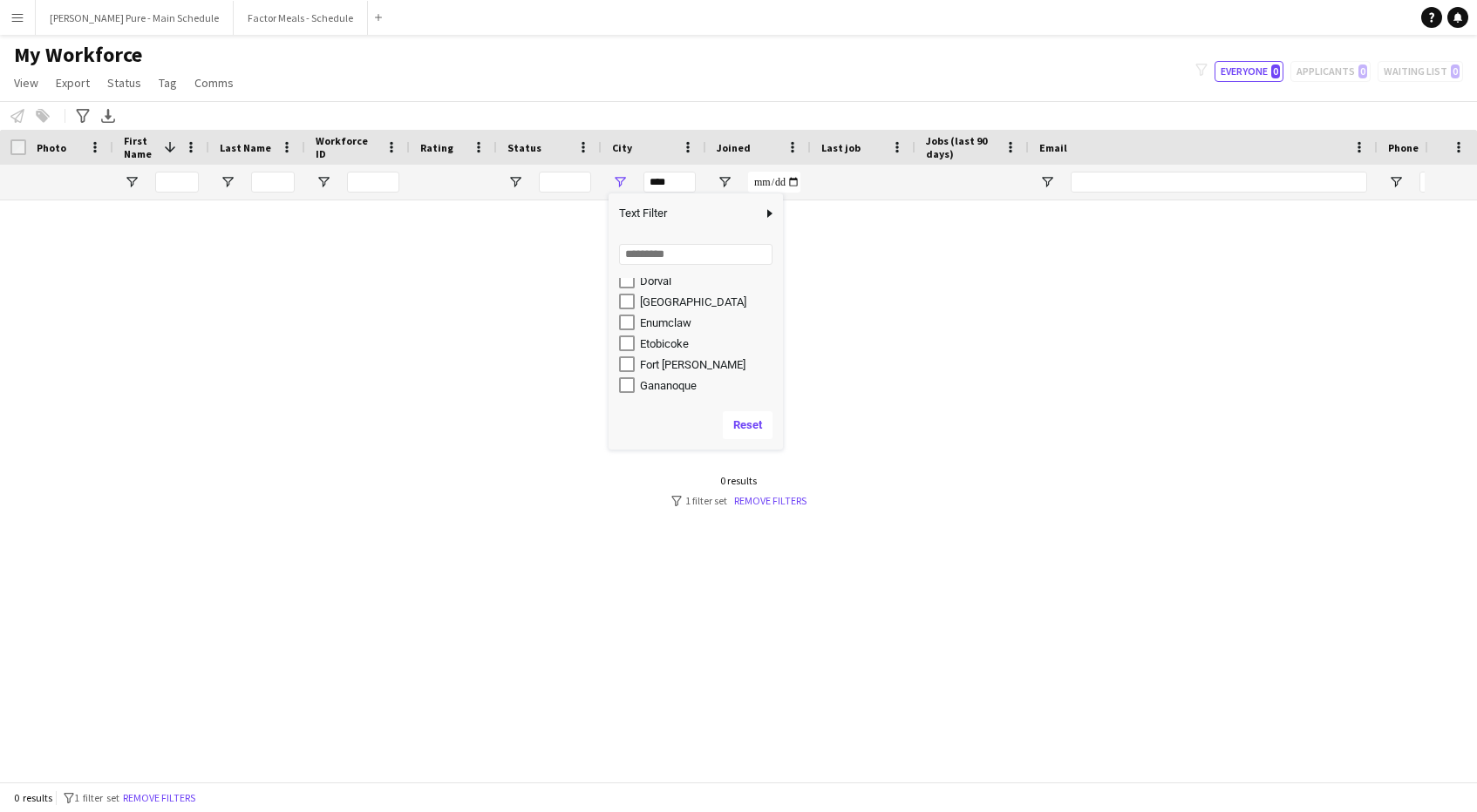
click at [647, 308] on div "[GEOGRAPHIC_DATA]" at bounding box center [700, 301] width 164 height 21
type input "**********"
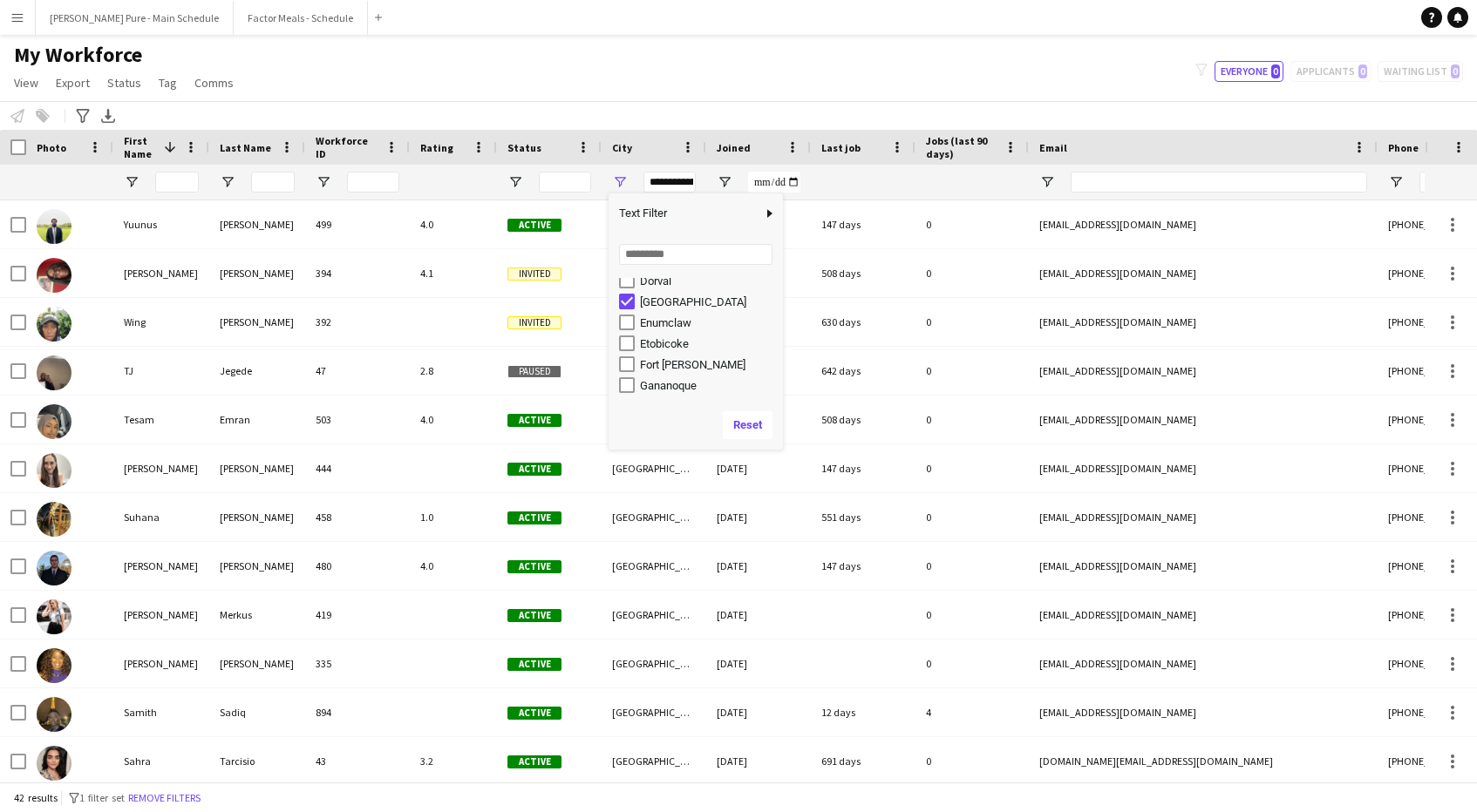
click at [599, 95] on div "My Workforce View Views Default view Tag New view Update view Delete view Edit …" at bounding box center [738, 71] width 1477 height 59
click at [844, 143] on span "Last job" at bounding box center [841, 148] width 39 height 13
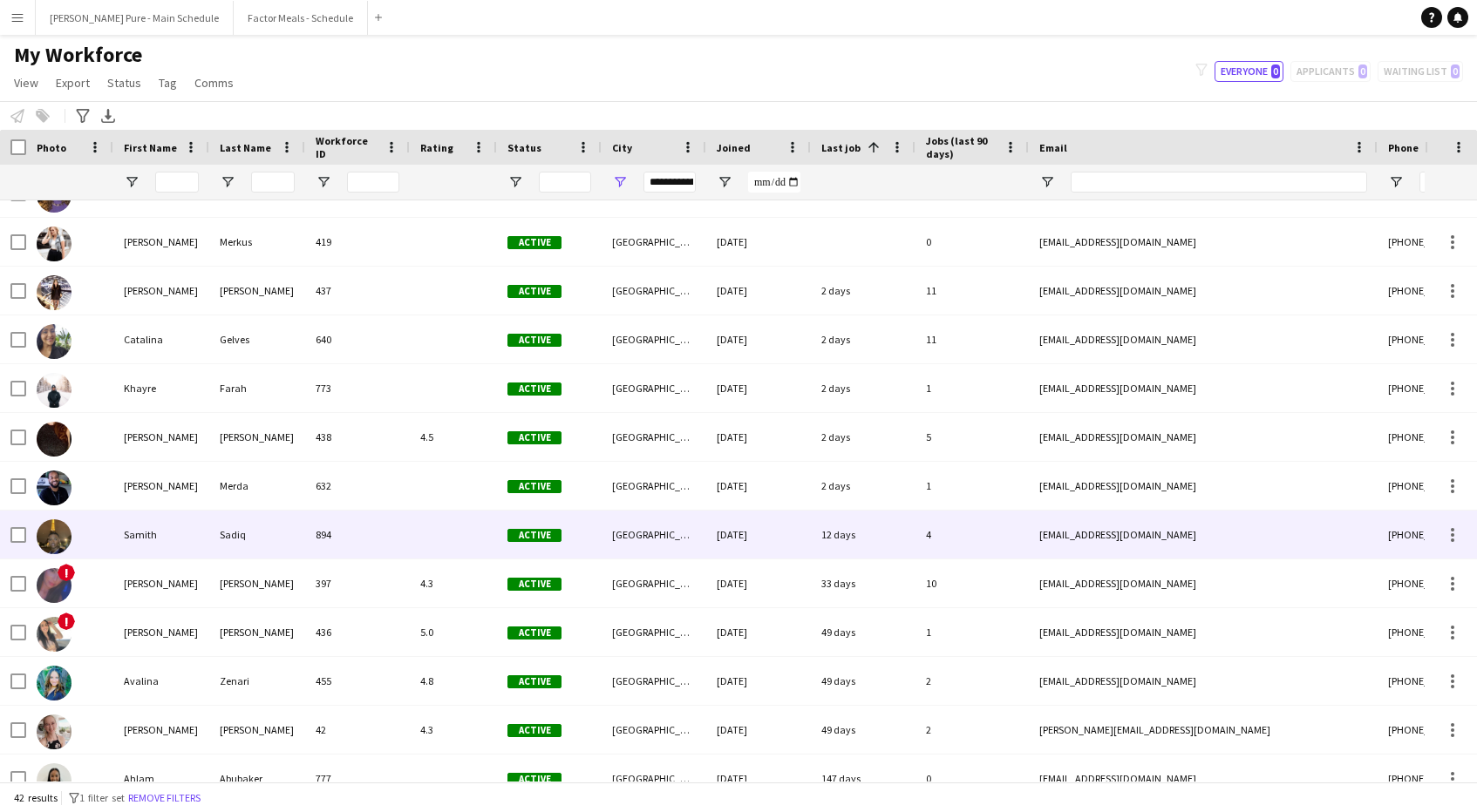
click at [1059, 535] on div "[EMAIL_ADDRESS][DOMAIN_NAME]" at bounding box center [1202, 535] width 349 height 48
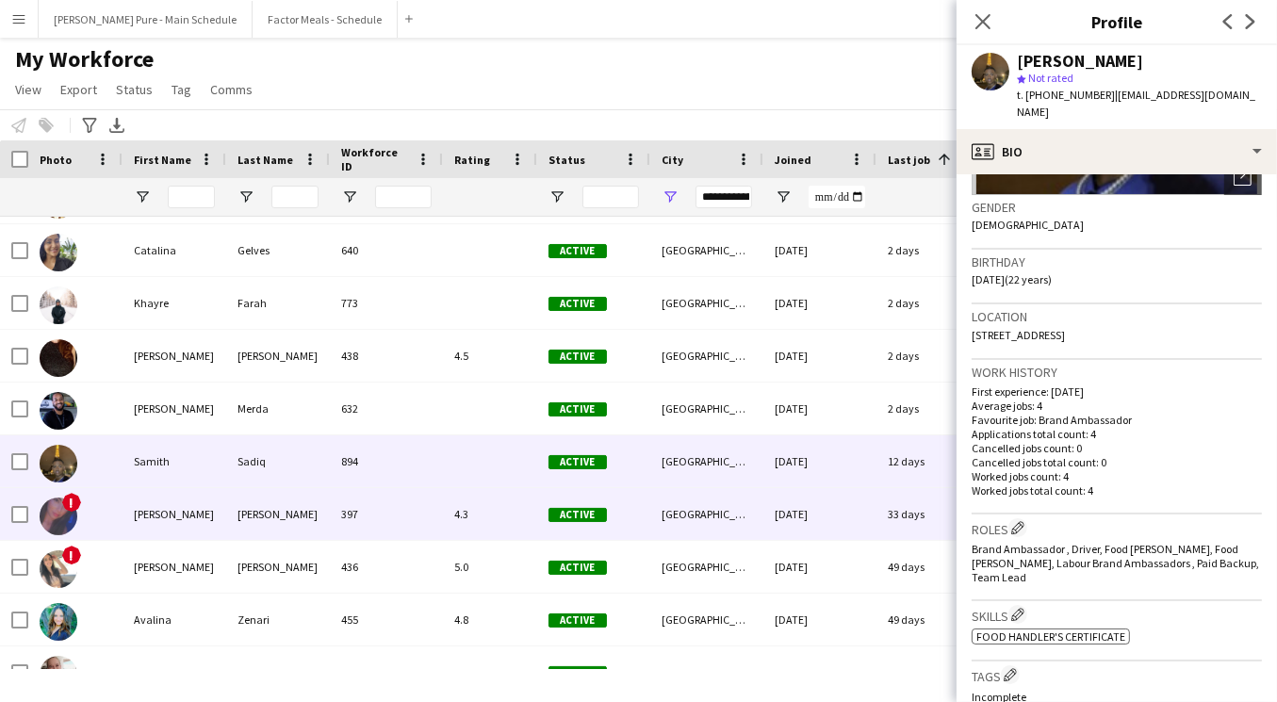
click at [735, 517] on div "[GEOGRAPHIC_DATA]" at bounding box center [706, 514] width 113 height 52
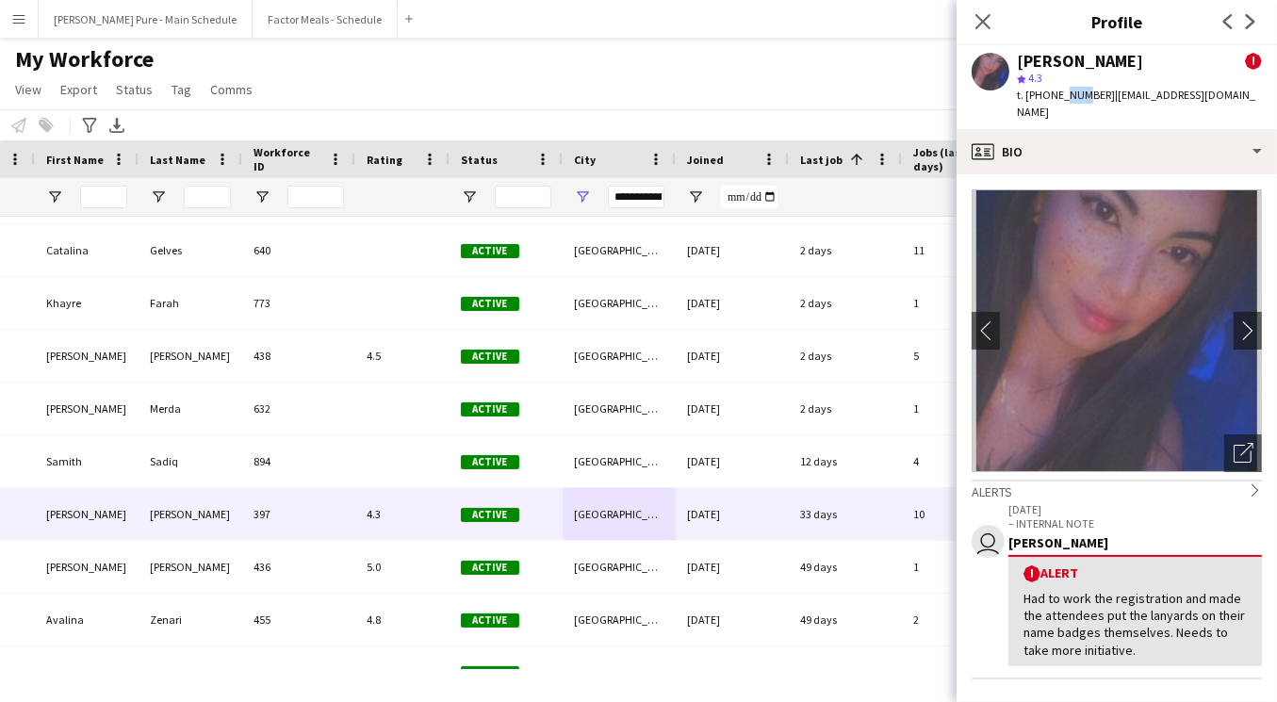
drag, startPoint x: 1058, startPoint y: 98, endPoint x: 1076, endPoint y: 99, distance: 17.9
click at [1076, 99] on span "t. [PHONE_NUMBER]" at bounding box center [1066, 95] width 98 height 14
drag, startPoint x: 1052, startPoint y: 95, endPoint x: 1070, endPoint y: 95, distance: 17.9
click at [1070, 95] on span "t. [PHONE_NUMBER]" at bounding box center [1066, 95] width 98 height 14
click at [1054, 97] on span "t. [PHONE_NUMBER]" at bounding box center [1066, 95] width 98 height 14
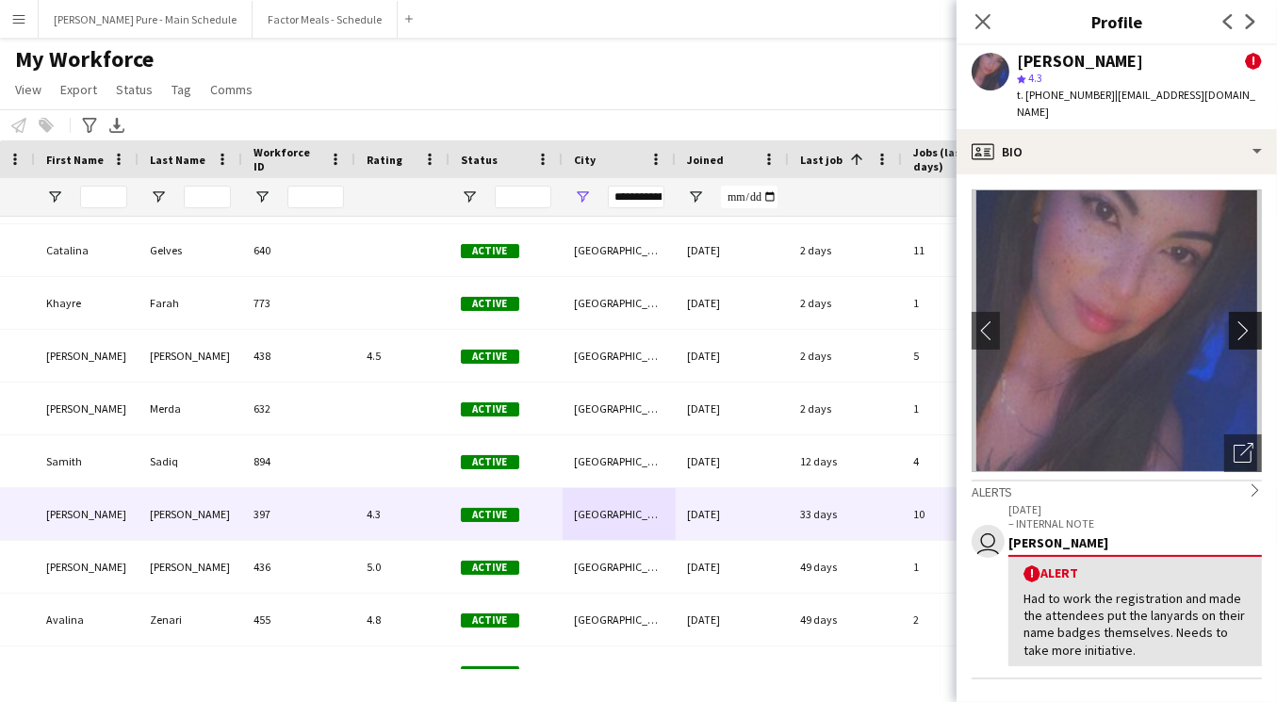
click at [1251, 320] on app-icon "chevron-right" at bounding box center [1248, 330] width 29 height 20
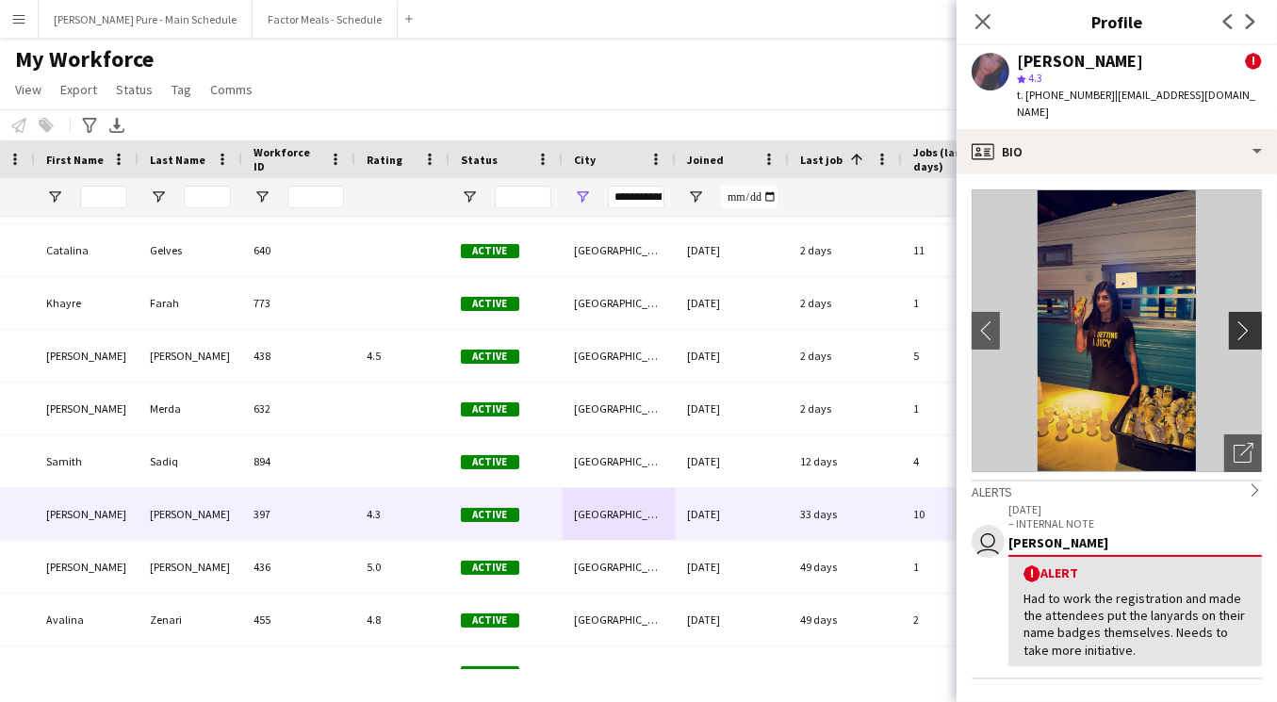
click at [1250, 320] on app-icon "chevron-right" at bounding box center [1248, 330] width 29 height 20
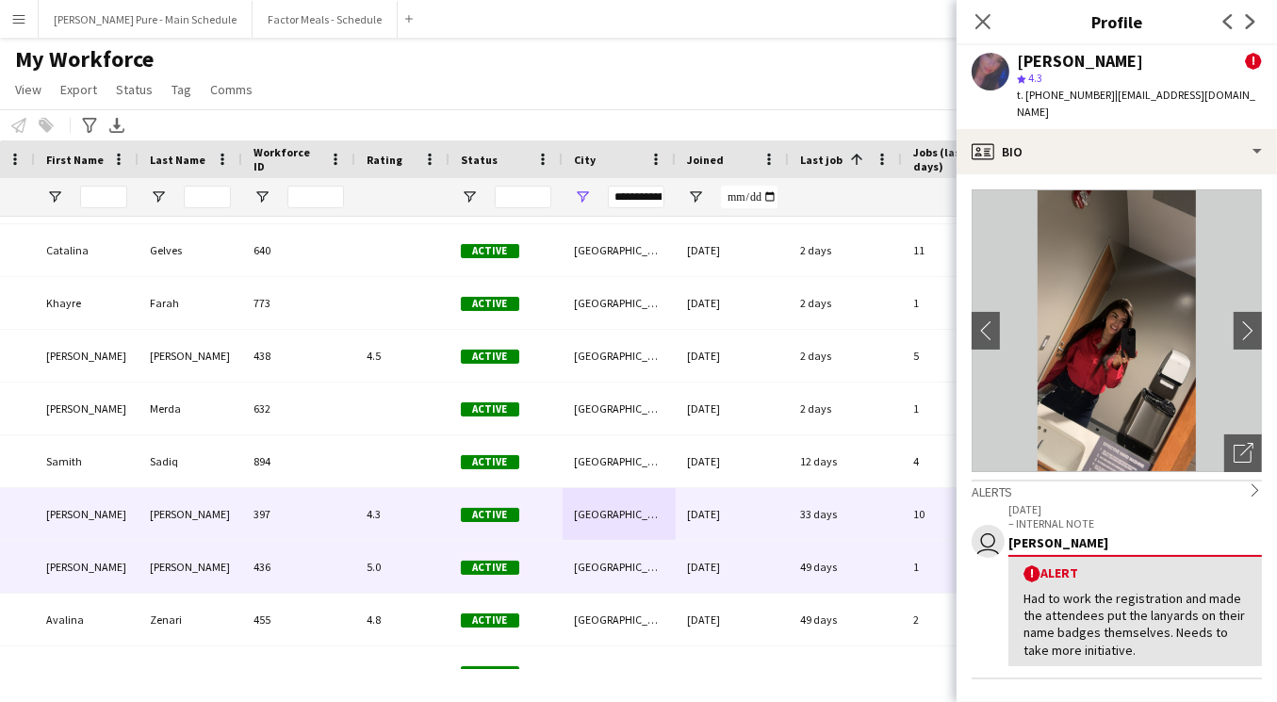
click at [187, 569] on div "[PERSON_NAME]" at bounding box center [191, 567] width 104 height 52
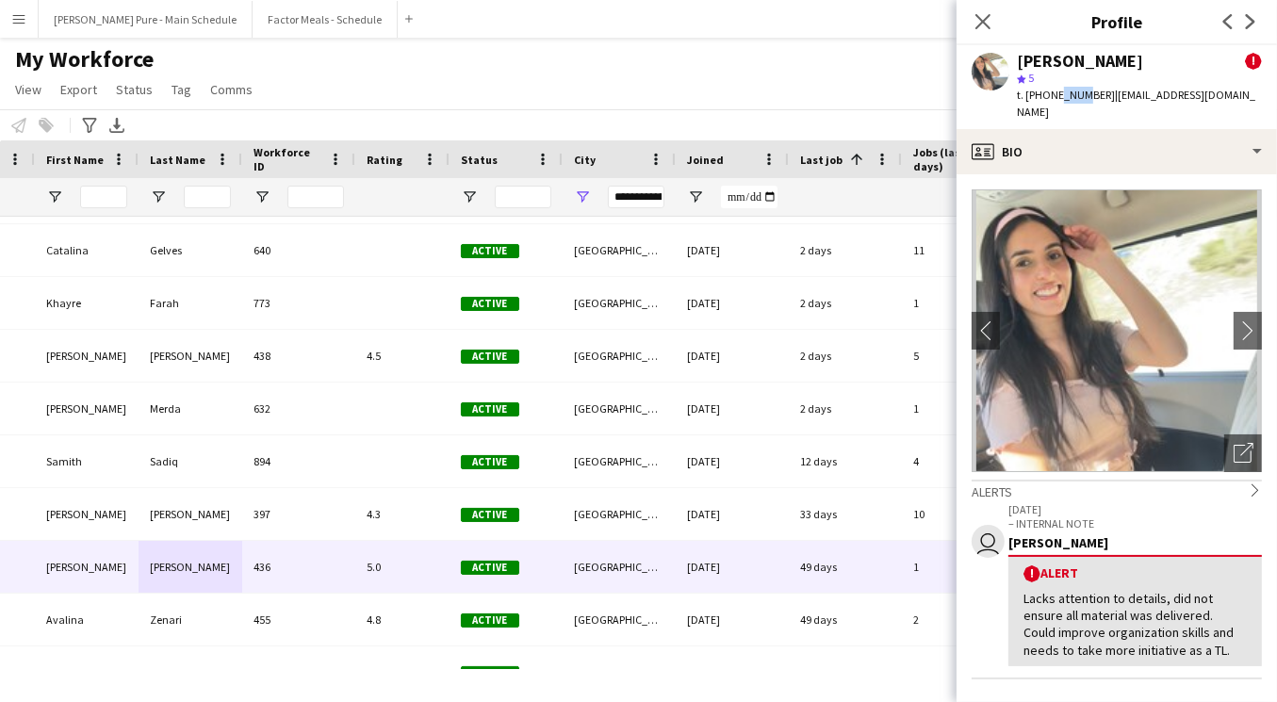
drag, startPoint x: 1056, startPoint y: 96, endPoint x: 1077, endPoint y: 98, distance: 21.8
click at [1077, 98] on span "t. [PHONE_NUMBER]" at bounding box center [1066, 95] width 98 height 14
click at [1076, 105] on div "[PERSON_NAME] ! star 5 t. [PHONE_NUMBER] | [EMAIL_ADDRESS][DOMAIN_NAME]" at bounding box center [1117, 87] width 320 height 84
drag, startPoint x: 1072, startPoint y: 99, endPoint x: 1097, endPoint y: 93, distance: 26.1
click at [1095, 94] on div "t. [PHONE_NUMBER] | [EMAIL_ADDRESS][DOMAIN_NAME]" at bounding box center [1139, 104] width 245 height 34
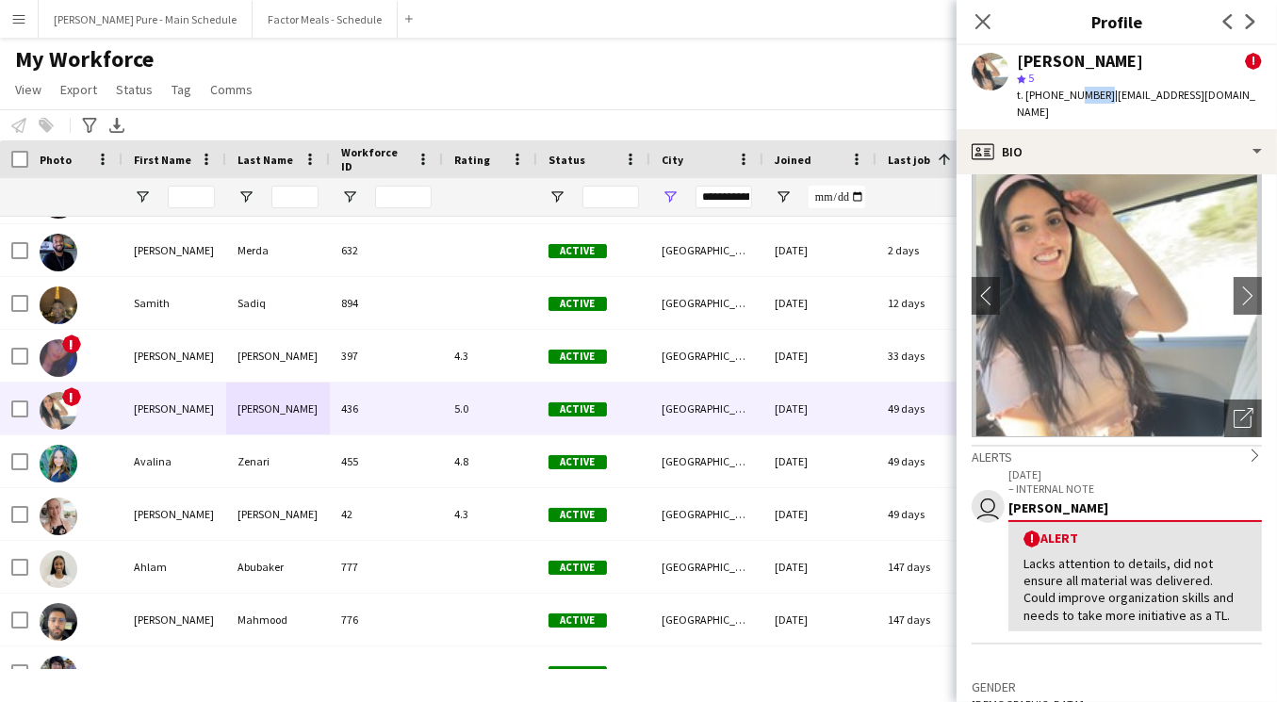
scroll to position [6, 0]
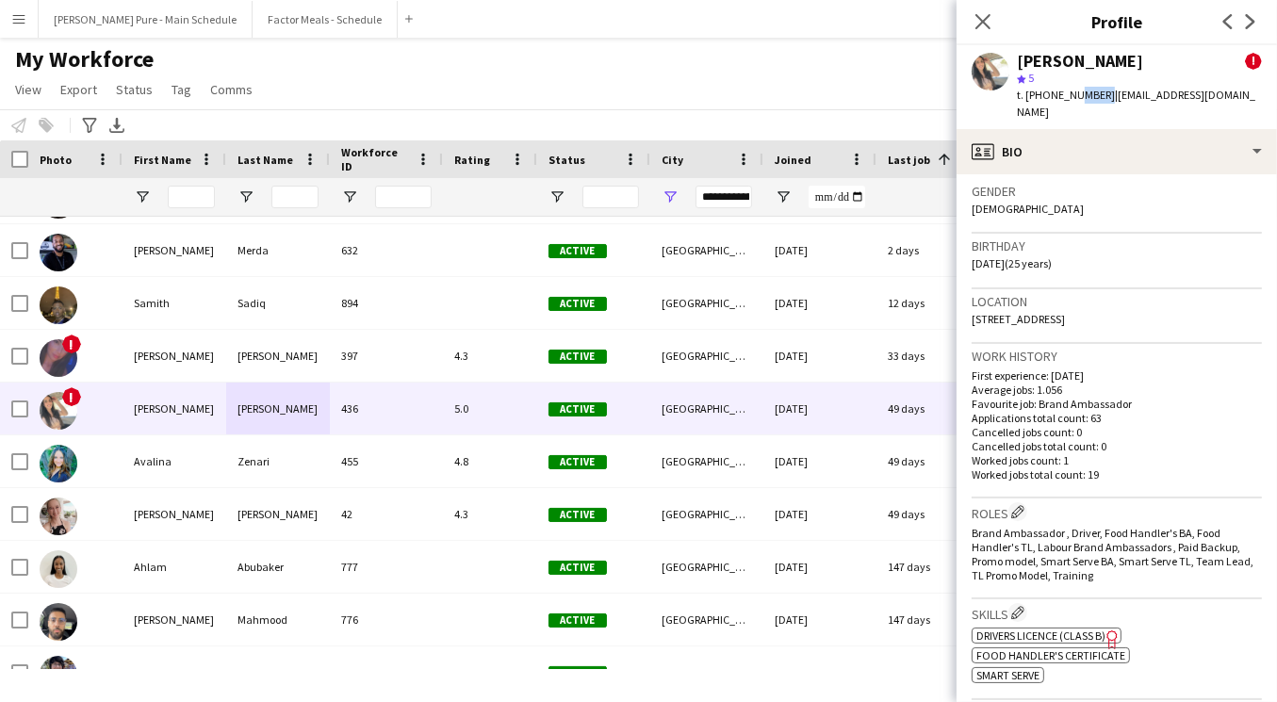
drag, startPoint x: 1090, startPoint y: 295, endPoint x: 1127, endPoint y: 295, distance: 37.7
click at [1065, 312] on span "[STREET_ADDRESS]" at bounding box center [1018, 319] width 93 height 14
drag, startPoint x: 1220, startPoint y: 295, endPoint x: 970, endPoint y: 301, distance: 249.8
click at [970, 301] on app-crew-profile-bio "chevron-left chevron-right Open photos pop-in Alerts chevron-right user [DATE] …" at bounding box center [1117, 438] width 320 height 528
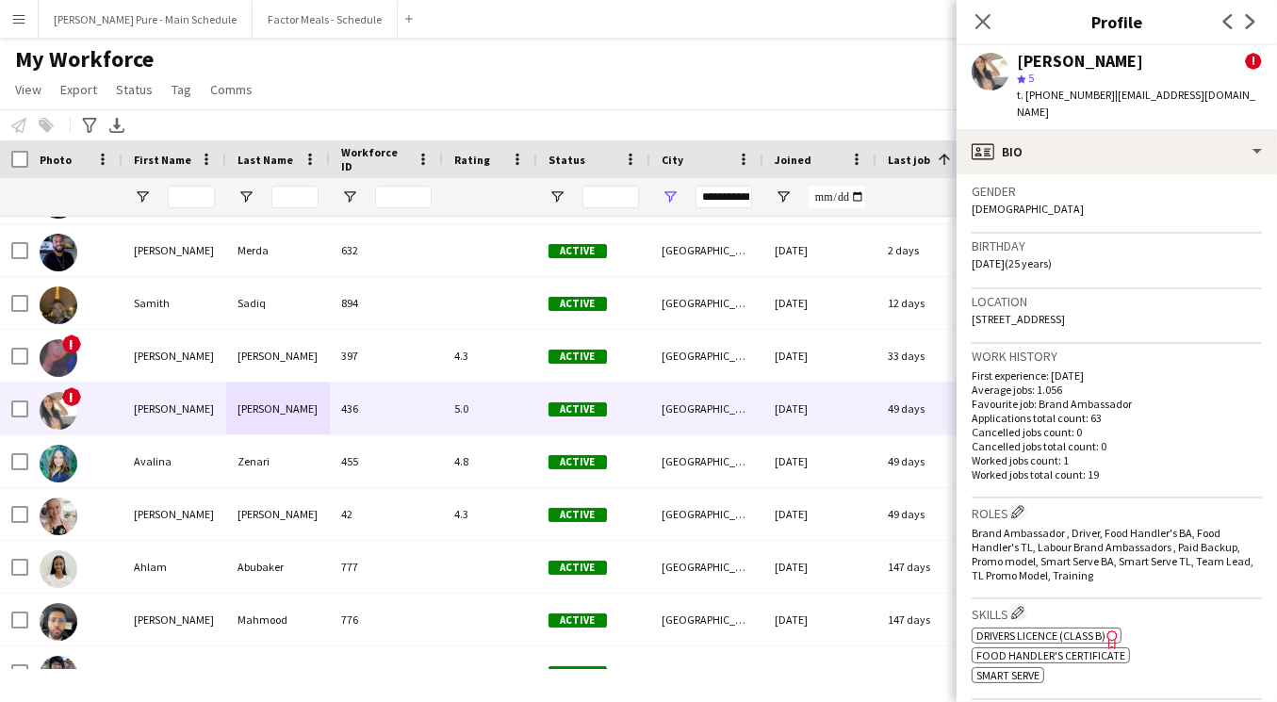
drag, startPoint x: 976, startPoint y: 356, endPoint x: 1134, endPoint y: 363, distance: 158.5
click at [1134, 369] on p "First experience: [DATE]" at bounding box center [1117, 376] width 290 height 14
drag, startPoint x: 1119, startPoint y: 441, endPoint x: 1036, endPoint y: 364, distance: 113.4
click at [1036, 369] on div "First experience: [DATE] Average jobs: 1.056 Favourite job: Brand Ambassador Ap…" at bounding box center [1117, 425] width 290 height 113
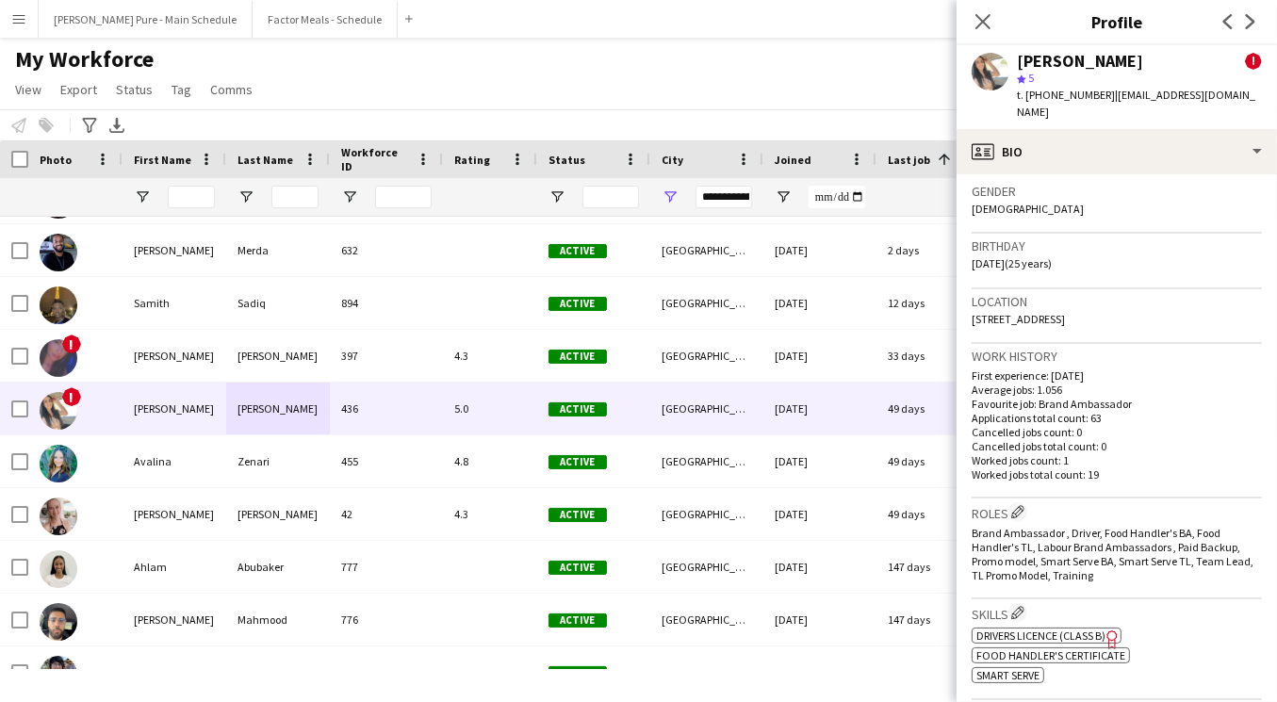
click at [1036, 383] on p "Average jobs: 1.056" at bounding box center [1117, 390] width 290 height 14
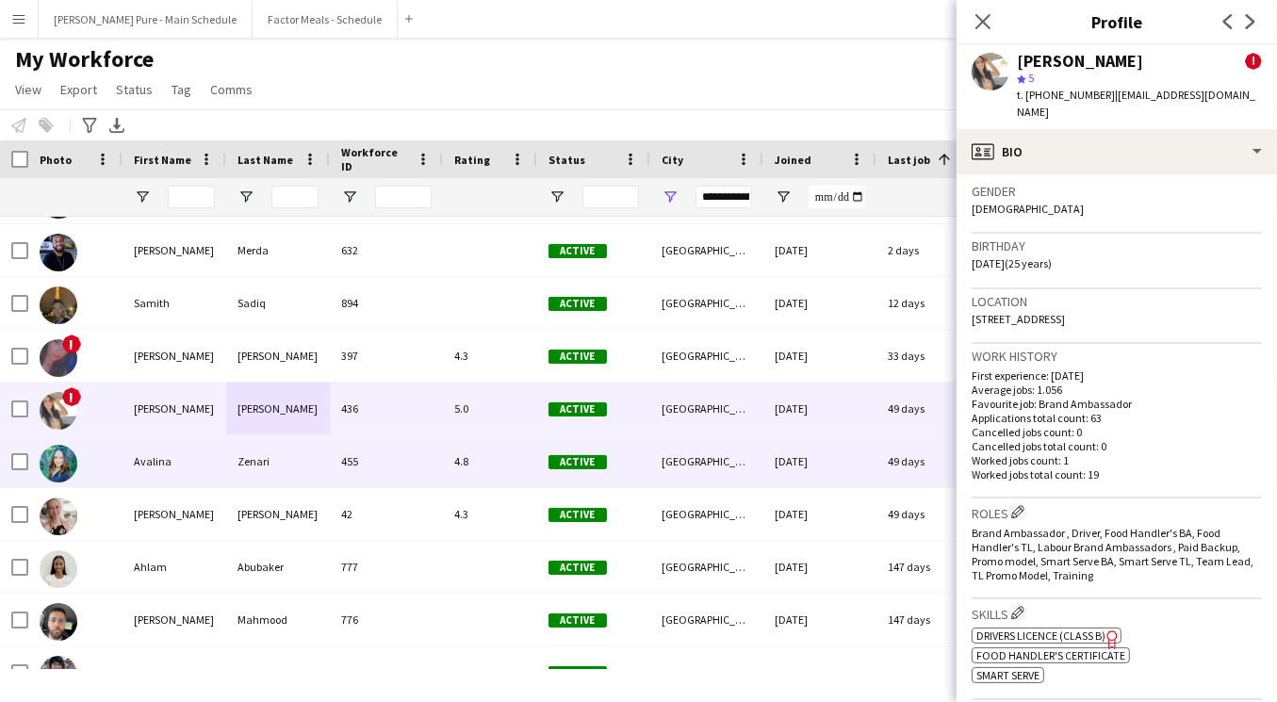
click at [243, 456] on div "Zenari" at bounding box center [278, 461] width 104 height 52
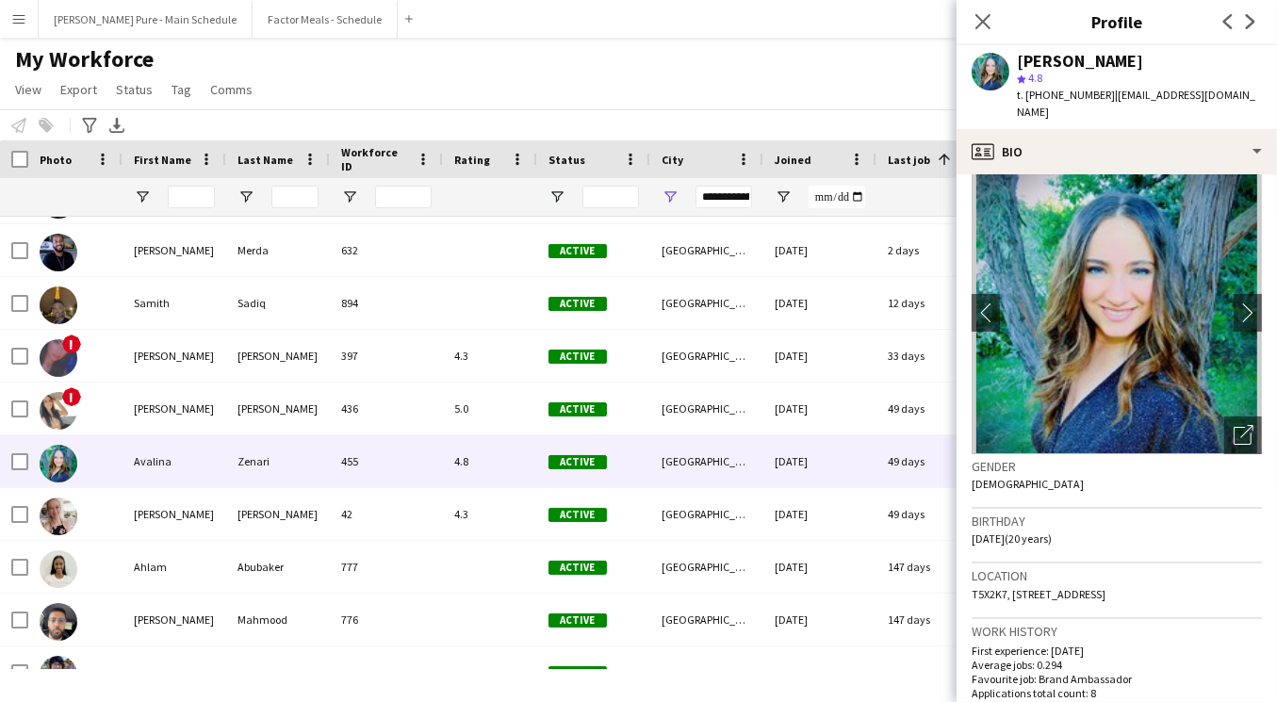
scroll to position [0, 0]
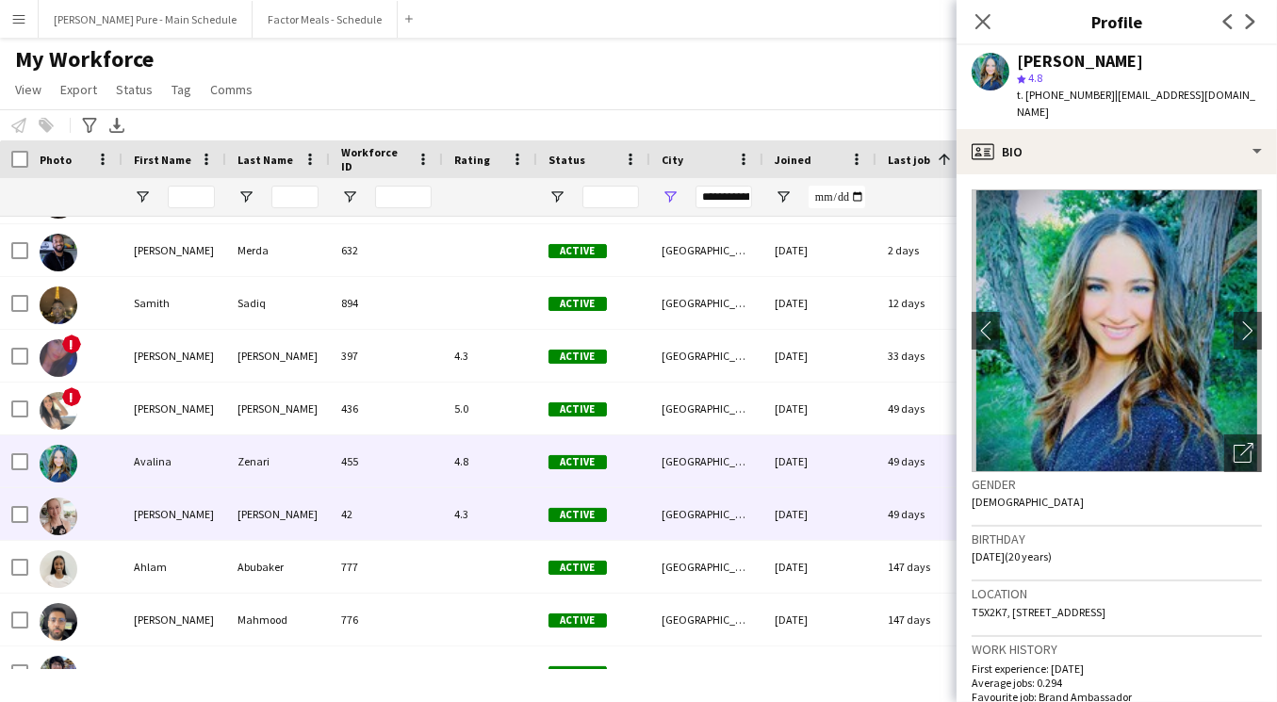
click at [213, 507] on div "[PERSON_NAME]" at bounding box center [175, 514] width 104 height 52
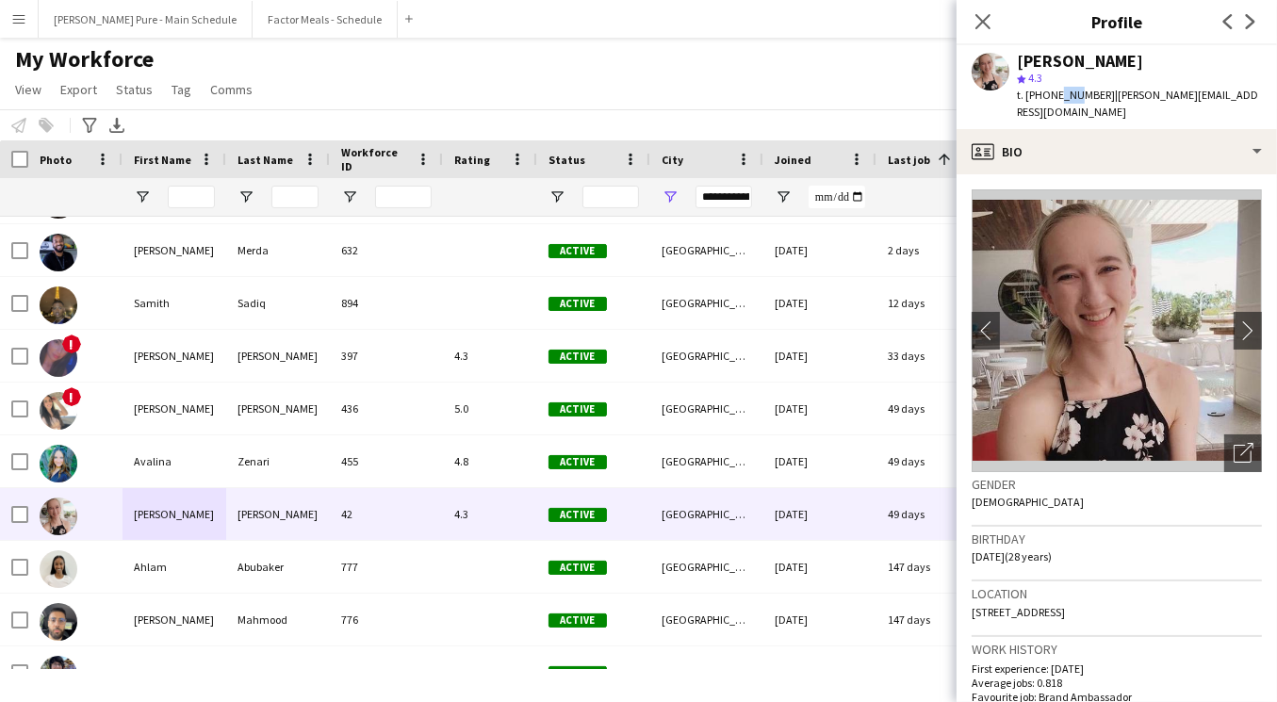
drag, startPoint x: 1055, startPoint y: 95, endPoint x: 1070, endPoint y: 101, distance: 16.1
click at [1070, 101] on span "t. [PHONE_NUMBER]" at bounding box center [1066, 95] width 98 height 14
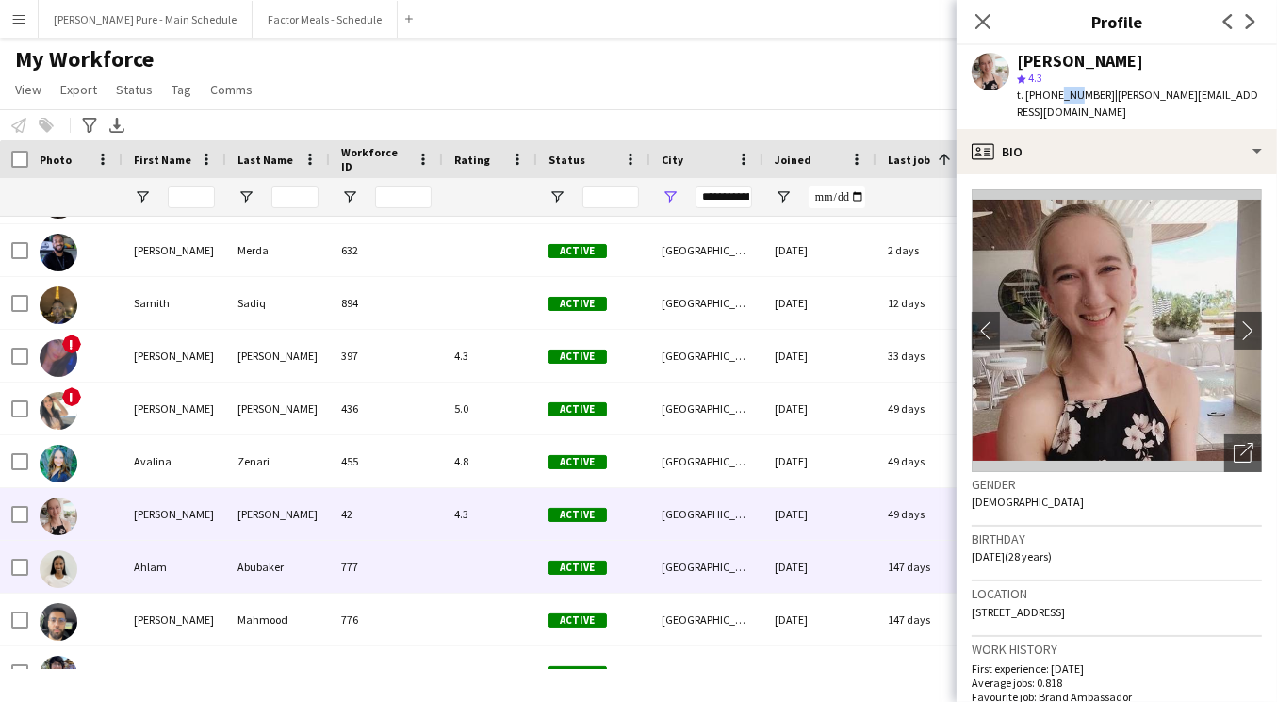
click at [380, 563] on div "777" at bounding box center [386, 567] width 113 height 52
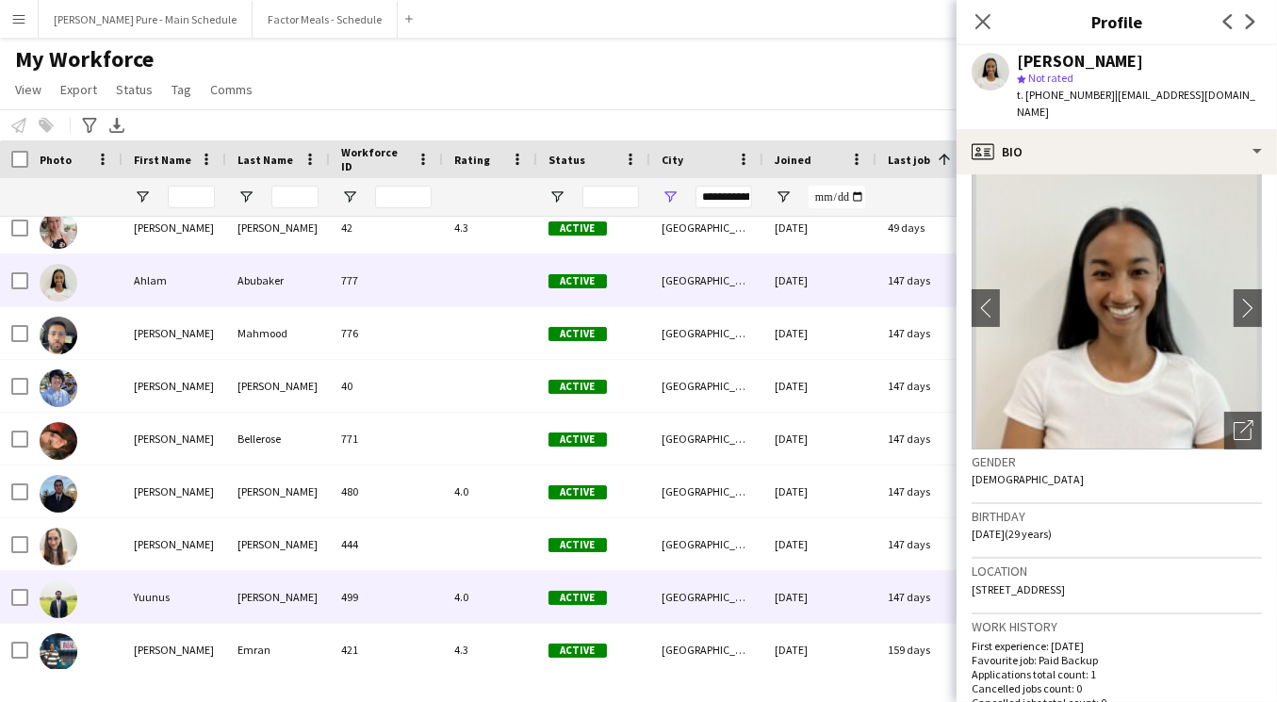
scroll to position [872, 0]
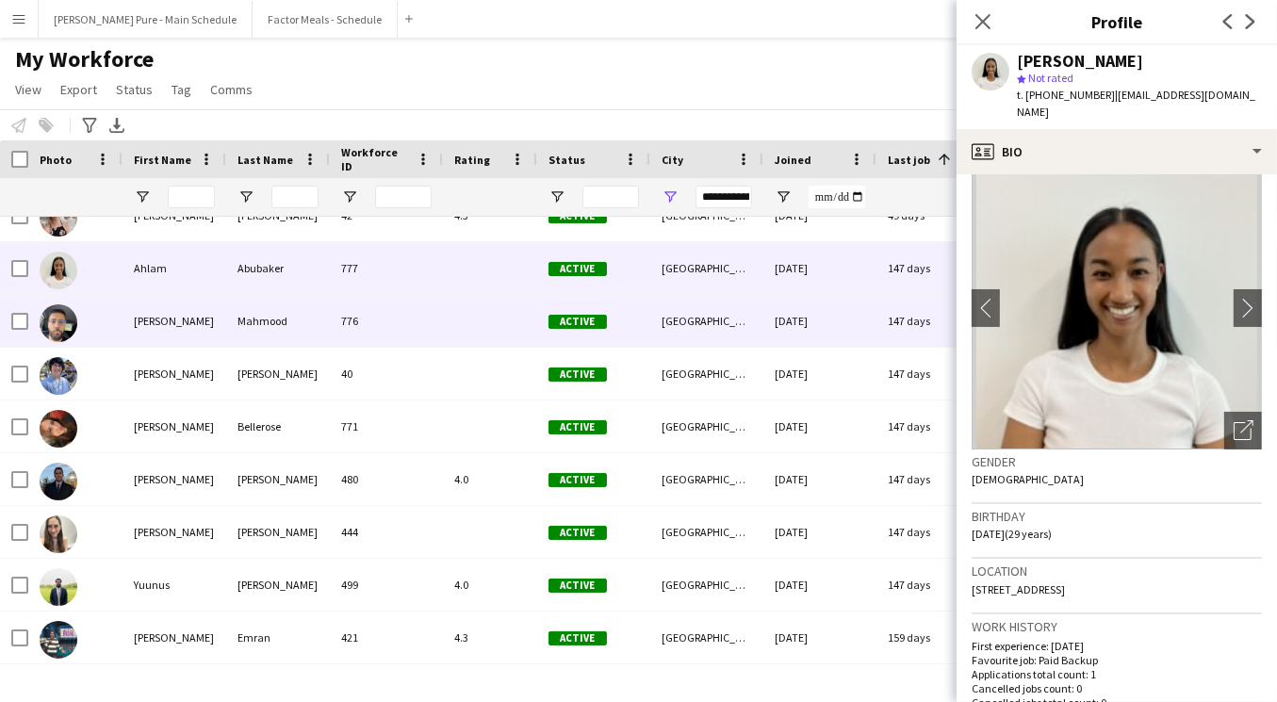
click at [183, 340] on div "[PERSON_NAME]" at bounding box center [175, 321] width 104 height 52
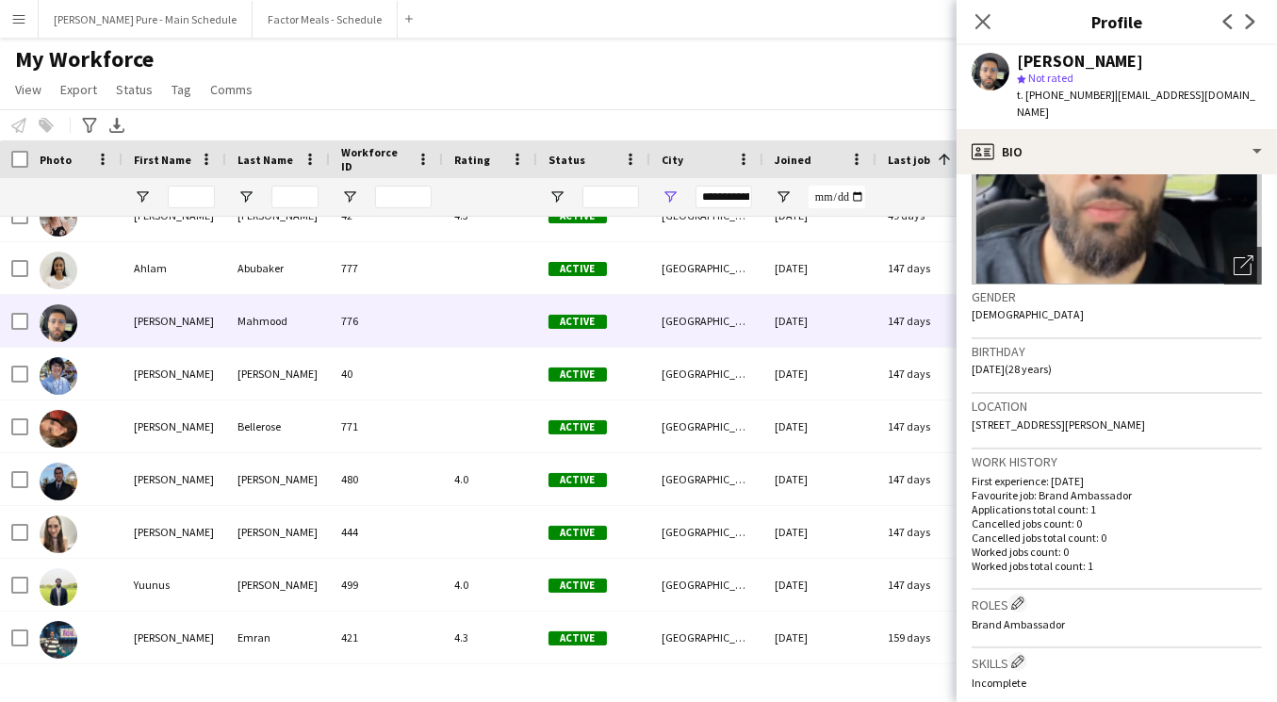
scroll to position [197, 0]
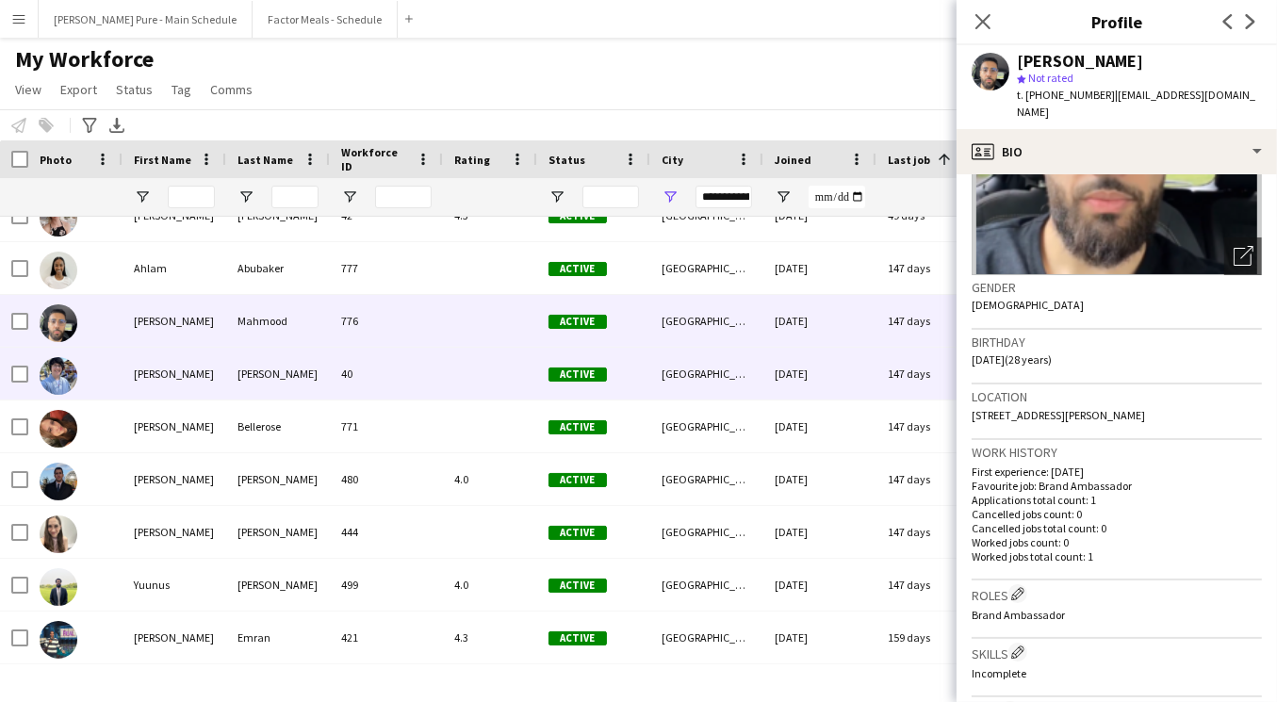
click at [284, 364] on div "[PERSON_NAME]" at bounding box center [278, 374] width 104 height 52
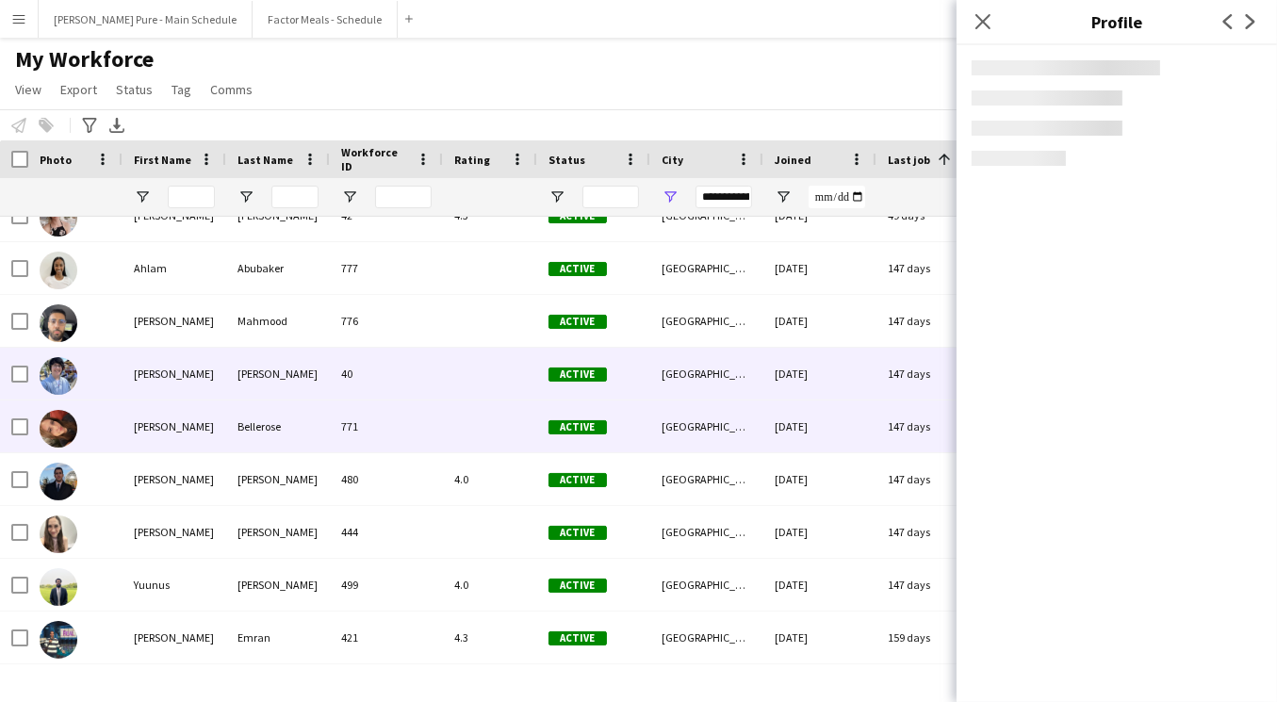
click at [191, 410] on div "[PERSON_NAME]" at bounding box center [175, 427] width 104 height 52
click at [188, 380] on div "[PERSON_NAME]" at bounding box center [175, 374] width 104 height 52
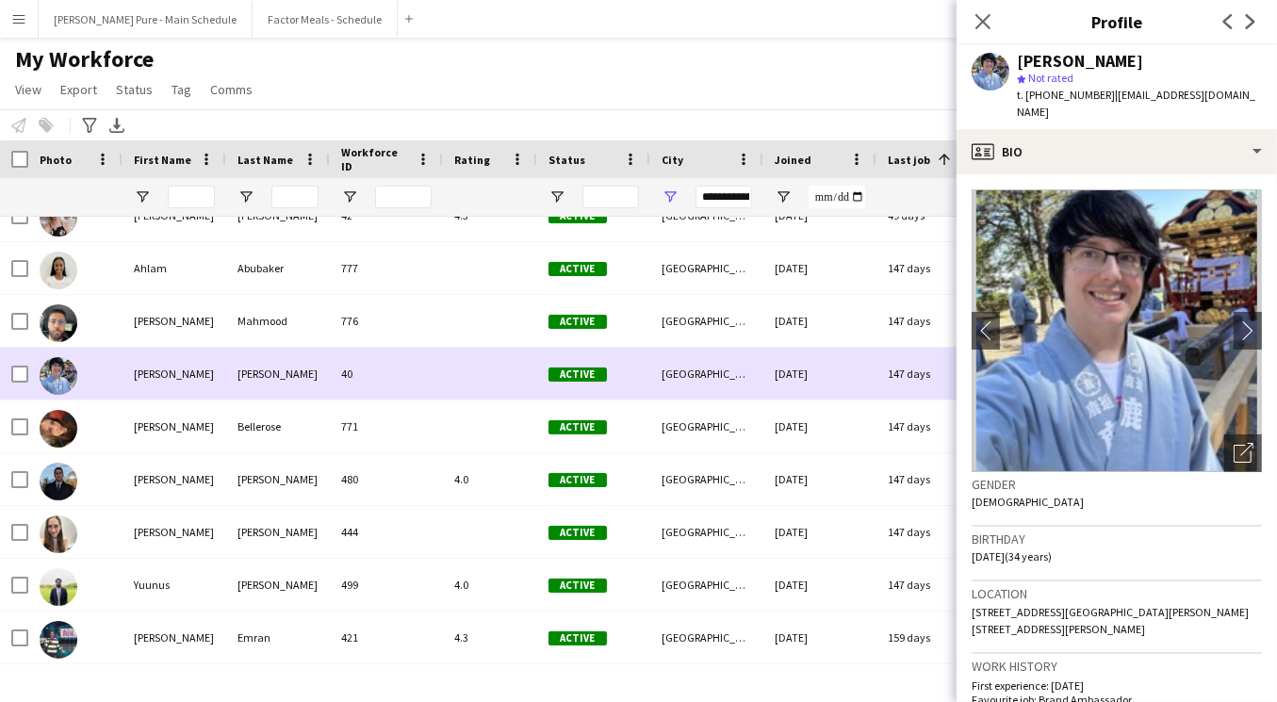
click at [539, 377] on div "Active" at bounding box center [593, 374] width 113 height 52
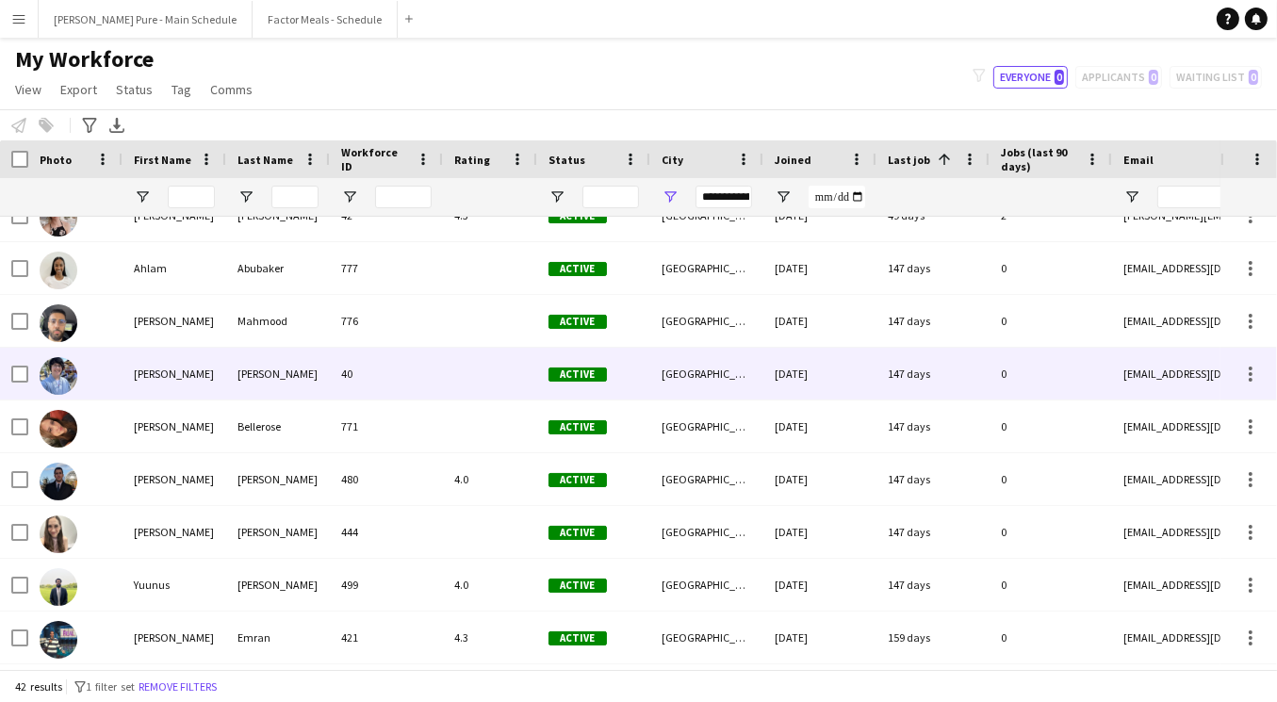
click at [513, 390] on div at bounding box center [490, 374] width 94 height 52
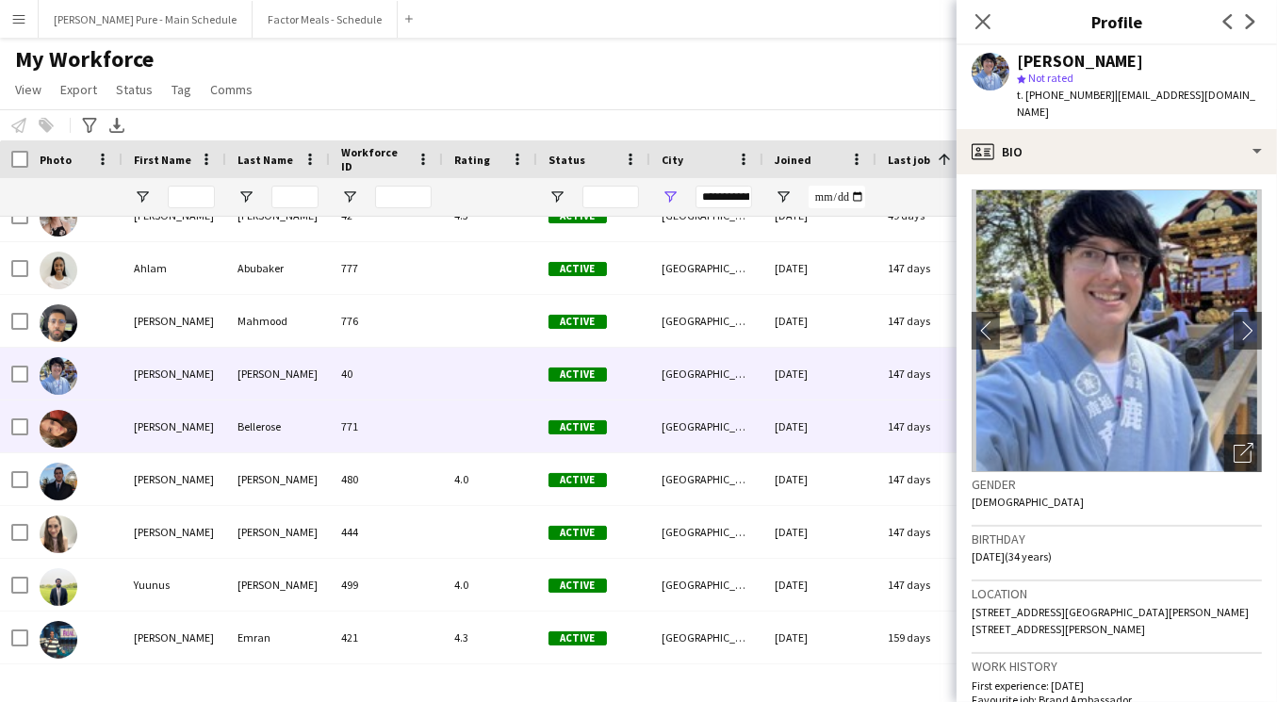
click at [438, 438] on div "771" at bounding box center [386, 427] width 113 height 52
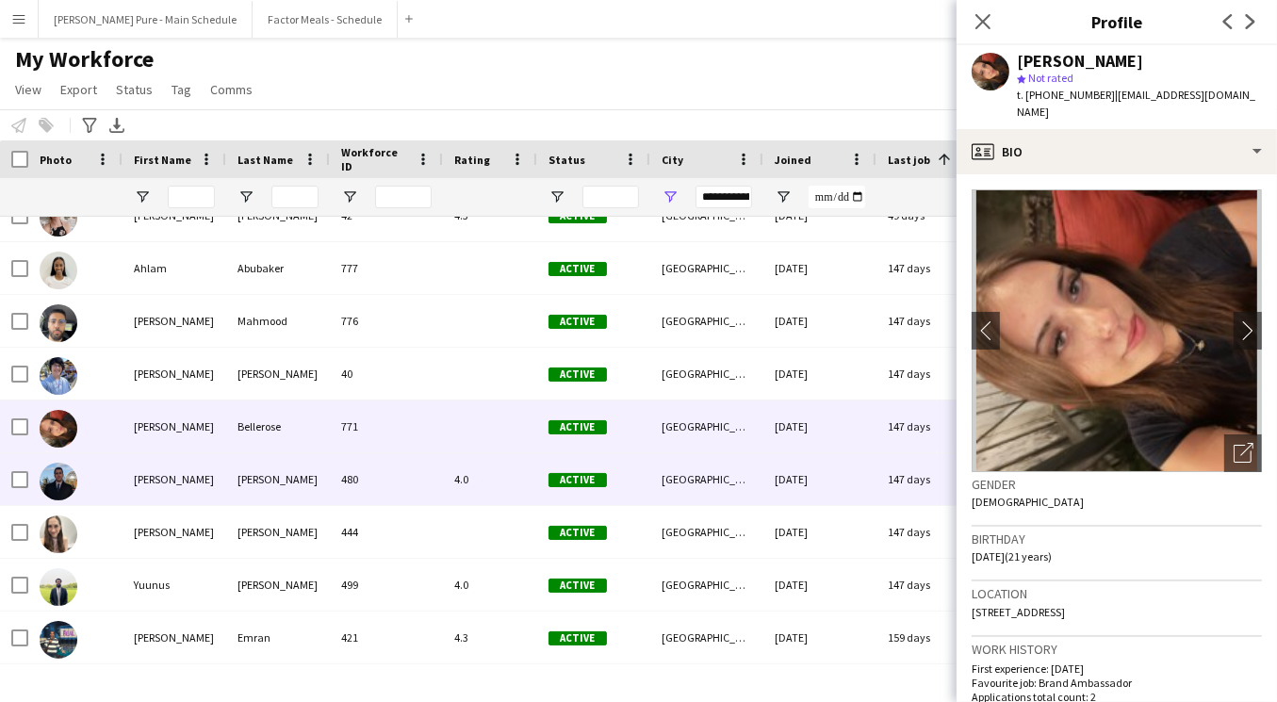
click at [269, 463] on div "[PERSON_NAME]" at bounding box center [278, 479] width 104 height 52
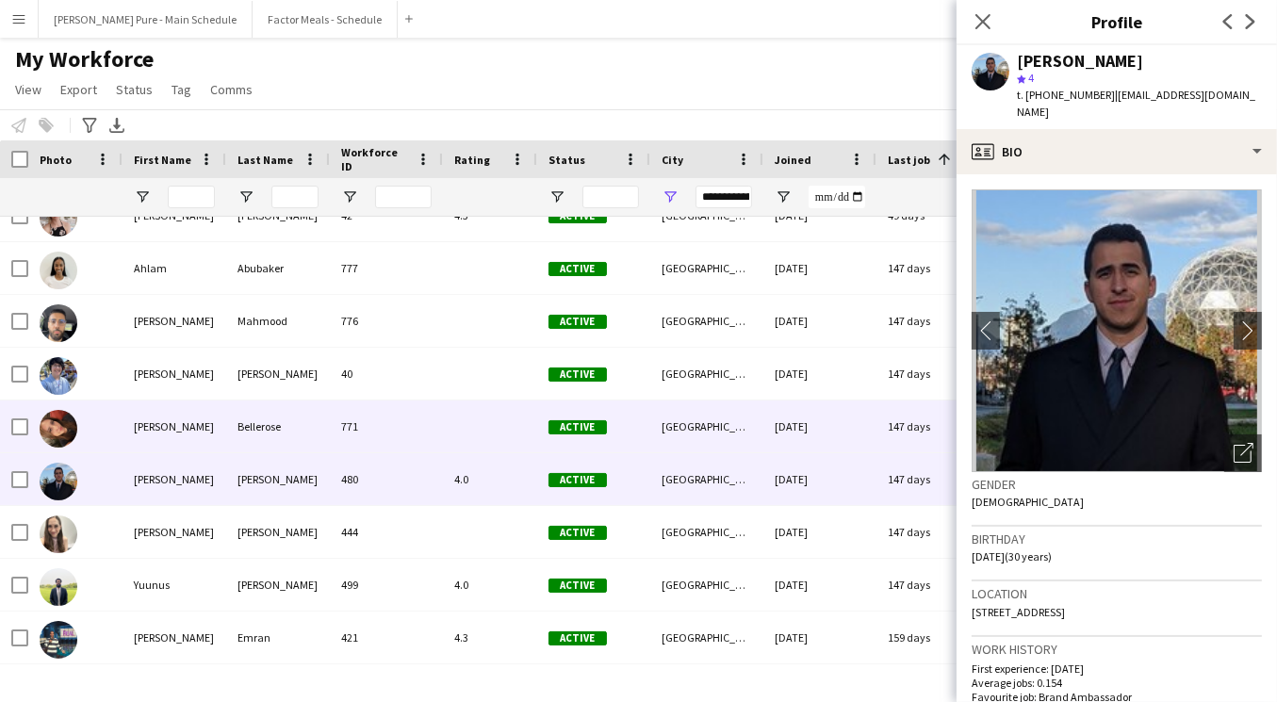
click at [261, 435] on div "Bellerose" at bounding box center [278, 427] width 104 height 52
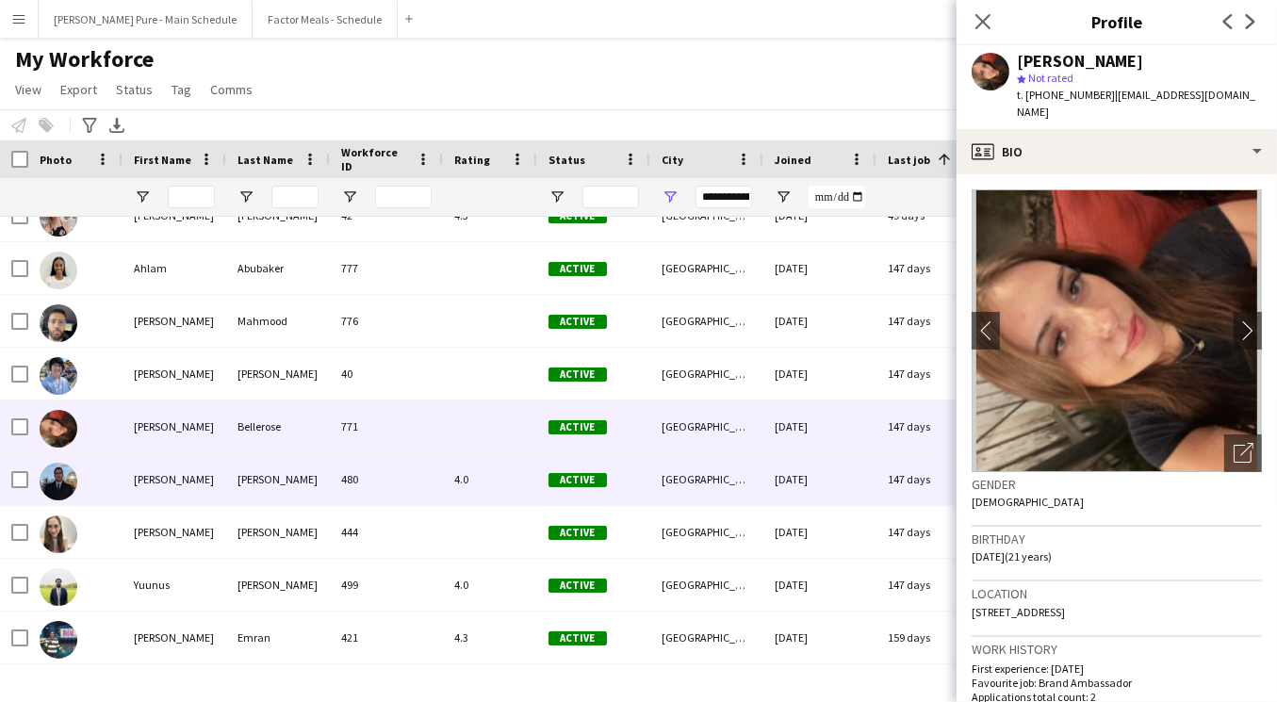
click at [239, 486] on div "[PERSON_NAME]" at bounding box center [278, 479] width 104 height 52
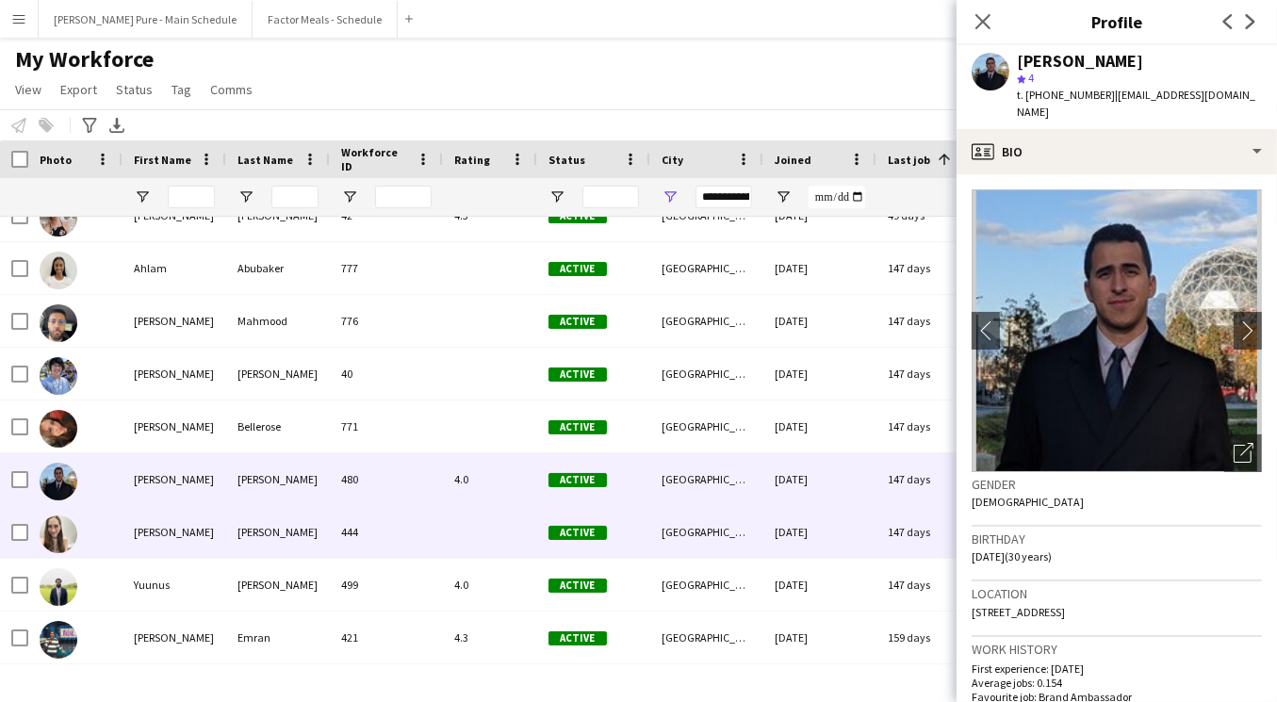
click at [261, 541] on div "[PERSON_NAME]" at bounding box center [278, 532] width 104 height 52
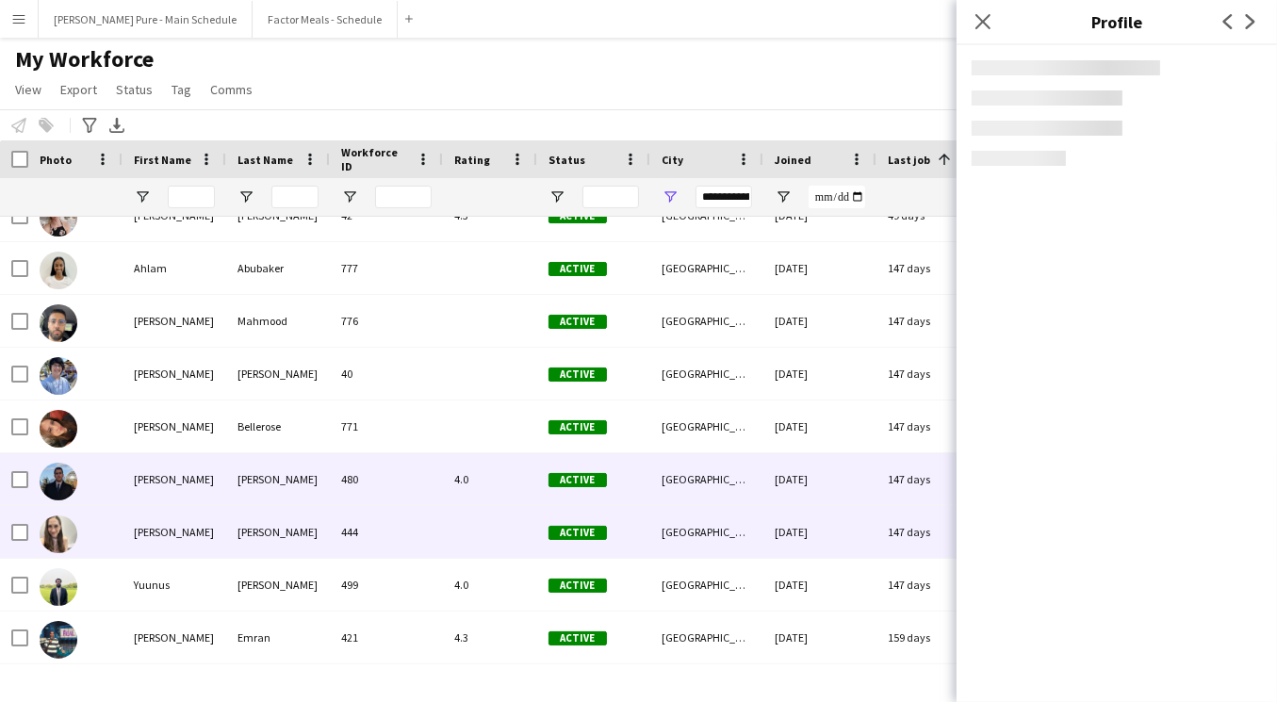
click at [259, 493] on div "[PERSON_NAME]" at bounding box center [278, 479] width 104 height 52
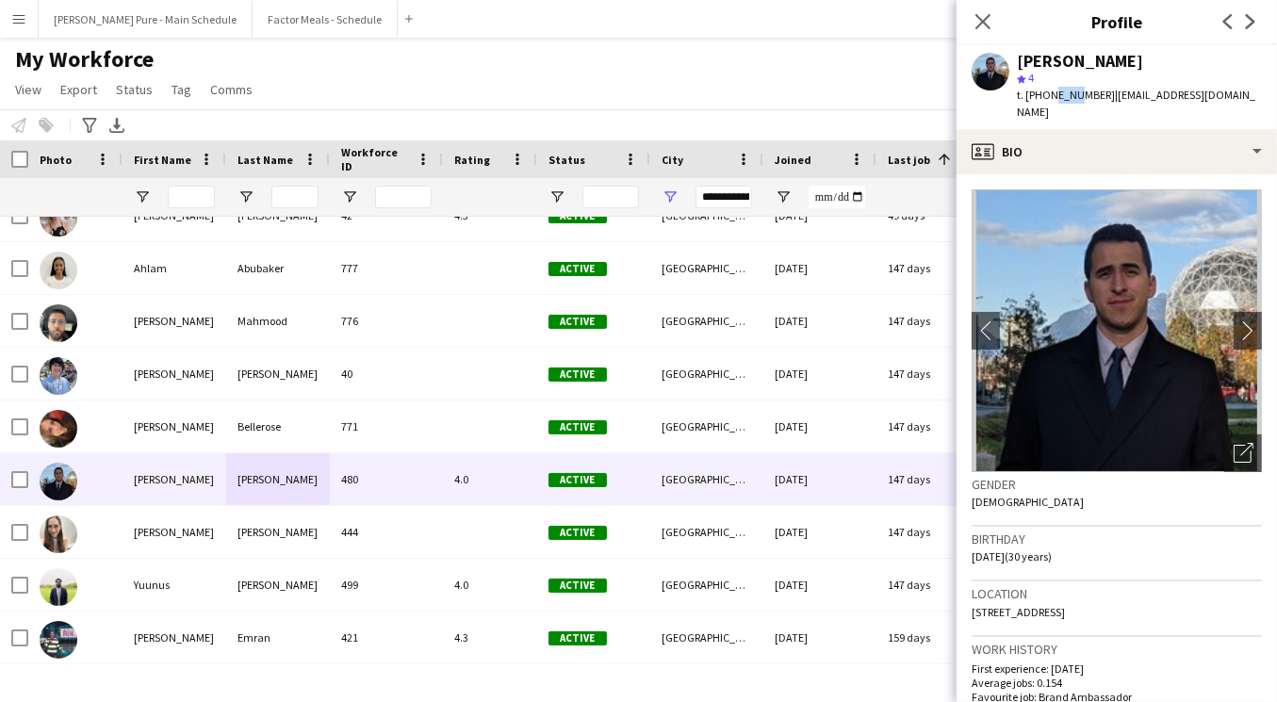
drag, startPoint x: 1047, startPoint y: 98, endPoint x: 1071, endPoint y: 102, distance: 23.9
click at [1071, 102] on span "t. [PHONE_NUMBER]" at bounding box center [1066, 95] width 98 height 14
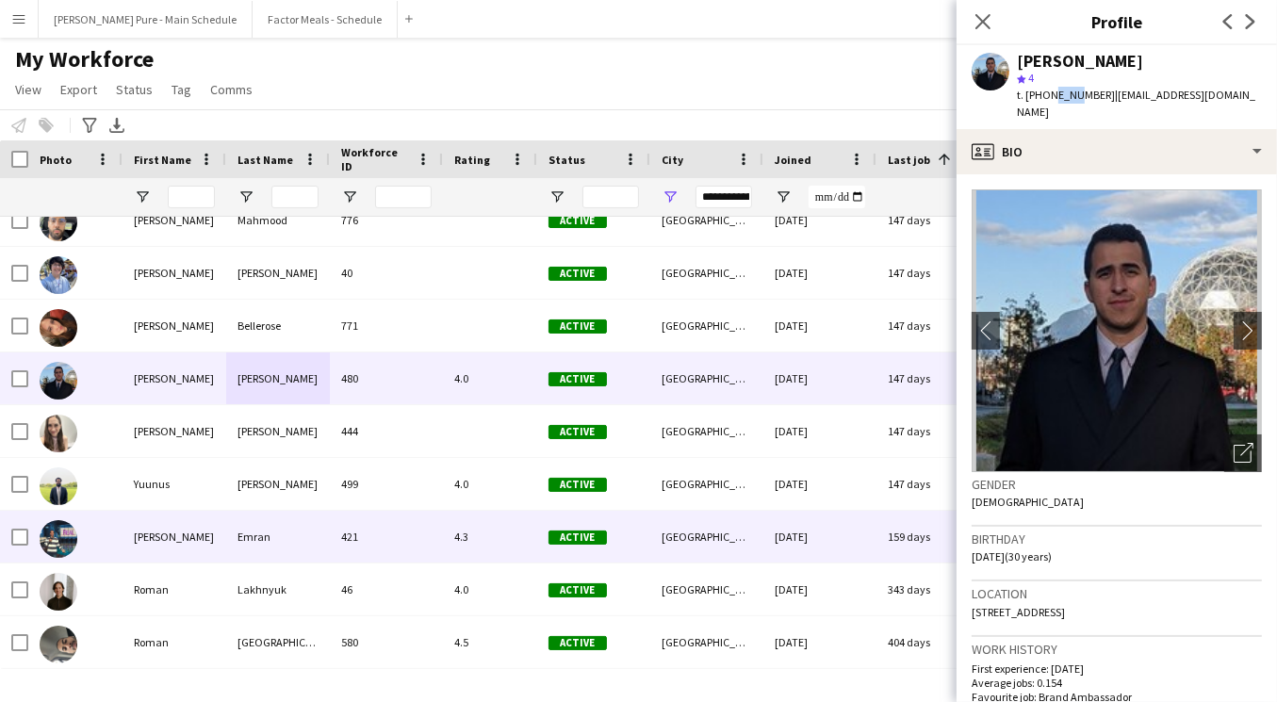
scroll to position [976, 0]
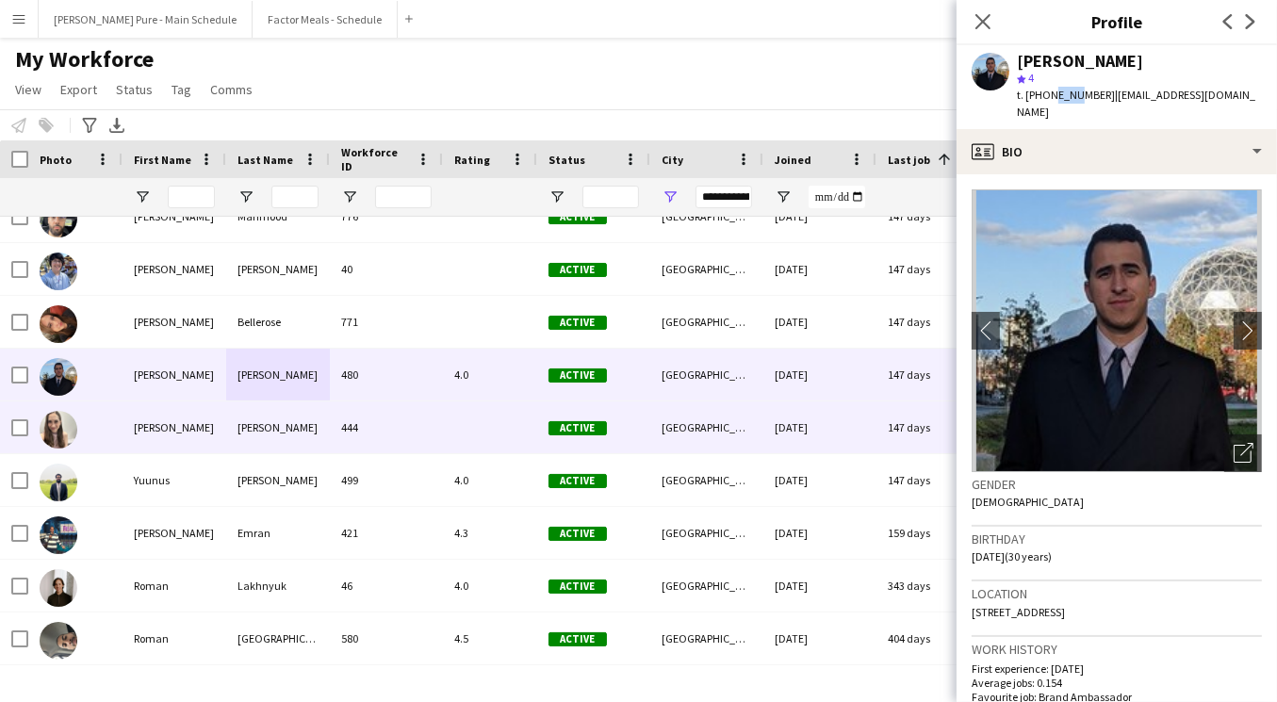
click at [204, 438] on div "[PERSON_NAME]" at bounding box center [175, 428] width 104 height 52
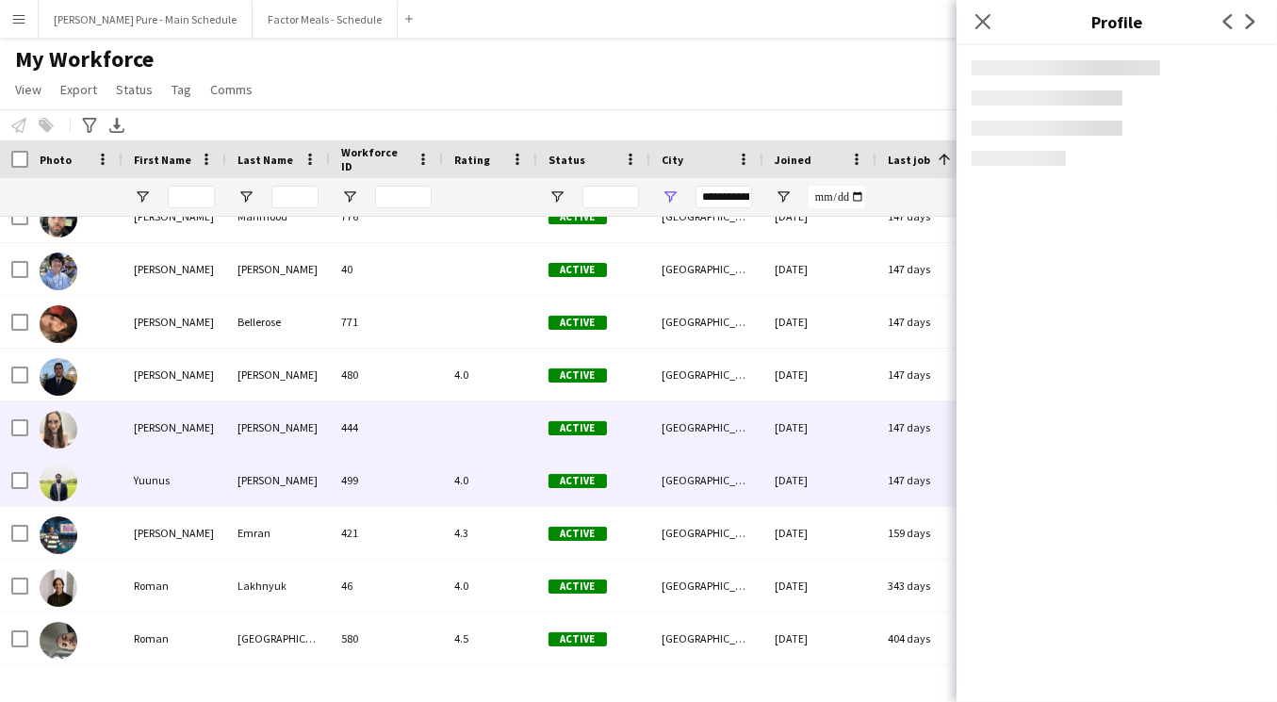
click at [252, 466] on div "[PERSON_NAME]" at bounding box center [278, 480] width 104 height 52
click at [252, 435] on div "[PERSON_NAME]" at bounding box center [278, 428] width 104 height 52
click at [273, 475] on div "[PERSON_NAME]" at bounding box center [278, 480] width 104 height 52
click at [271, 442] on div "[PERSON_NAME]" at bounding box center [278, 428] width 104 height 52
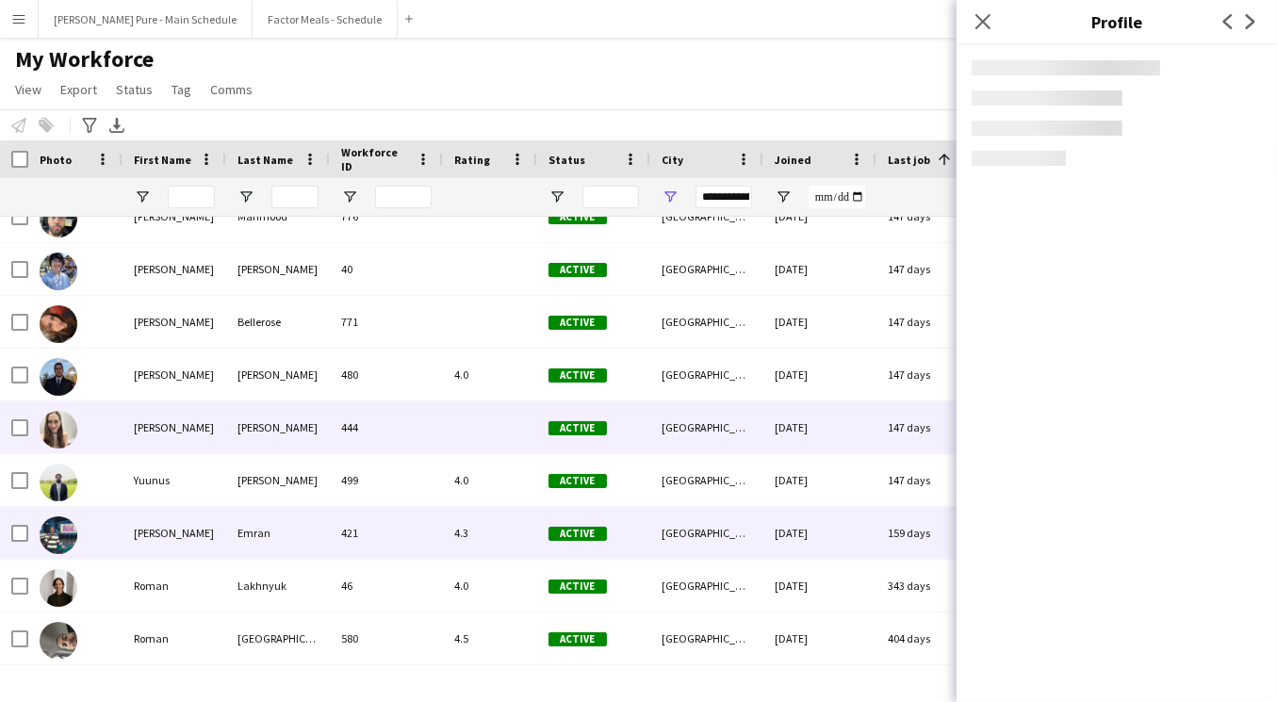
scroll to position [1010, 0]
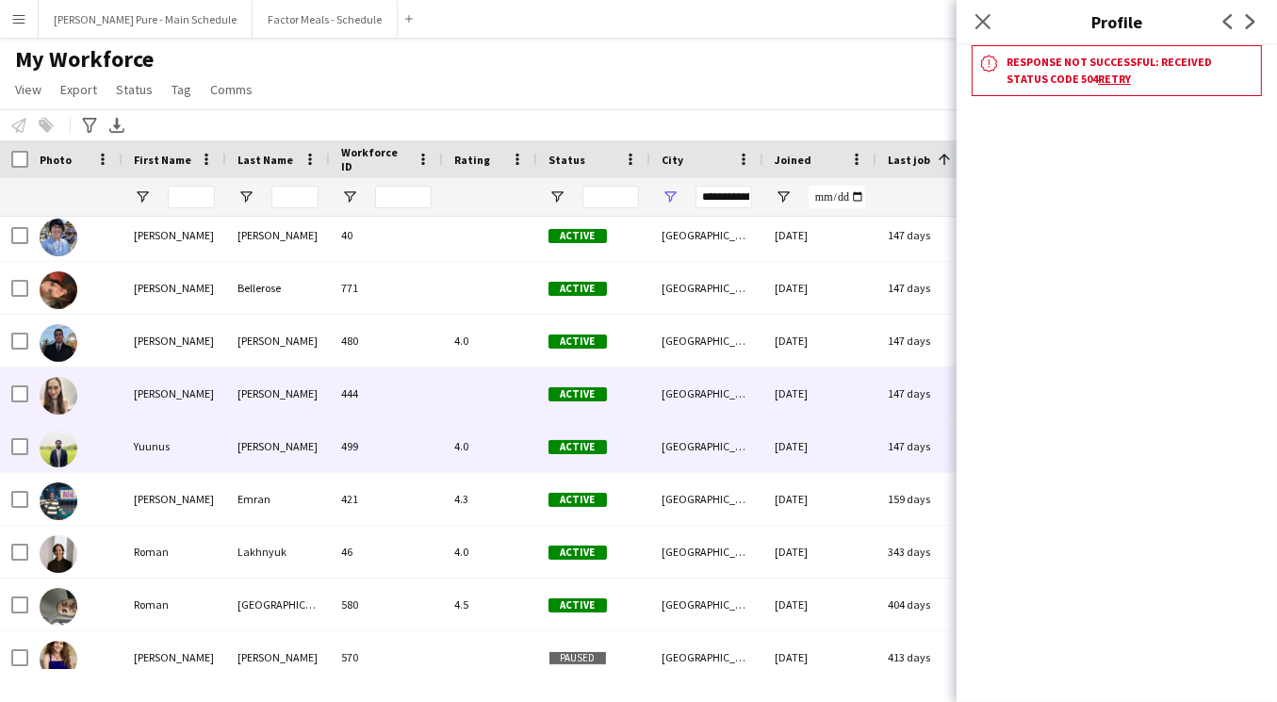
click at [285, 437] on div "[PERSON_NAME]" at bounding box center [278, 446] width 104 height 52
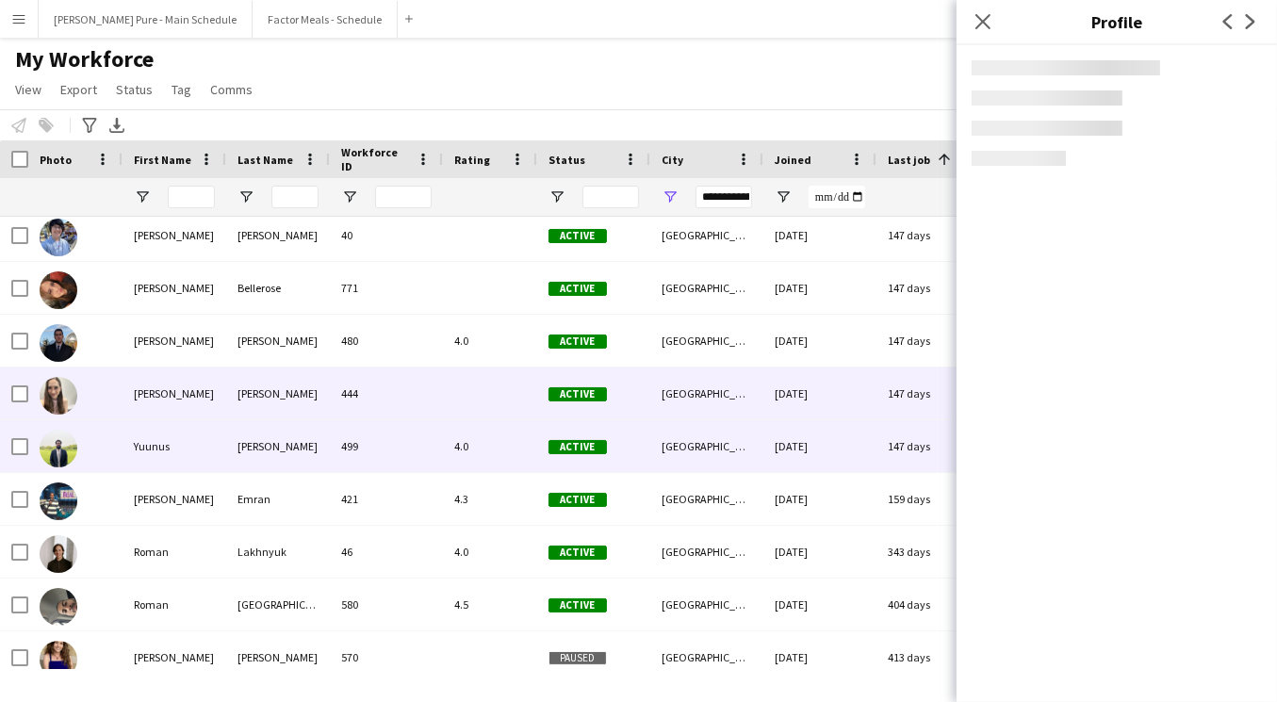
click at [285, 405] on div "[PERSON_NAME]" at bounding box center [278, 394] width 104 height 52
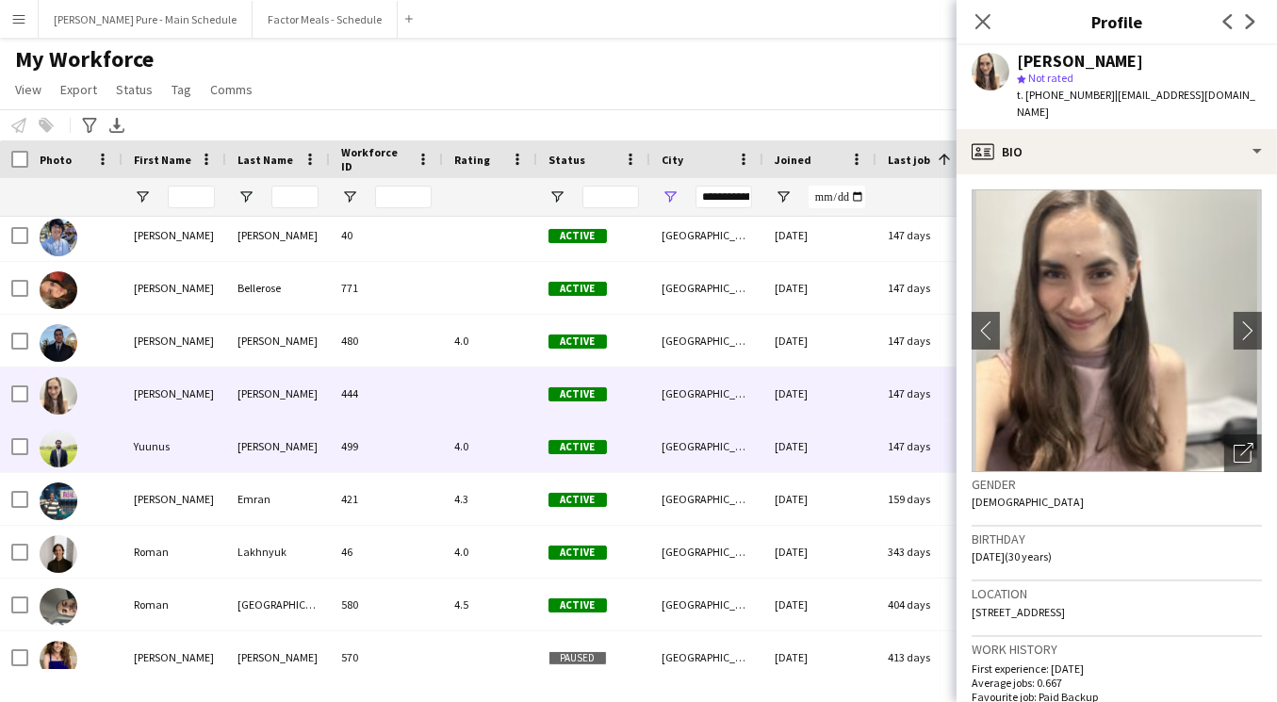
click at [283, 465] on div "[PERSON_NAME]" at bounding box center [278, 446] width 104 height 52
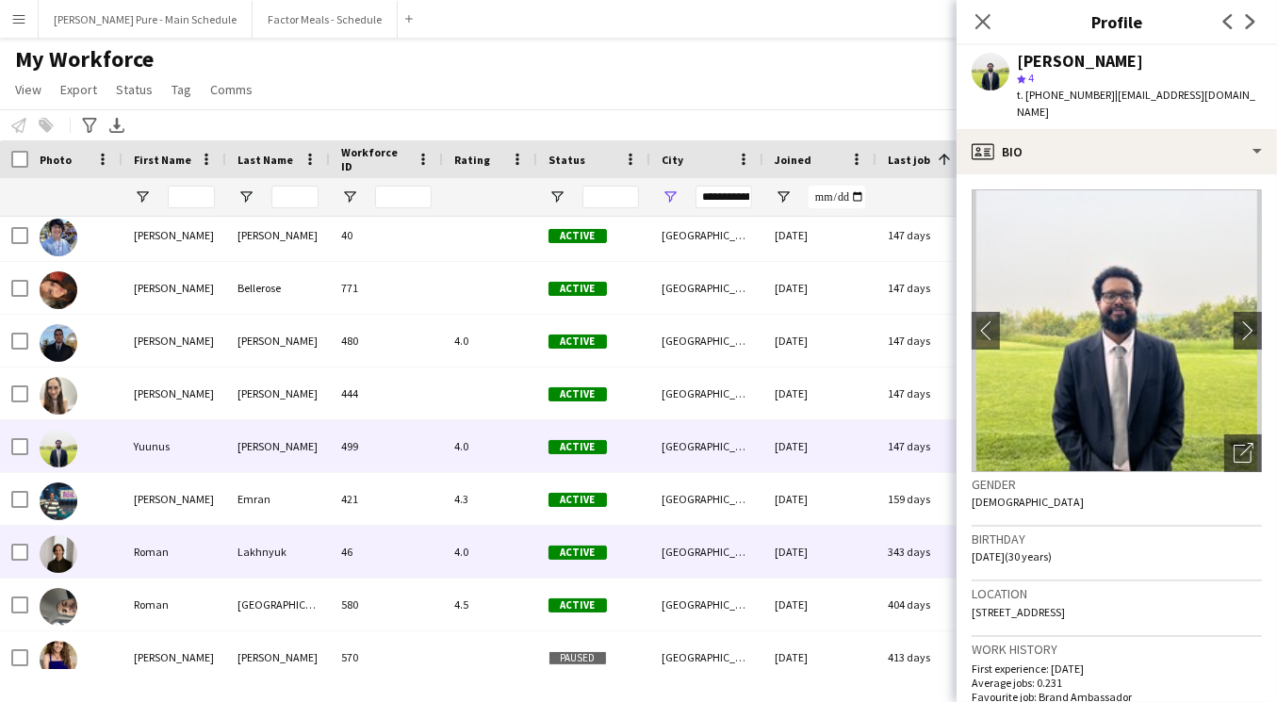
click at [296, 531] on div "Lakhnyuk" at bounding box center [278, 552] width 104 height 52
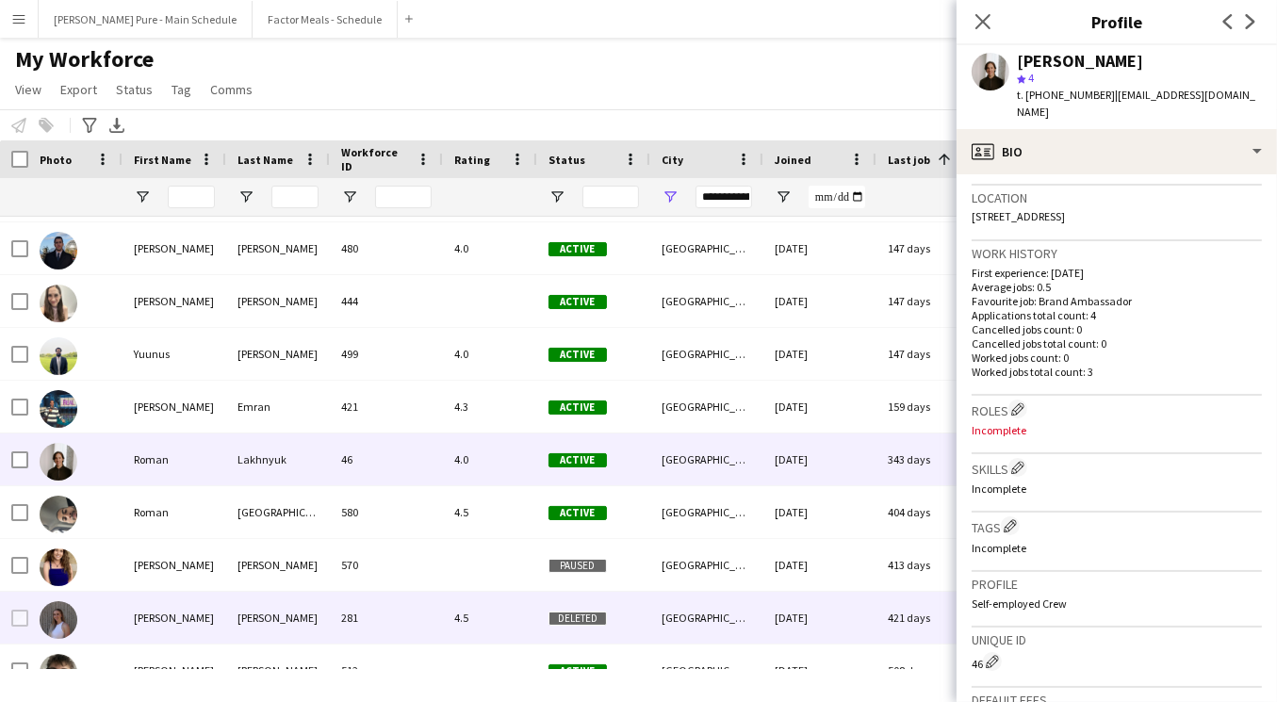
scroll to position [1116, 0]
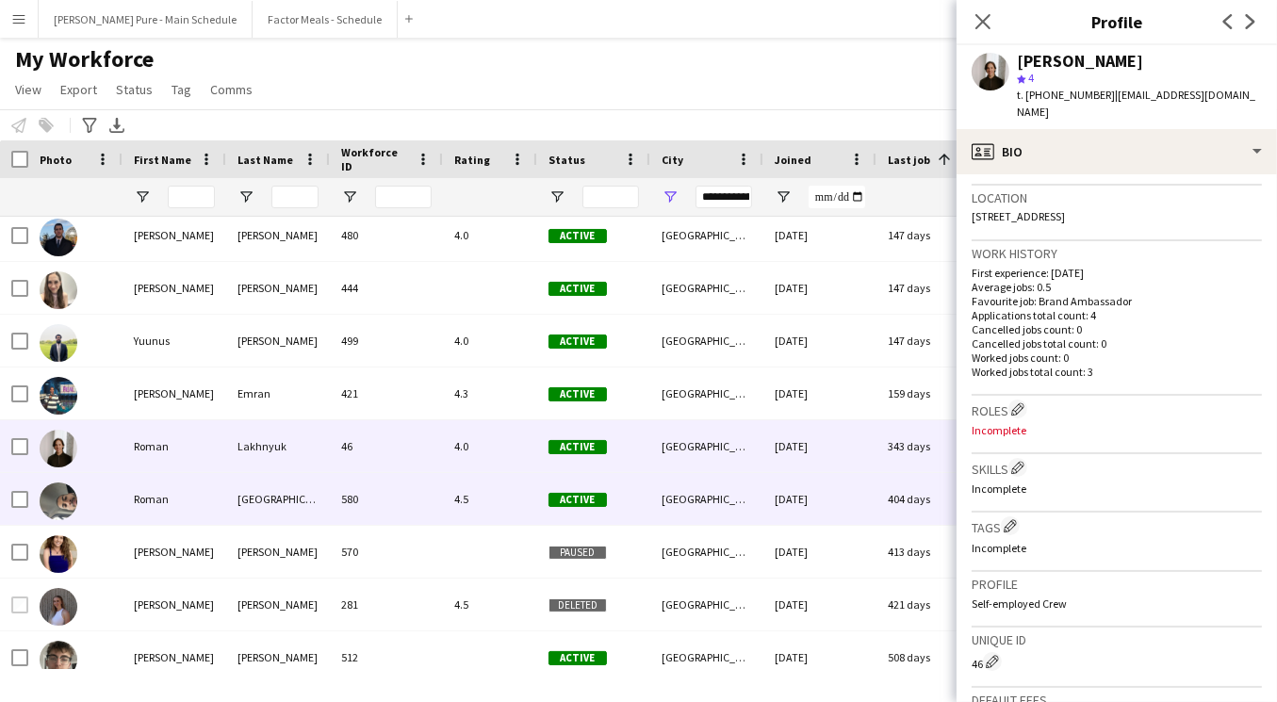
click at [412, 500] on div "580" at bounding box center [386, 499] width 113 height 52
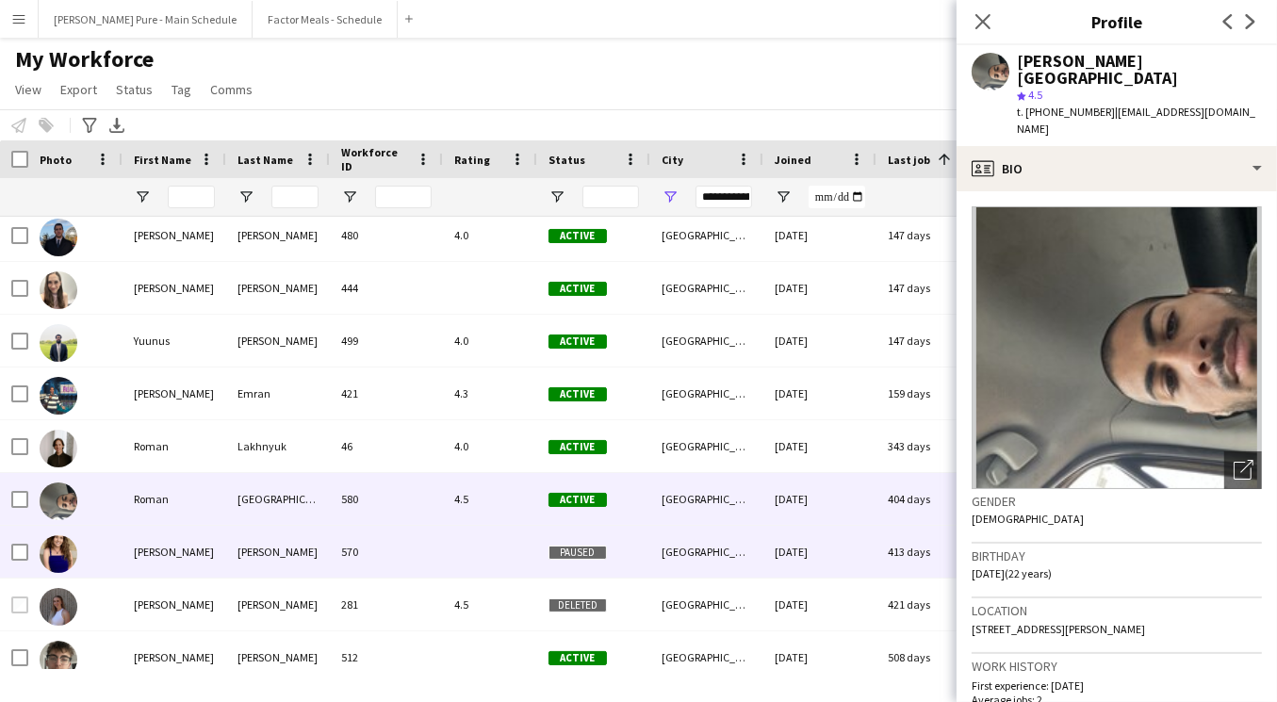
click at [424, 538] on div "570" at bounding box center [386, 552] width 113 height 52
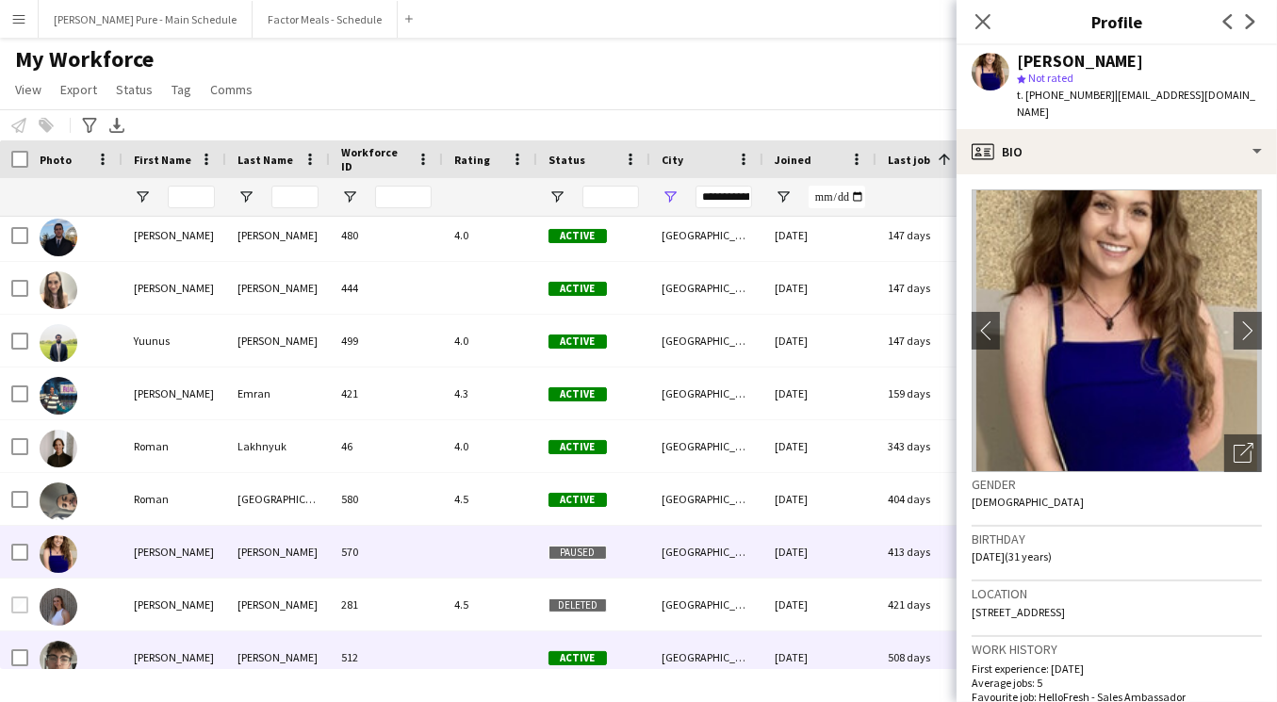
click at [459, 646] on div at bounding box center [490, 658] width 94 height 52
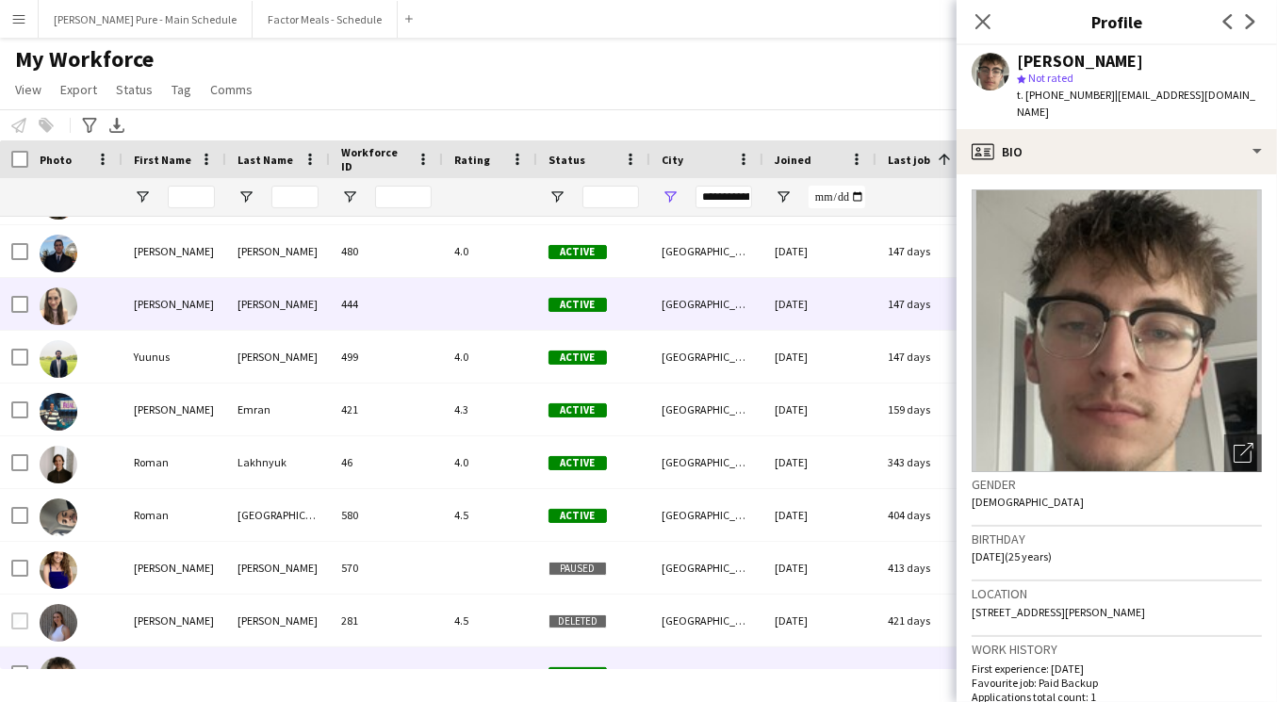
scroll to position [1139, 0]
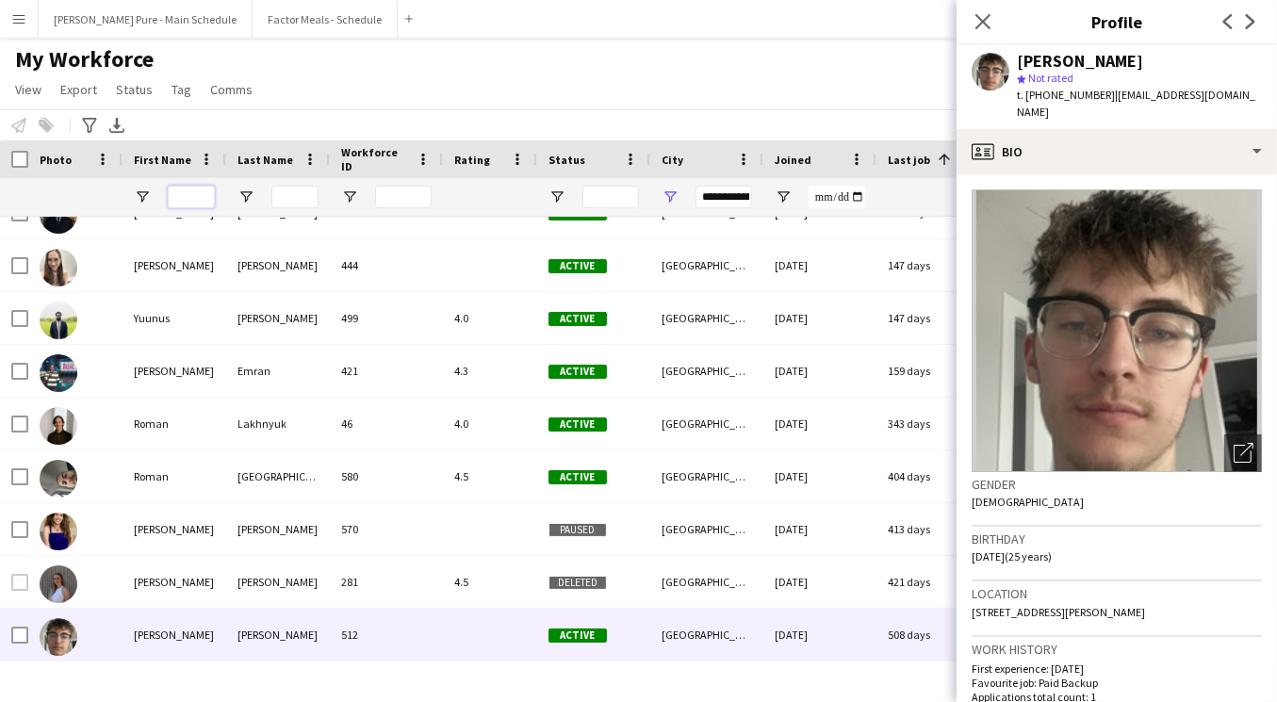
click at [202, 198] on input "First Name Filter Input" at bounding box center [191, 197] width 47 height 23
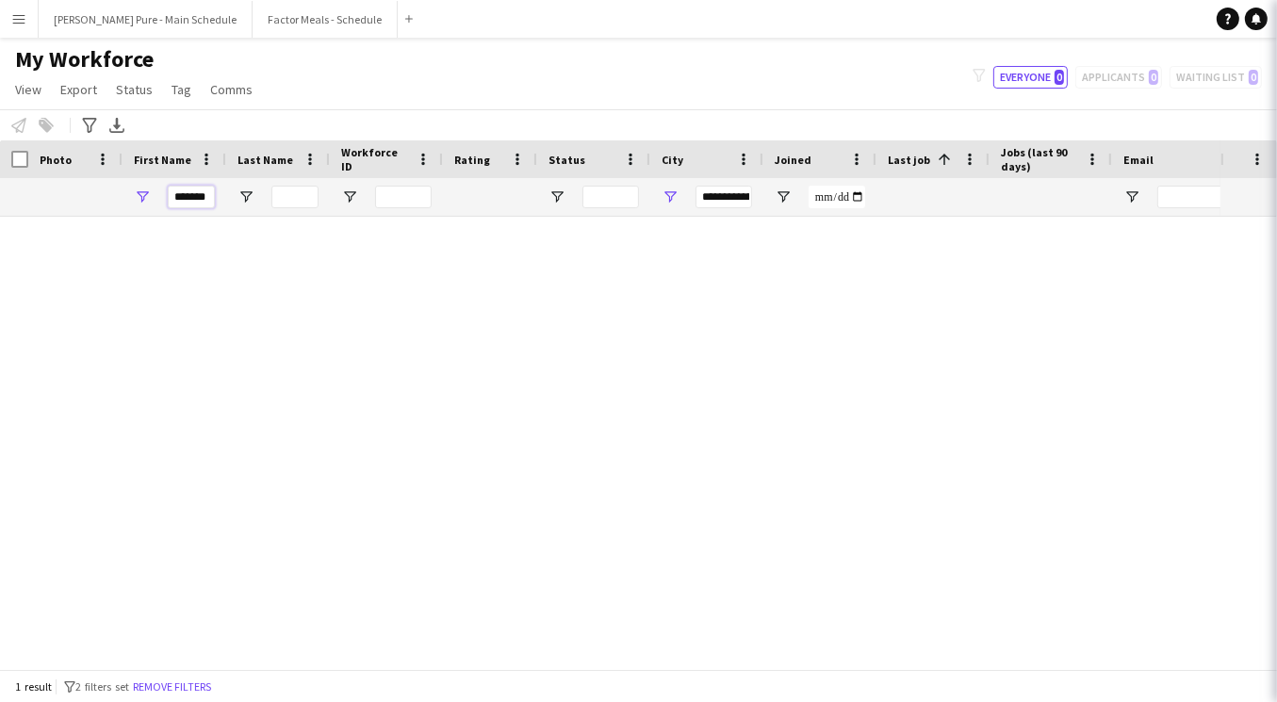
scroll to position [0, 0]
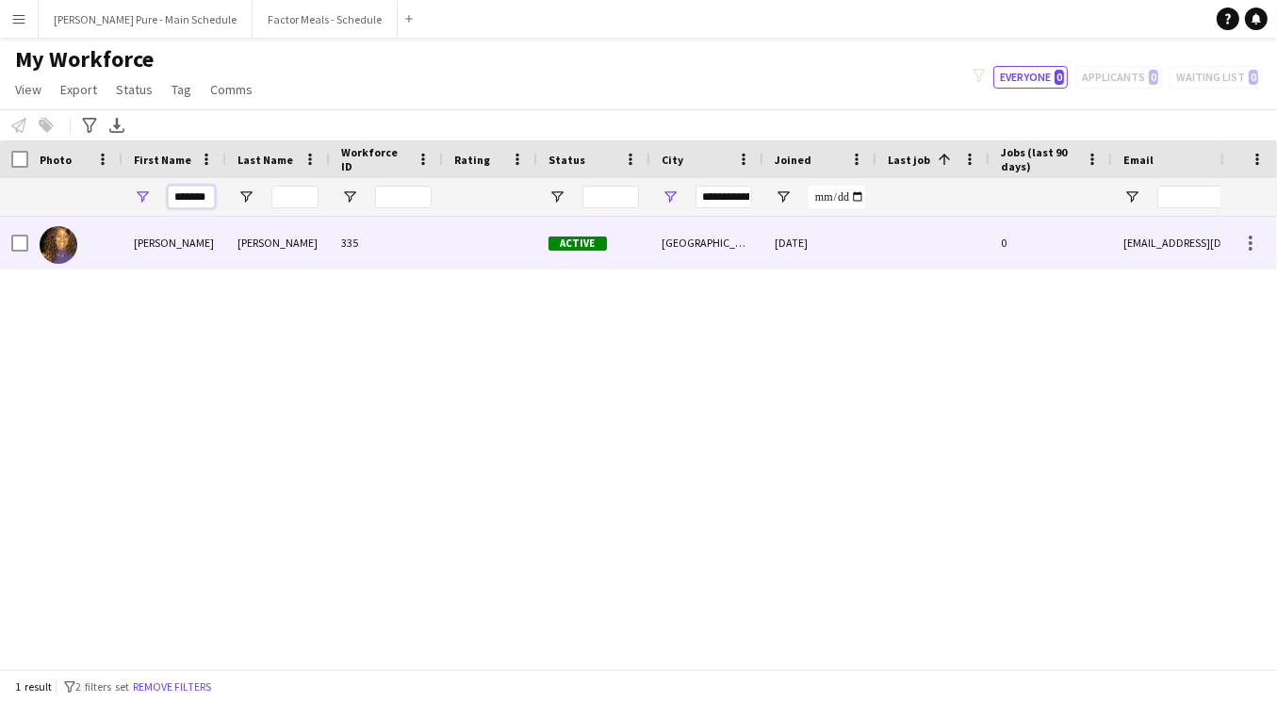
type input "*******"
click at [152, 250] on div "[PERSON_NAME]" at bounding box center [175, 243] width 104 height 52
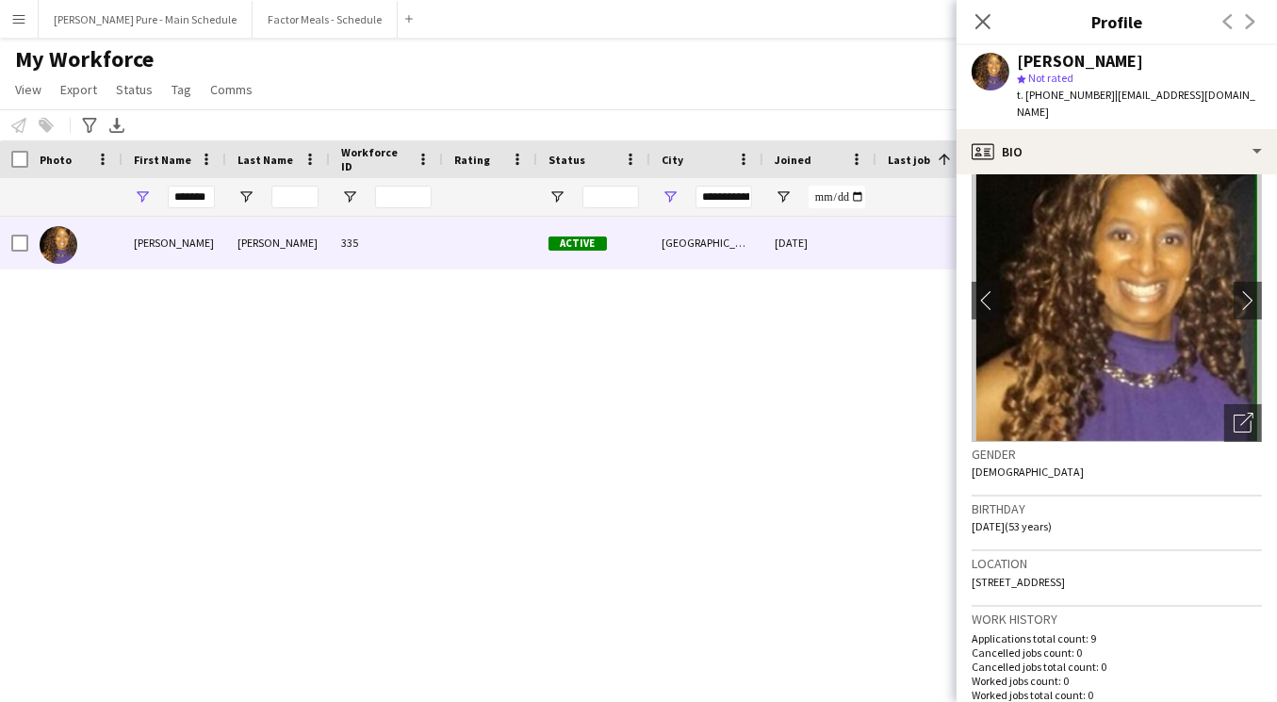
scroll to position [13, 0]
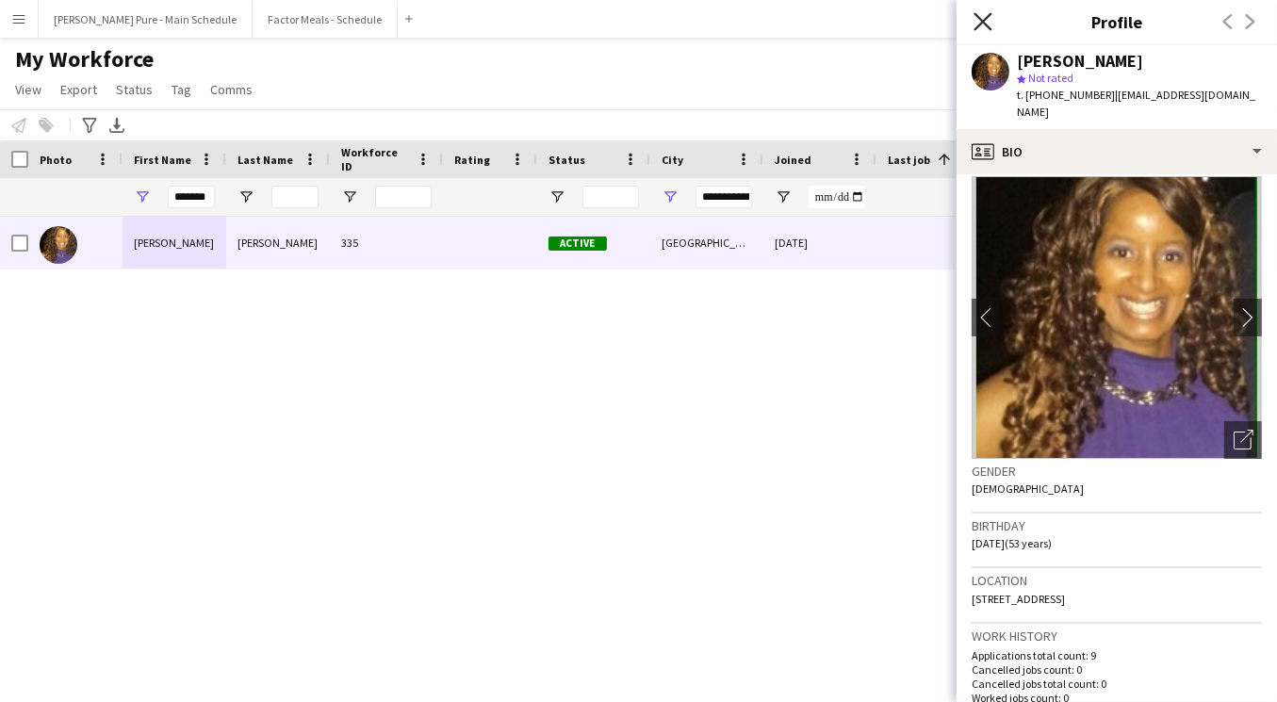
click at [988, 25] on icon at bounding box center [983, 21] width 18 height 18
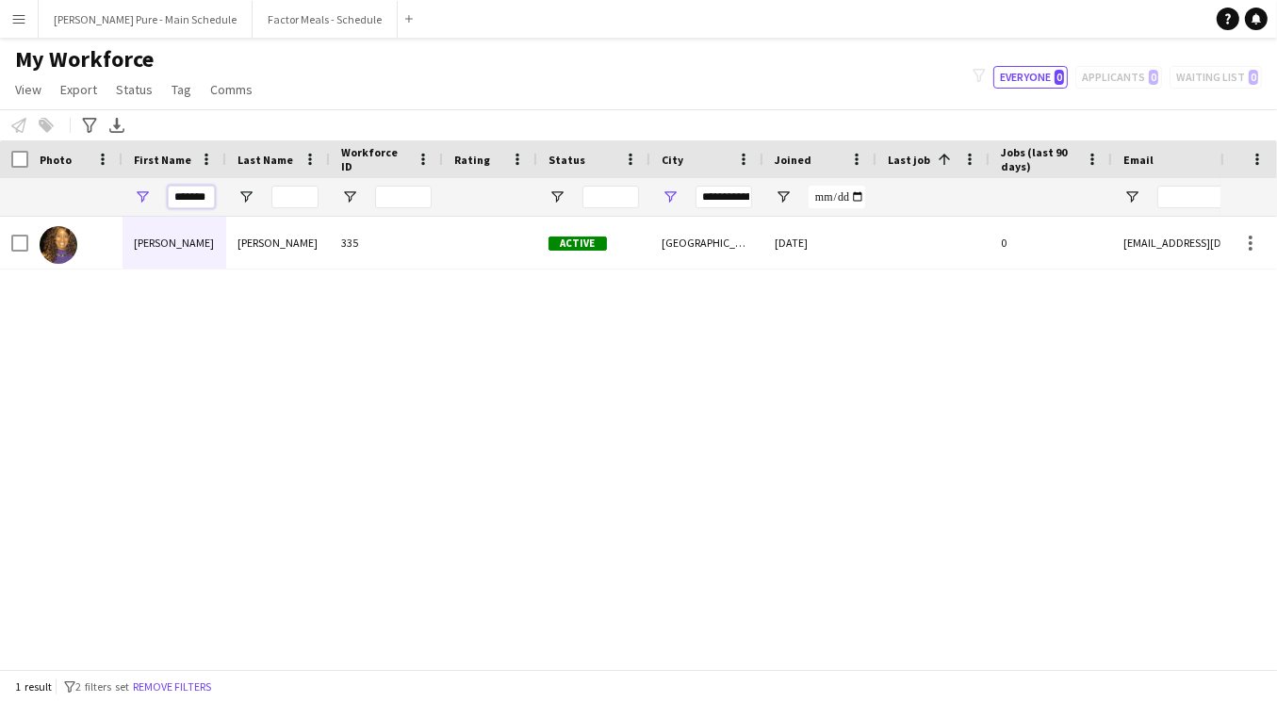
click at [189, 193] on input "*******" at bounding box center [191, 197] width 47 height 23
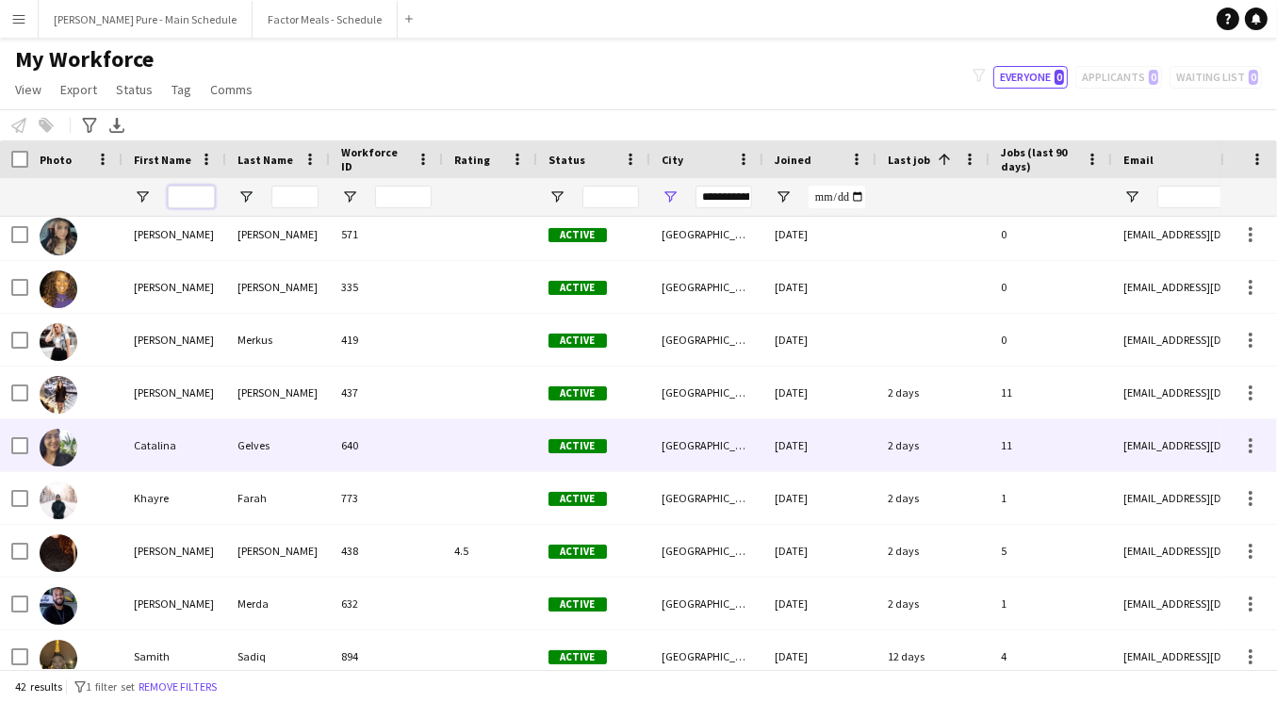
scroll to position [22, 0]
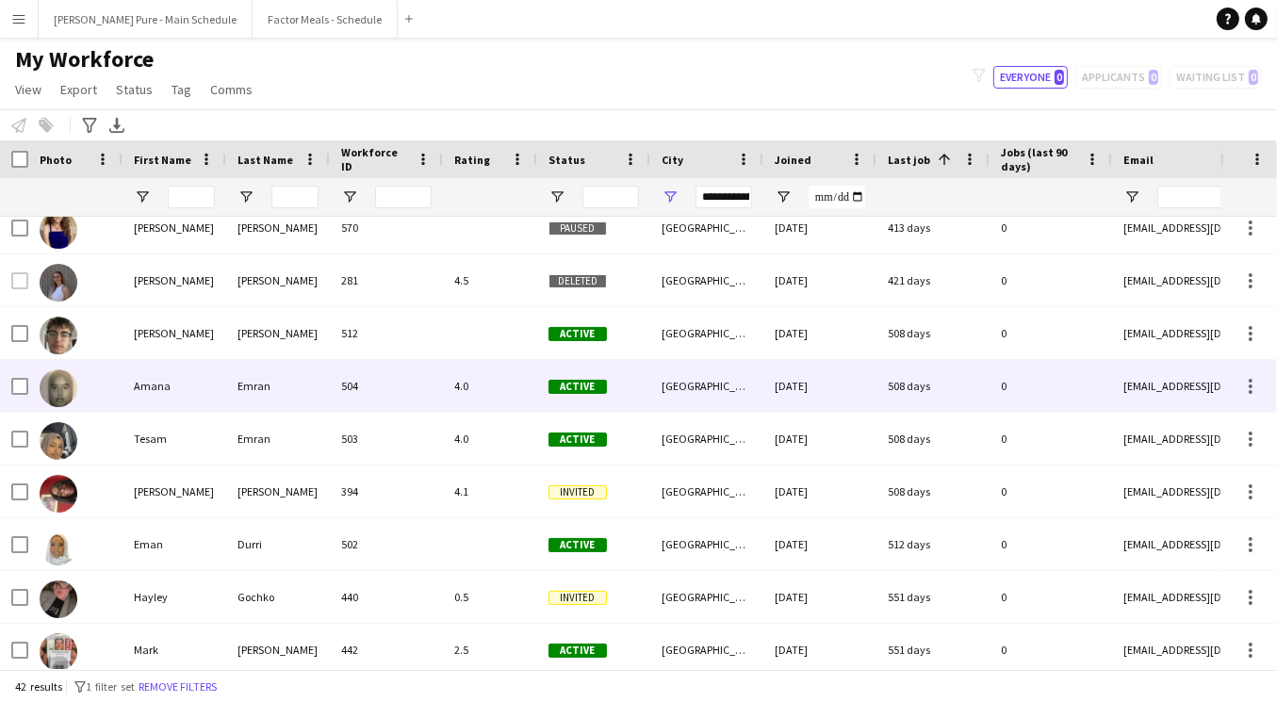
click at [237, 394] on div "Emran" at bounding box center [278, 386] width 104 height 52
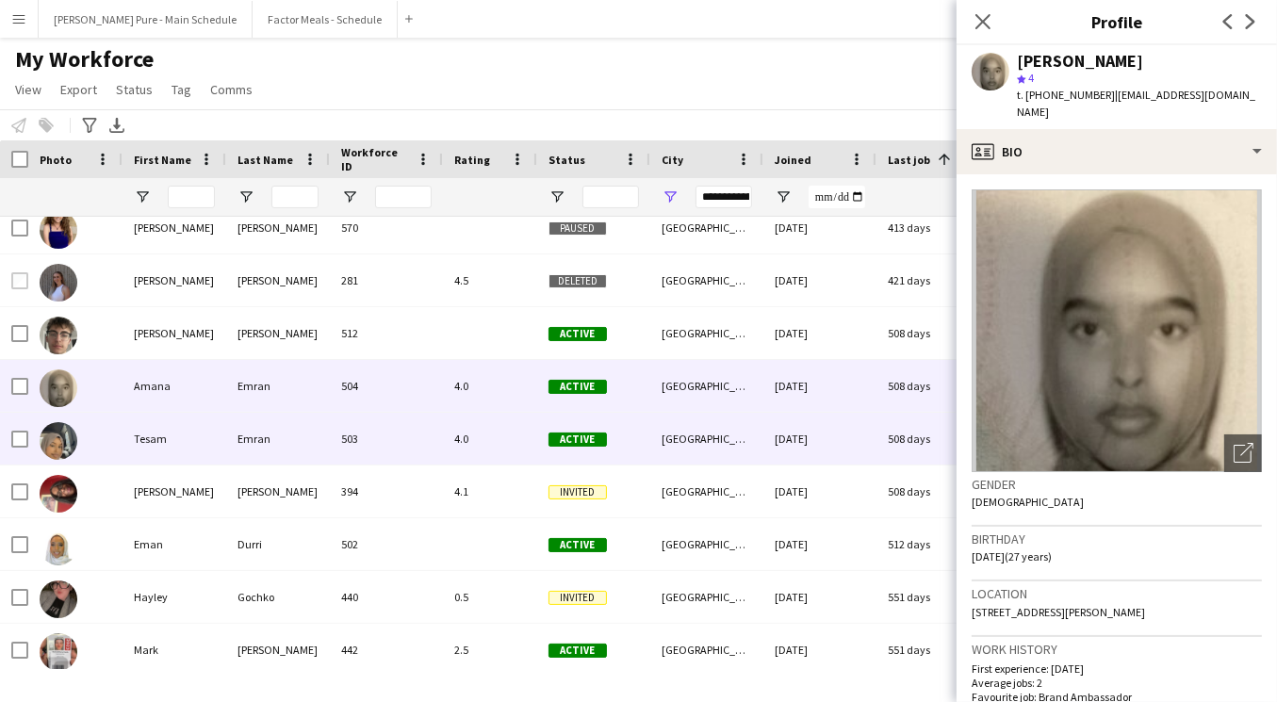
click at [224, 450] on div "Tesam" at bounding box center [175, 439] width 104 height 52
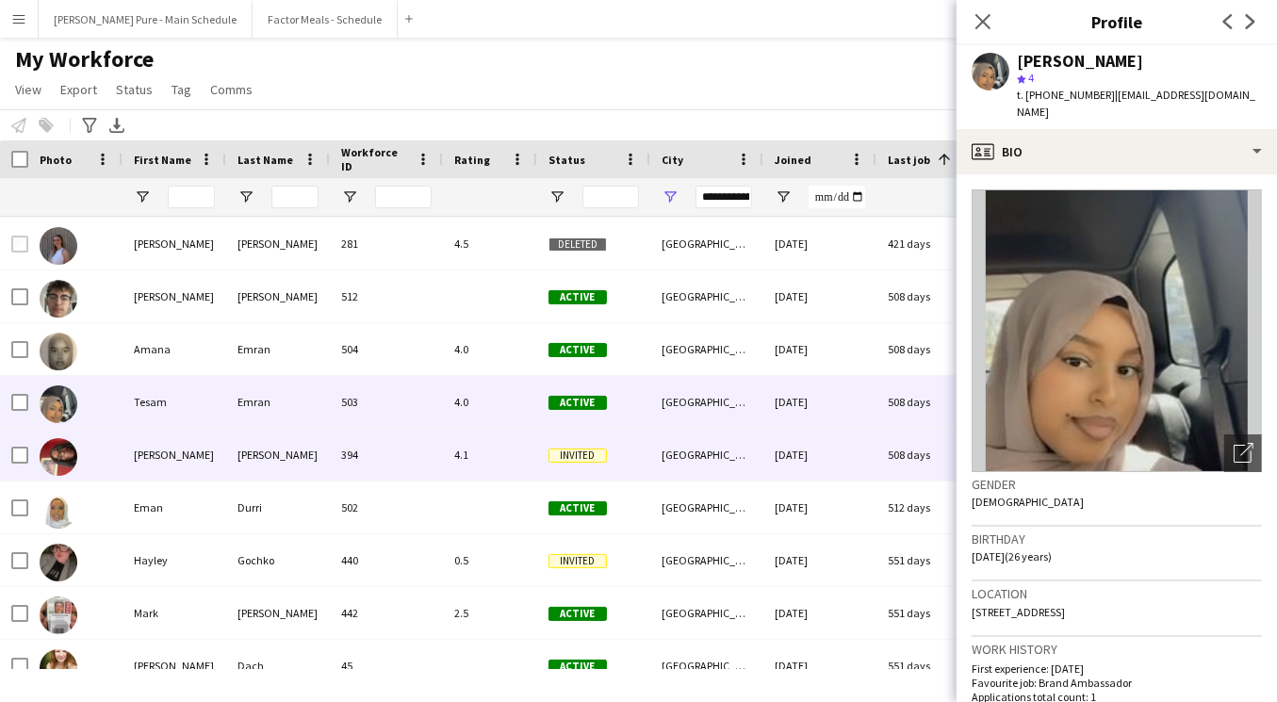
click at [194, 465] on div "[PERSON_NAME]" at bounding box center [175, 455] width 104 height 52
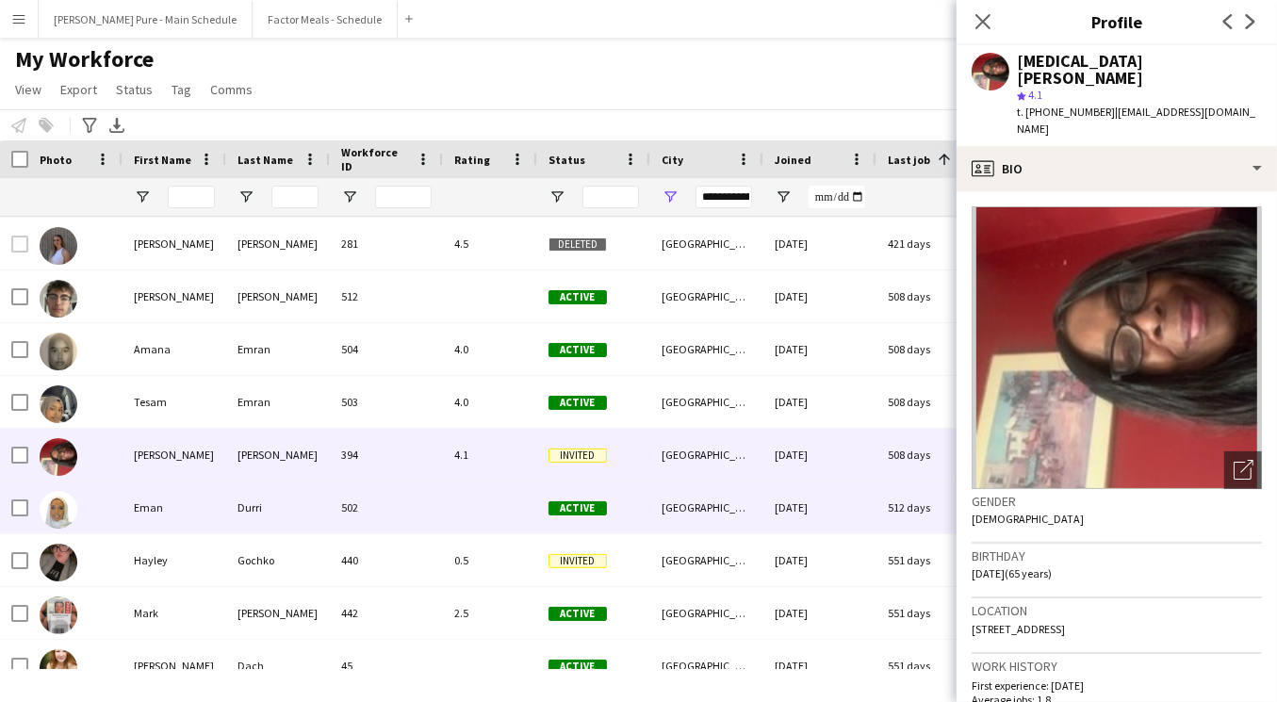
click at [287, 510] on div "Durri" at bounding box center [278, 508] width 104 height 52
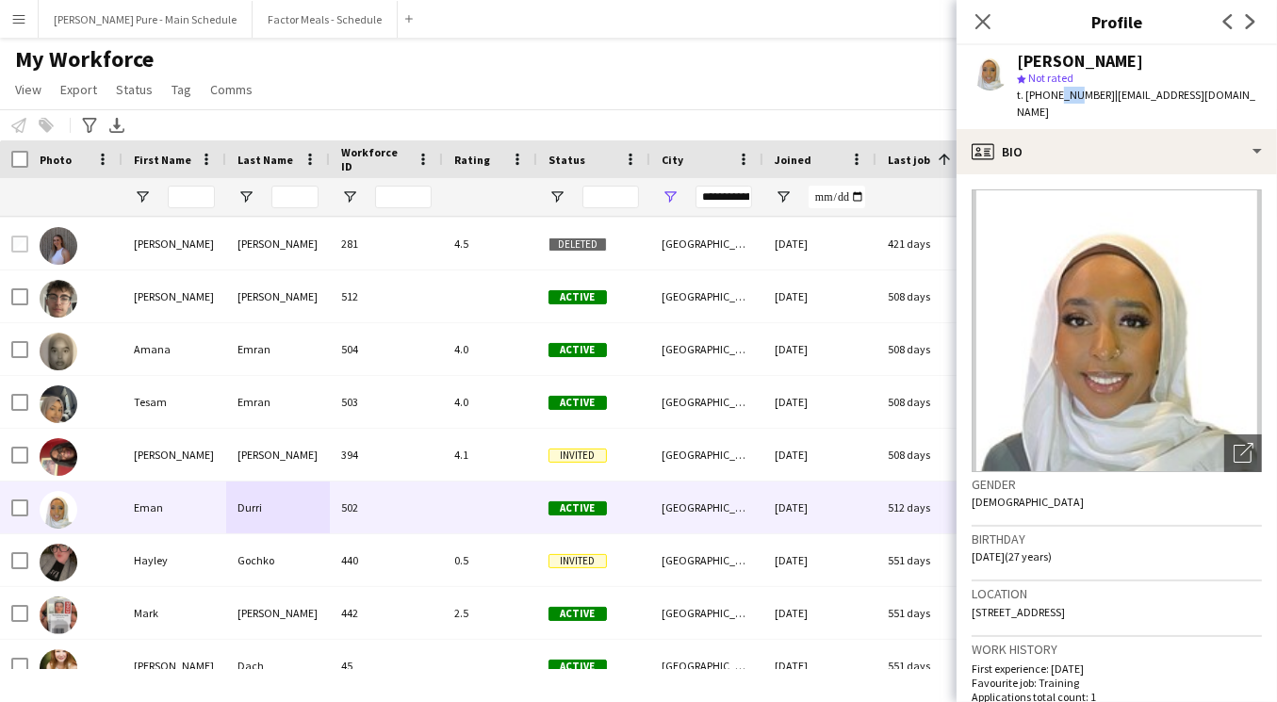
drag, startPoint x: 1054, startPoint y: 98, endPoint x: 1070, endPoint y: 100, distance: 16.1
click at [1070, 100] on span "t. [PHONE_NUMBER]" at bounding box center [1066, 95] width 98 height 14
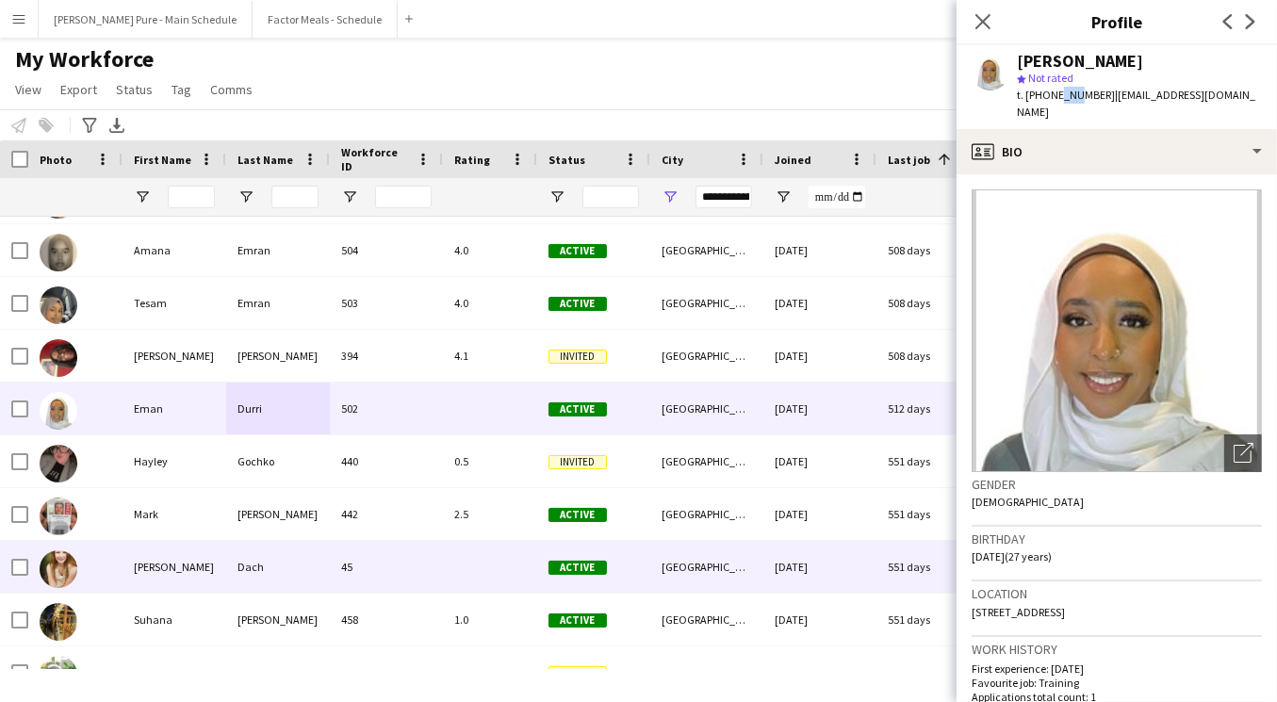
scroll to position [1579, 0]
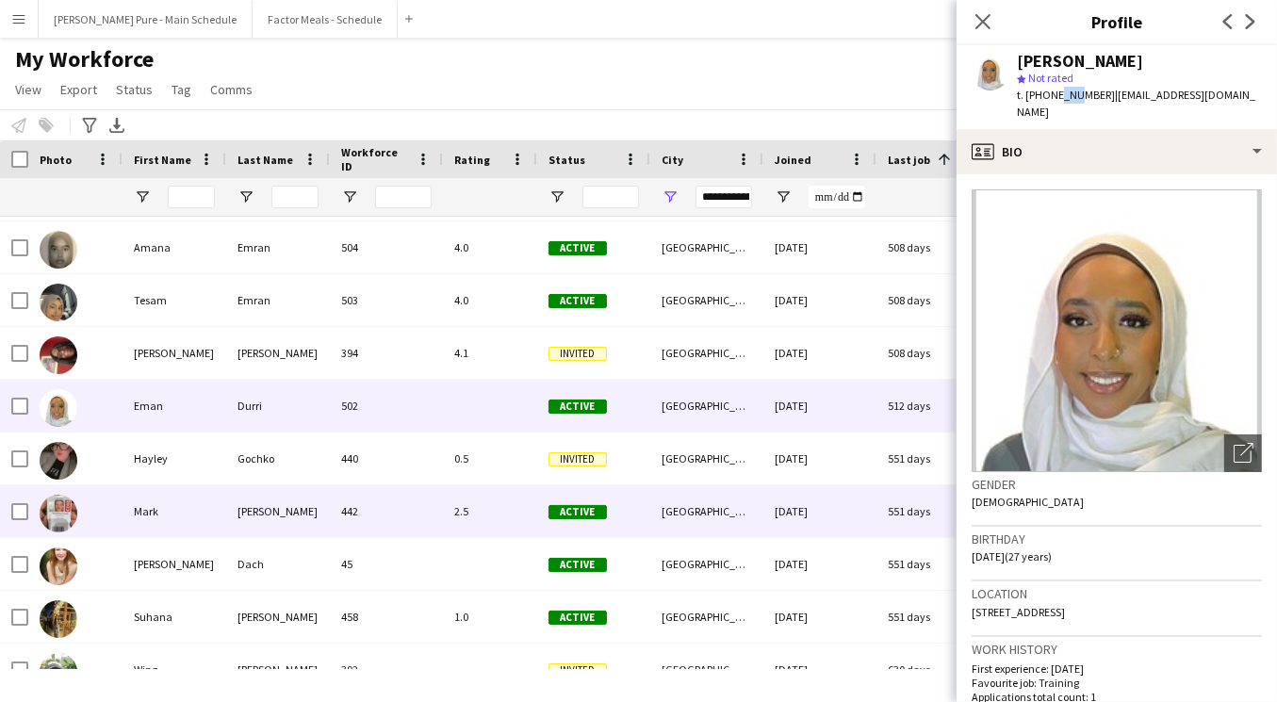
click at [426, 527] on div "442" at bounding box center [386, 511] width 113 height 52
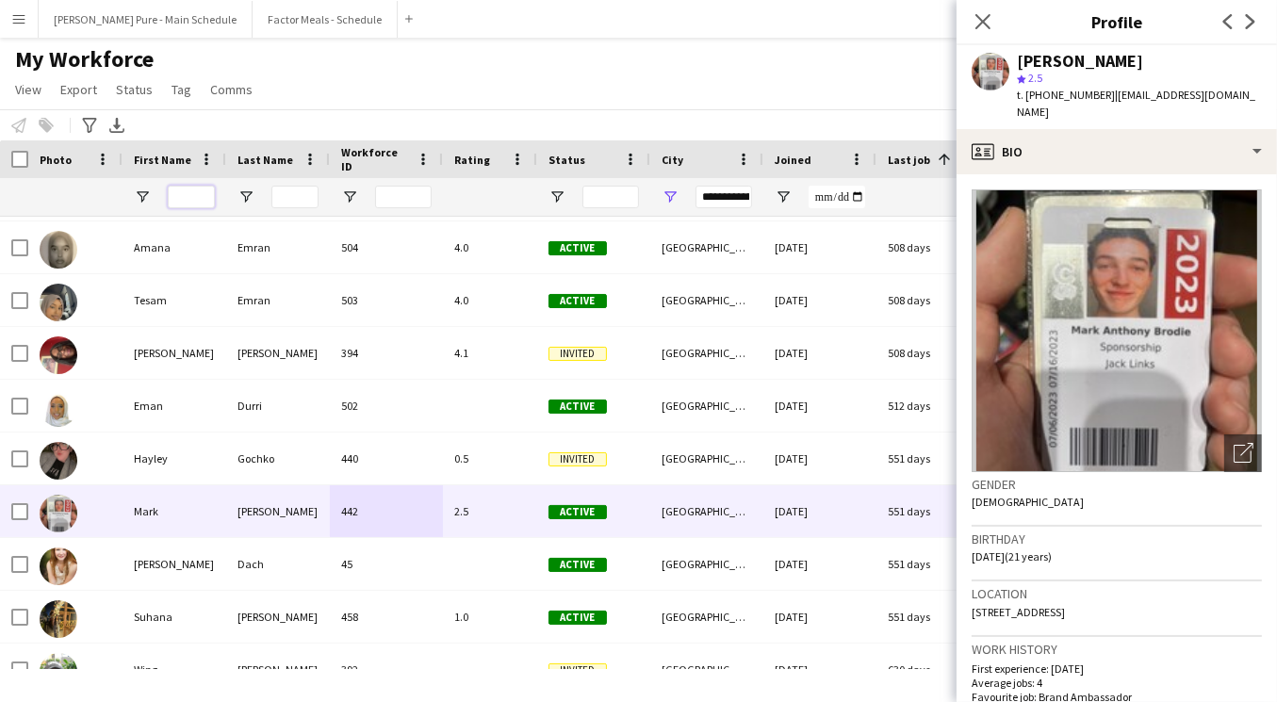
click at [189, 203] on input "First Name Filter Input" at bounding box center [191, 197] width 47 height 23
type input "****"
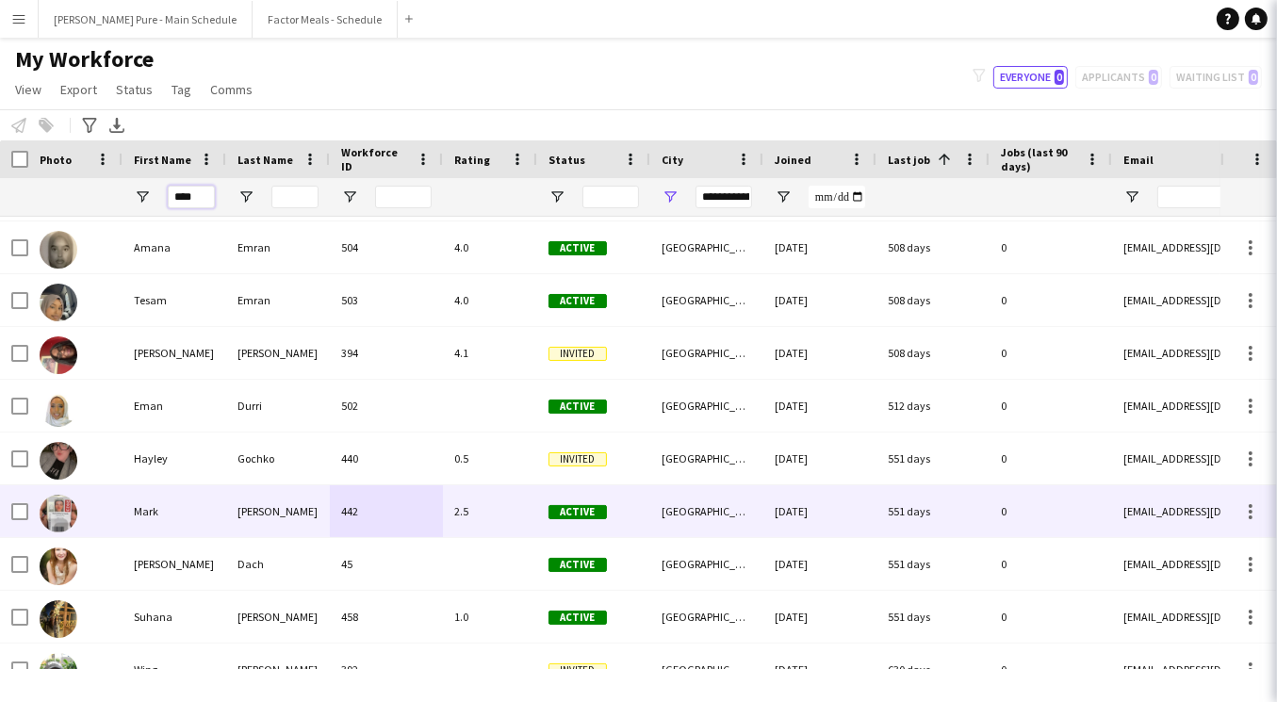
type input "***"
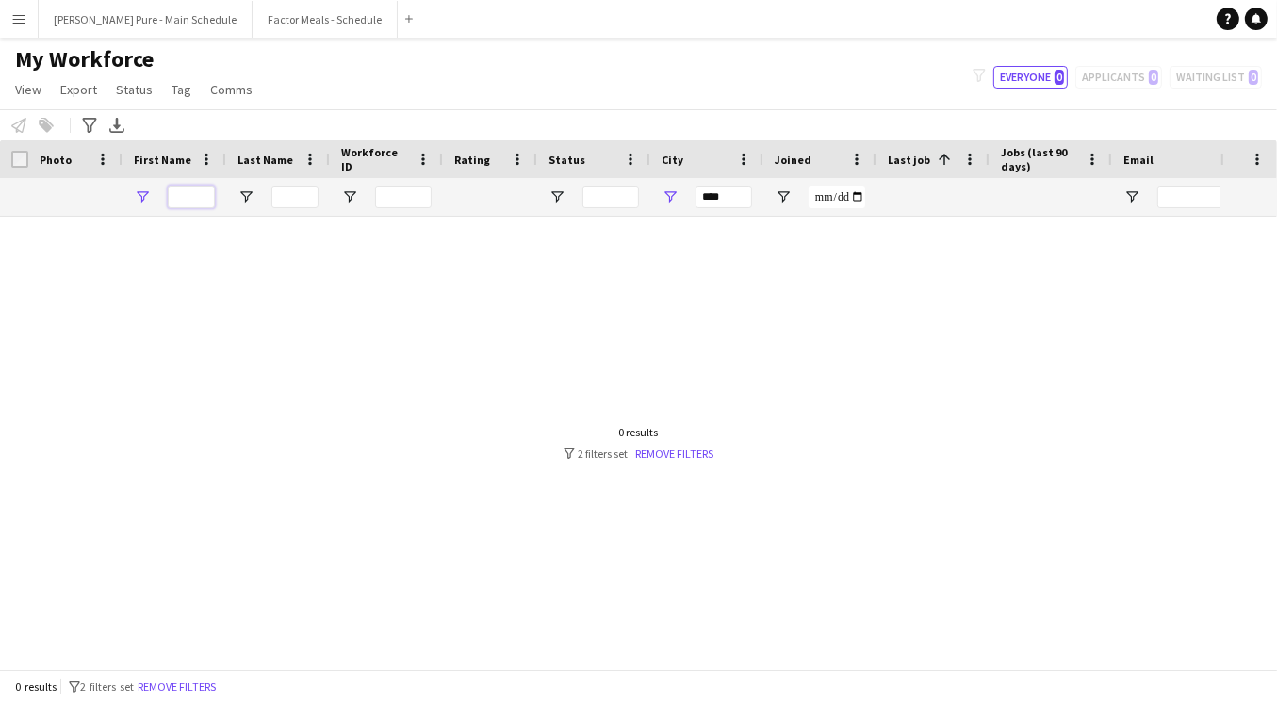
type input "**********"
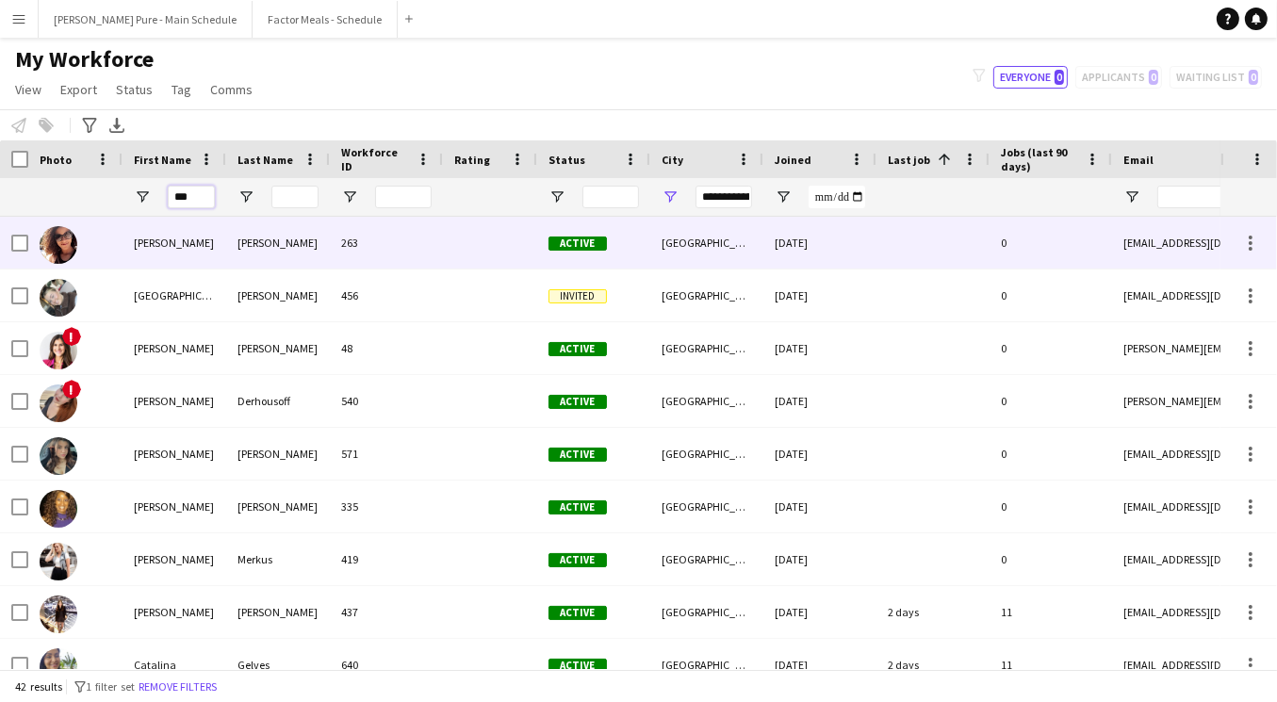
type input "****"
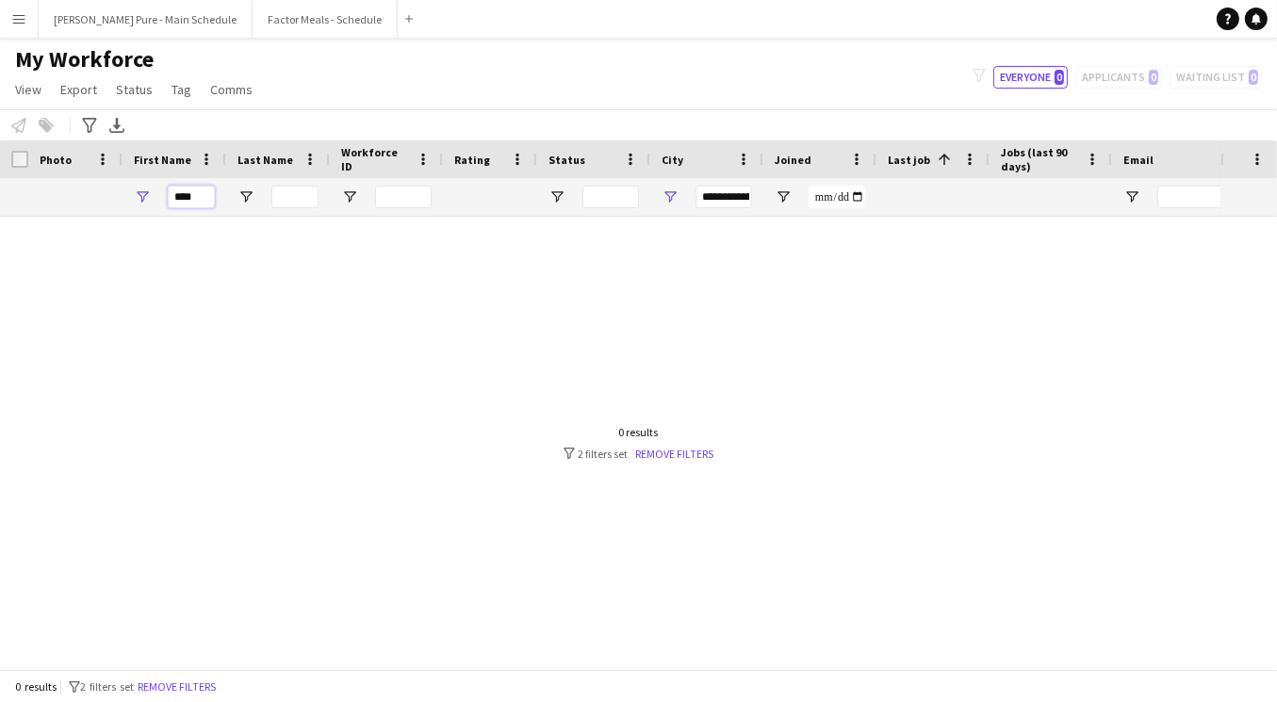
type input "***"
type input "**********"
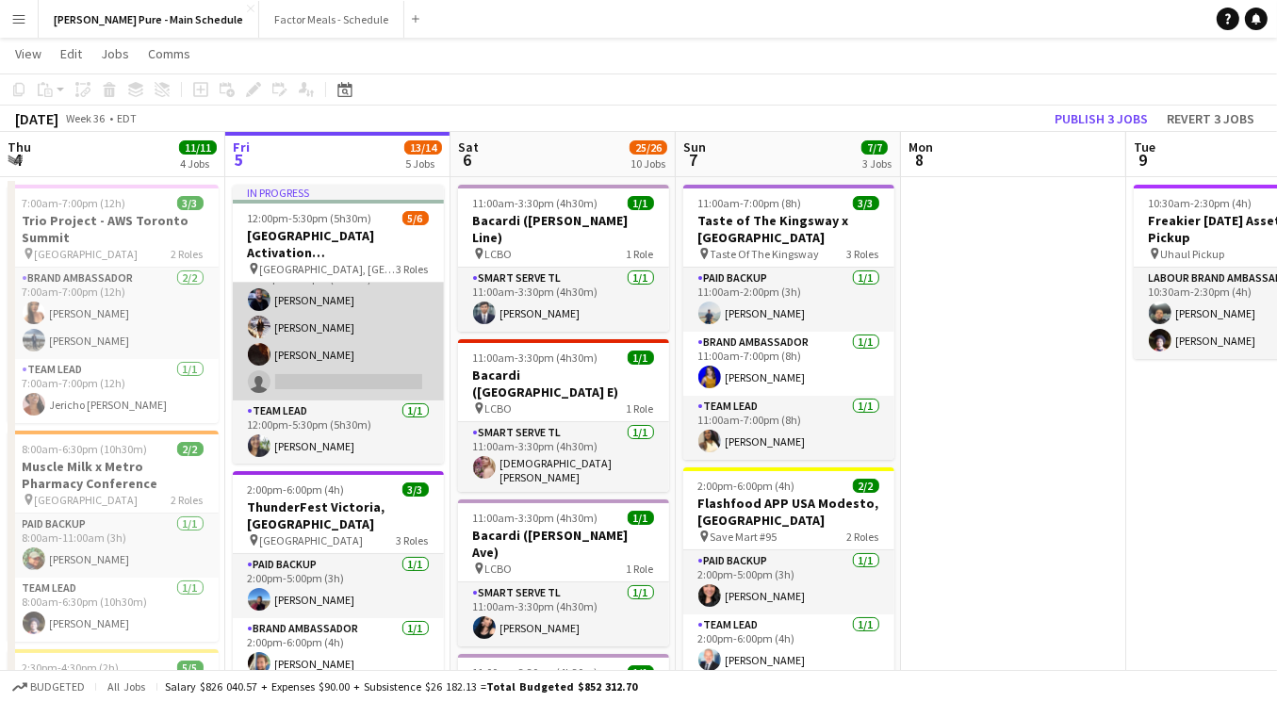
click at [310, 346] on app-card-role "Brand Ambassador 3A [DATE] 12:00pm-5:30pm (5h30m) [PERSON_NAME] [PERSON_NAME] […" at bounding box center [338, 327] width 211 height 146
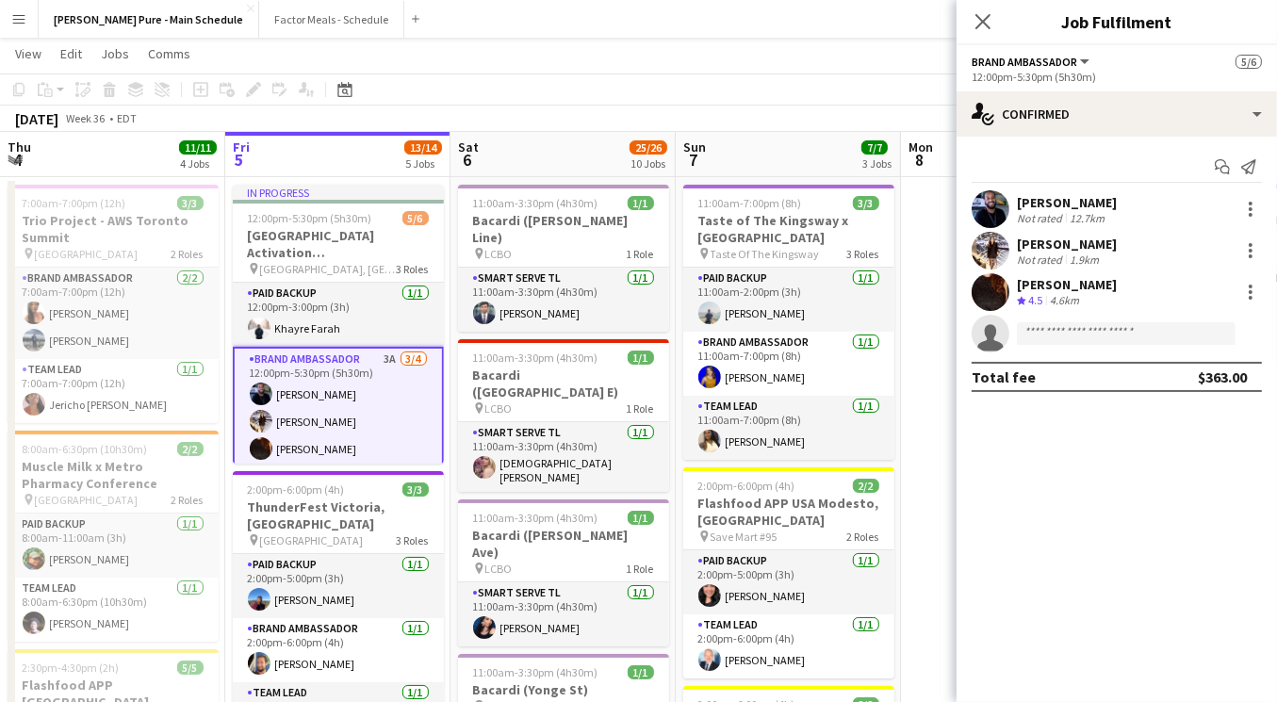
click at [301, 438] on app-card-role "Brand Ambassador 3A [DATE] 12:00pm-5:30pm (5h30m) [PERSON_NAME] [PERSON_NAME] […" at bounding box center [338, 422] width 211 height 150
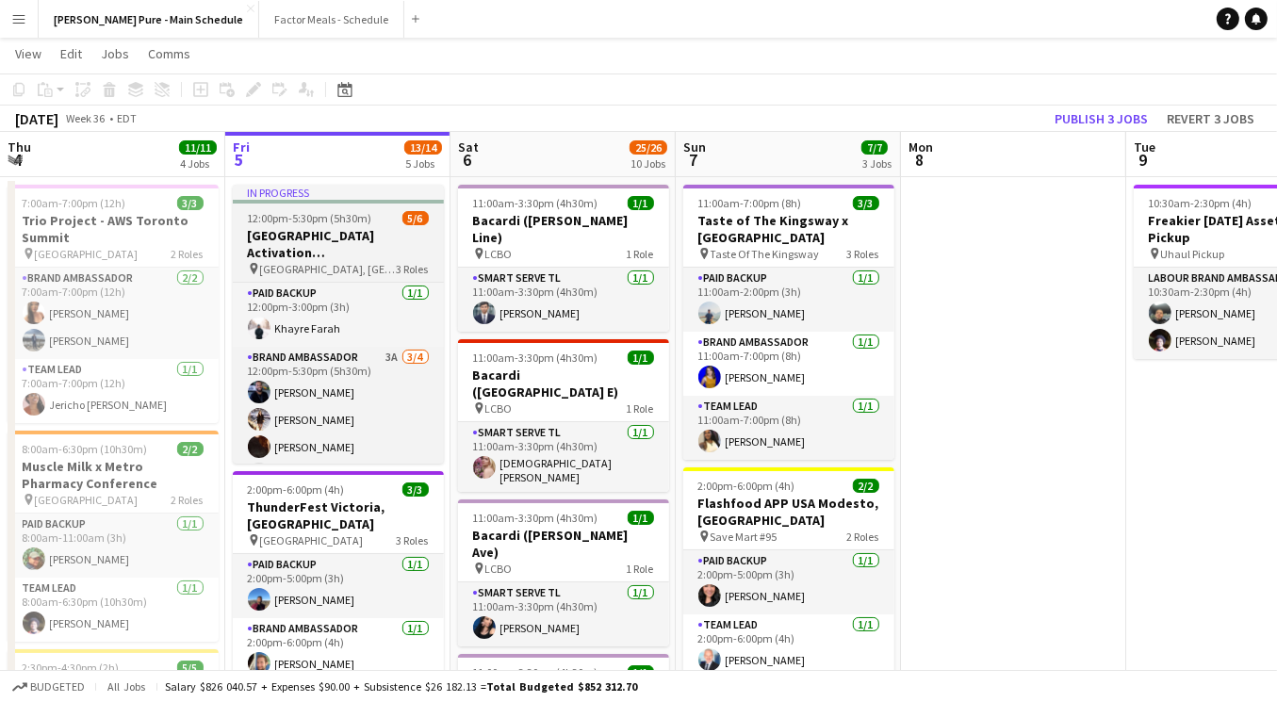
click at [362, 234] on h3 "[GEOGRAPHIC_DATA] Activation [GEOGRAPHIC_DATA]" at bounding box center [338, 244] width 211 height 34
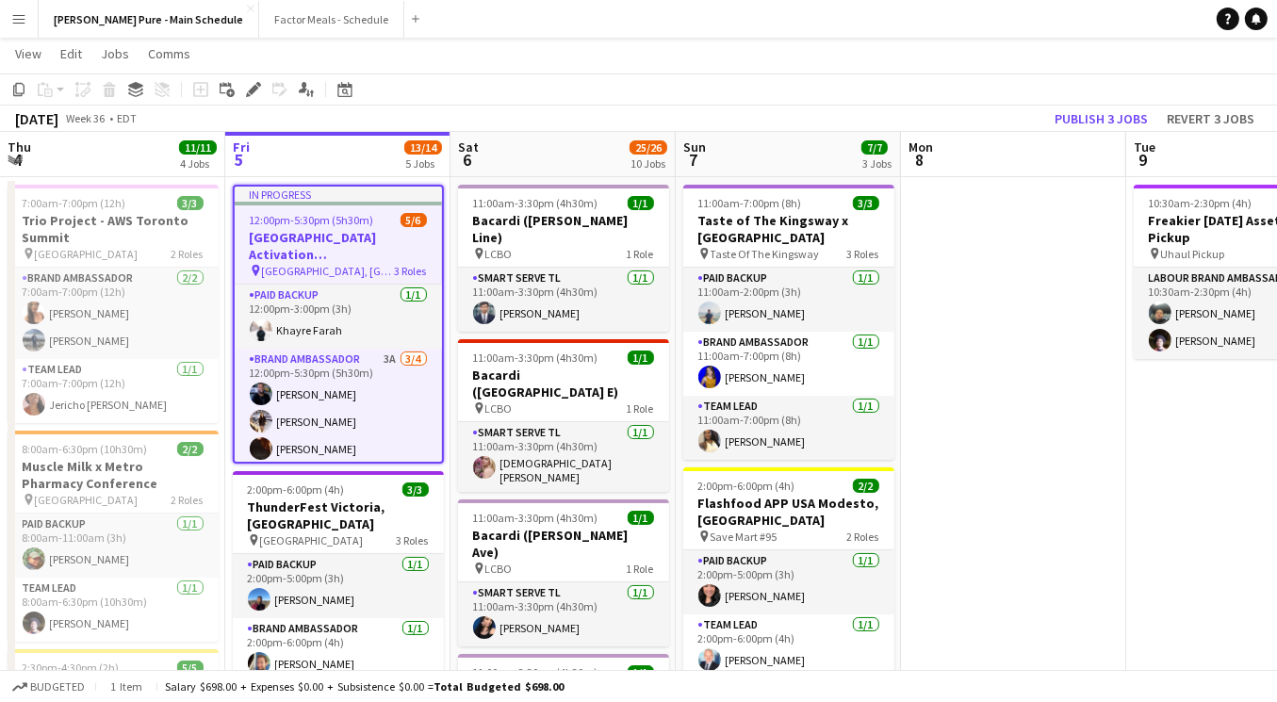
click at [331, 206] on app-job-card "In progress 12:00pm-5:30pm (5h30m) 5/6 University Of Alberta Activation Edmonto…" at bounding box center [338, 324] width 211 height 279
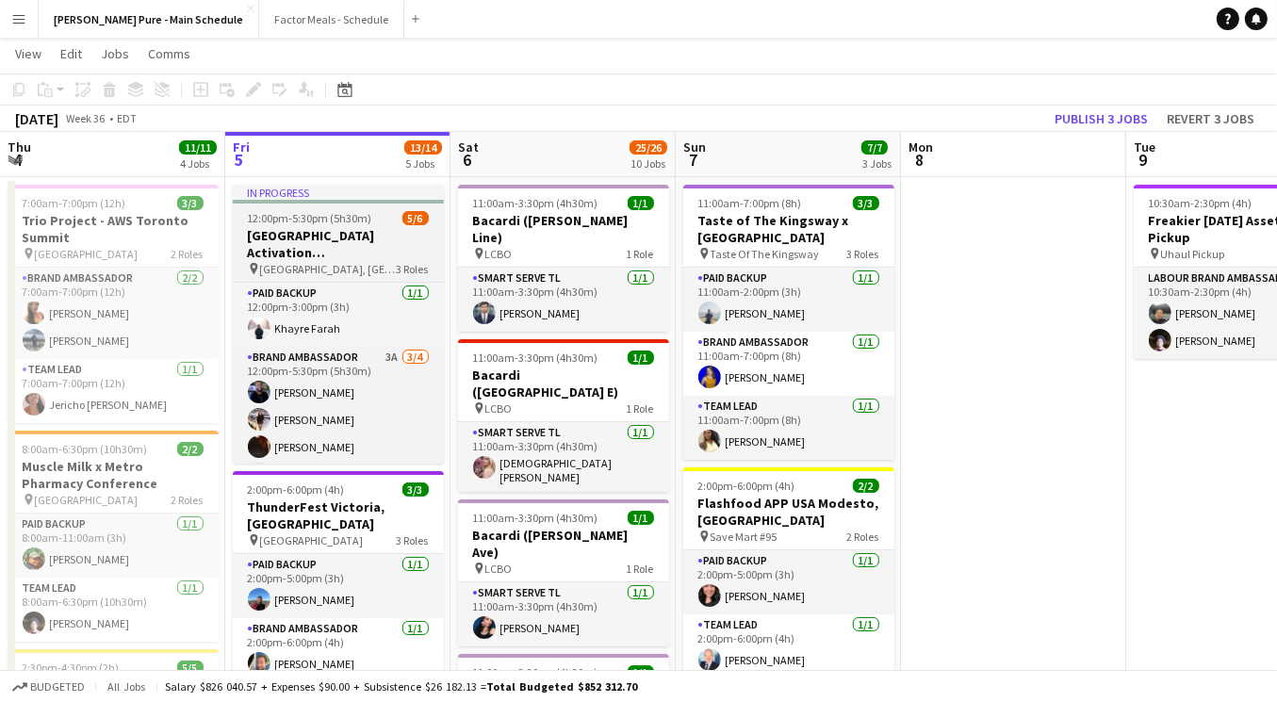
click at [331, 206] on app-job-card "In progress 12:00pm-5:30pm (5h30m) 5/6 University Of Alberta Activation Edmonto…" at bounding box center [338, 324] width 211 height 279
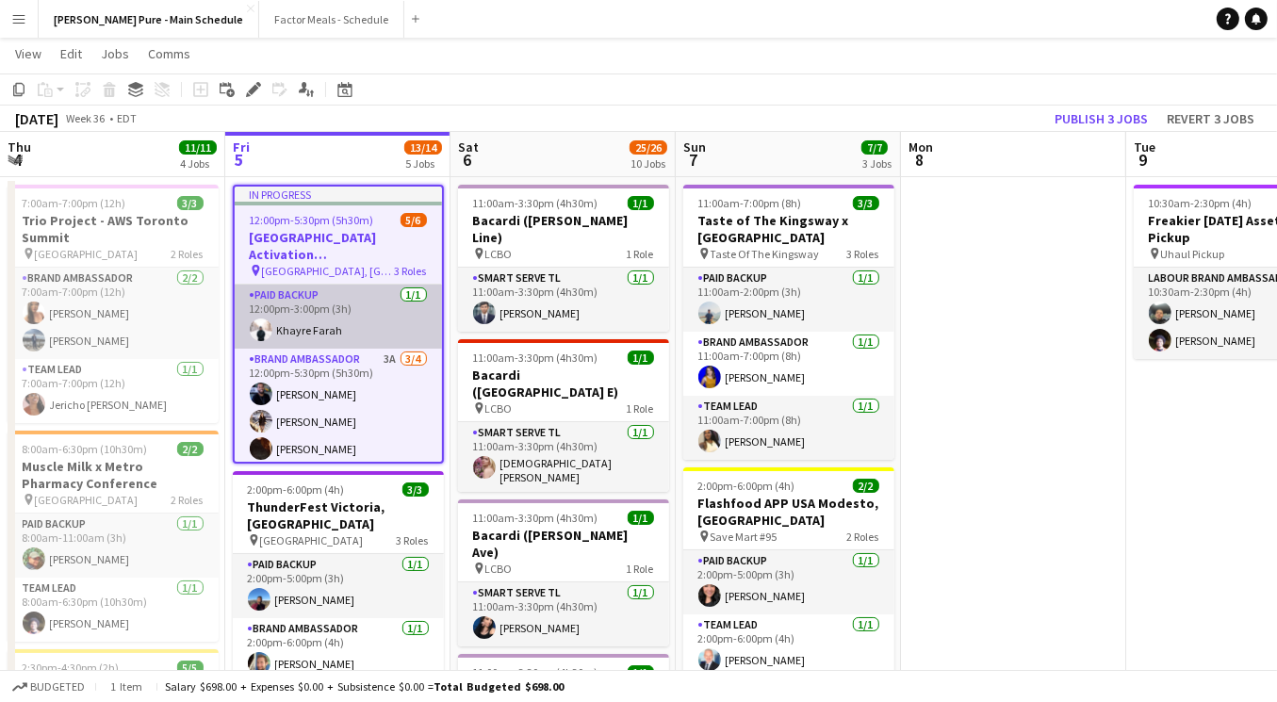
click at [298, 323] on app-card-role "Paid Backup [DATE] 12:00pm-3:00pm (3h) Khayre Farah" at bounding box center [338, 317] width 207 height 64
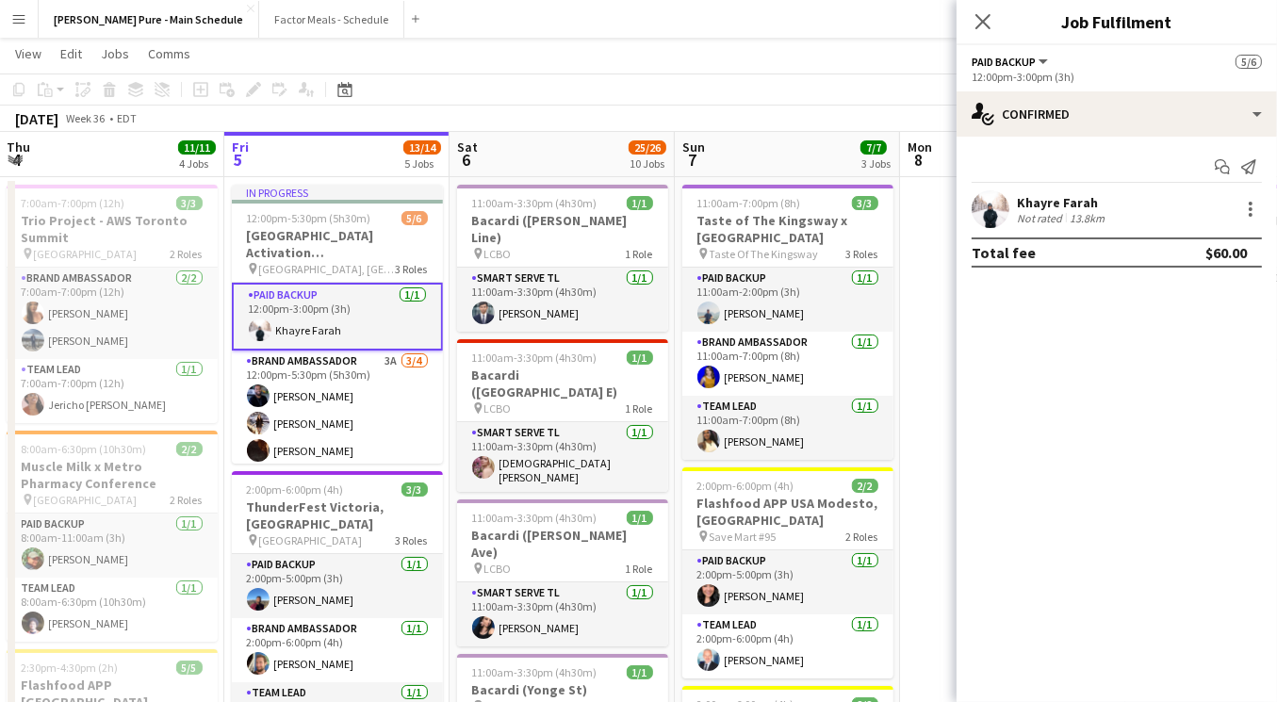
click at [298, 323] on app-card-role "Paid Backup [DATE] 12:00pm-3:00pm (3h) Khayre Farah" at bounding box center [337, 317] width 211 height 68
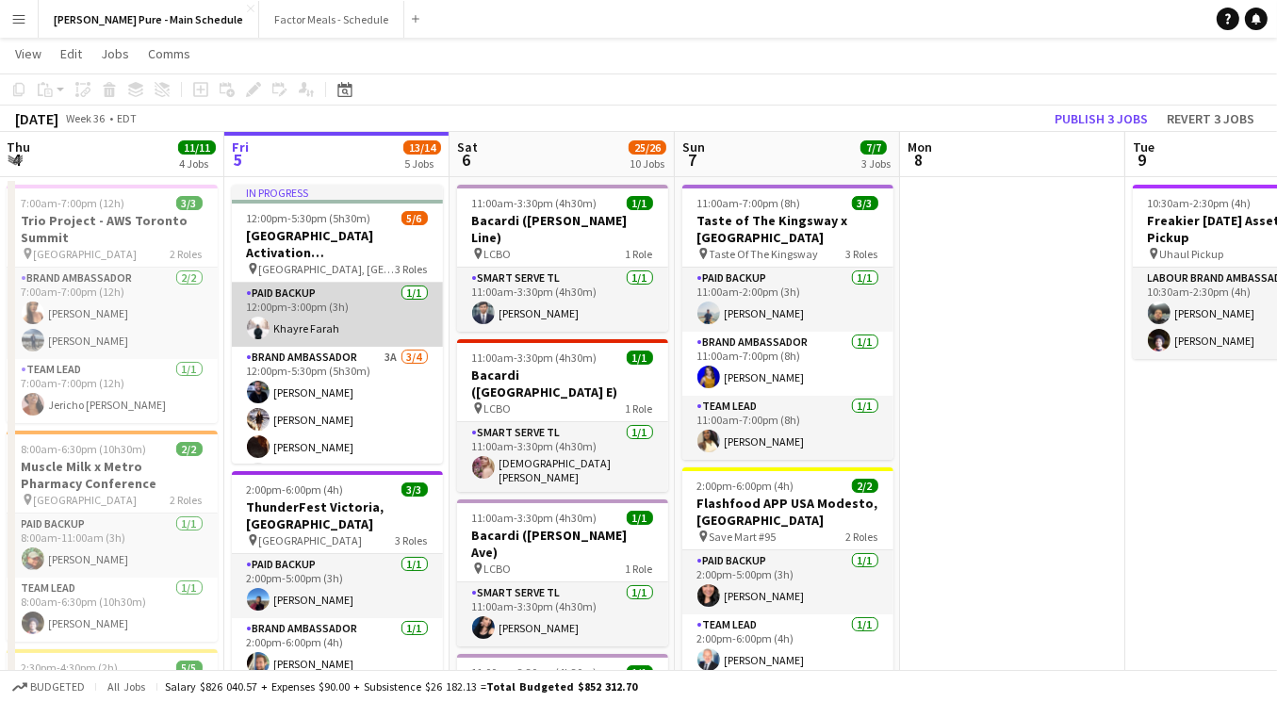
click at [298, 323] on app-card-role "Paid Backup [DATE] 12:00pm-3:00pm (3h) Khayre Farah" at bounding box center [337, 315] width 211 height 64
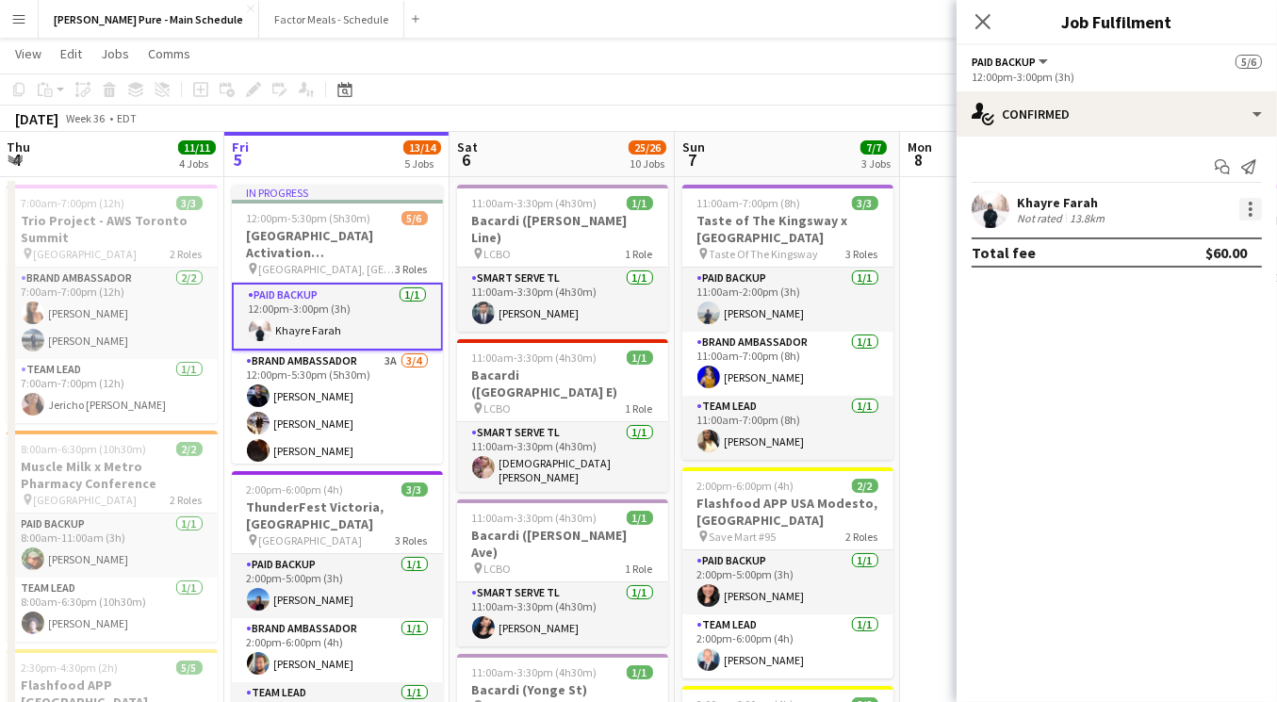
click at [1252, 207] on div at bounding box center [1250, 209] width 23 height 23
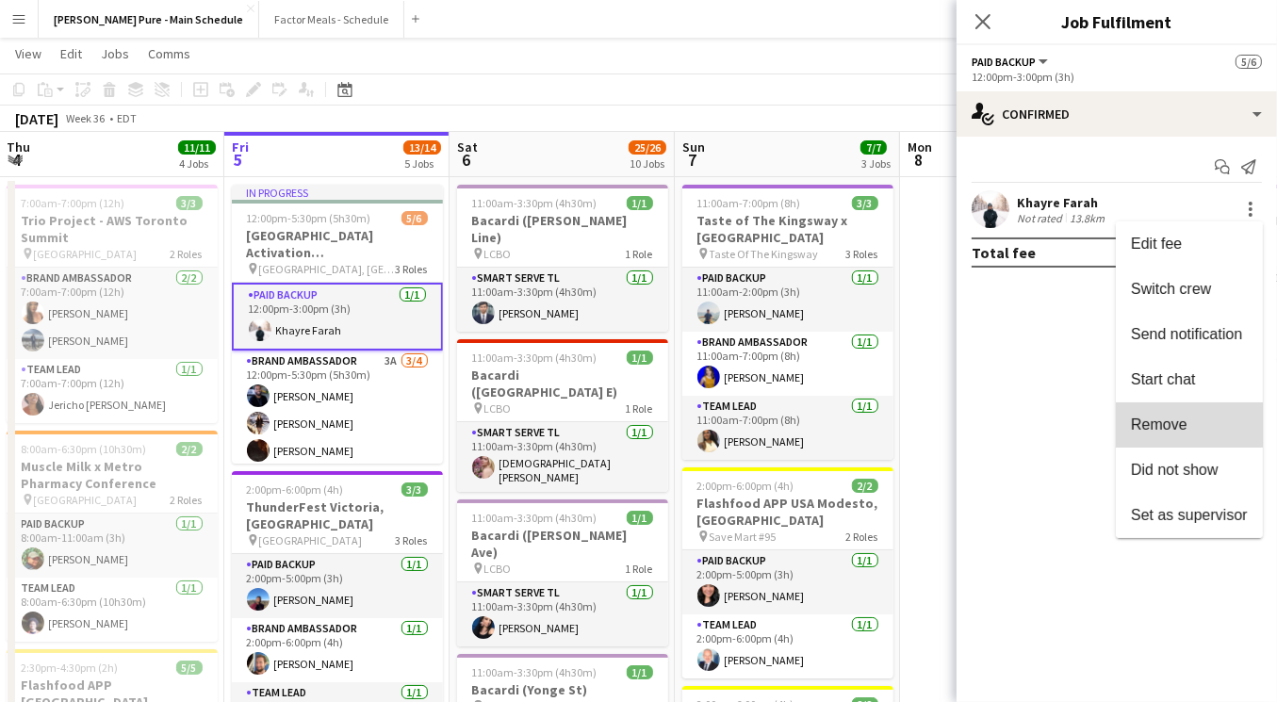
click at [1156, 418] on span "Remove" at bounding box center [1159, 425] width 57 height 16
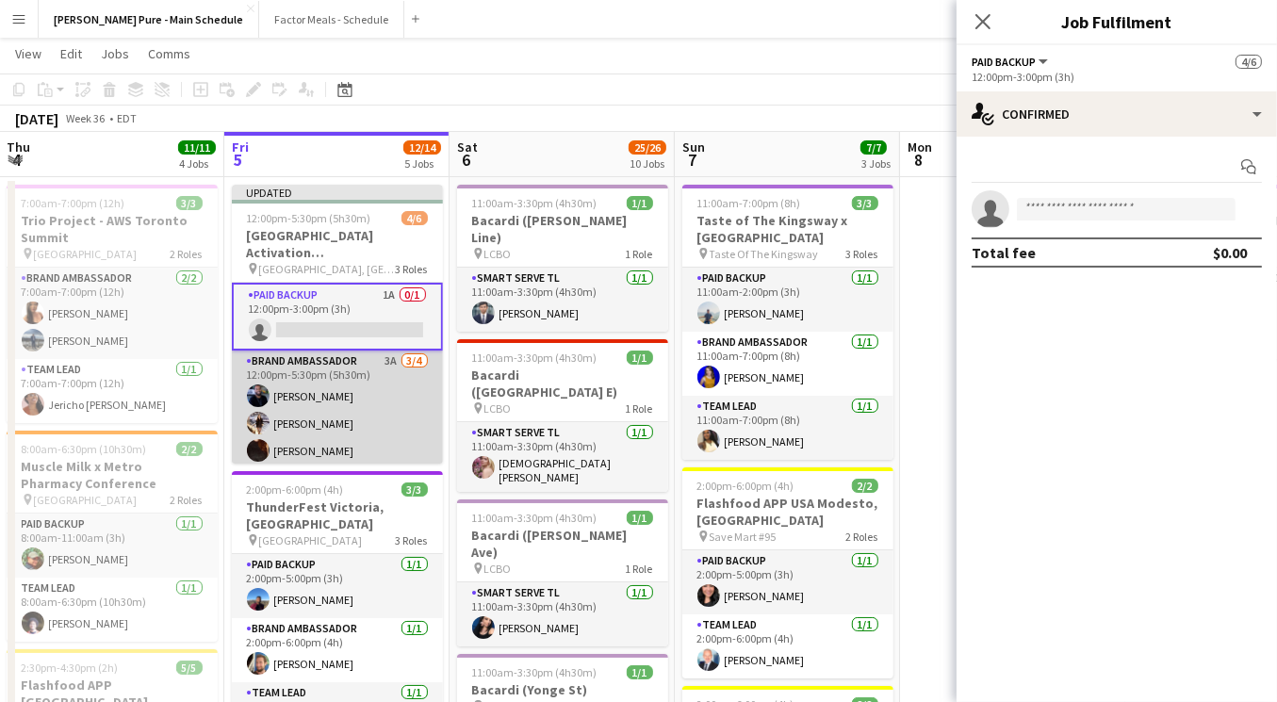
click at [295, 440] on app-card-role "Brand Ambassador 3A [DATE] 12:00pm-5:30pm (5h30m) [PERSON_NAME] [PERSON_NAME] […" at bounding box center [337, 424] width 211 height 146
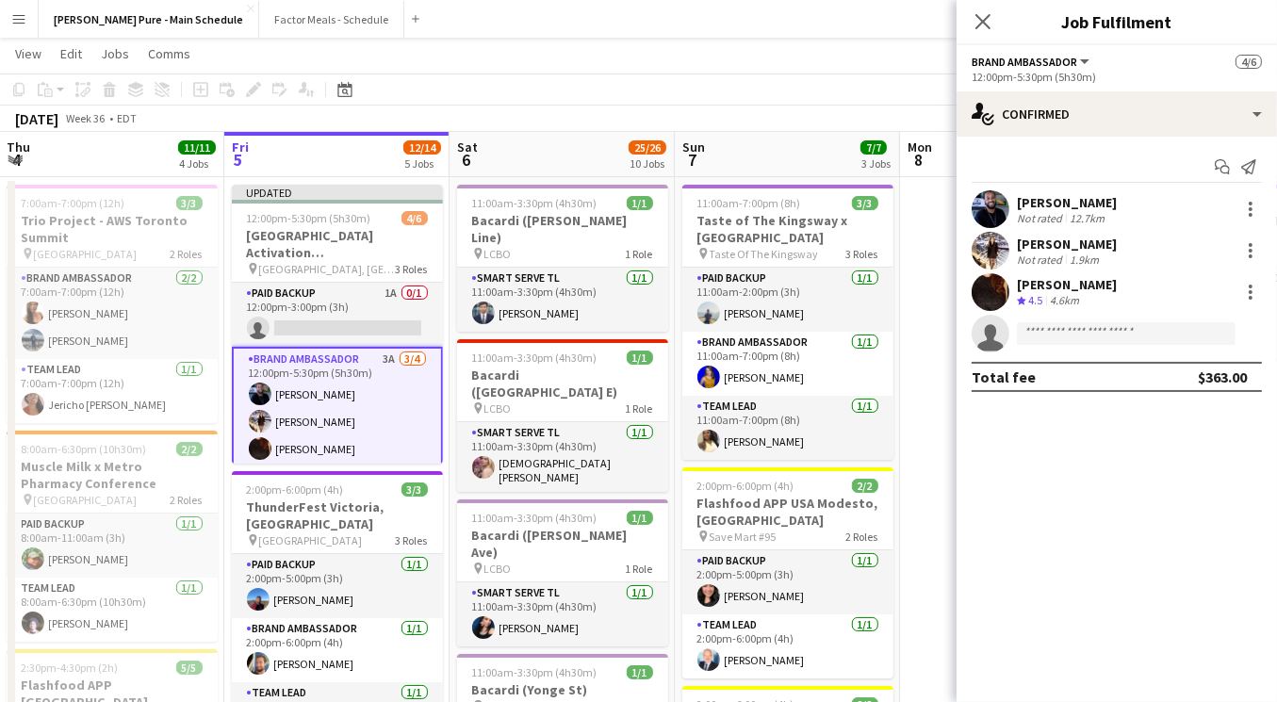
click at [1057, 284] on div "[PERSON_NAME]" at bounding box center [1067, 284] width 100 height 17
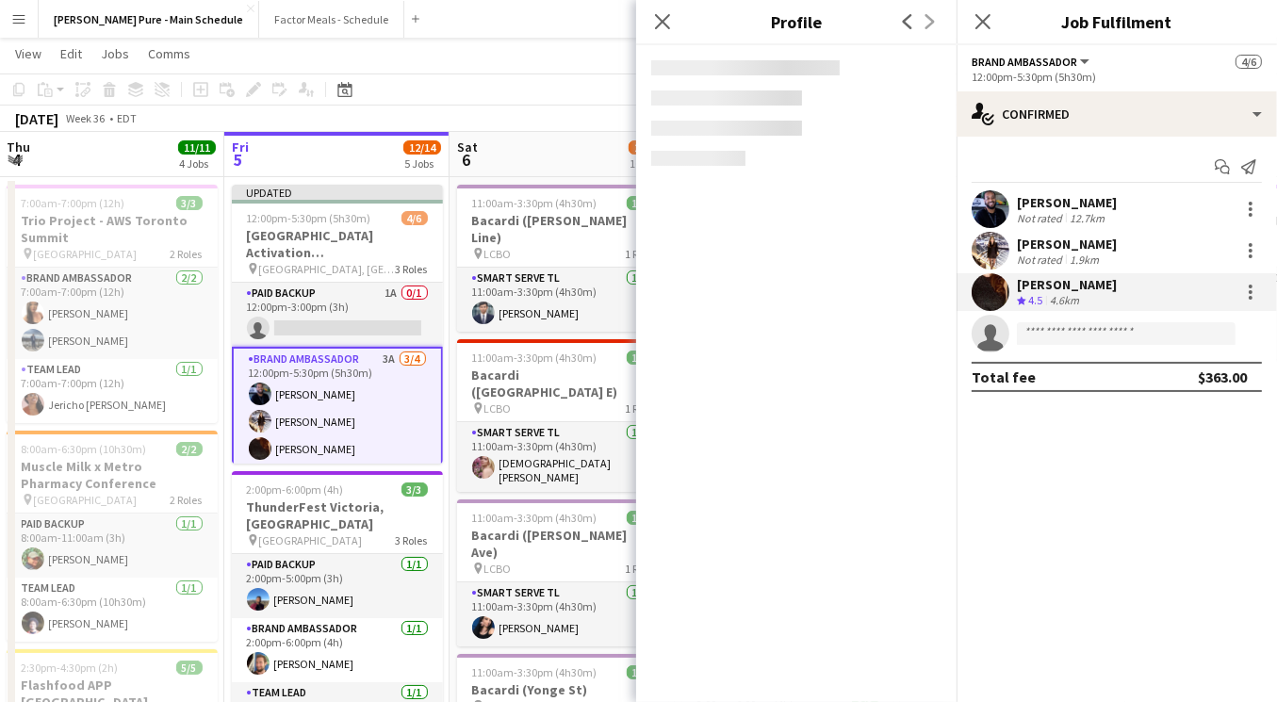
click at [1263, 282] on div "[PERSON_NAME] Crew rating 4.5 4.6km" at bounding box center [1117, 292] width 320 height 38
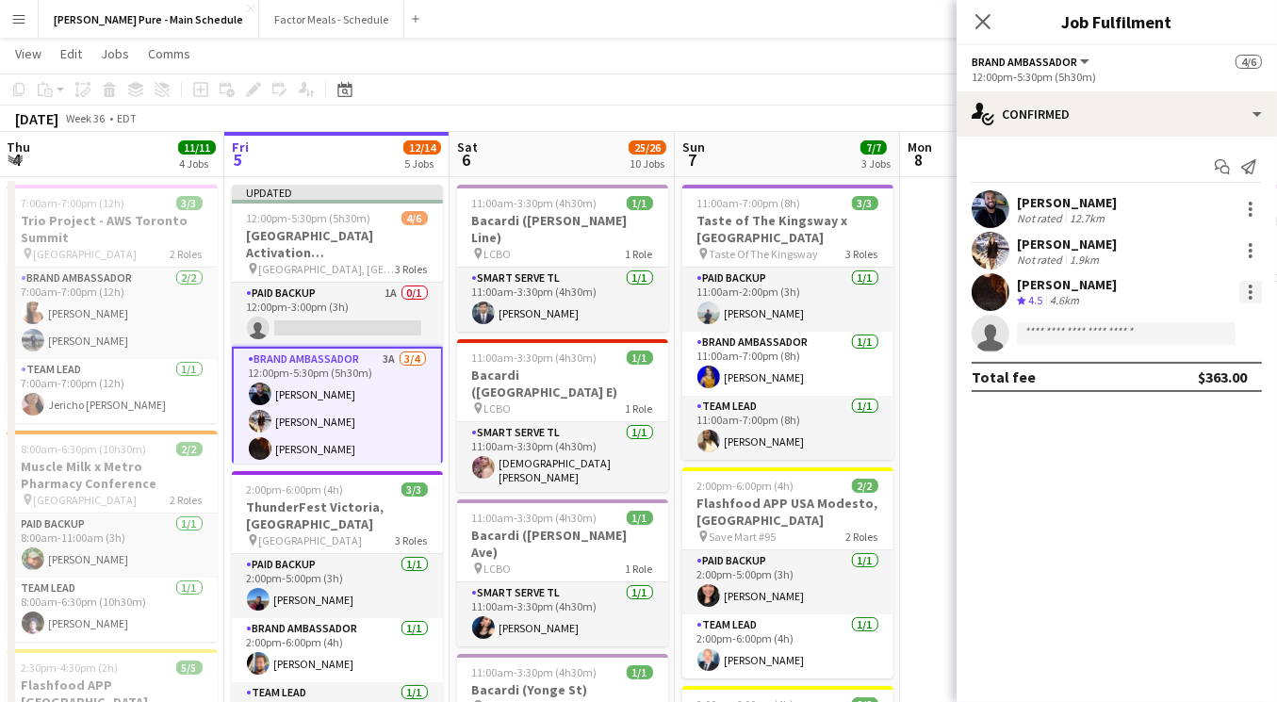
click at [1257, 285] on div at bounding box center [1250, 292] width 23 height 23
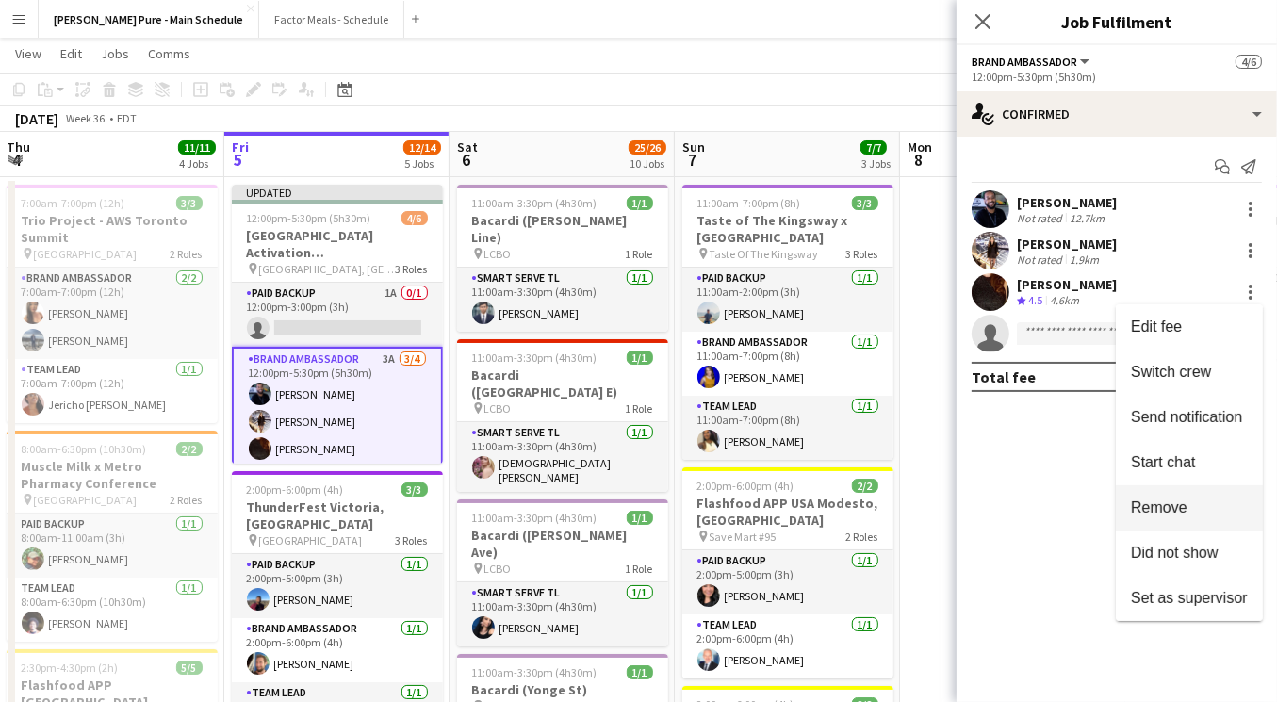
click at [1156, 509] on span "Remove" at bounding box center [1159, 508] width 57 height 16
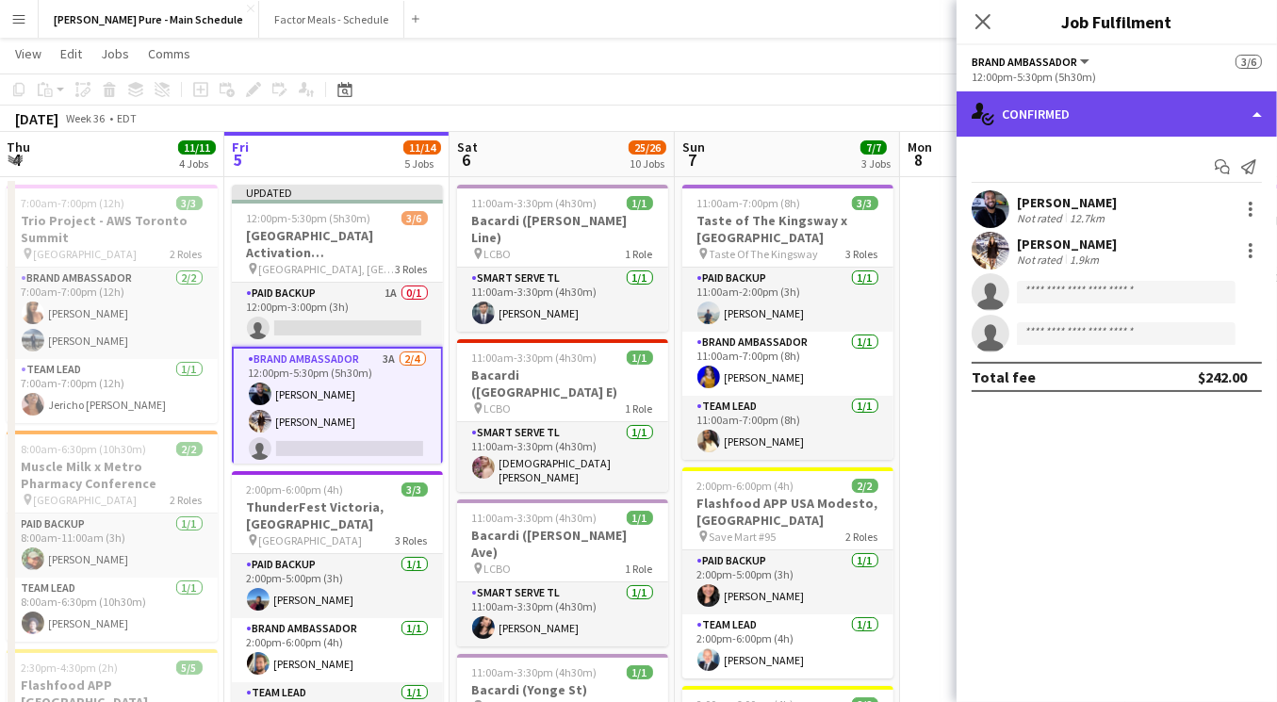
click at [1262, 108] on div "single-neutral-actions-check-2 Confirmed" at bounding box center [1117, 113] width 320 height 45
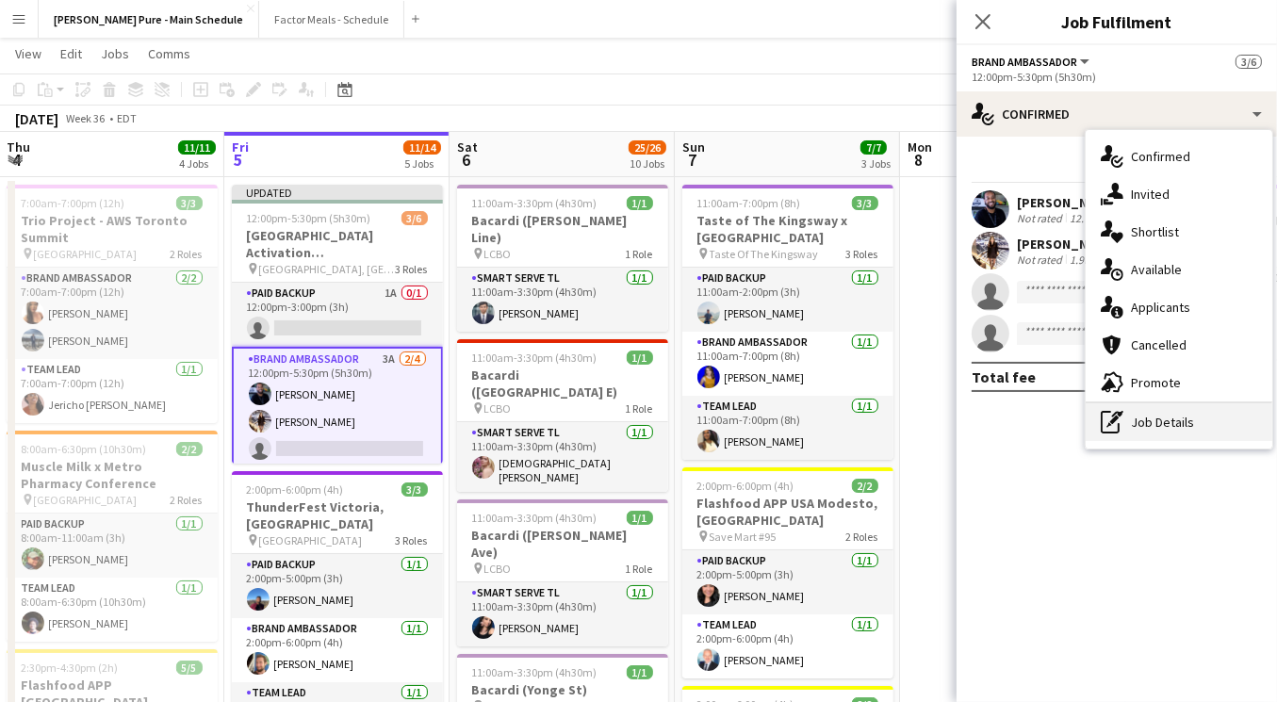
click at [1140, 414] on div "pen-write Job Details" at bounding box center [1179, 422] width 187 height 38
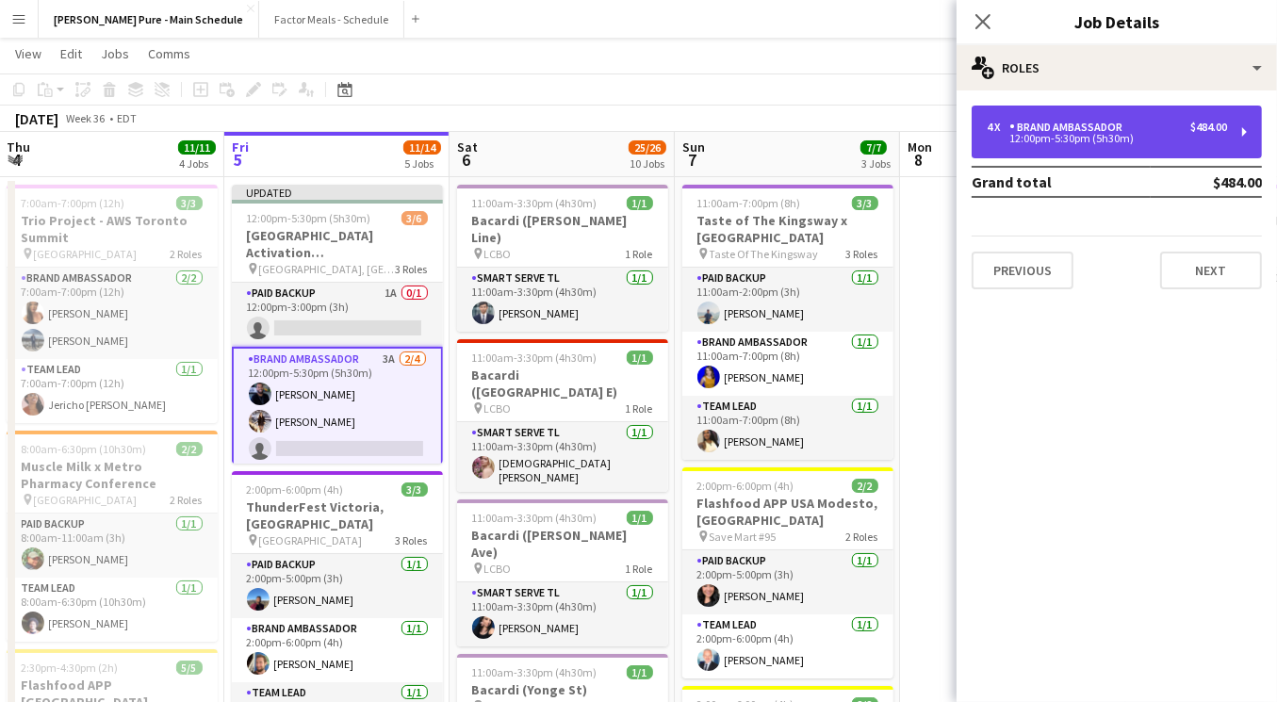
click at [1037, 142] on div "12:00pm-5:30pm (5h30m)" at bounding box center [1107, 138] width 240 height 9
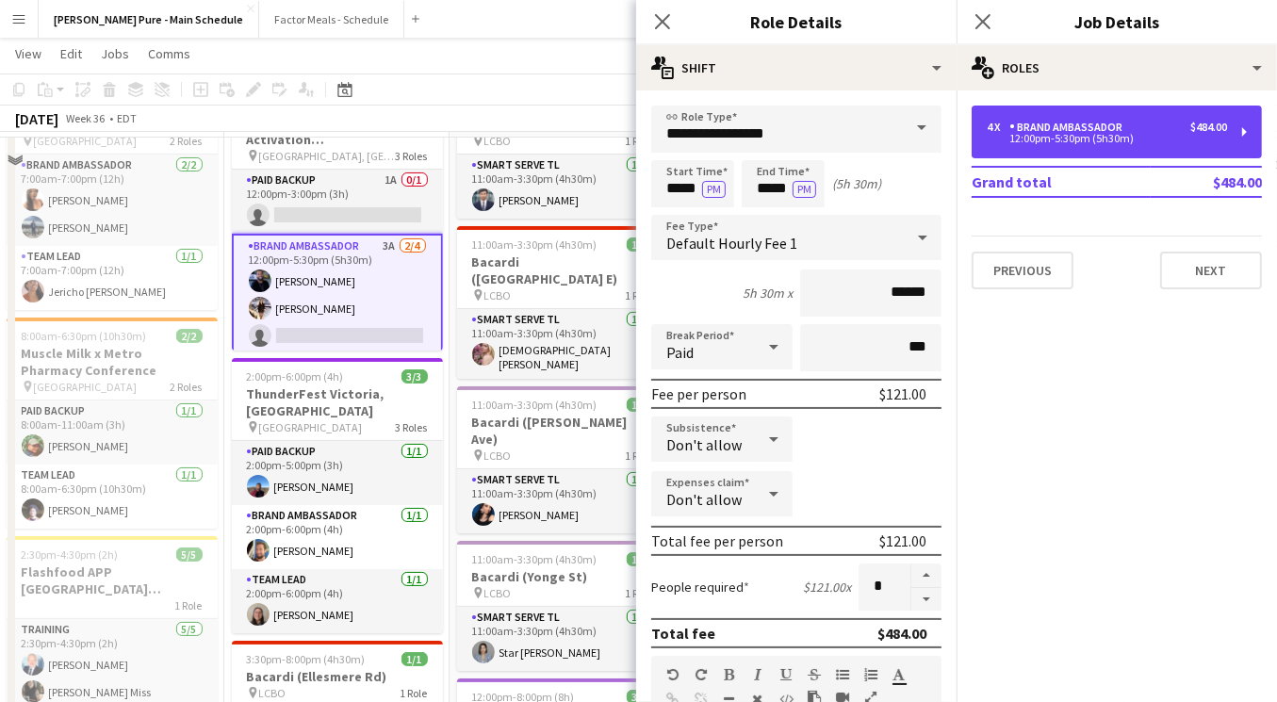
scroll to position [272, 0]
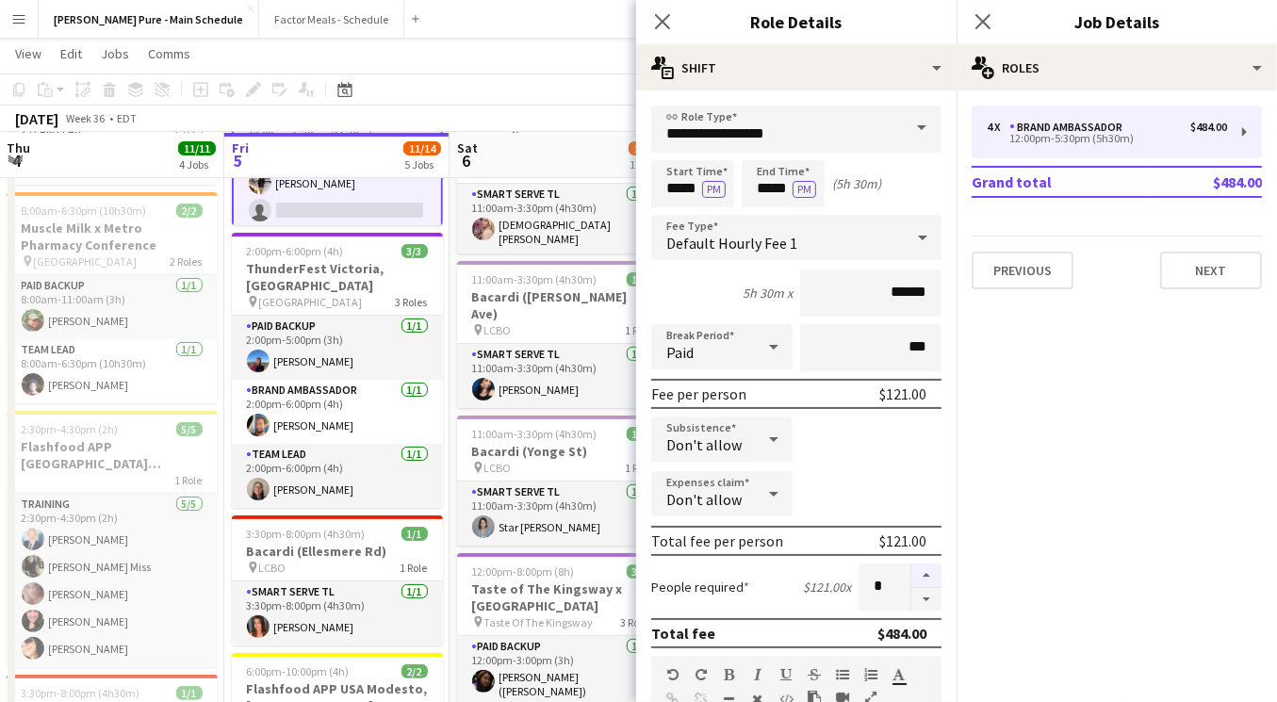
click at [914, 571] on button "button" at bounding box center [926, 576] width 30 height 25
click at [924, 602] on button "button" at bounding box center [926, 600] width 30 height 24
type input "*"
click at [975, 23] on icon "Close pop-in" at bounding box center [983, 21] width 18 height 18
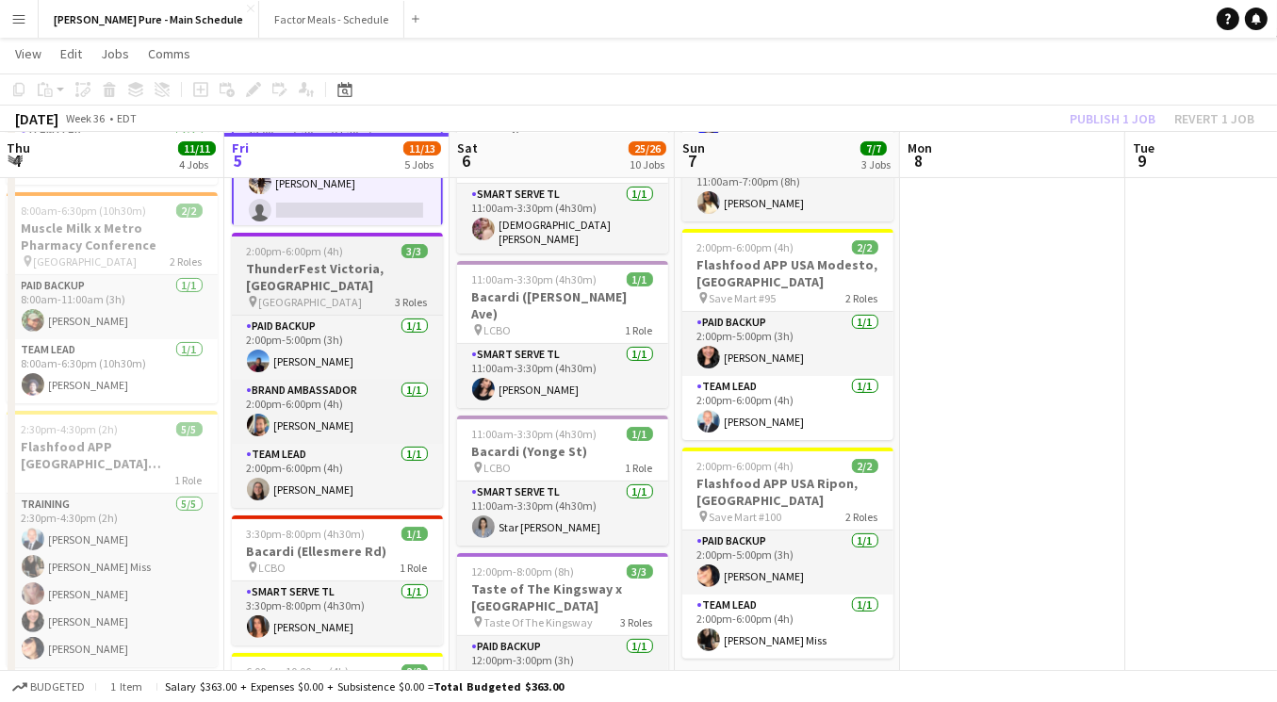
click at [356, 233] on div at bounding box center [337, 235] width 211 height 4
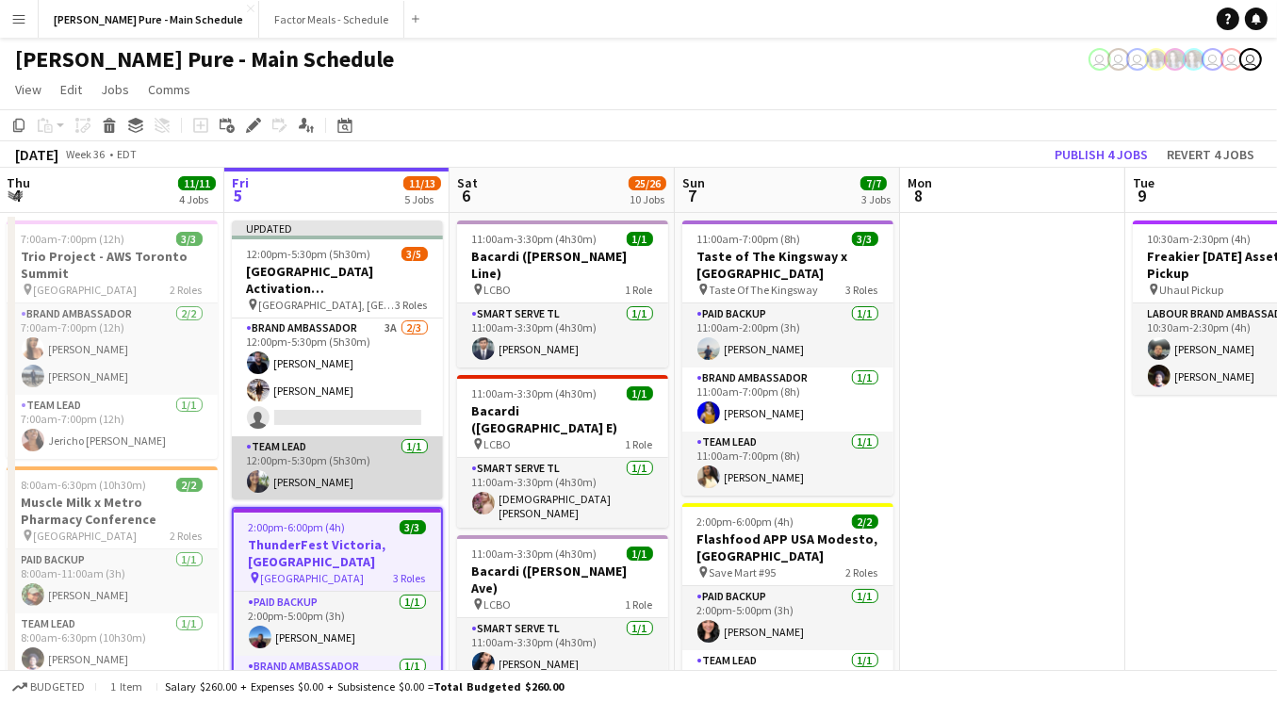
scroll to position [0, 0]
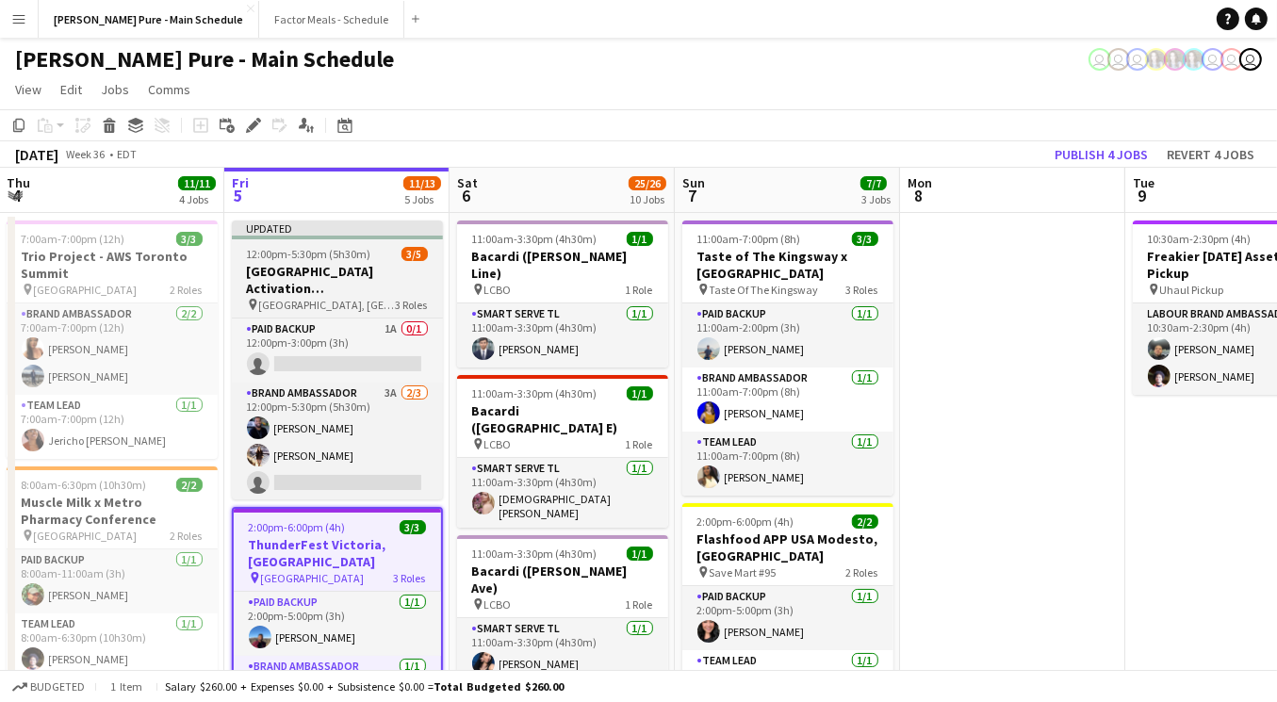
click at [326, 279] on h3 "[GEOGRAPHIC_DATA] Activation [GEOGRAPHIC_DATA]" at bounding box center [337, 280] width 211 height 34
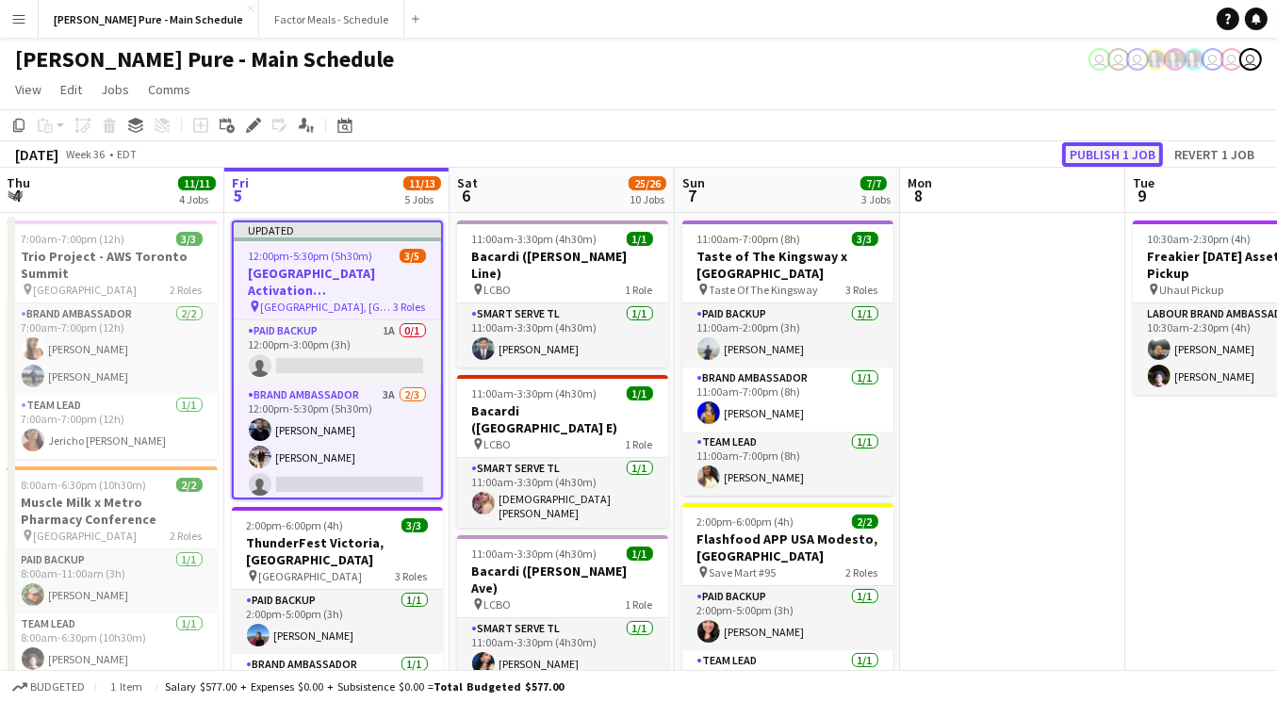
click at [1106, 156] on button "Publish 1 job" at bounding box center [1112, 154] width 101 height 25
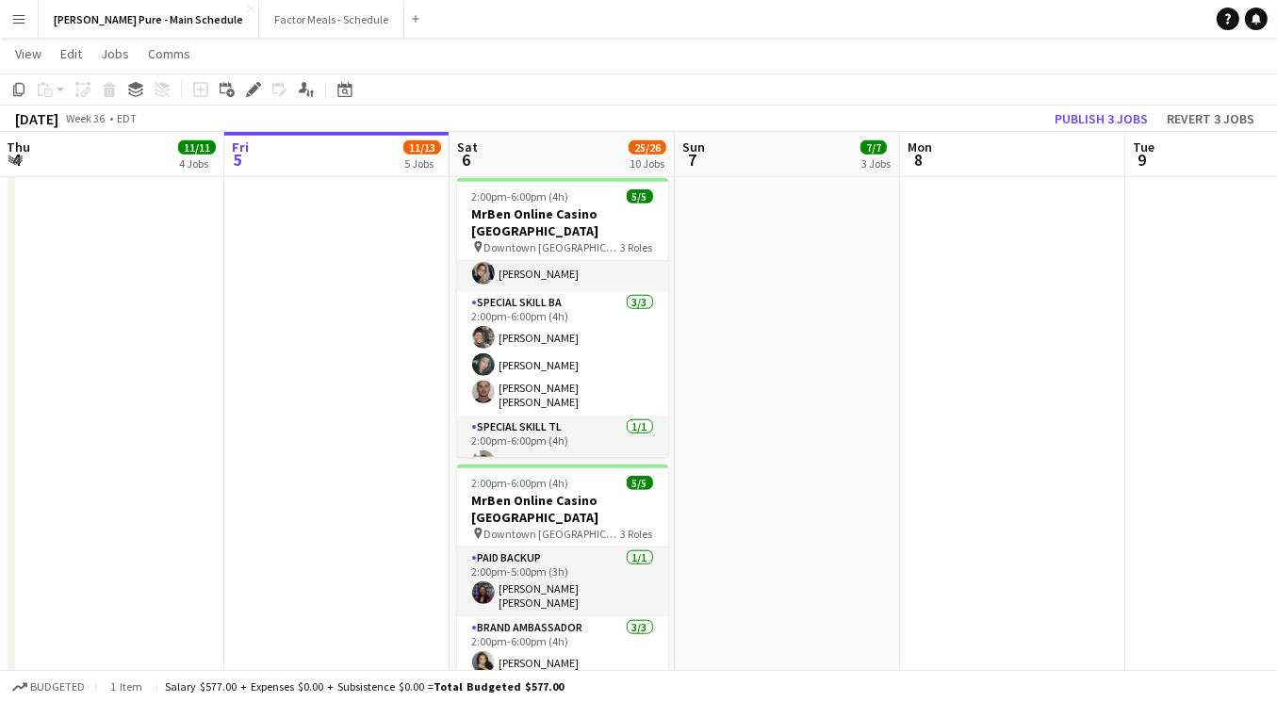
scroll to position [1369, 0]
